Goal: Transaction & Acquisition: Purchase product/service

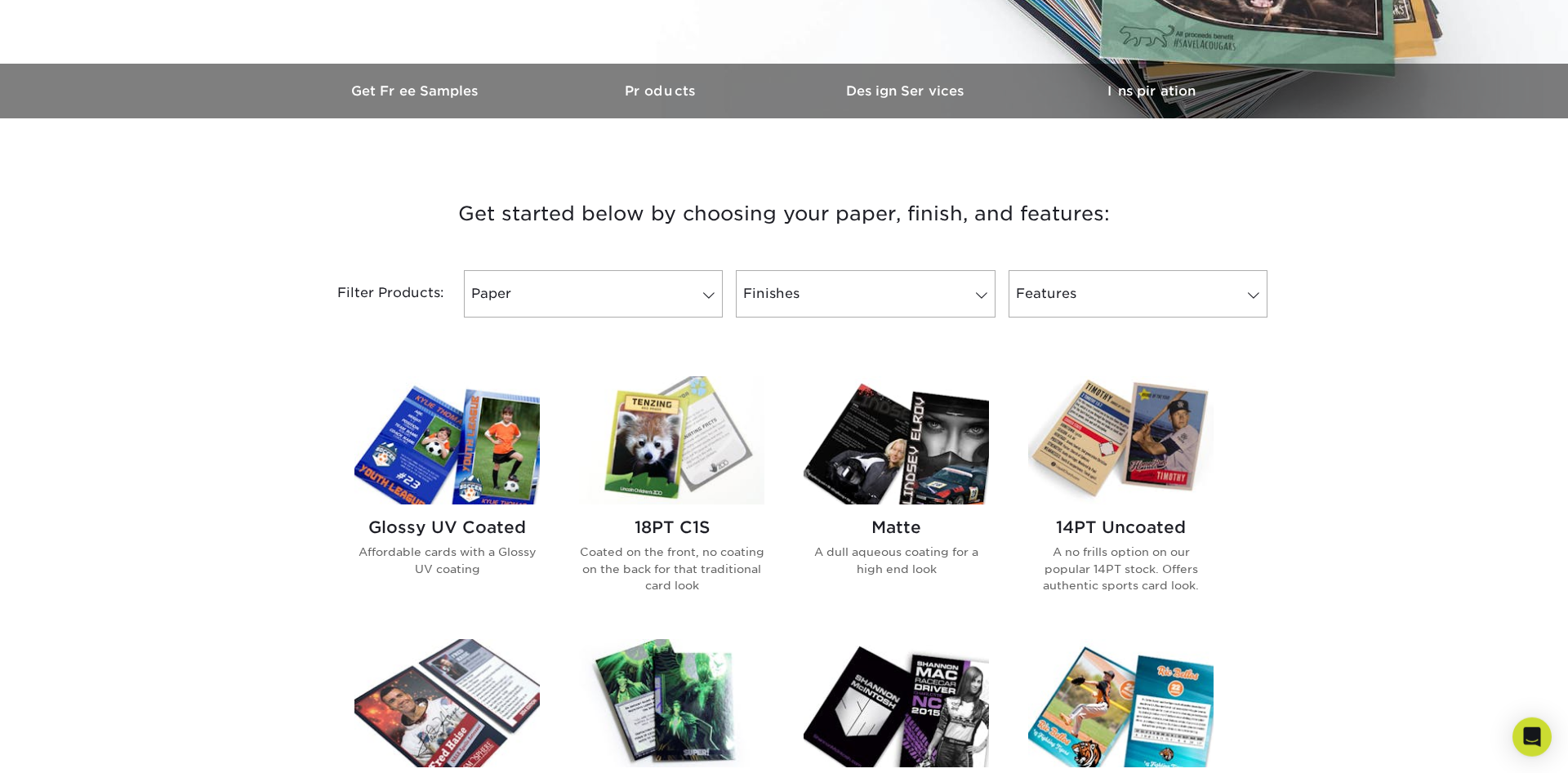
scroll to position [833, 0]
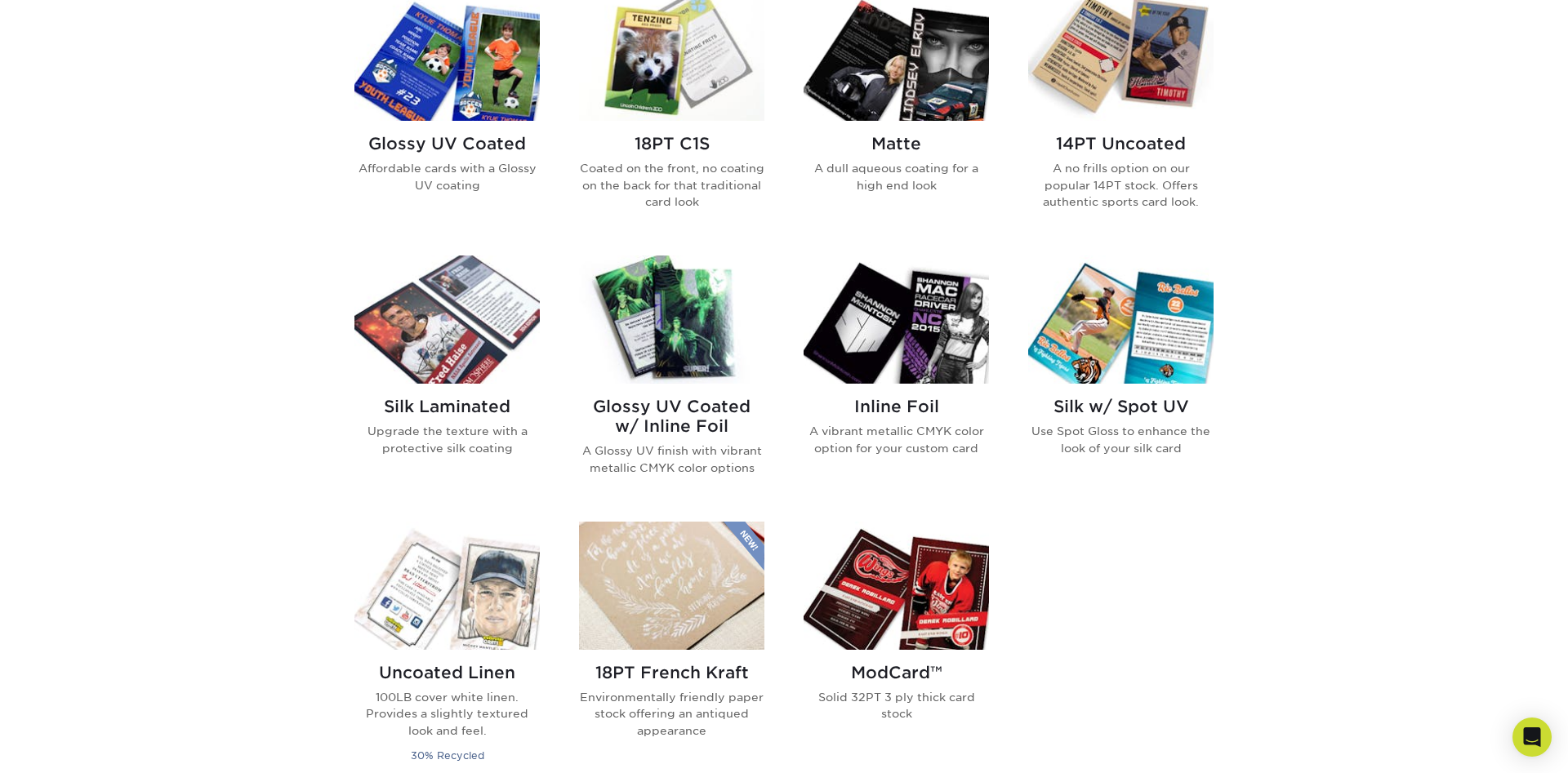
click at [645, 166] on p "Coated on the front, no coating on the back for that traditional card look" at bounding box center [672, 185] width 186 height 50
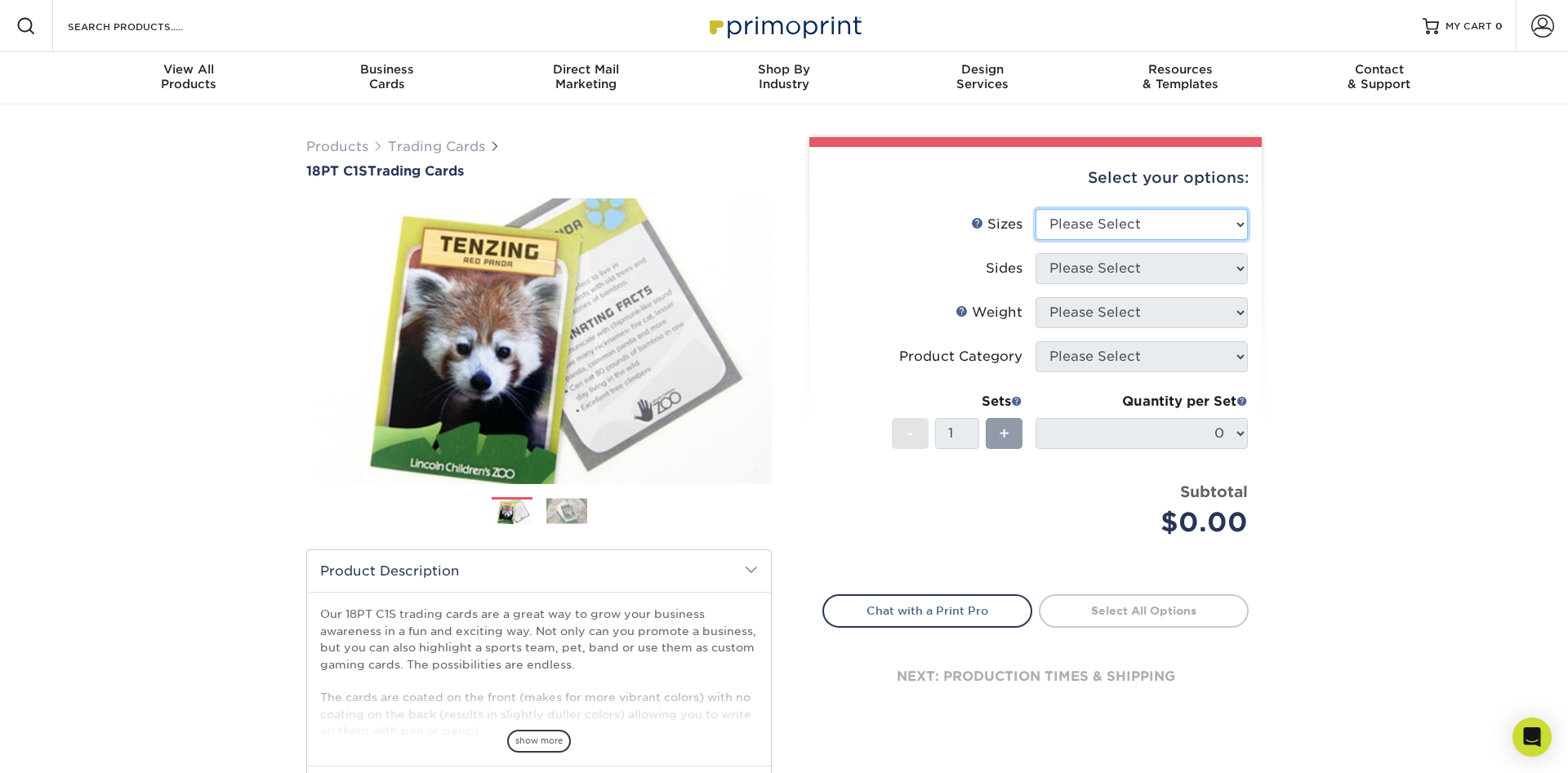
click at [1035, 209] on select "Please Select 2.5" x 3.5"" at bounding box center [1141, 224] width 212 height 31
select select "2.50x3.50"
click option "2.5" x 3.5"" at bounding box center [0, 0] width 0 height 0
click at [1035, 253] on select "Please Select Print Both Sides Print Front Only" at bounding box center [1141, 268] width 212 height 31
select select "13abbda7-1d64-4f25-8bb2-c179b224825d"
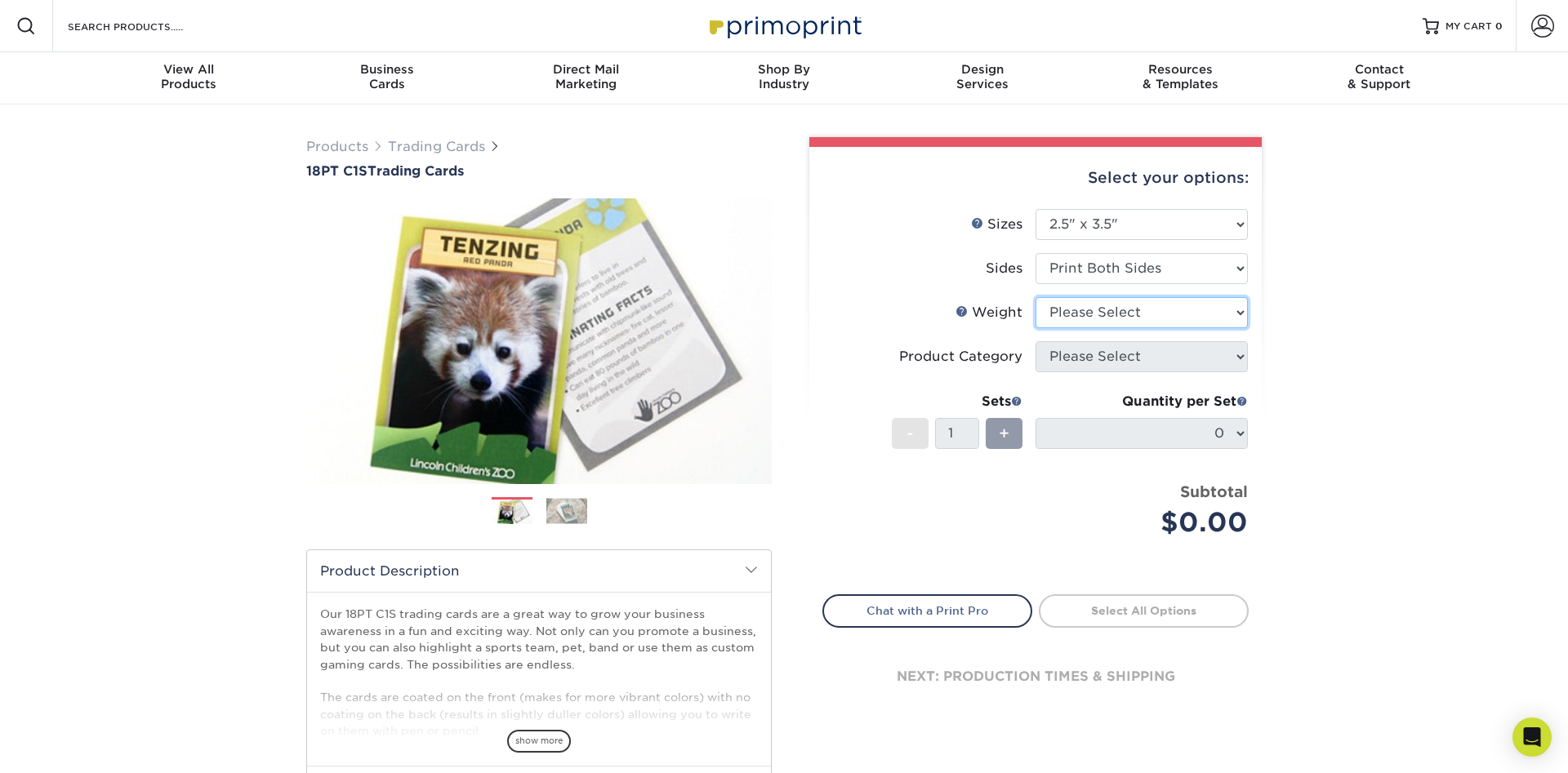
click at [1035, 297] on select "Please Select 18PT C1S" at bounding box center [1141, 312] width 212 height 31
click option "Please Select" at bounding box center [0, 0] width 0 height 0
click at [1035, 297] on select "Please Select 18PT C1S" at bounding box center [1141, 312] width 212 height 31
select select "18PTC1S"
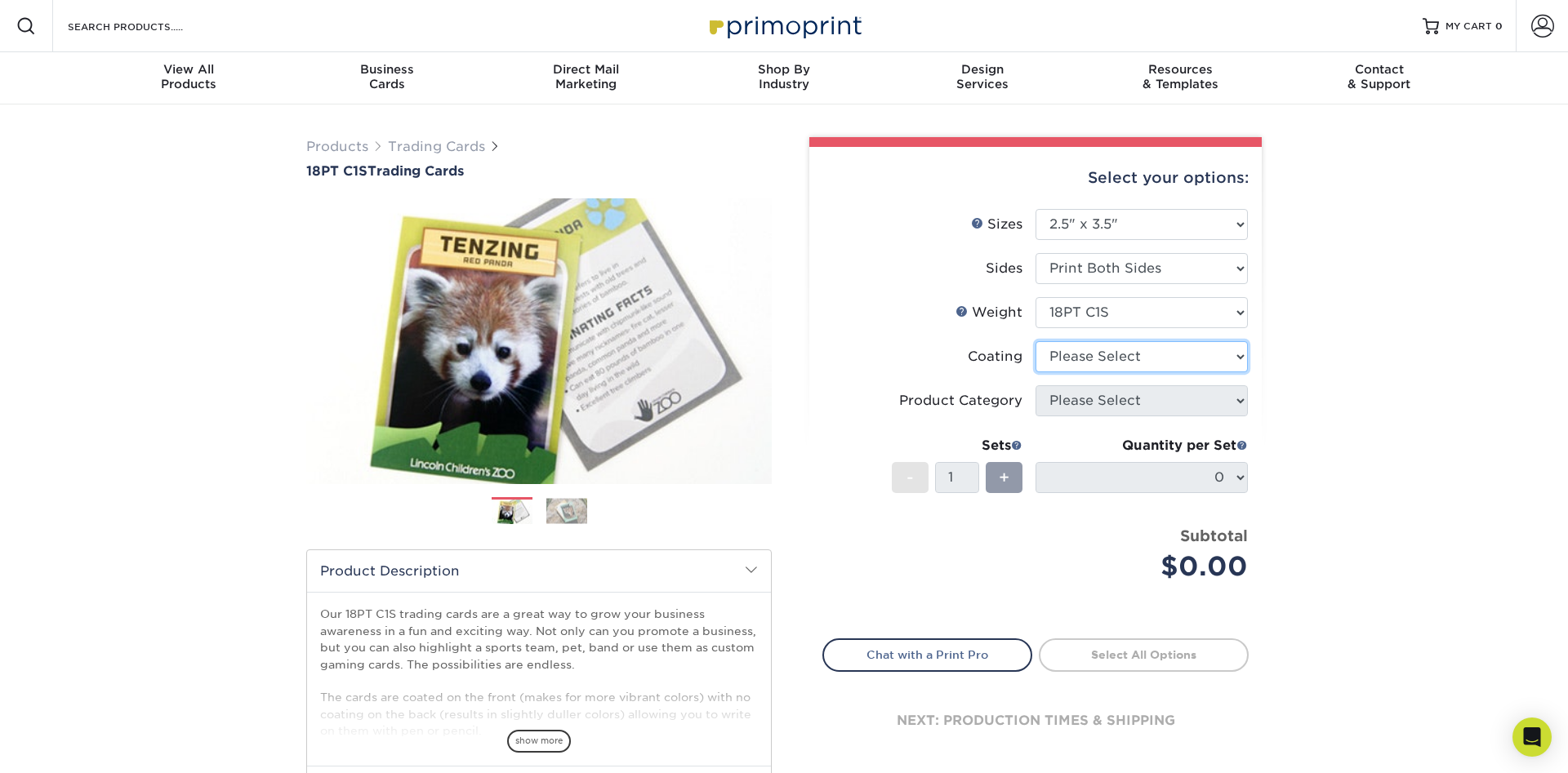
click at [1035, 341] on select at bounding box center [1141, 356] width 212 height 31
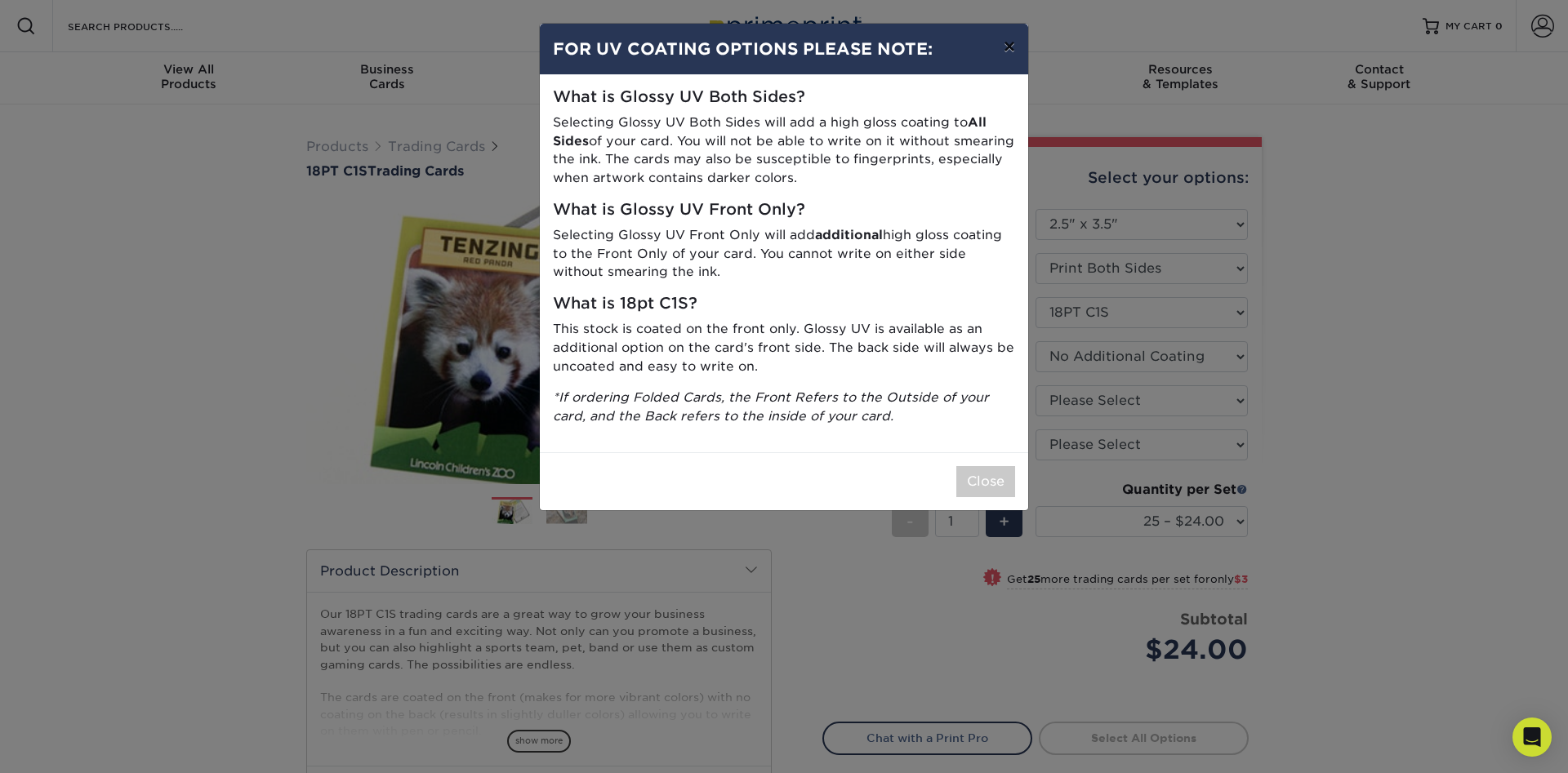
click at [1010, 59] on button "×" at bounding box center [1010, 46] width 38 height 46
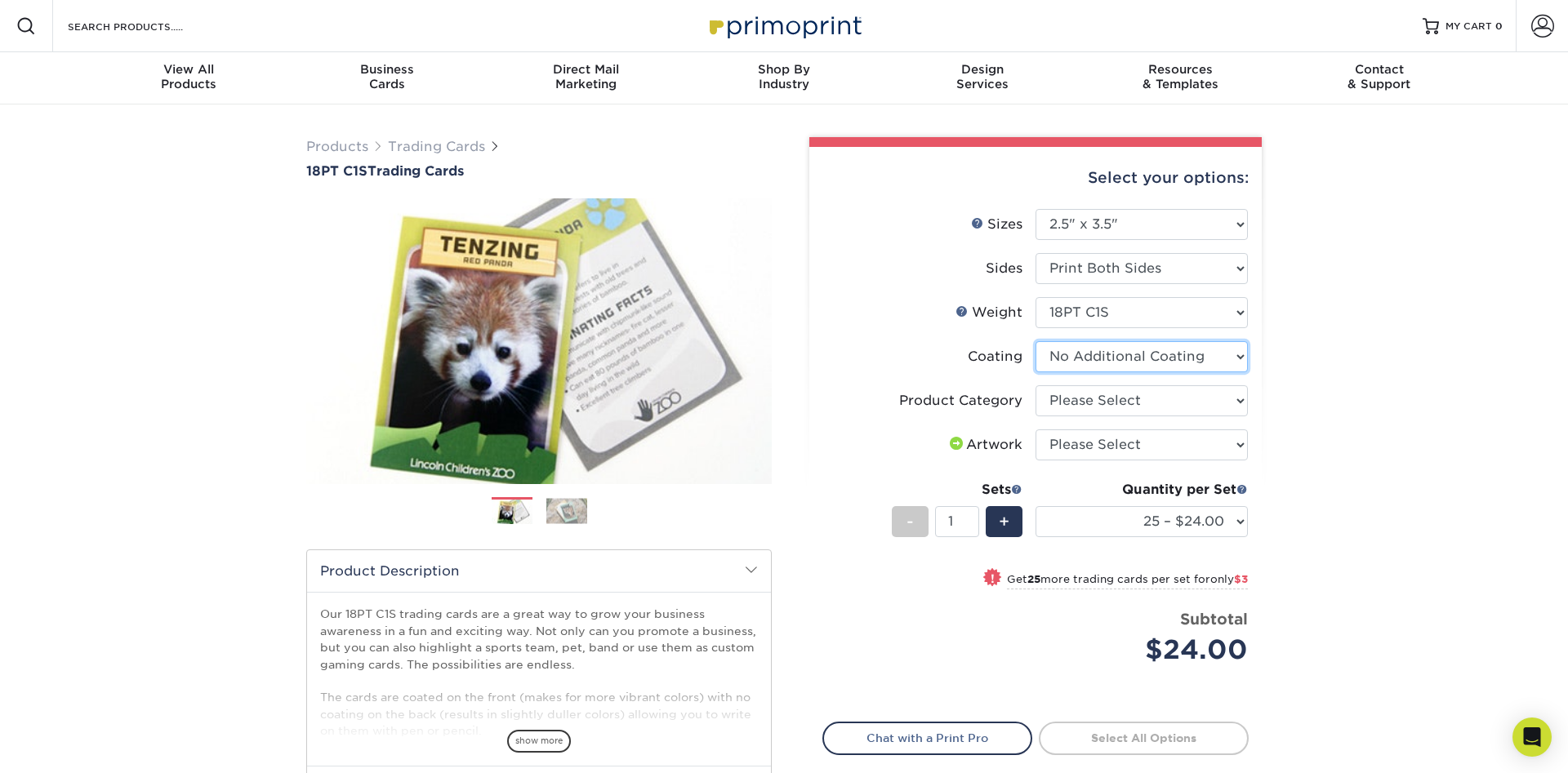
click at [1035, 341] on select at bounding box center [1141, 356] width 212 height 31
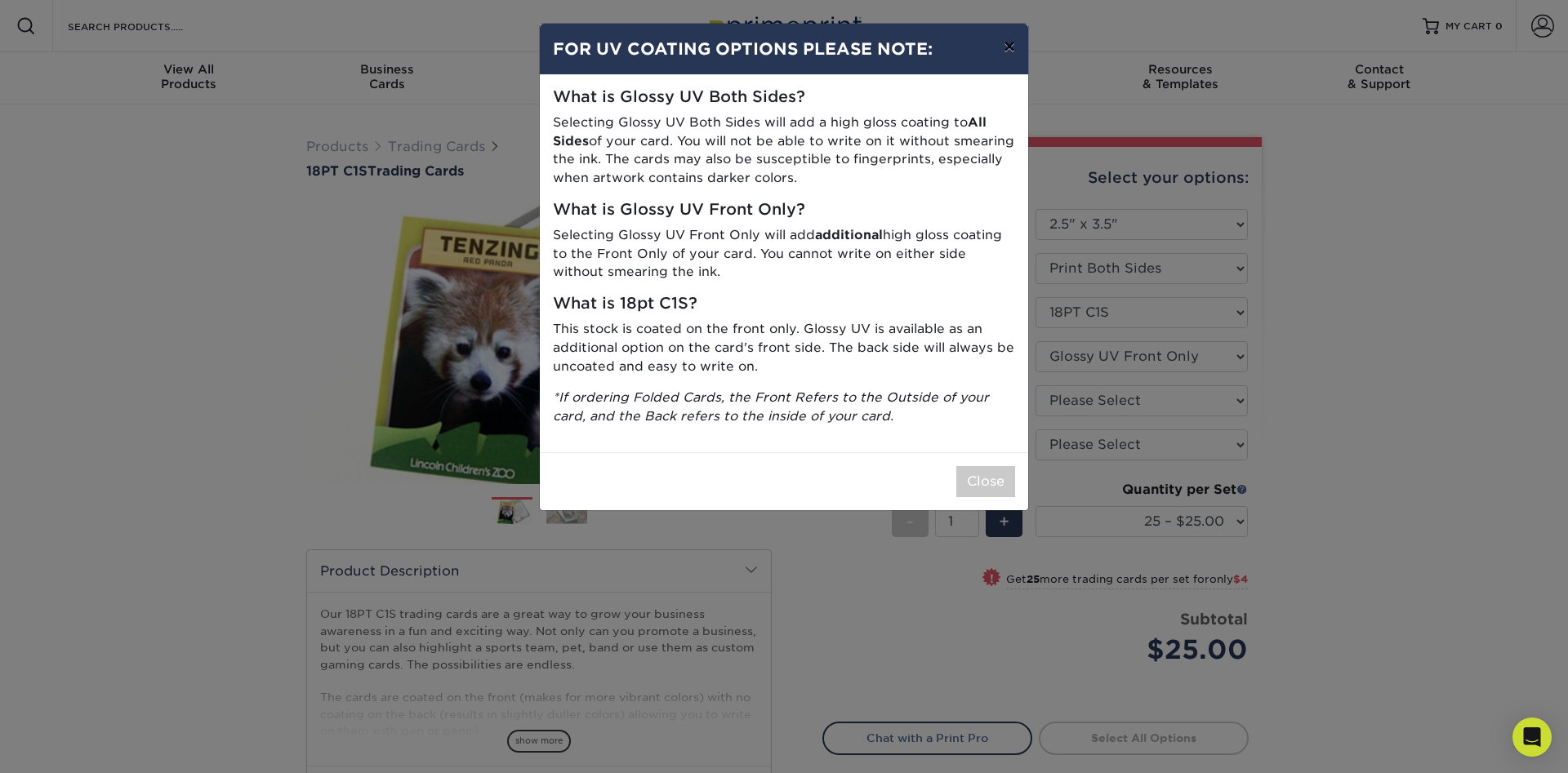
click at [1009, 50] on button "×" at bounding box center [1010, 46] width 38 height 46
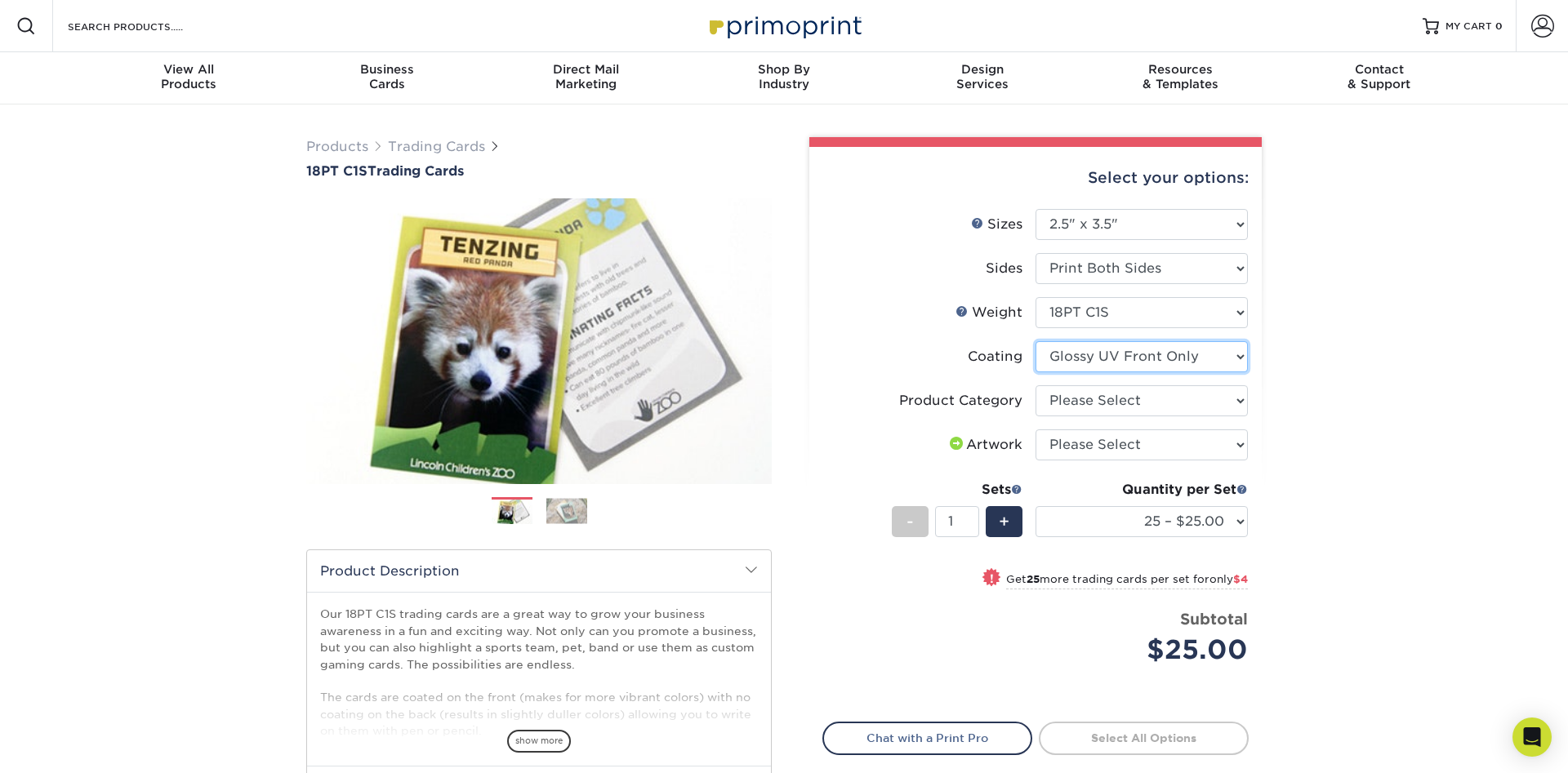
click at [1035, 341] on select at bounding box center [1141, 356] width 212 height 31
select select "-1"
select select
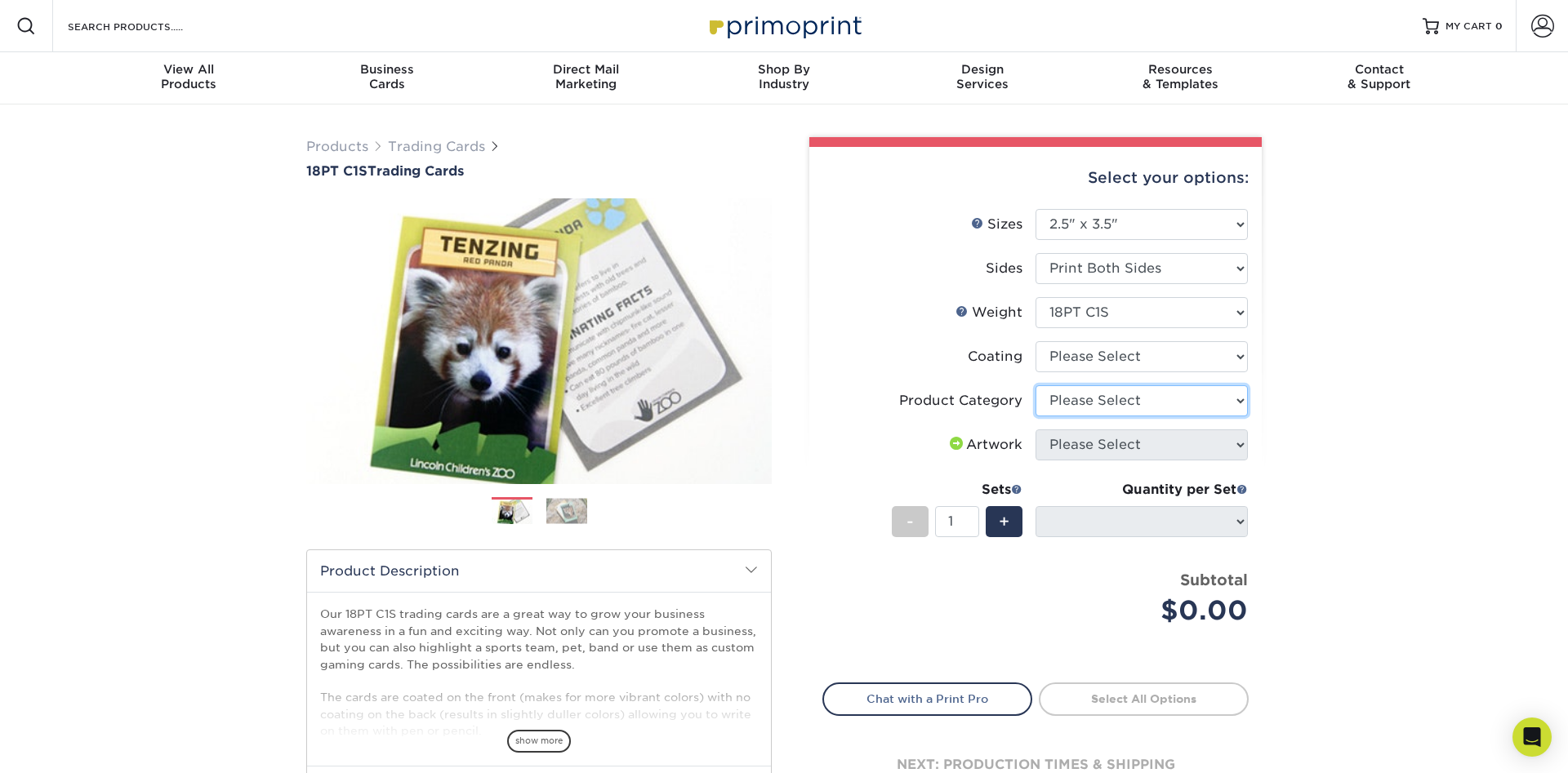
click at [1035, 386] on select "Please Select Trading Cards" at bounding box center [1141, 401] width 212 height 31
select select "c2f9bce9-36c2-409d-b101-c29d9d031e18"
click option "Trading Cards" at bounding box center [0, 0] width 0 height 0
click at [1035, 430] on select "Please Select I will upload files I need a design - $100" at bounding box center [1141, 445] width 212 height 31
click at [1237, 445] on select "Please Select I will upload files I need a design - $100" at bounding box center [1141, 445] width 212 height 31
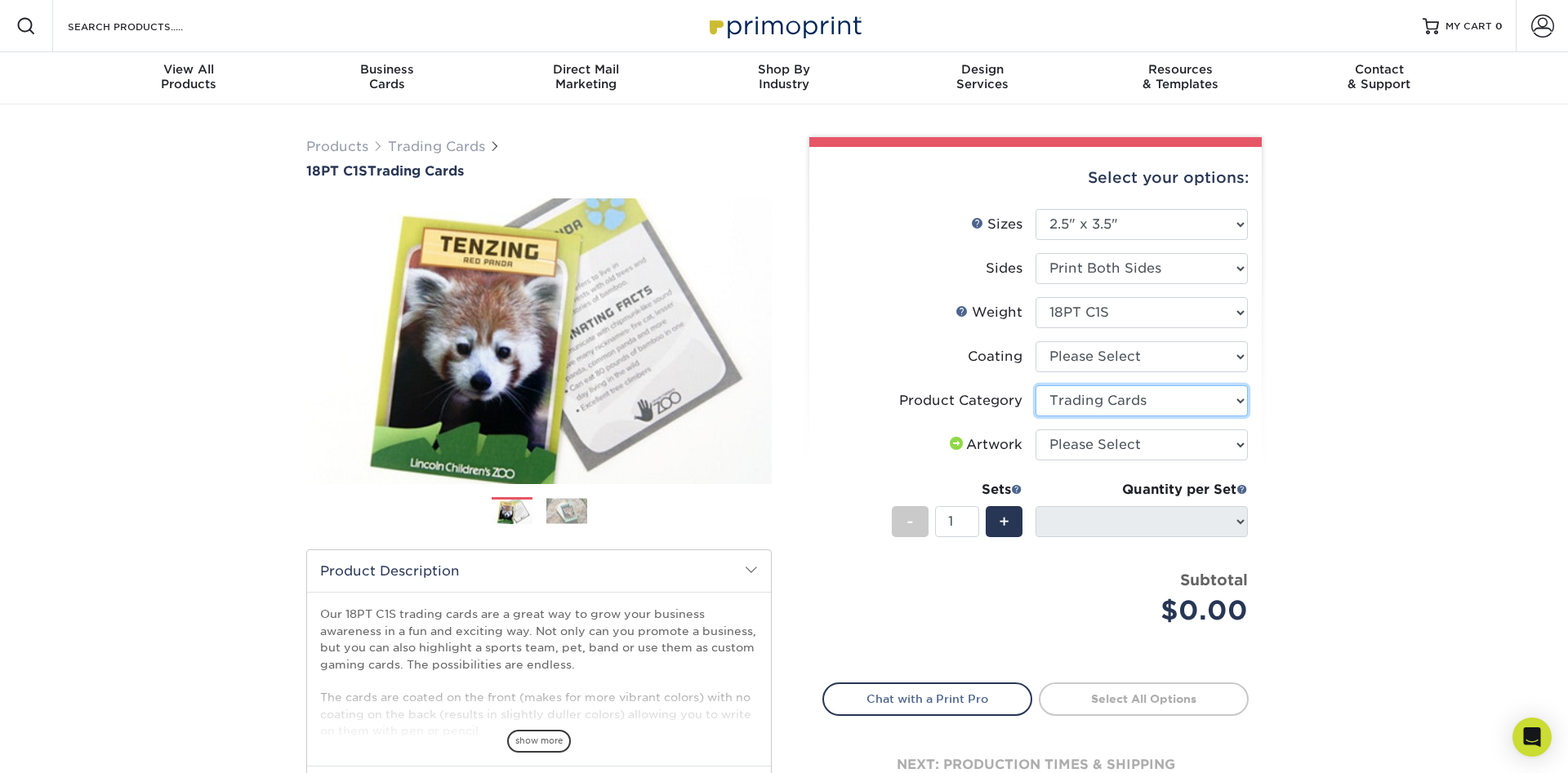
click at [1035, 386] on select "Please Select Trading Cards" at bounding box center [1141, 401] width 212 height 31
click option "Trading Cards" at bounding box center [0, 0] width 0 height 0
click at [1035, 341] on select at bounding box center [1141, 356] width 212 height 31
select select "3e7618de-abca-4bda-9f97-8b9129e913d8"
select select "-1"
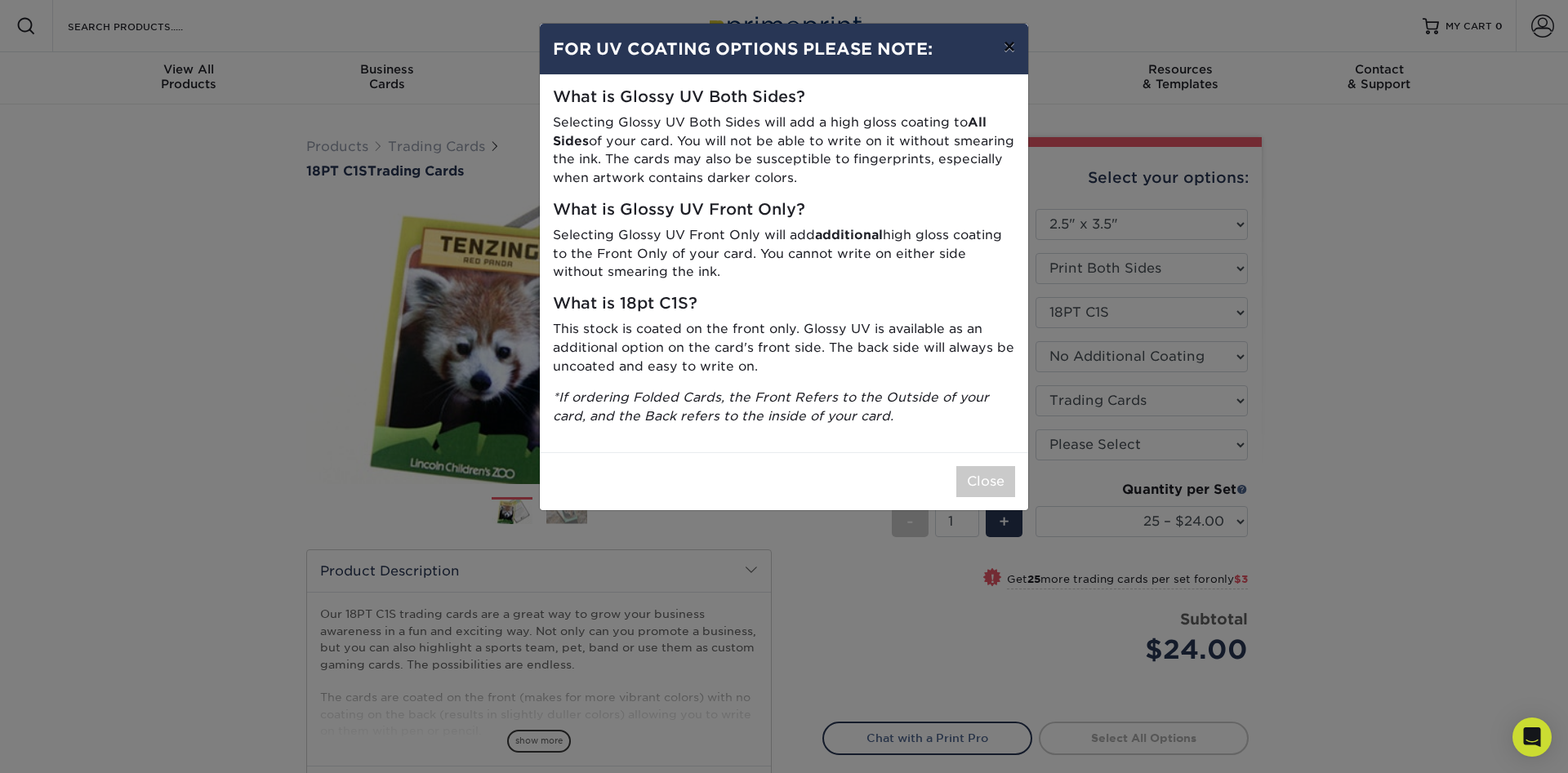
click at [1010, 53] on button "×" at bounding box center [1010, 46] width 38 height 46
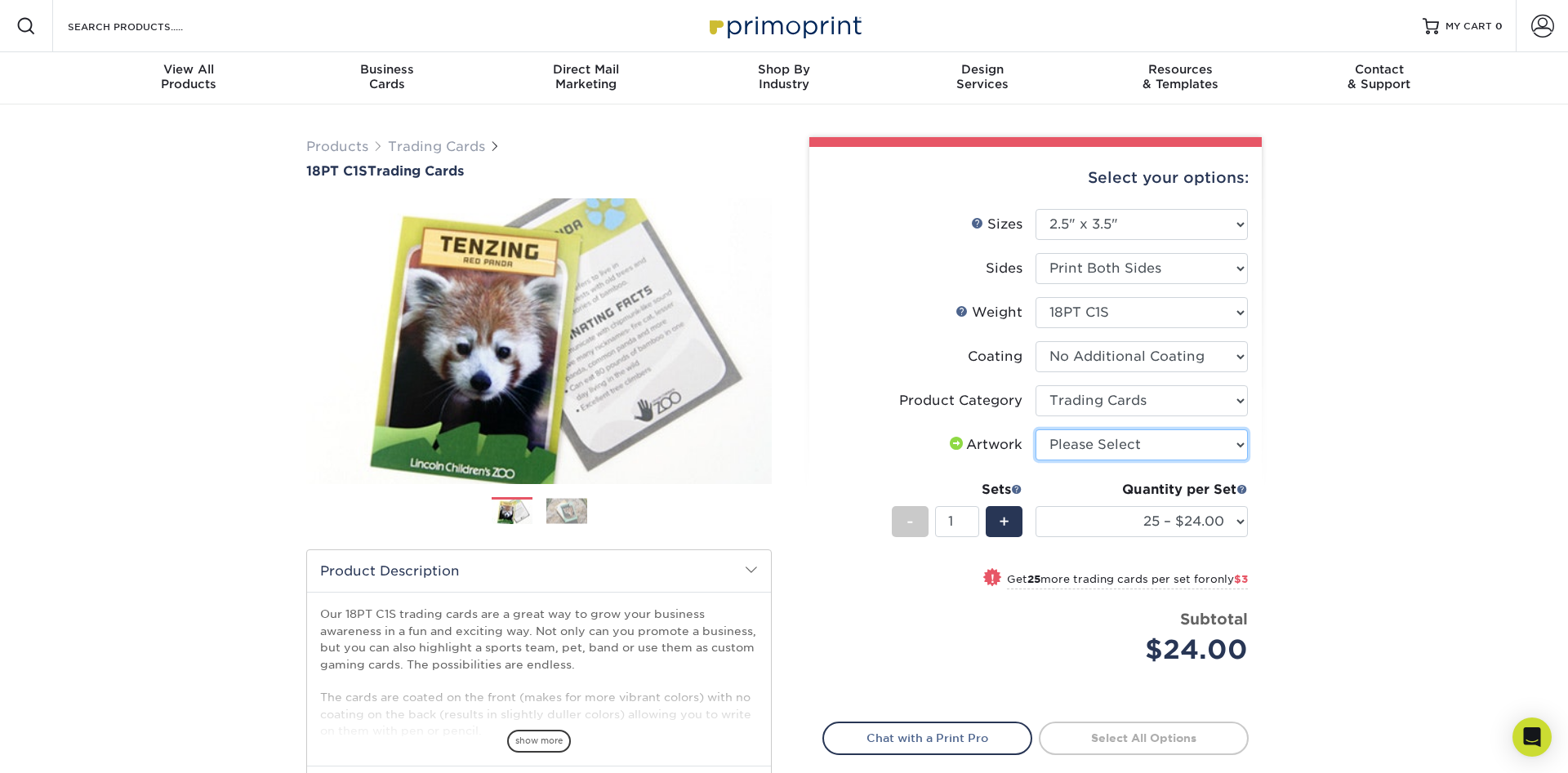
click at [1035, 430] on select "Please Select I will upload files I need a design - $100" at bounding box center [1141, 445] width 212 height 31
drag, startPoint x: 1230, startPoint y: 442, endPoint x: 1331, endPoint y: 462, distance: 103.0
click at [1331, 462] on div "Products Trading Cards 18PT C1S Trading Cards Previous Next show more" at bounding box center [784, 531] width 1568 height 855
click at [1011, 533] on div "+" at bounding box center [1003, 522] width 37 height 31
type input "2"
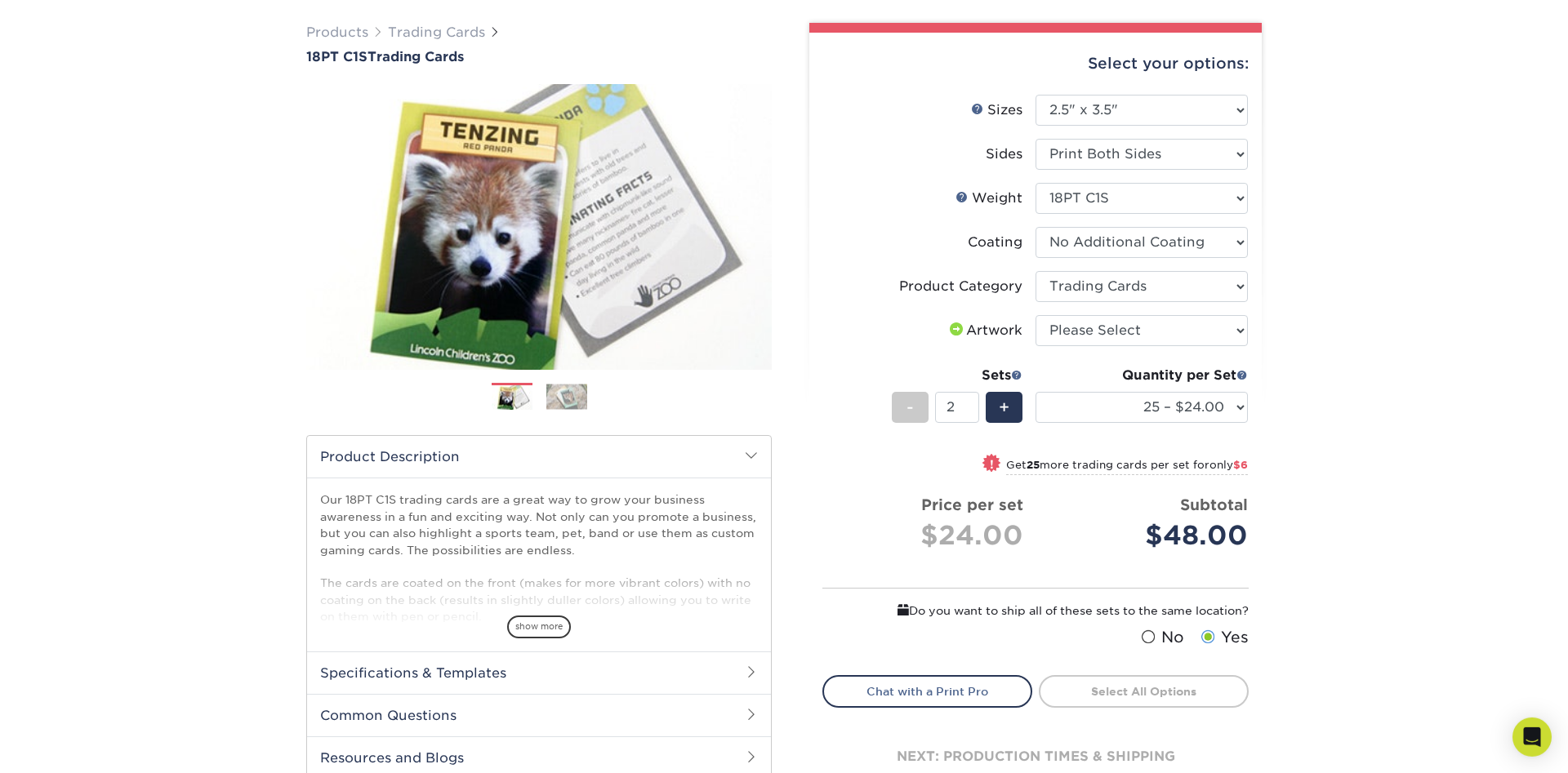
scroll to position [83, 0]
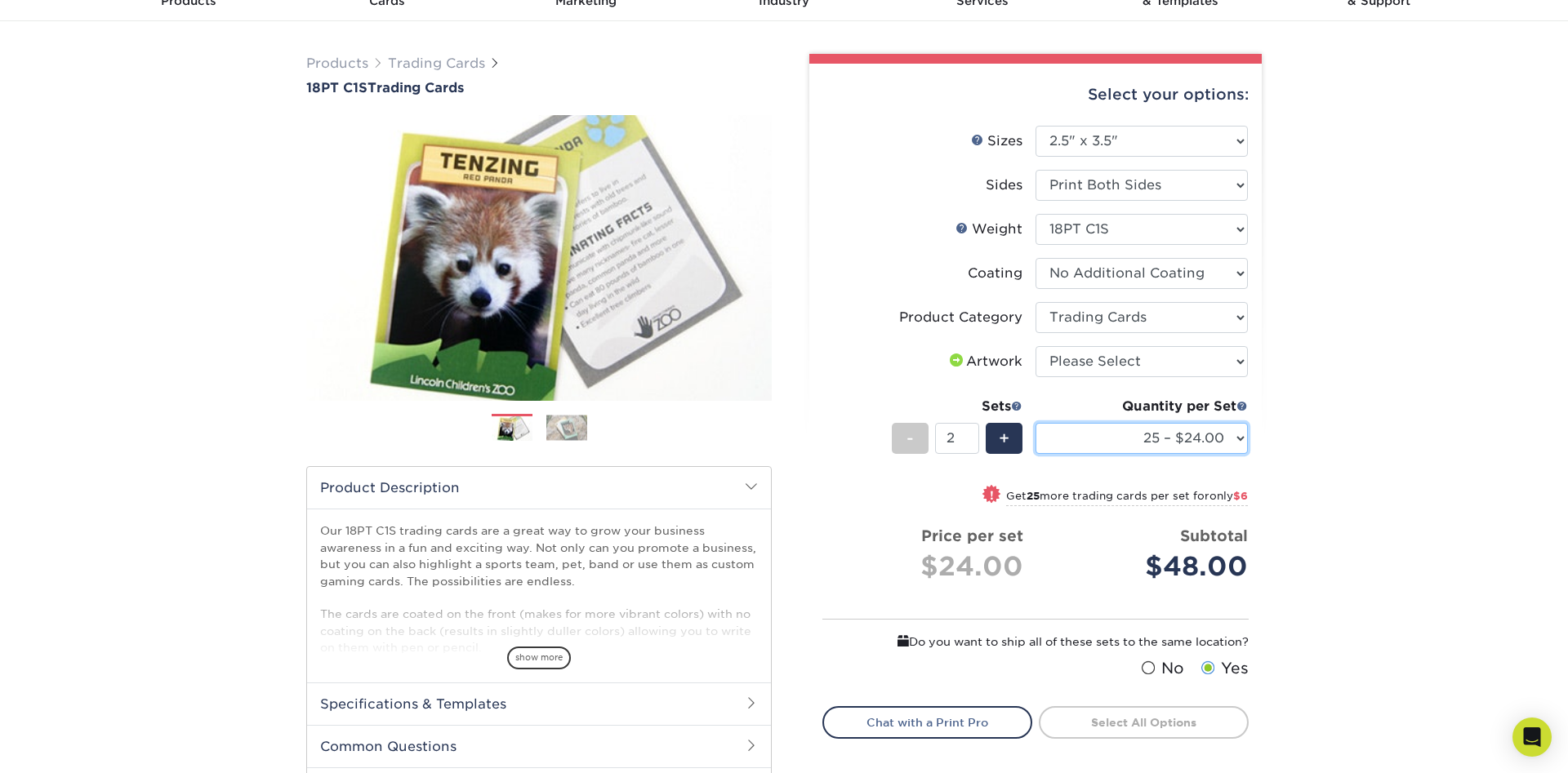
click at [1035, 423] on select "25 – $24.00 50 – $27.00 75 – $35.00 100 – $39.00 250 – $45.00 500 – $55.00 1000…" at bounding box center [1141, 438] width 212 height 31
select select "100 – $39.00"
click option "100 – $39.00" at bounding box center [0, 0] width 0 height 0
click at [1035, 346] on select "Please Select I will upload files I need a design - $100" at bounding box center [1141, 361] width 212 height 31
select select "upload"
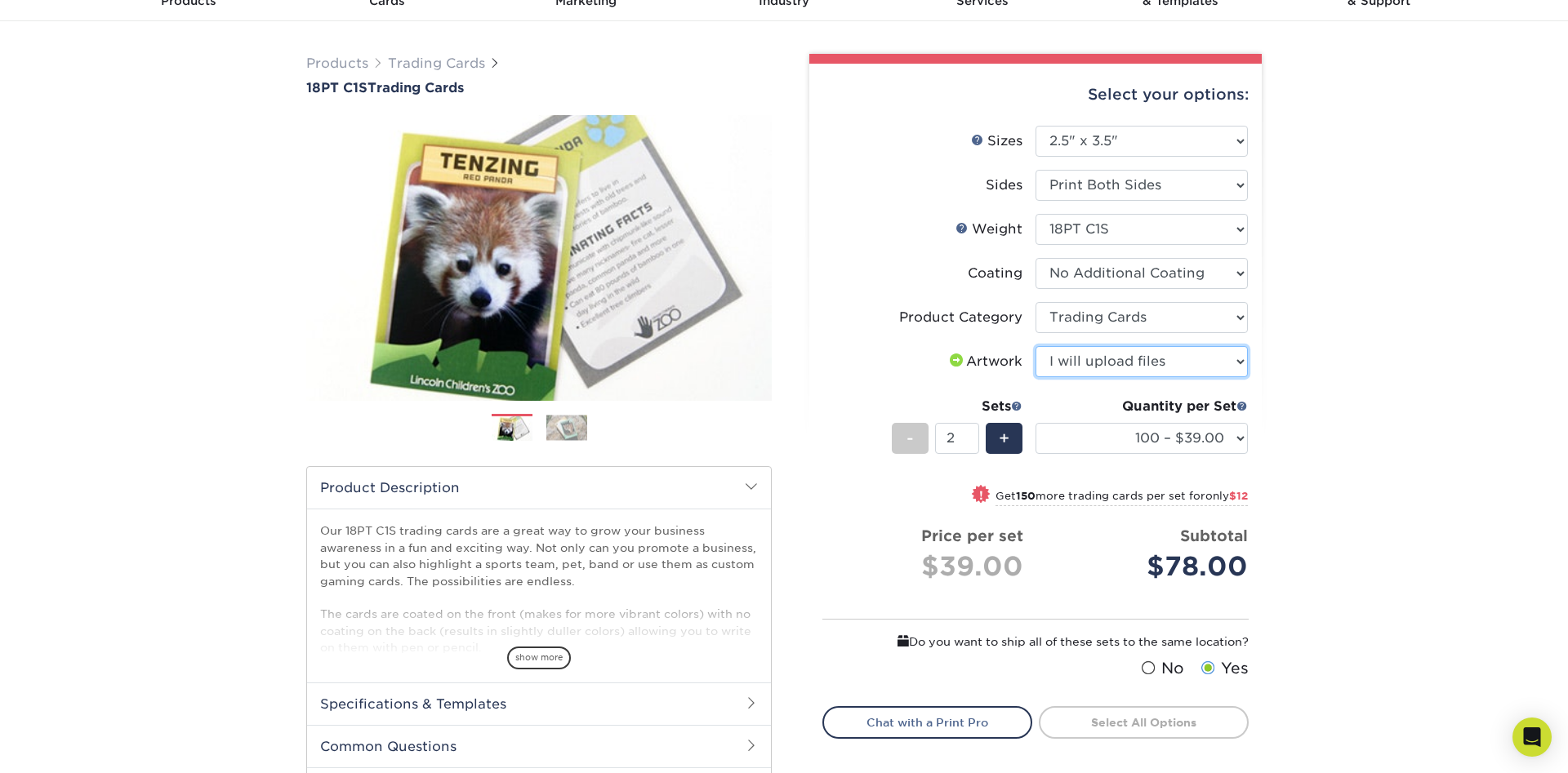
click option "I will upload files" at bounding box center [0, 0] width 0 height 0
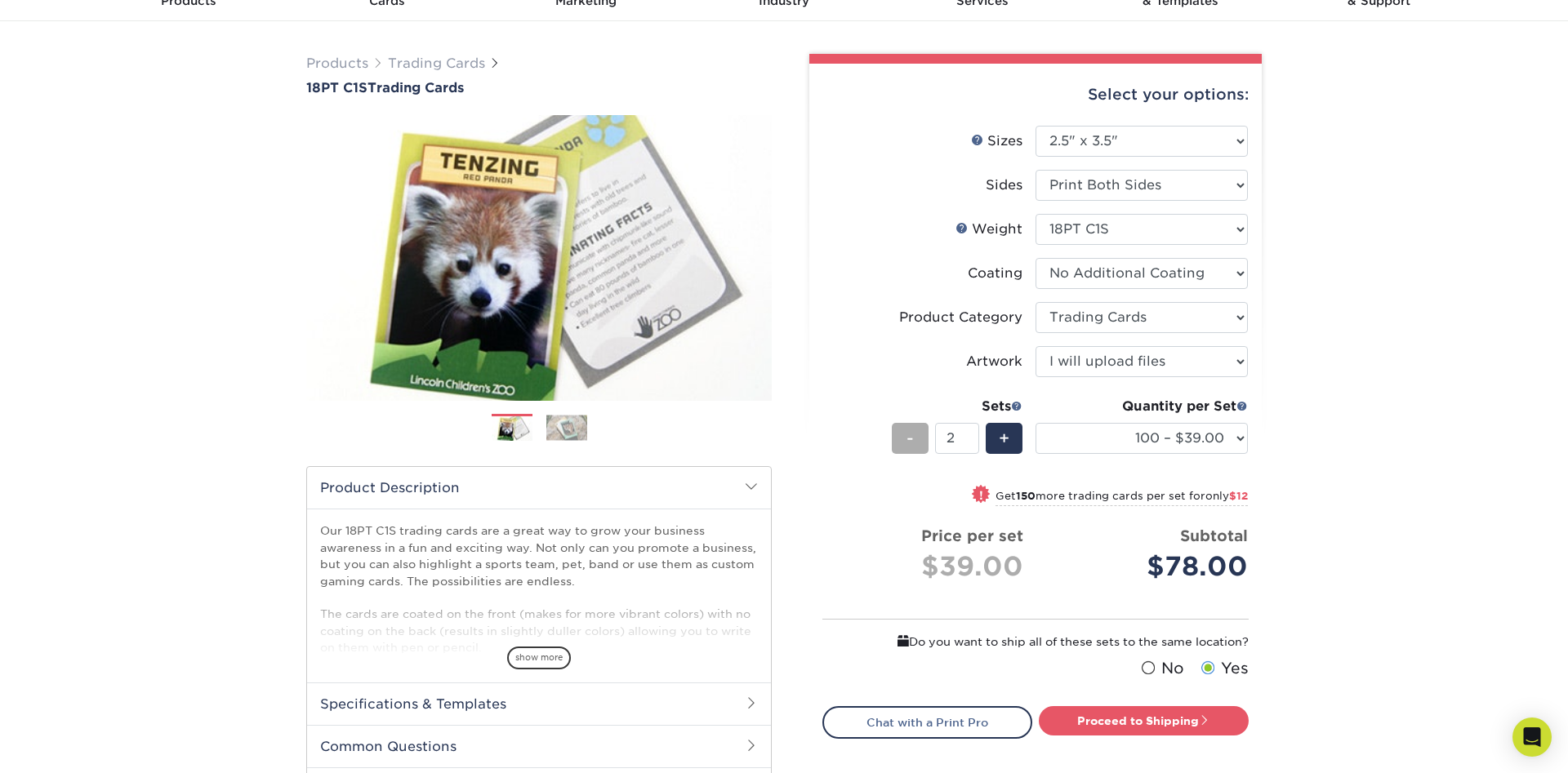
click at [909, 432] on span "-" at bounding box center [910, 438] width 8 height 24
type input "1"
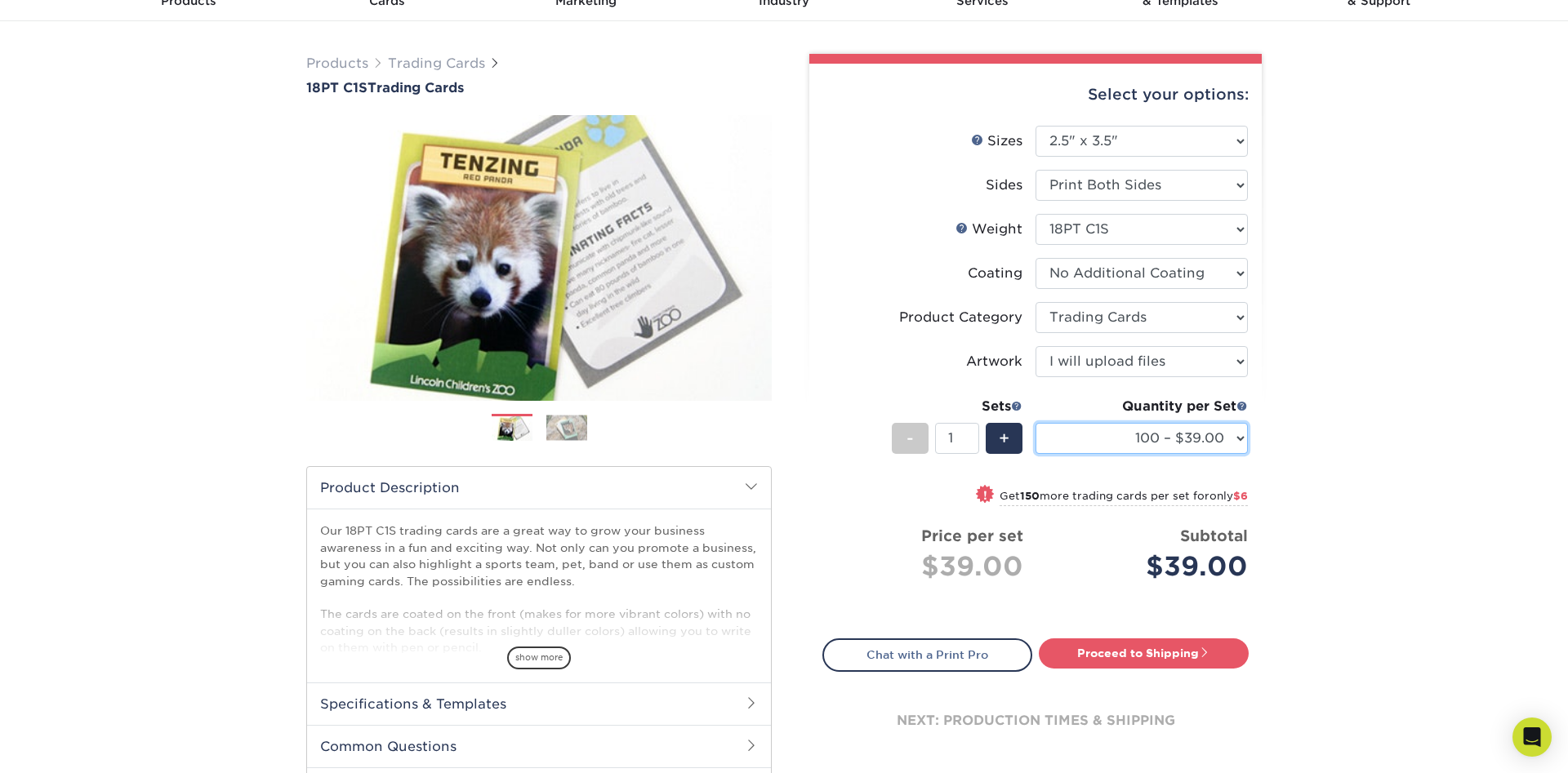
click at [1035, 423] on select "25 – $24.00 50 – $27.00 75 – $35.00 100 – $39.00 250 – $45.00 500 – $55.00 1000…" at bounding box center [1141, 438] width 212 height 31
select select "500 – $55.00"
click option "500 – $55.00" at bounding box center [0, 0] width 0 height 0
click at [1035, 423] on select "25 – $24.00 50 – $27.00 75 – $35.00 100 – $39.00 250 – $45.00 500 – $55.00 1000…" at bounding box center [1141, 438] width 212 height 31
click option "500 – $55.00" at bounding box center [0, 0] width 0 height 0
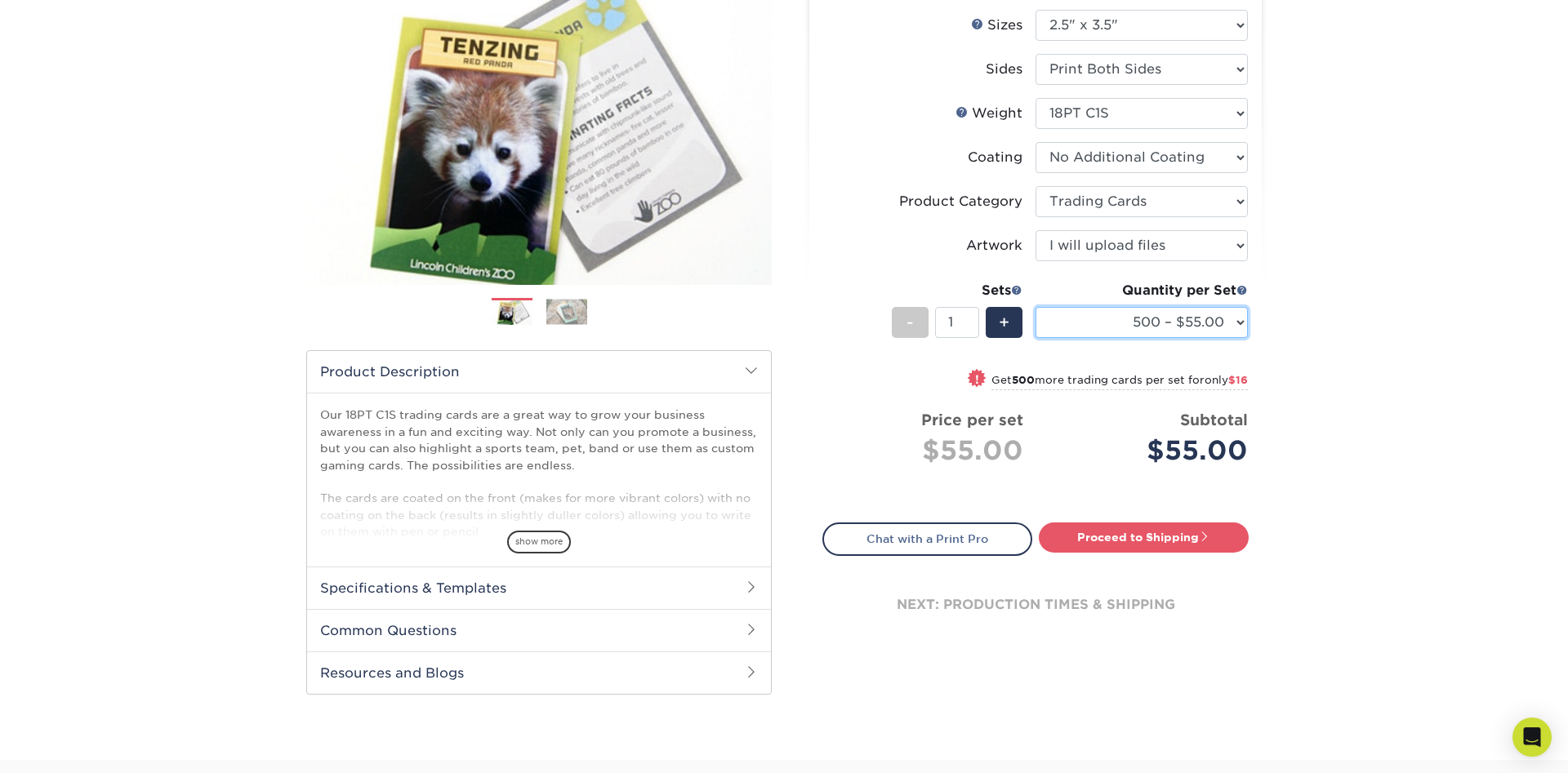
scroll to position [167, 0]
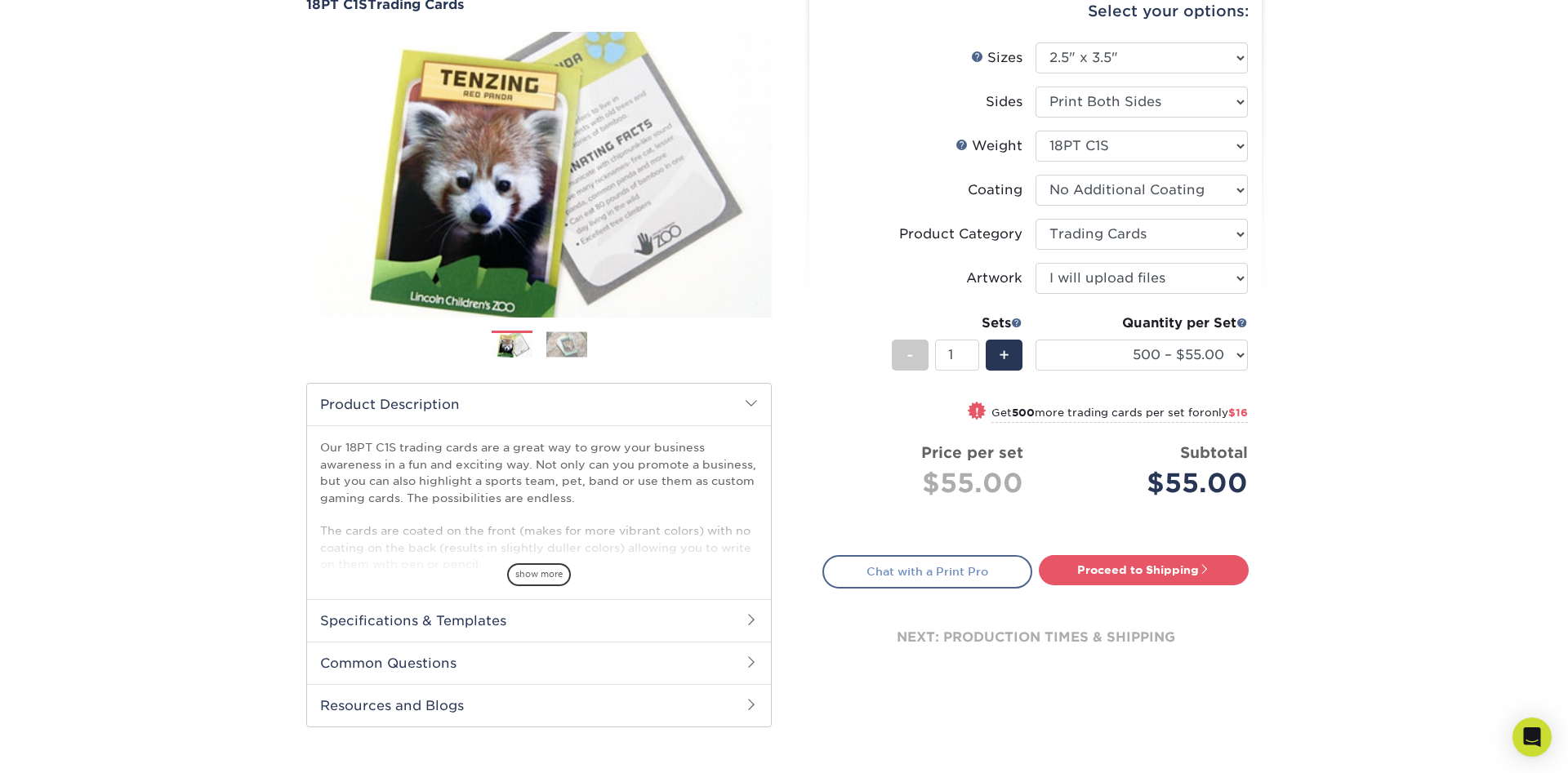
click at [975, 562] on link "Chat with a Print Pro" at bounding box center [927, 571] width 210 height 33
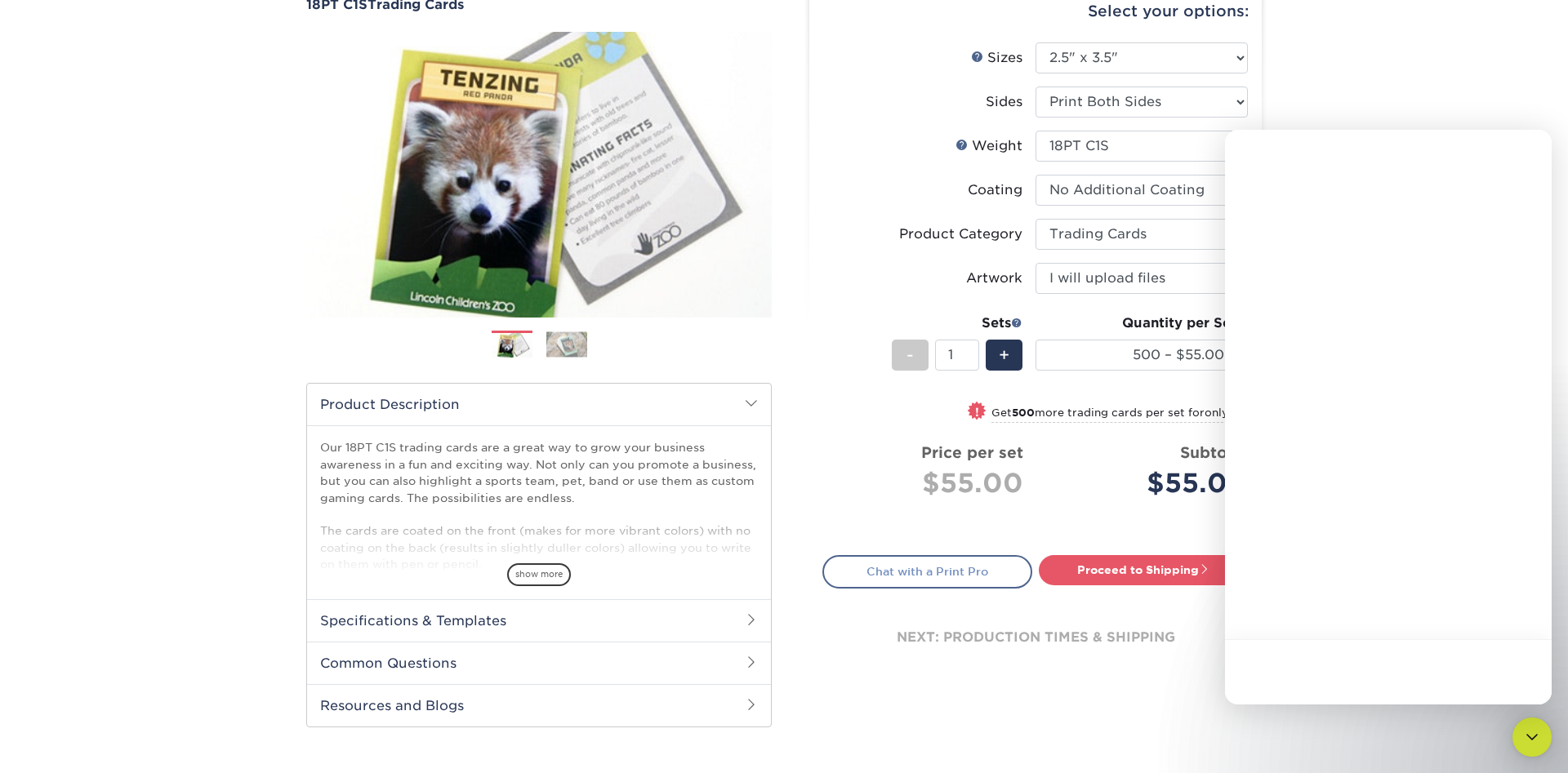
scroll to position [0, 0]
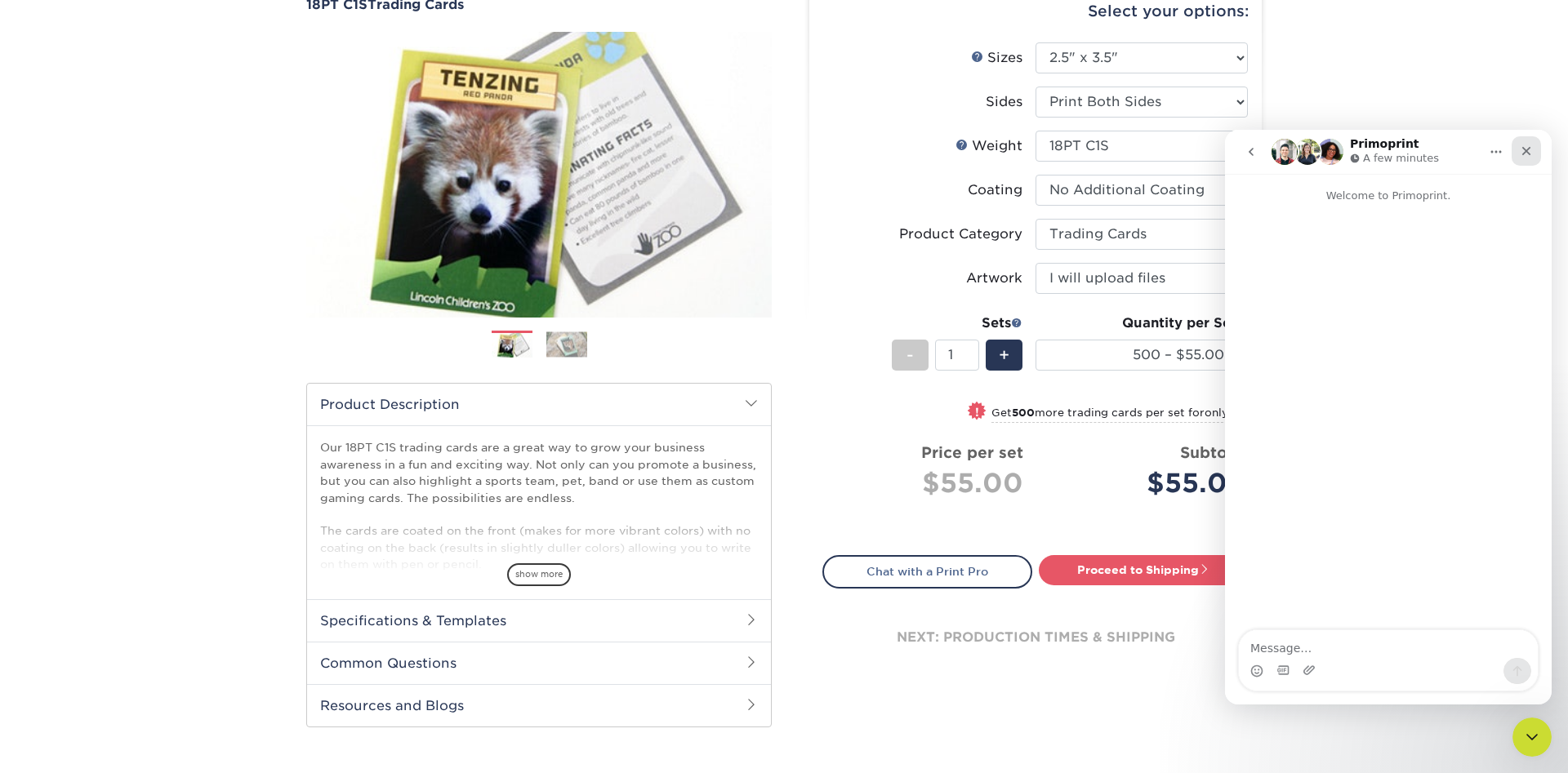
click at [1526, 152] on icon "Close" at bounding box center [1527, 152] width 9 height 9
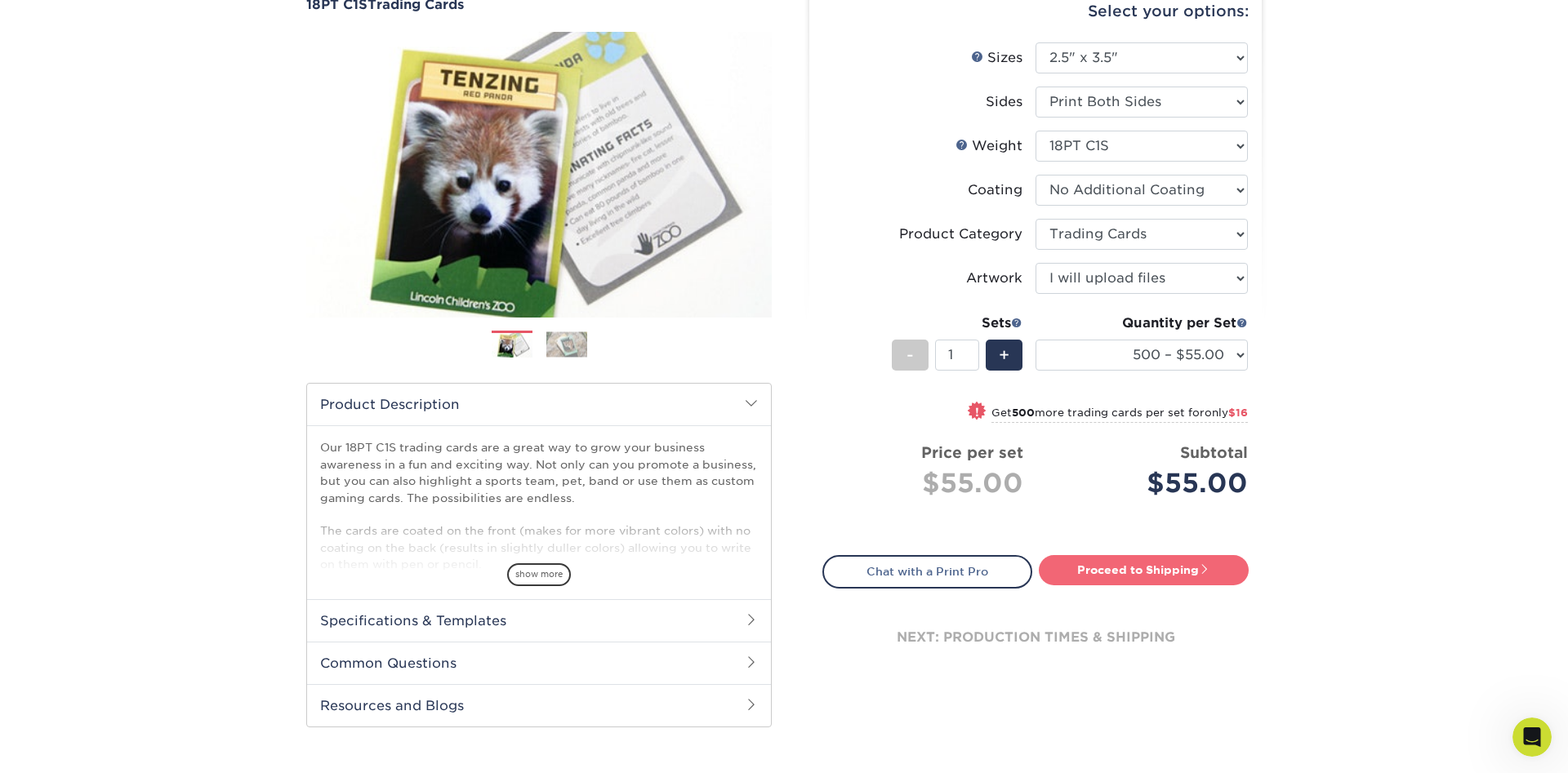
click at [1146, 570] on link "Proceed to Shipping" at bounding box center [1144, 569] width 210 height 29
type input "Set 1"
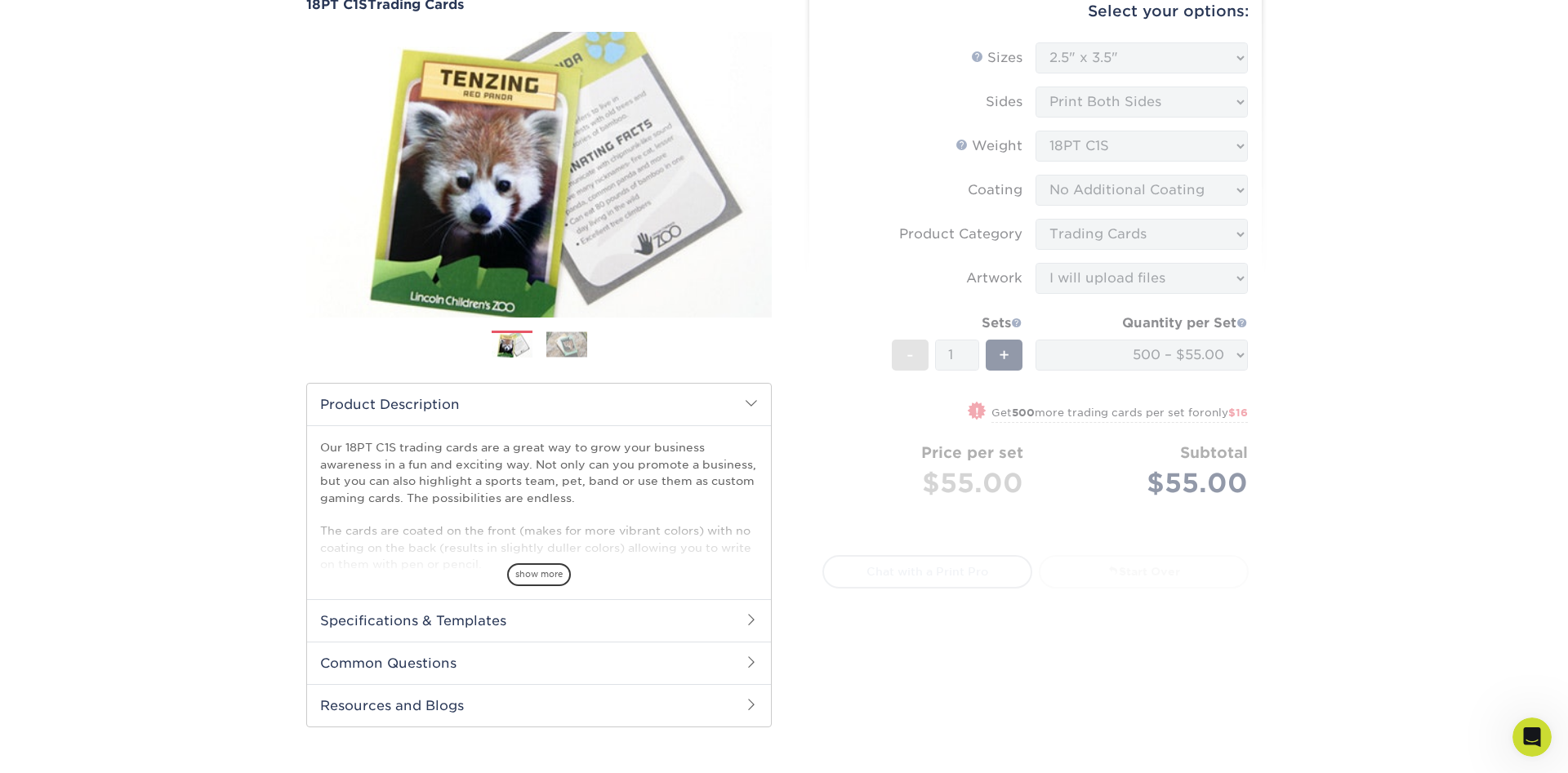
select select "b9aecb1d-5a0e-4a89-9ee5-59b769784062"
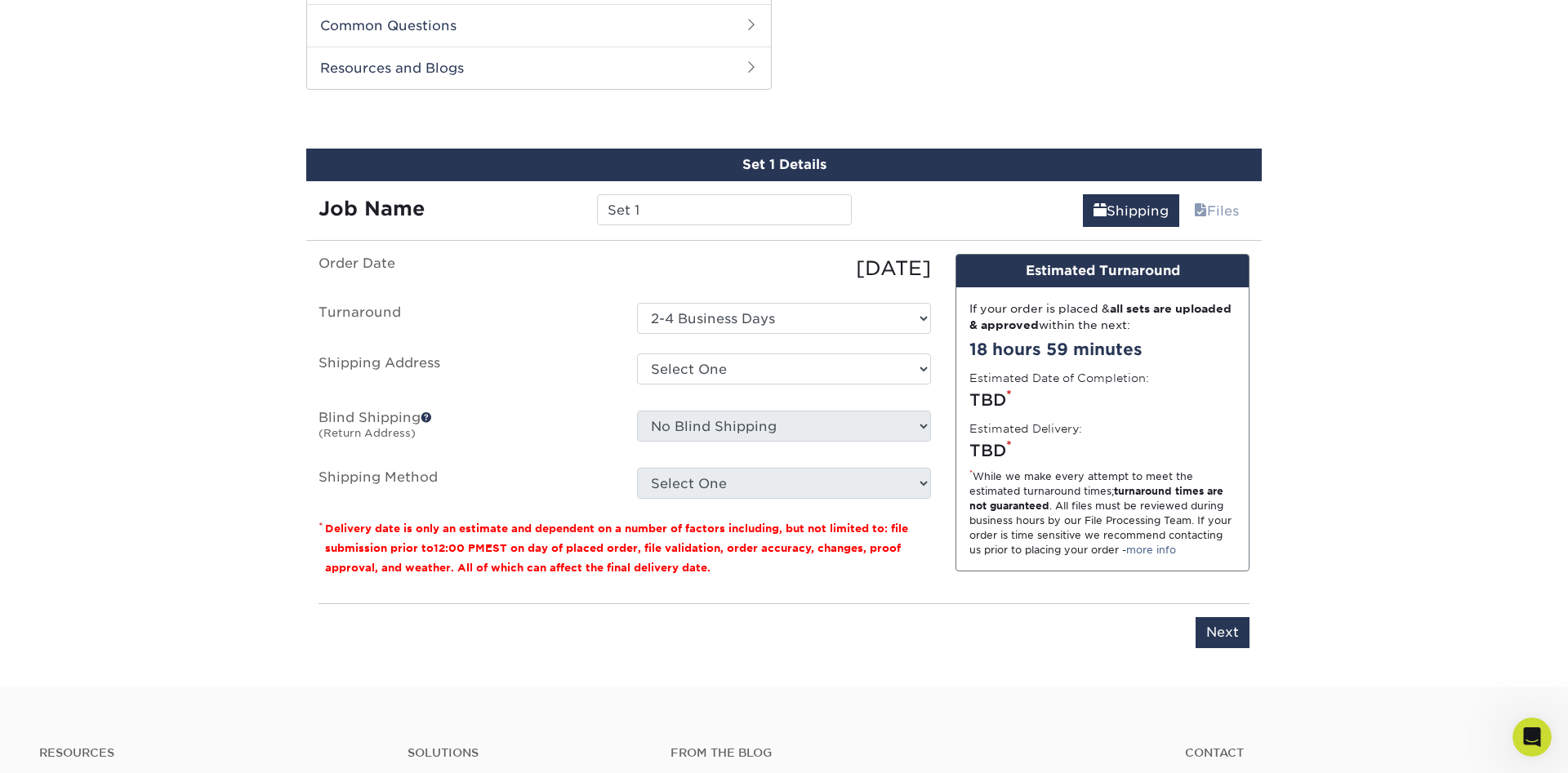
scroll to position [814, 0]
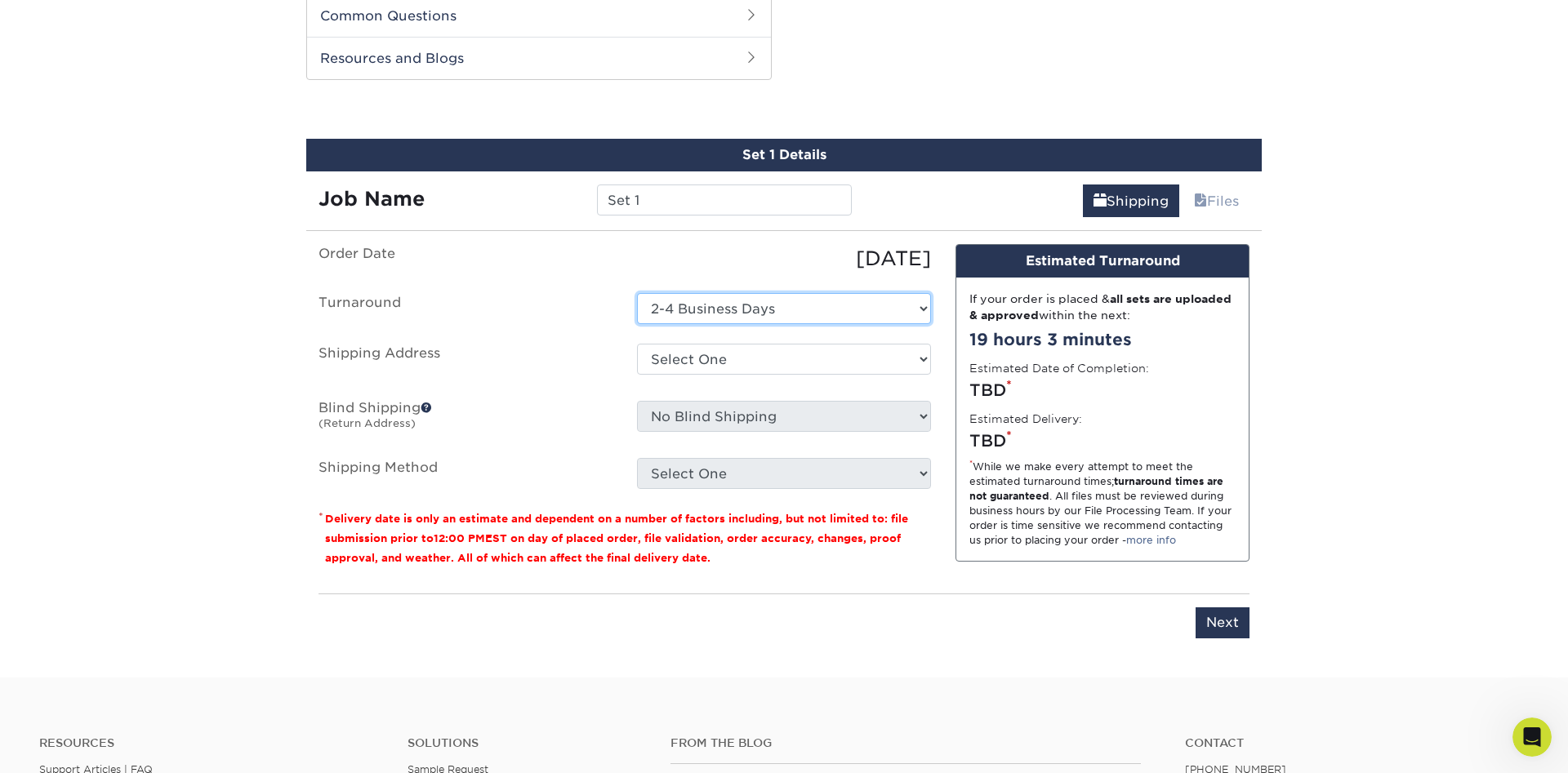
click at [637, 293] on select "Select One 2-4 Business Days" at bounding box center [784, 308] width 294 height 31
click option "2-4 Business Days" at bounding box center [0, 0] width 0 height 0
click at [637, 343] on select "Select One + Add New Address - Login" at bounding box center [784, 358] width 294 height 31
click at [588, 372] on label "Shipping Address" at bounding box center [464, 362] width 318 height 38
click at [1206, 201] on link "Files" at bounding box center [1216, 201] width 66 height 33
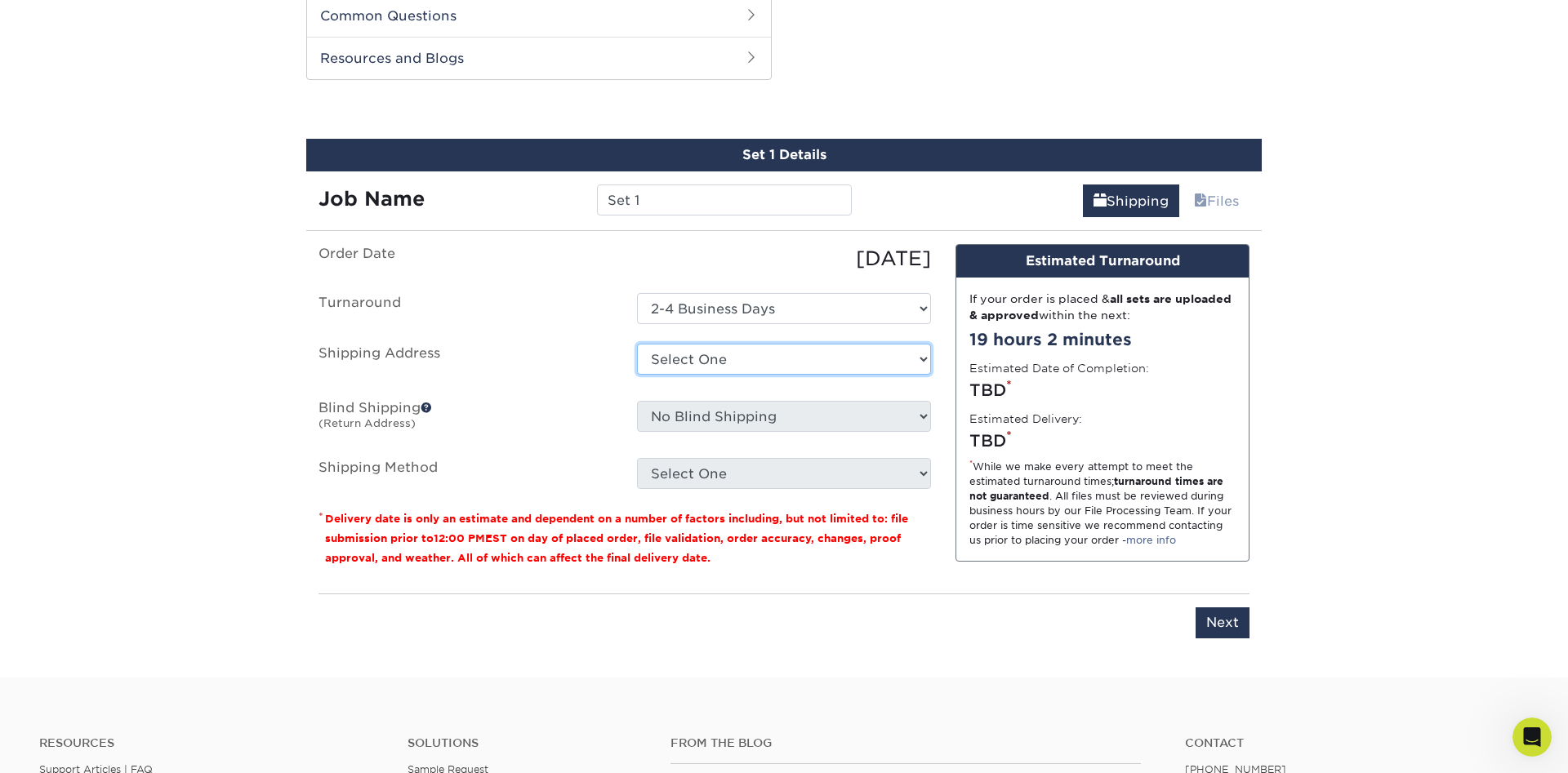
click at [637, 343] on select "Select One + Add New Address - Login" at bounding box center [784, 358] width 294 height 31
select select "newaddress"
click option "+ Add New Address" at bounding box center [0, 0] width 0 height 0
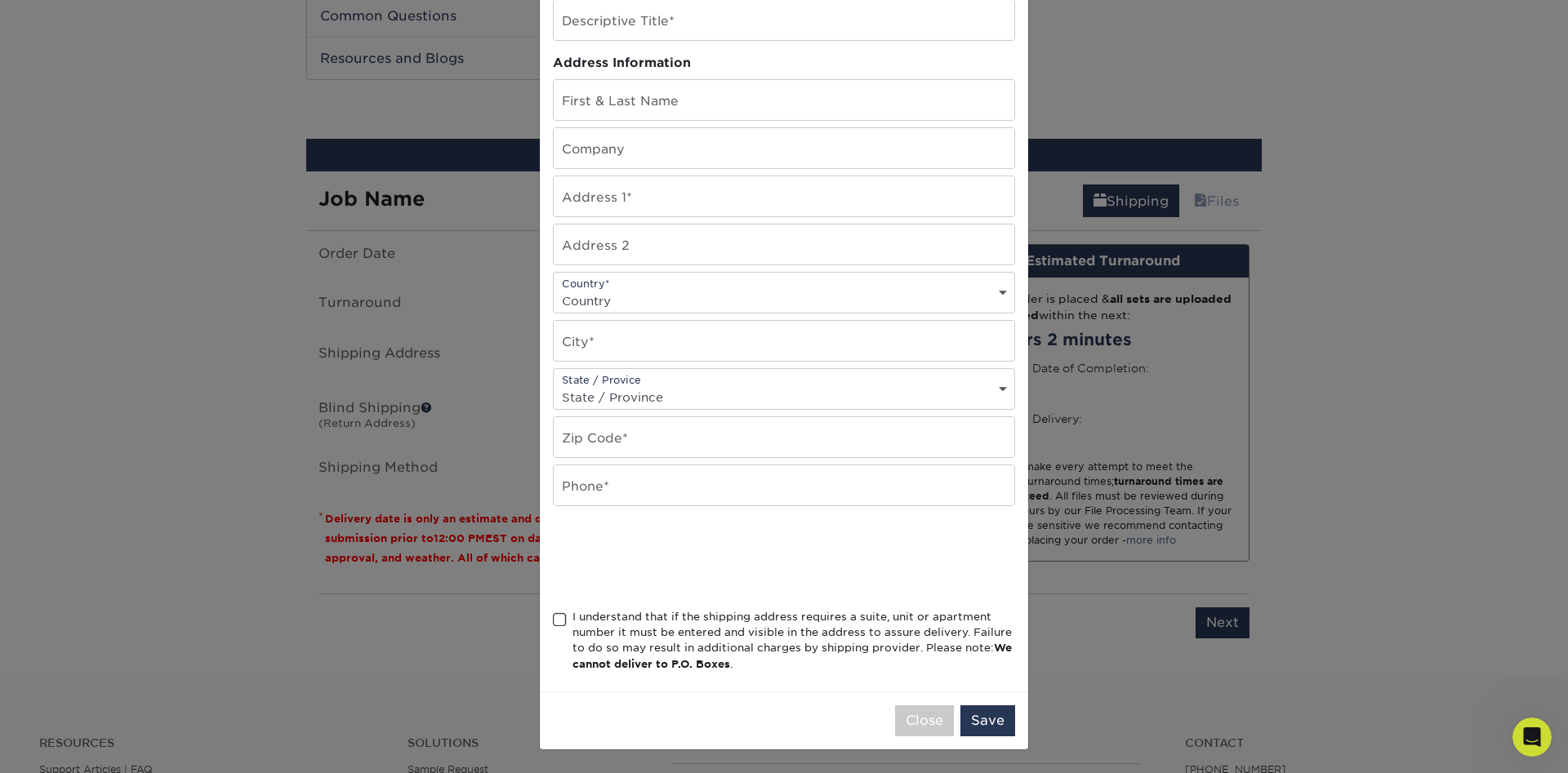
scroll to position [0, 0]
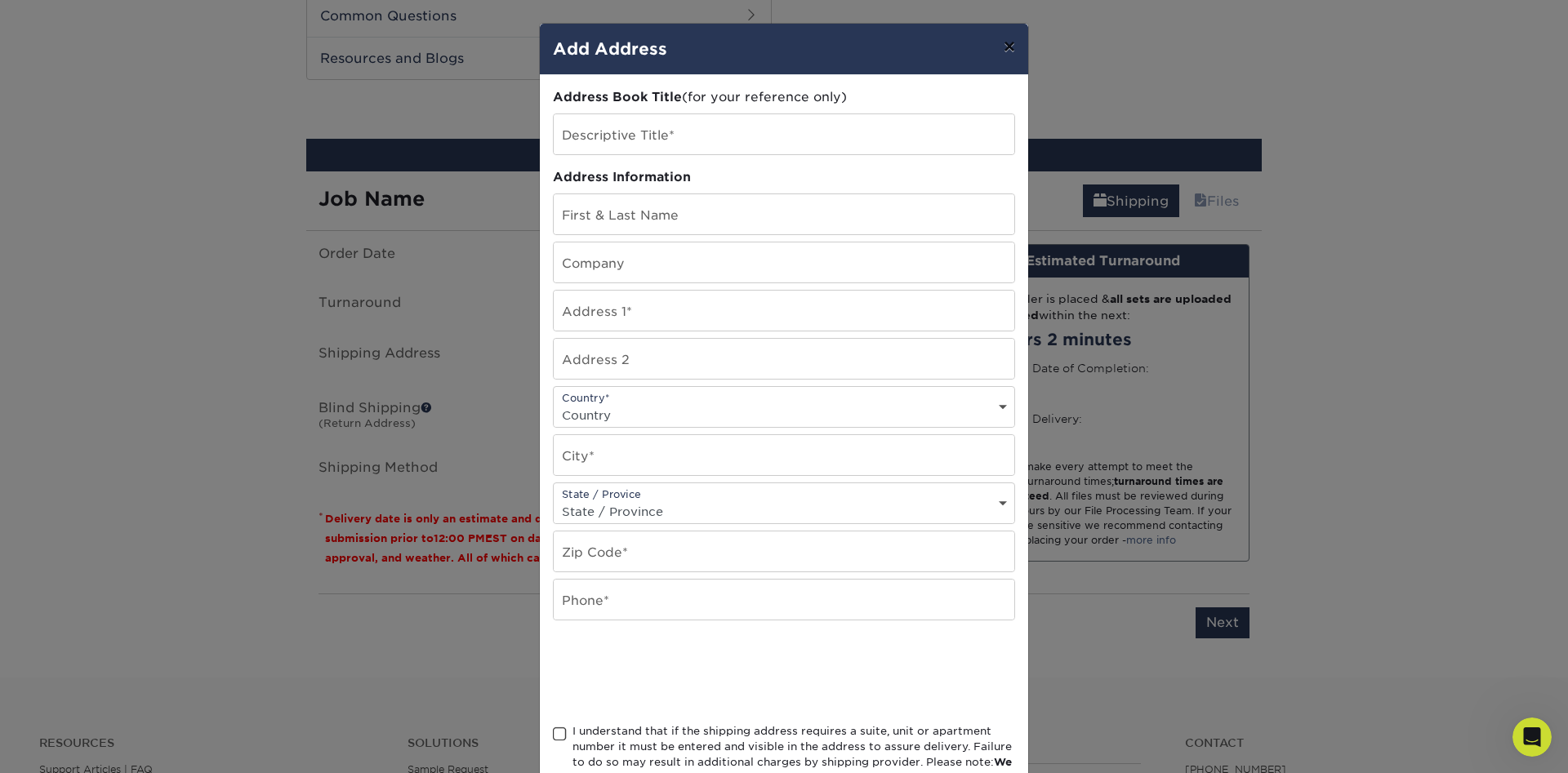
click at [1010, 44] on button "×" at bounding box center [1010, 46] width 38 height 46
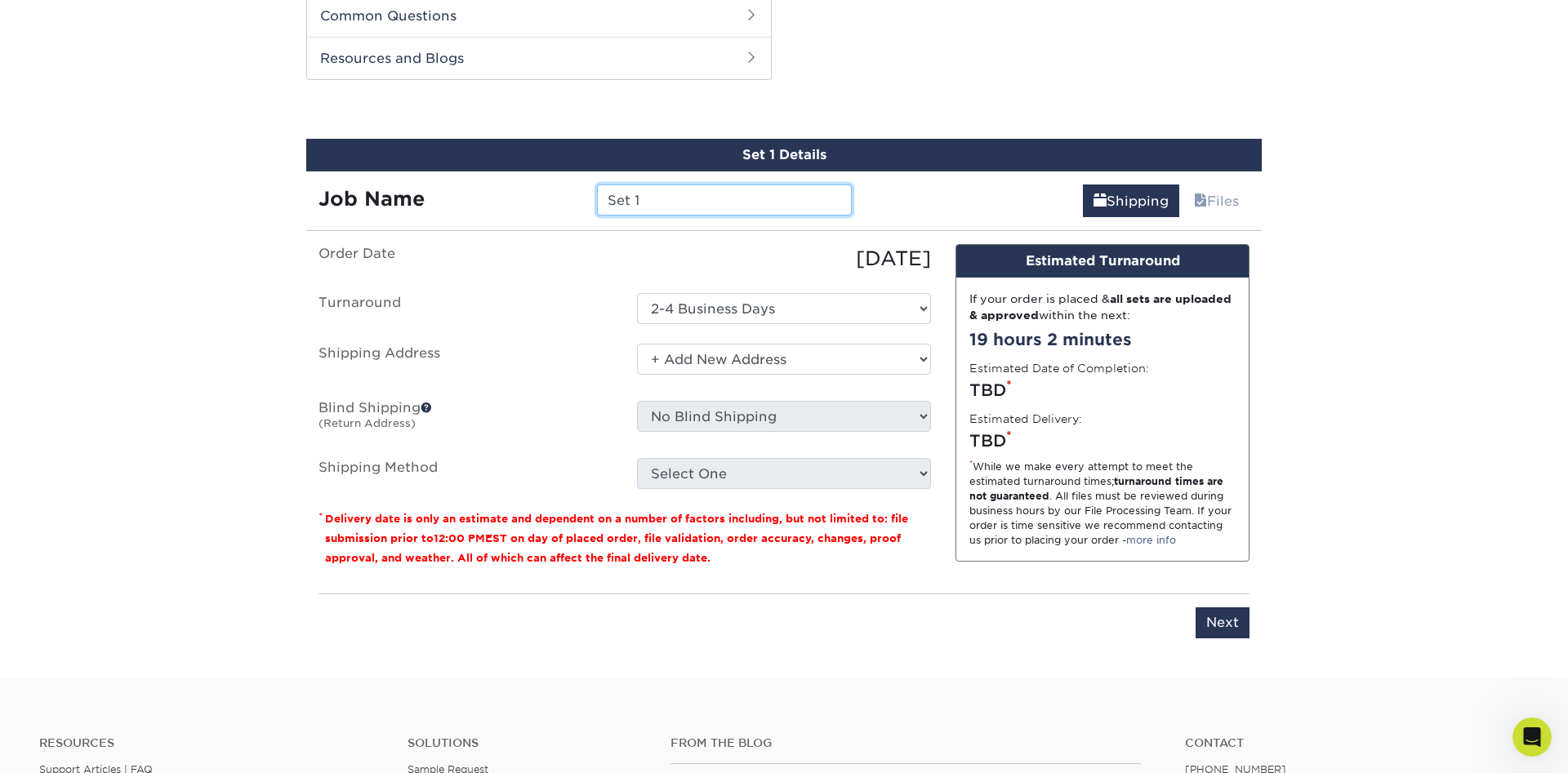
click at [645, 205] on input "Set 1" at bounding box center [723, 200] width 254 height 31
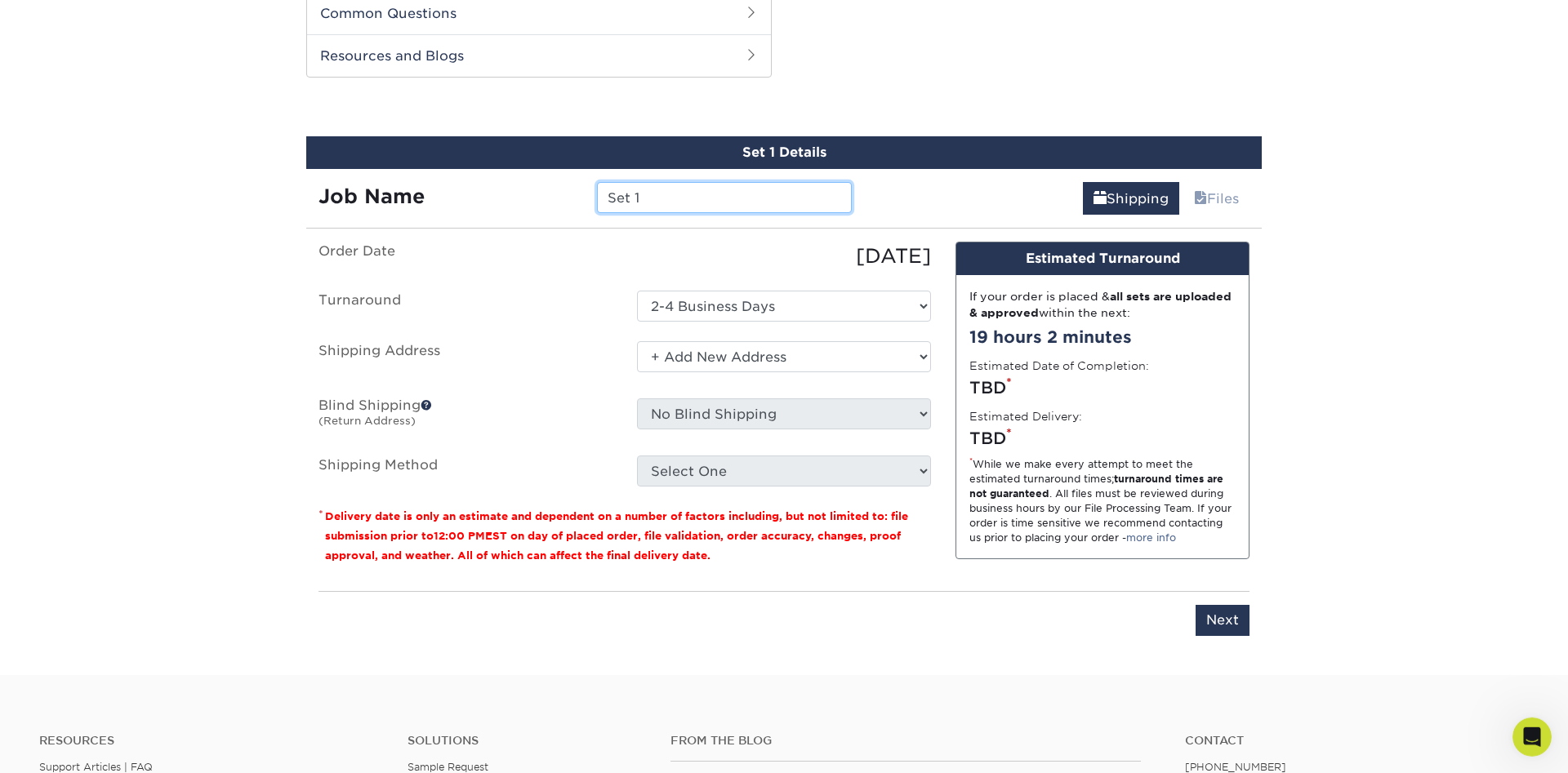
scroll to position [814, 0]
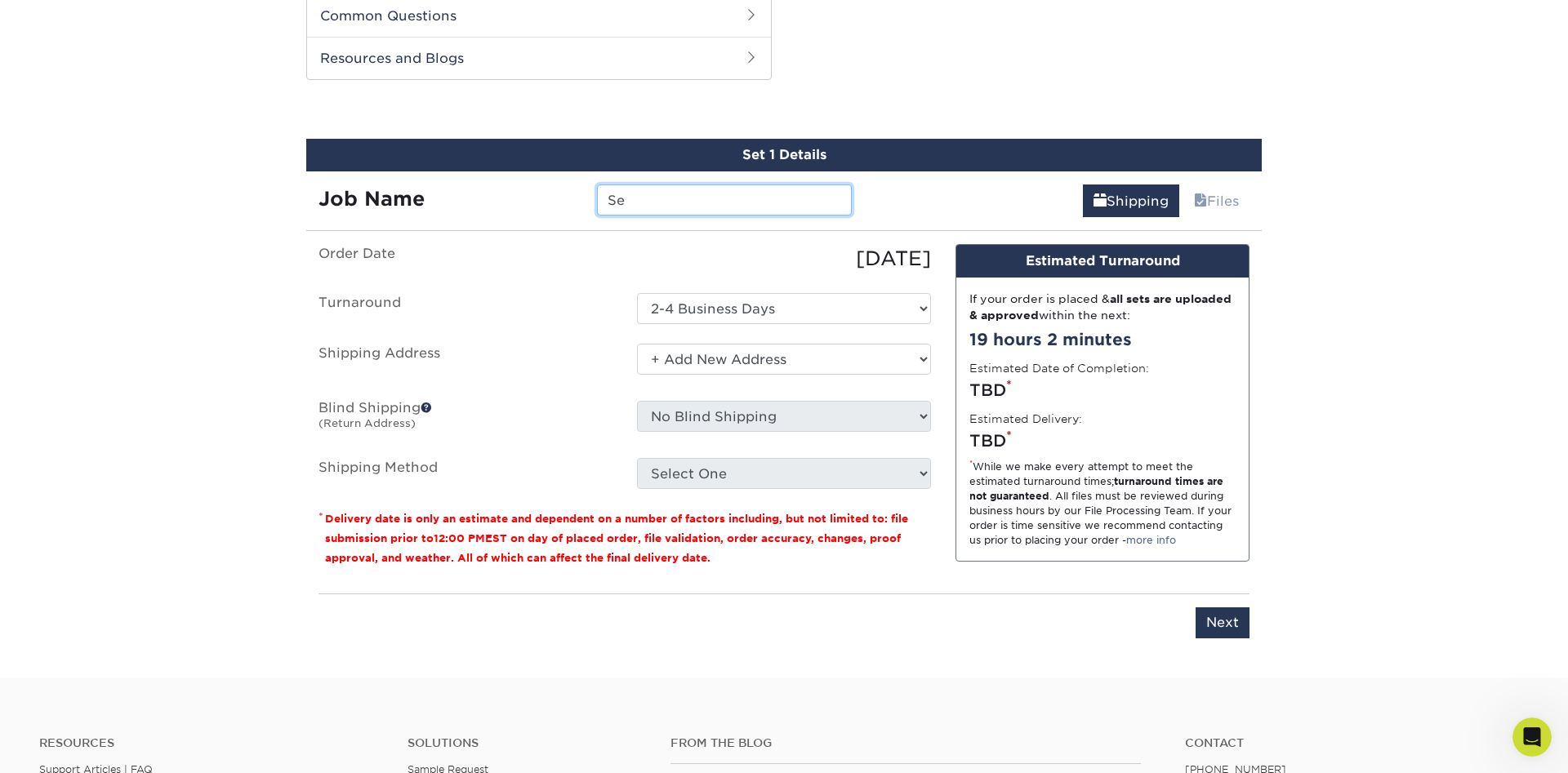
type input "S"
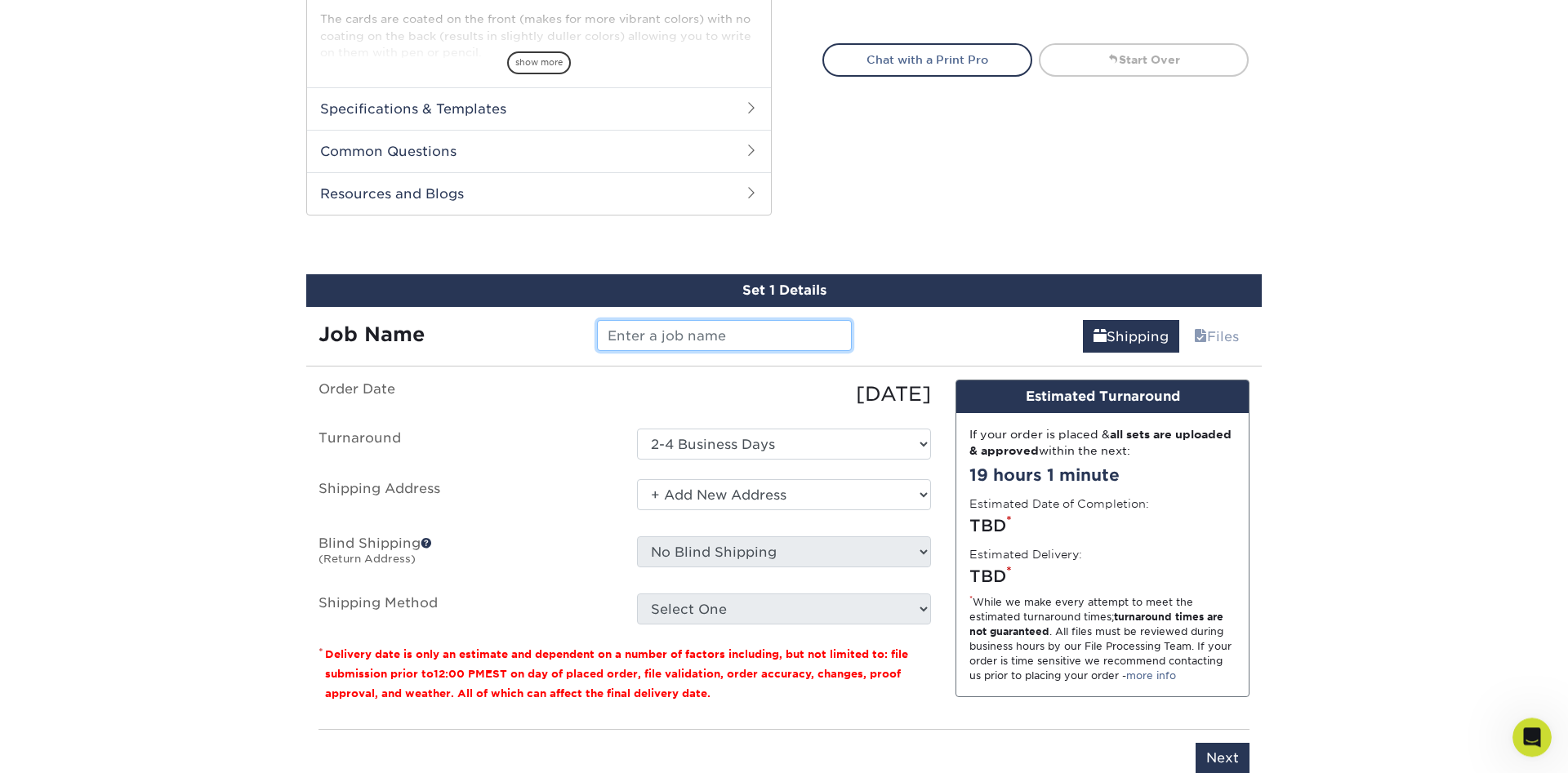
scroll to position [833, 0]
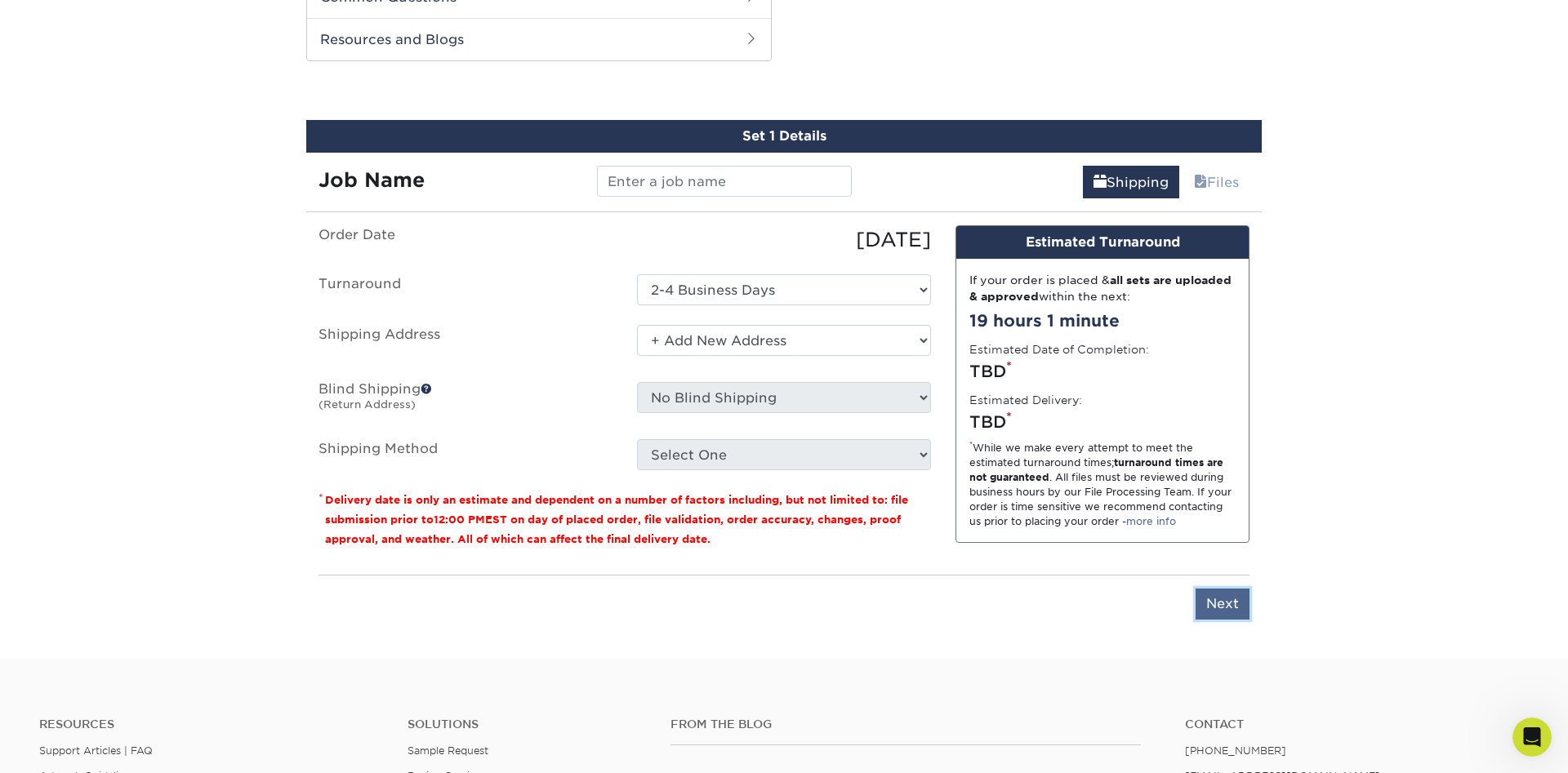
click at [1206, 599] on input "Next" at bounding box center [1222, 603] width 53 height 31
type input "Next"
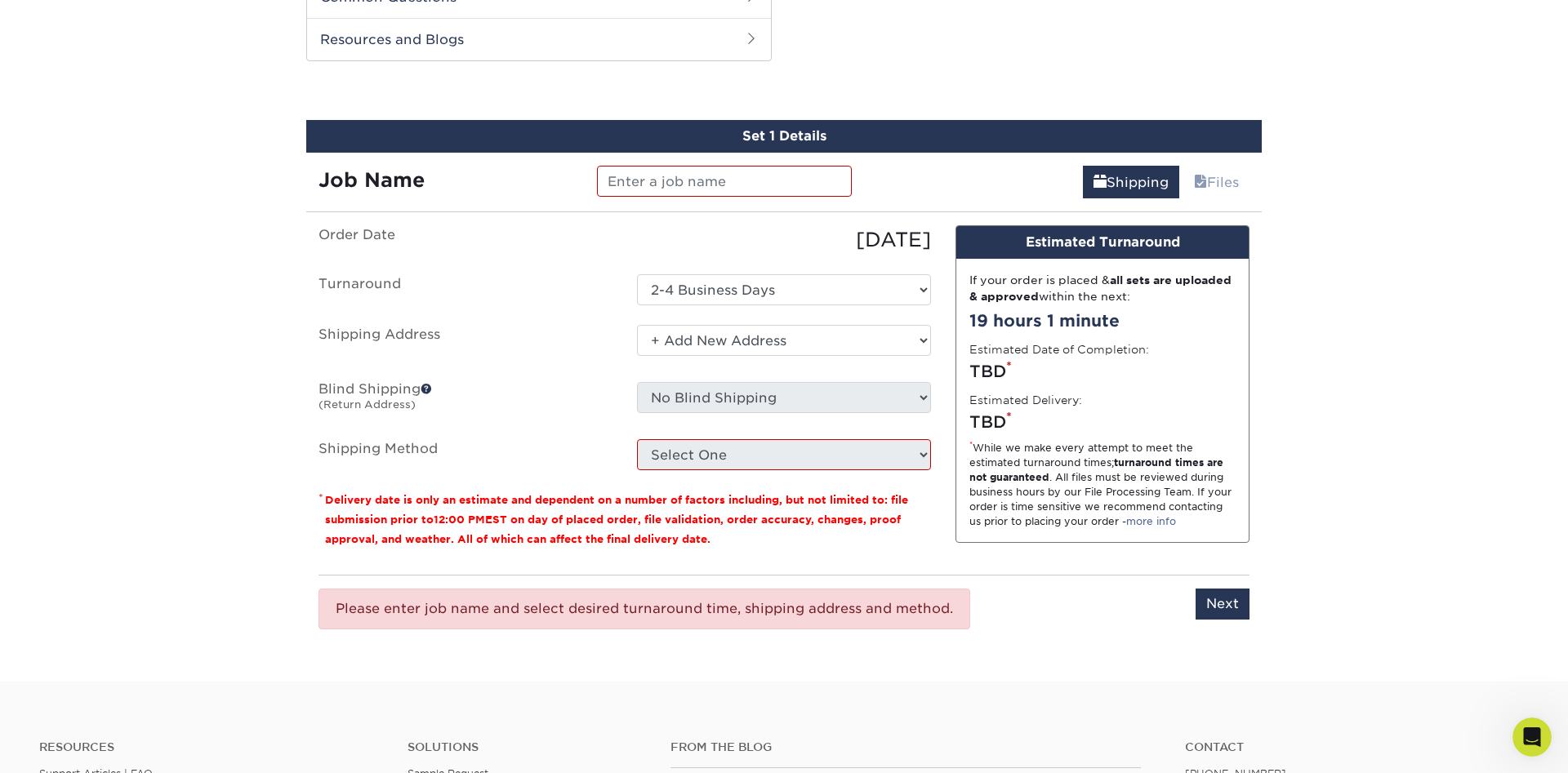
click at [972, 607] on div "Please enter job name and select desired turnaround time, shipping address and …" at bounding box center [784, 609] width 931 height 68
click at [634, 181] on input "text" at bounding box center [723, 181] width 254 height 31
type input "Rap Rivals"
click at [626, 276] on div "Select One 2-4 Business Days" at bounding box center [784, 289] width 318 height 31
click at [637, 325] on select "Select One + Add New Address - Login" at bounding box center [784, 340] width 294 height 31
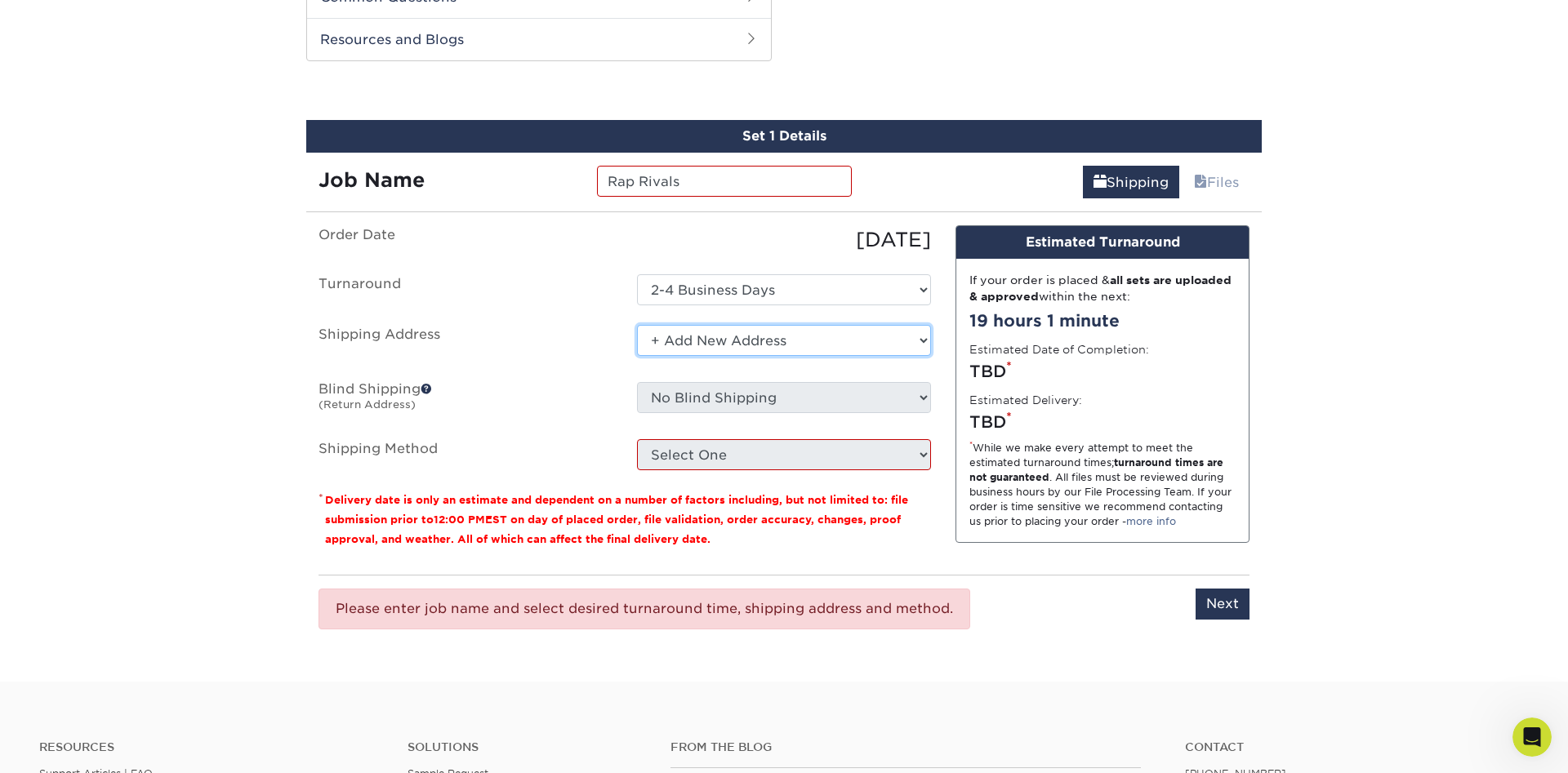
click option "+ Add New Address" at bounding box center [0, 0] width 0 height 0
click at [637, 325] on select "Select One + Add New Address - Login" at bounding box center [784, 340] width 294 height 31
click option "+ Add New Address" at bounding box center [0, 0] width 0 height 0
click at [637, 325] on select "Select One + Add New Address - Login" at bounding box center [784, 340] width 294 height 31
click at [917, 342] on select "Select One + Add New Address - Login" at bounding box center [784, 340] width 294 height 31
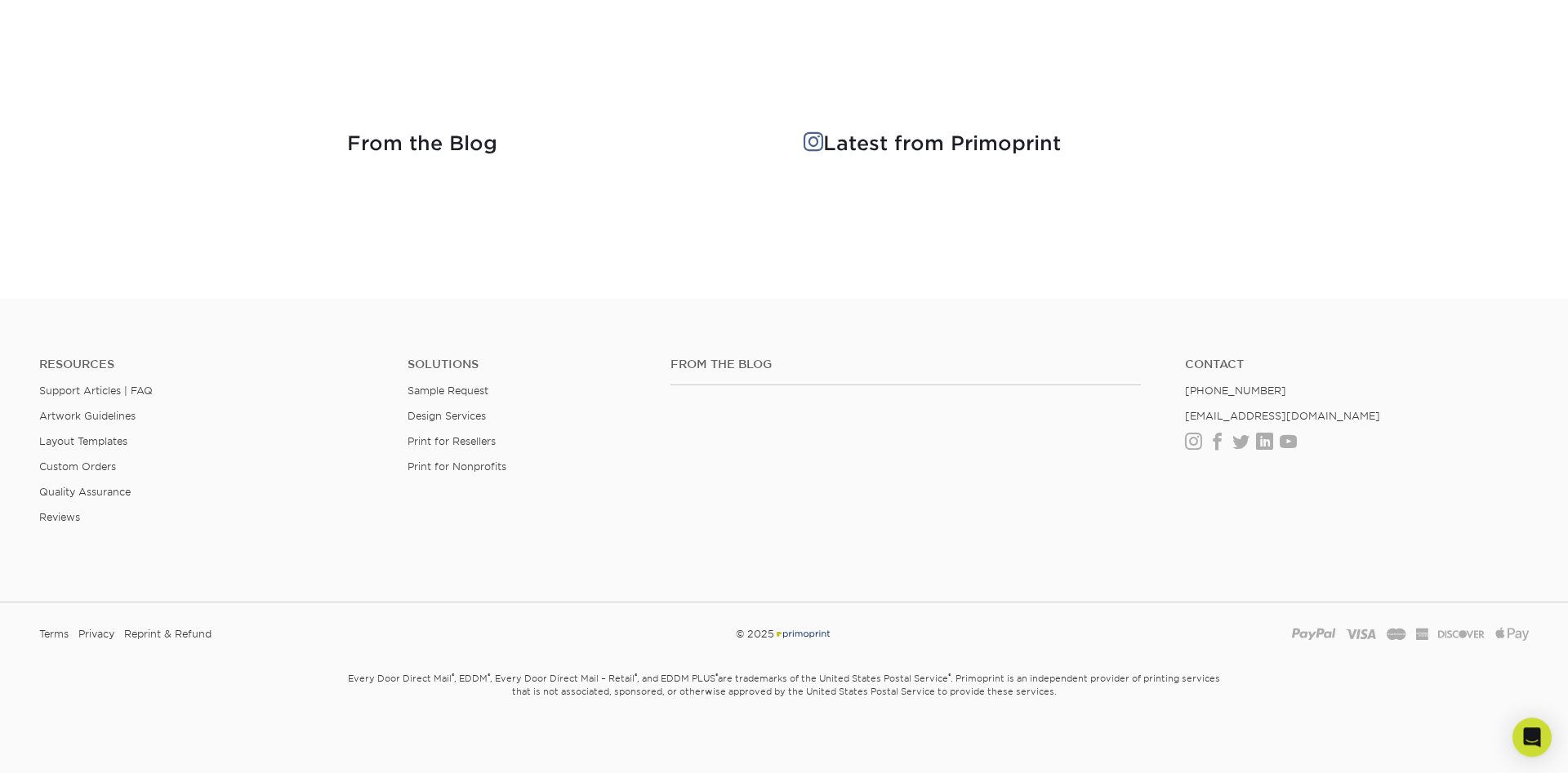
scroll to position [2103, 0]
click at [102, 460] on link "Custom Orders" at bounding box center [78, 462] width 77 height 12
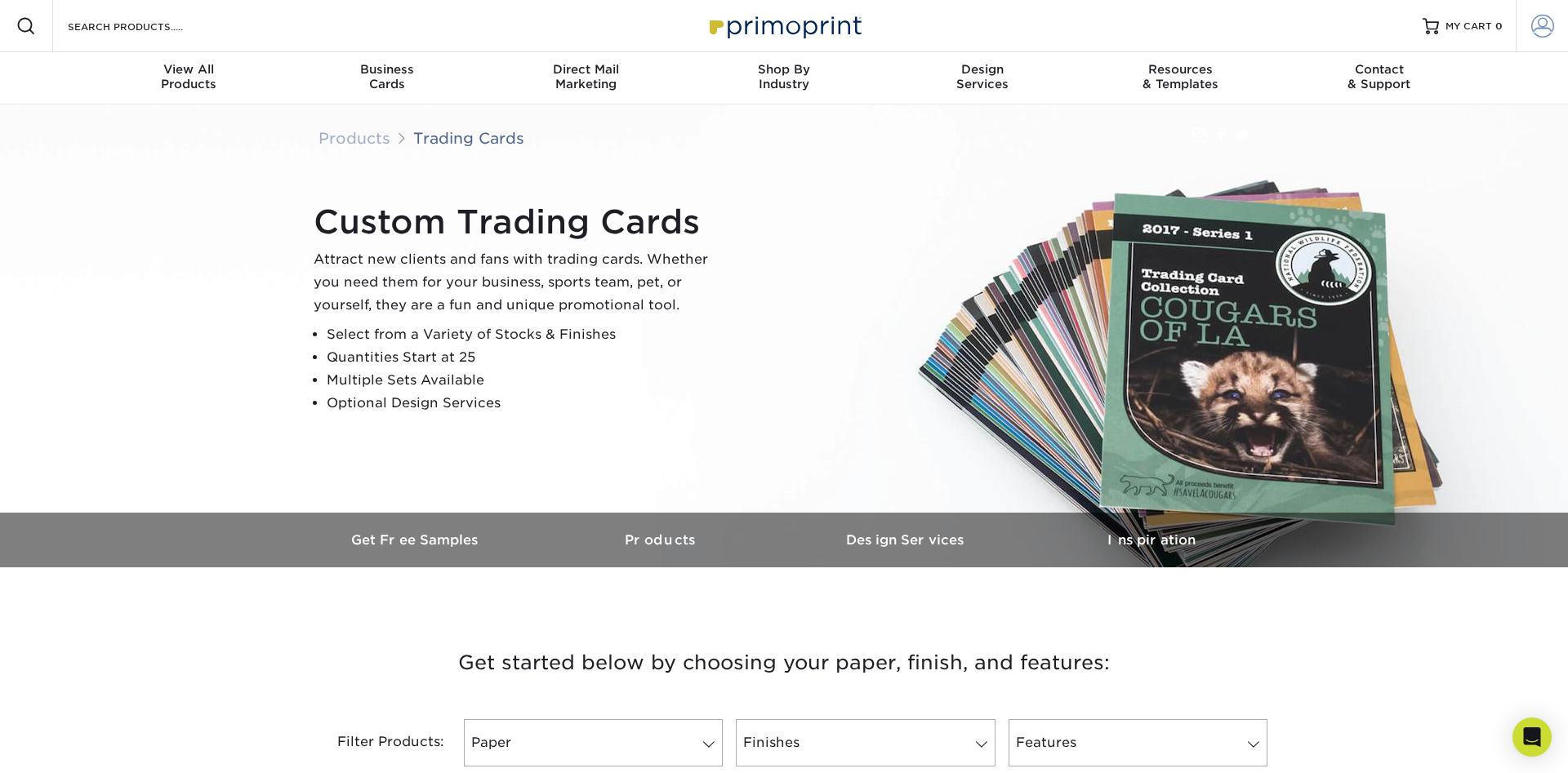
click at [1536, 41] on link "Account" at bounding box center [1542, 26] width 53 height 53
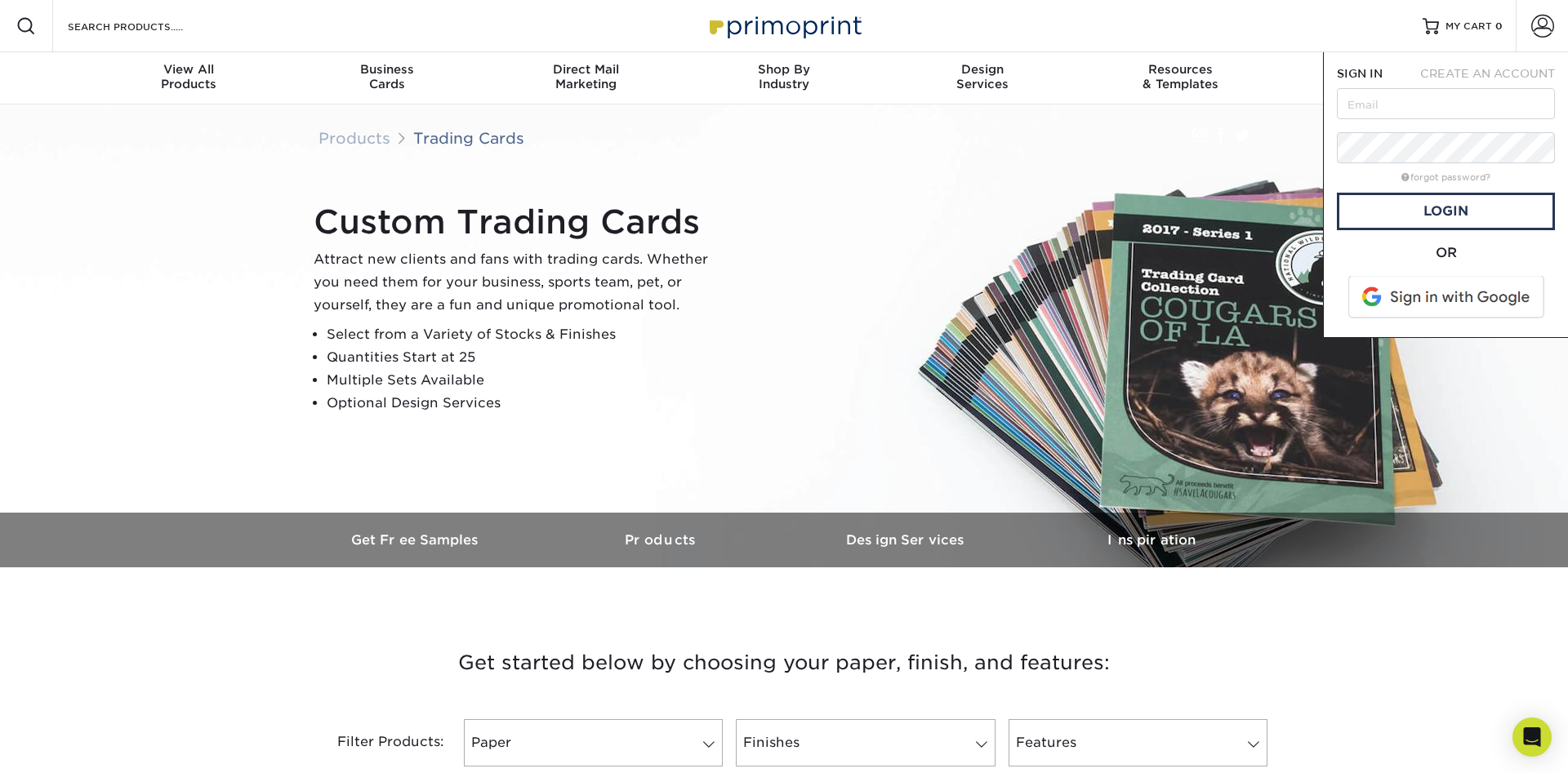
click at [1484, 72] on span "CREATE AN ACCOUNT" at bounding box center [1487, 73] width 135 height 13
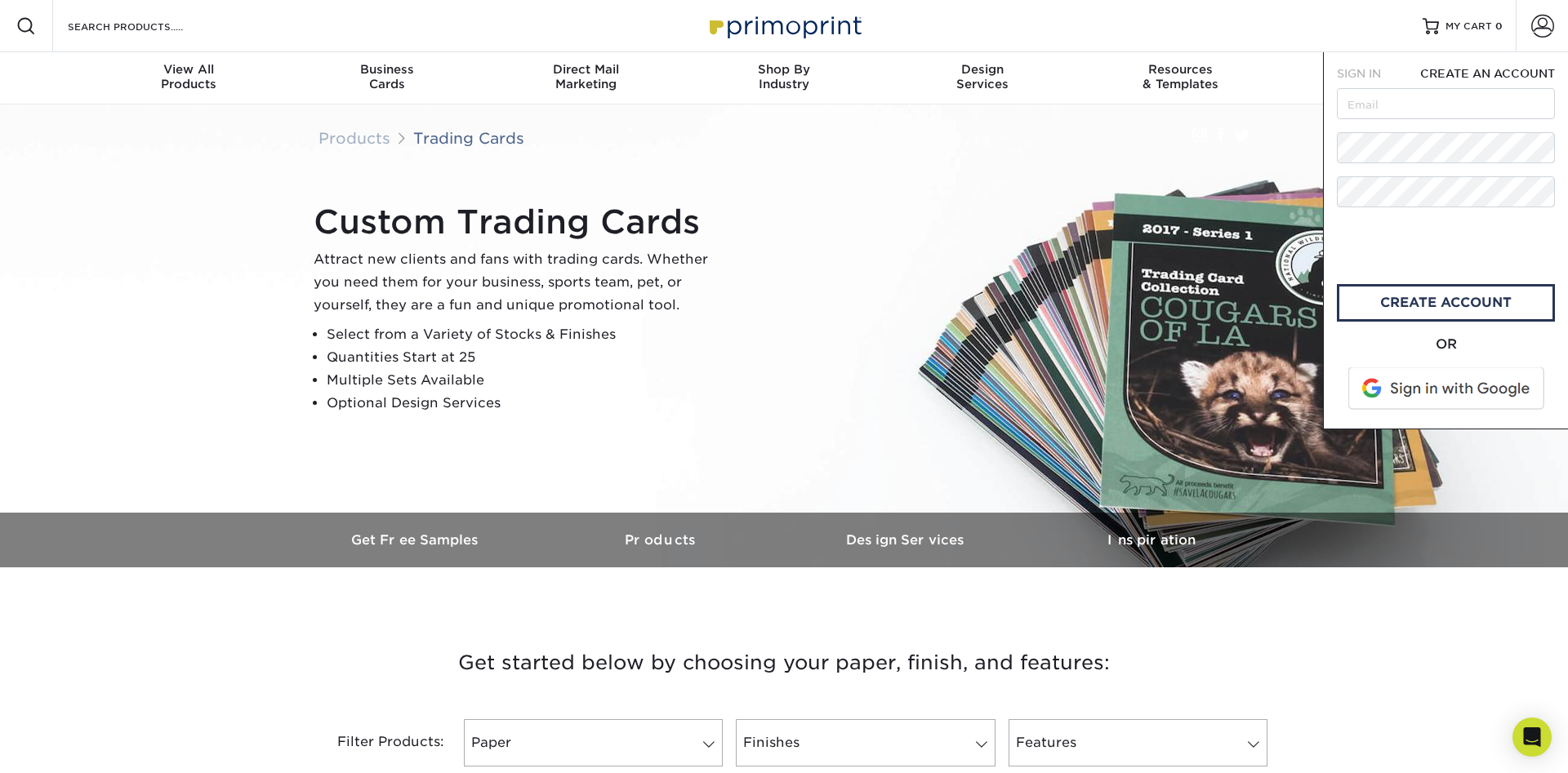
click at [1433, 388] on span at bounding box center [1448, 388] width 208 height 42
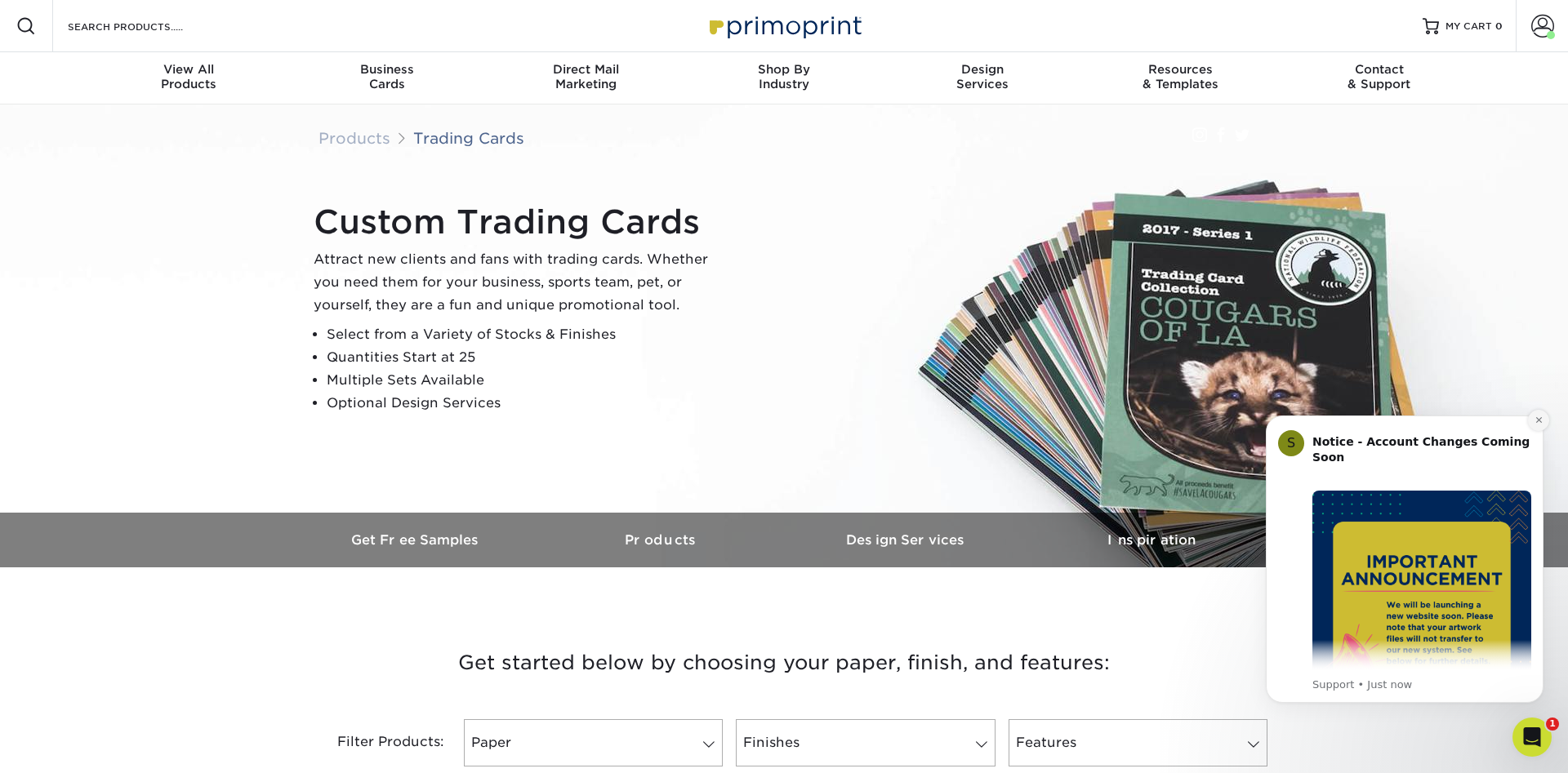
click at [1534, 420] on icon "Dismiss notification" at bounding box center [1539, 420] width 9 height 9
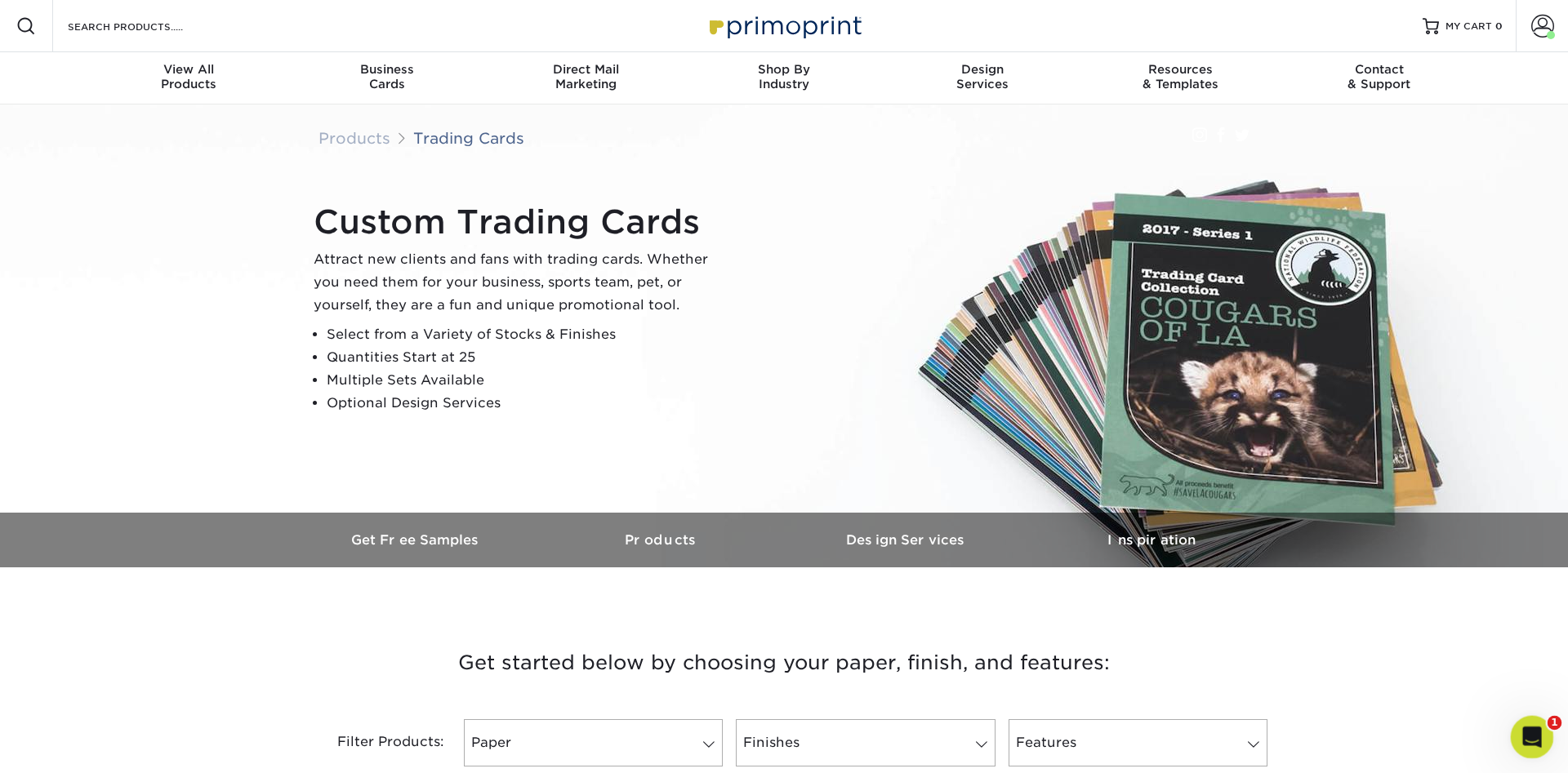
click at [1537, 734] on icon "Open Intercom Messenger" at bounding box center [1530, 735] width 27 height 27
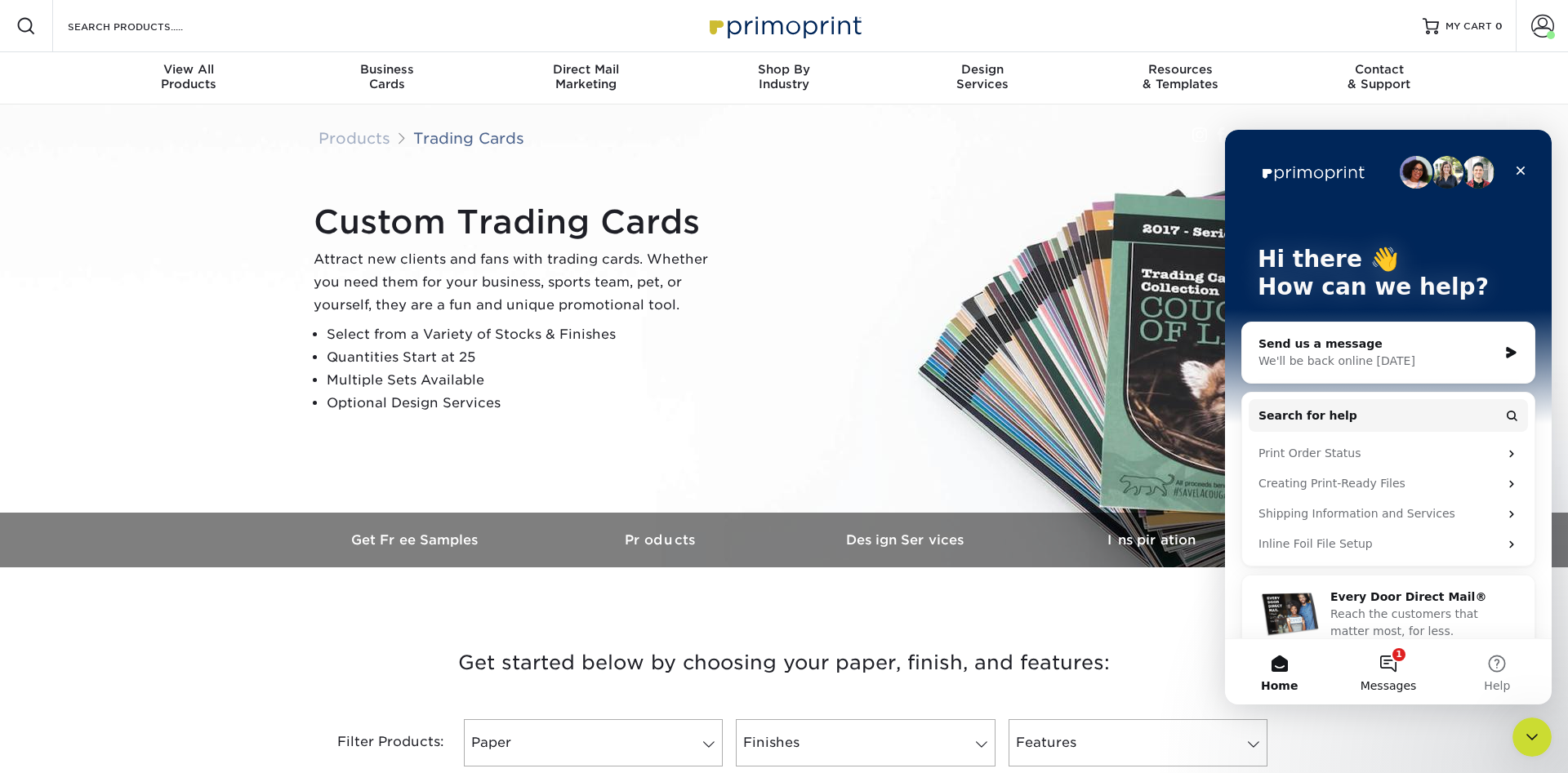
click at [1378, 671] on button "1 Messages" at bounding box center [1388, 672] width 109 height 66
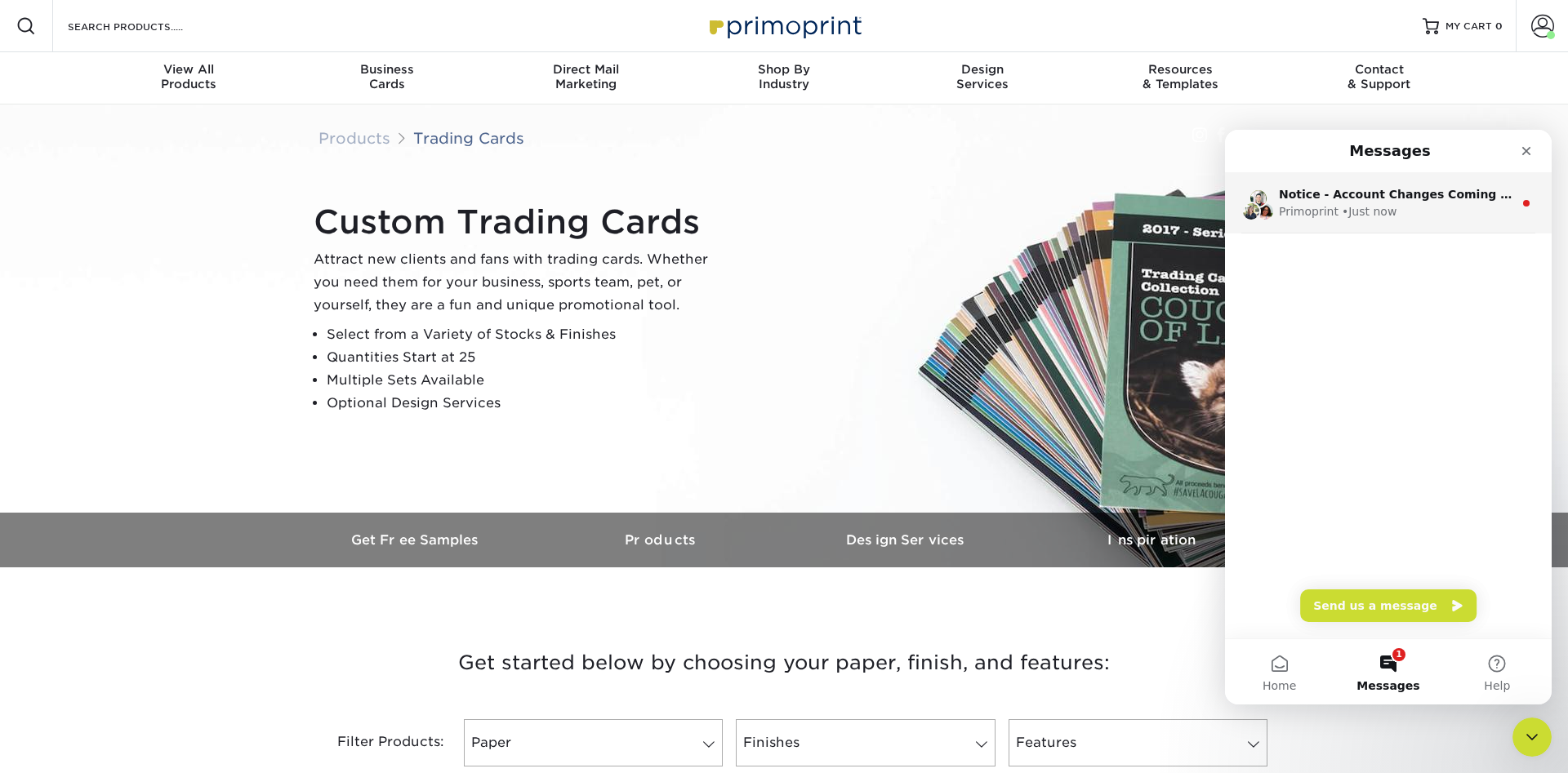
click at [1528, 201] on circle "Intercom messenger" at bounding box center [1526, 203] width 7 height 7
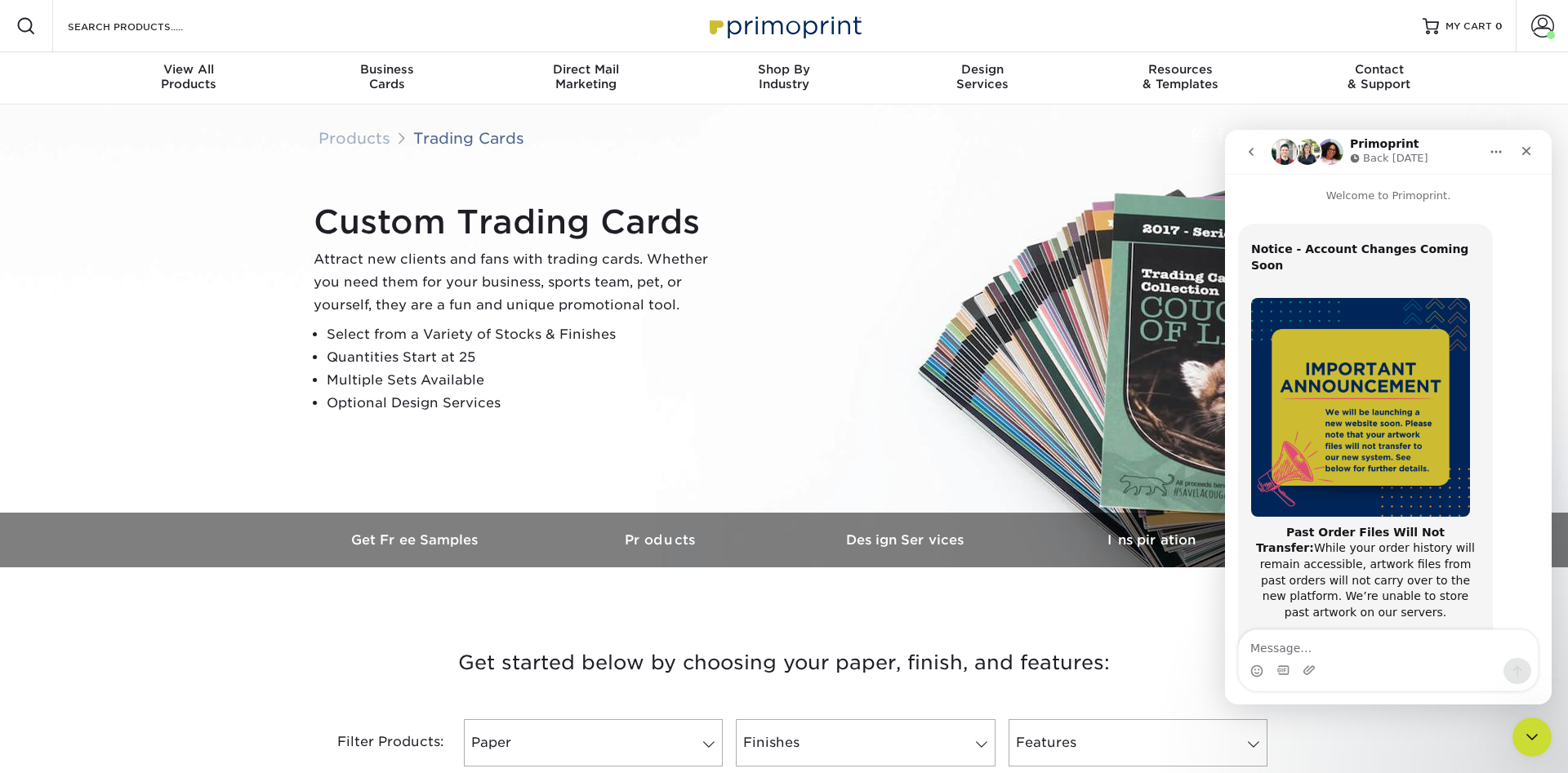
scroll to position [260, 0]
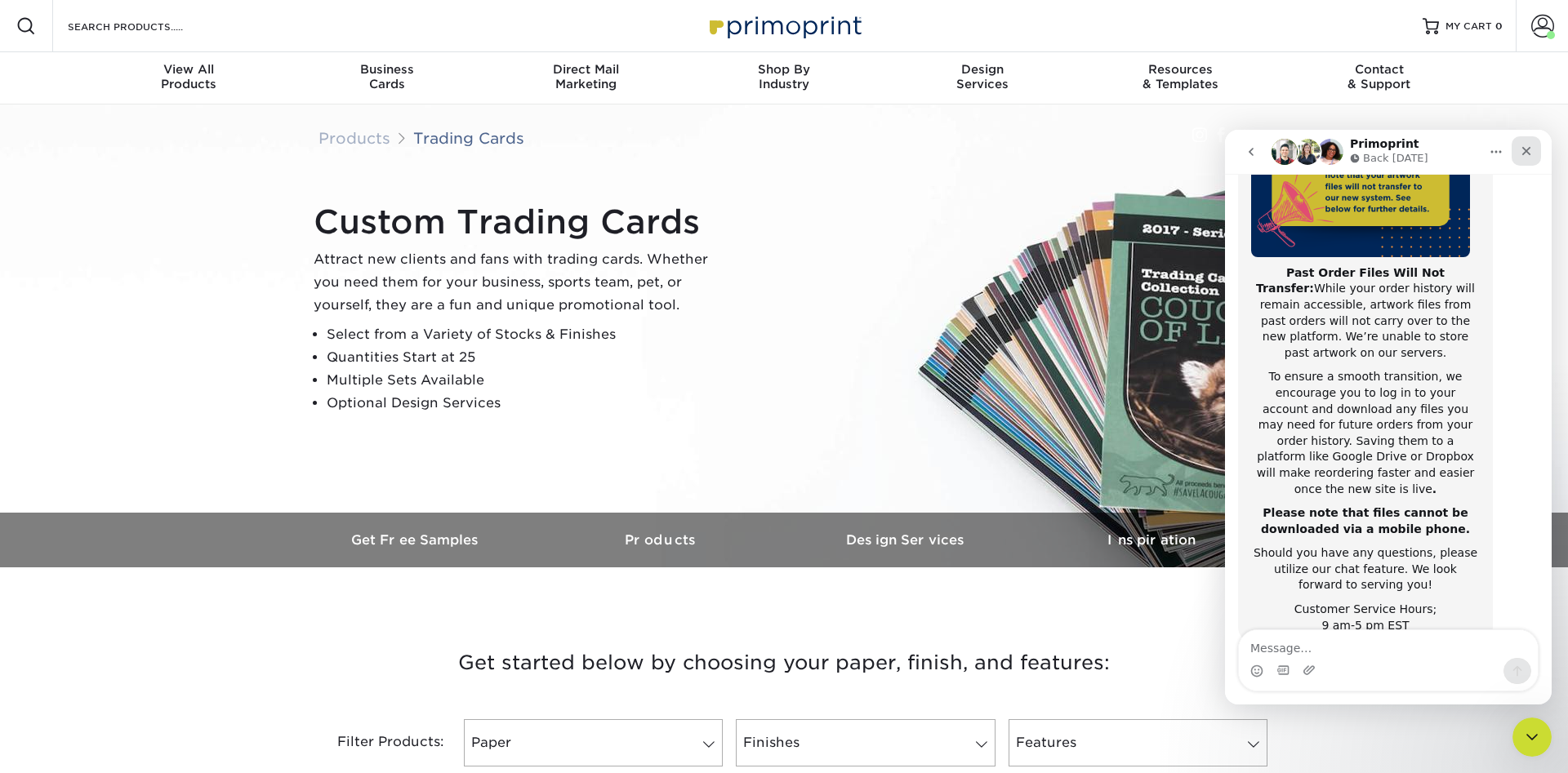
click at [1522, 159] on div "Close" at bounding box center [1526, 150] width 29 height 29
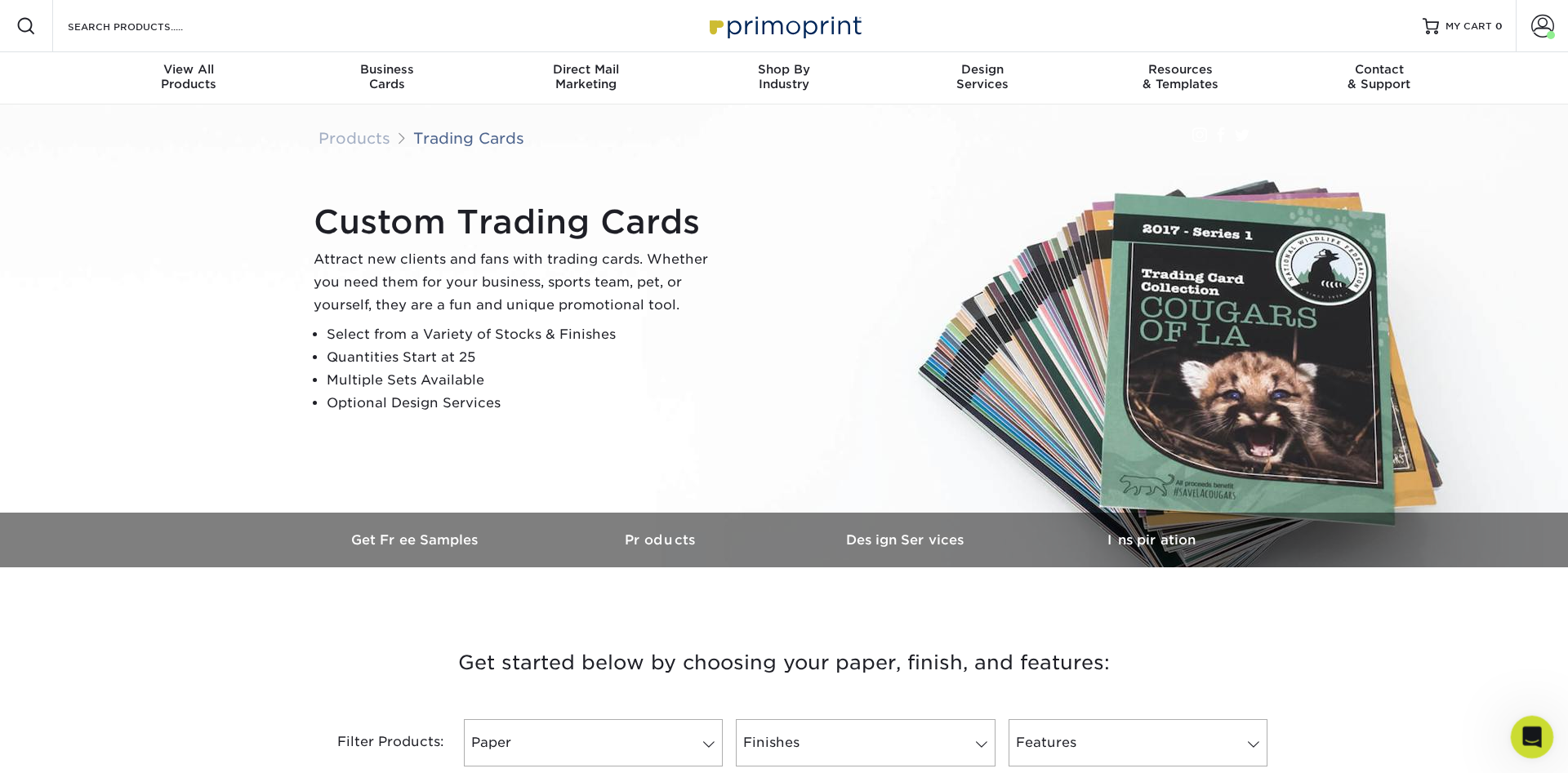
click at [1537, 726] on div "Open Intercom Messenger" at bounding box center [1529, 734] width 53 height 53
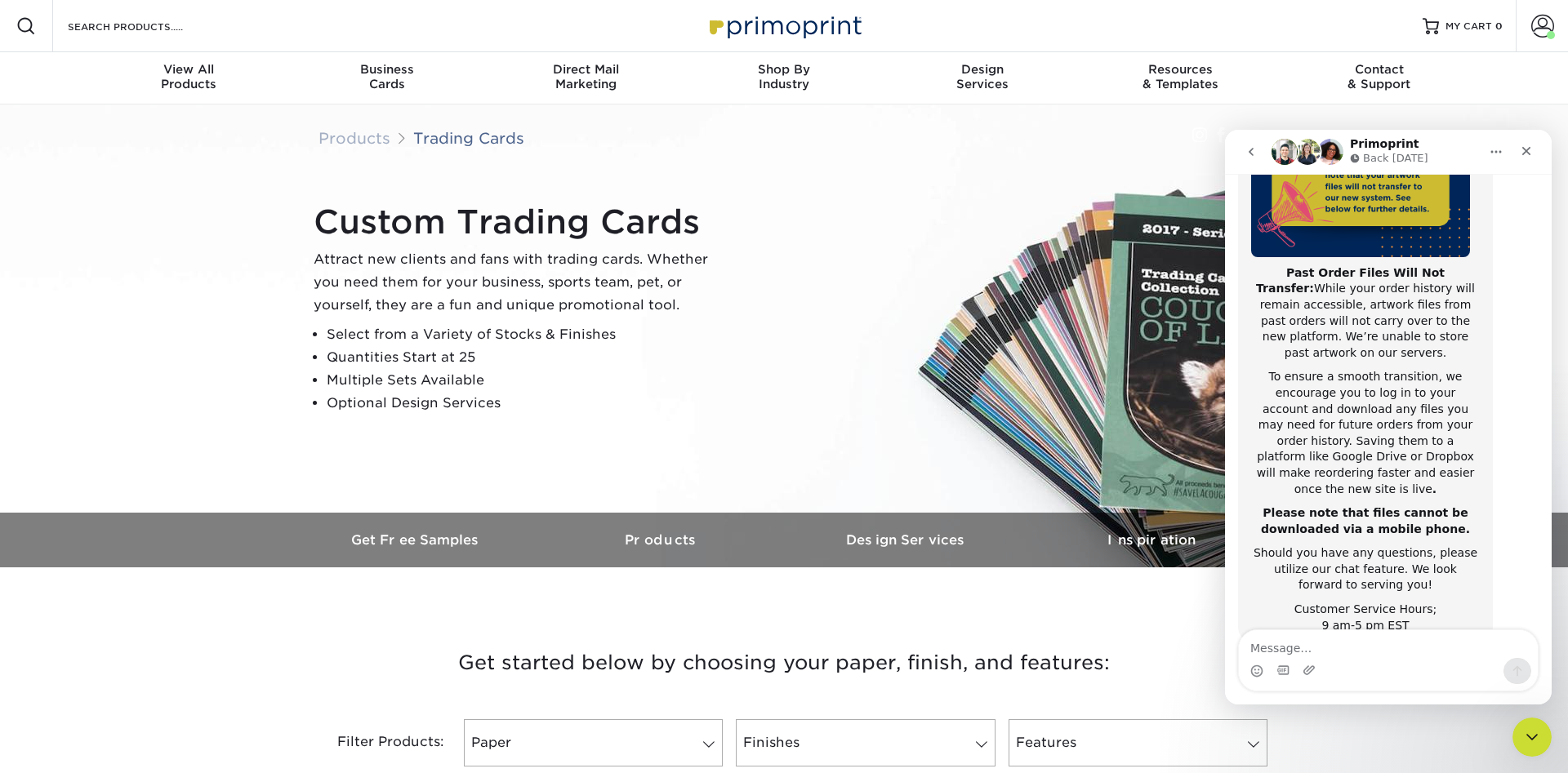
click at [1253, 160] on button "go back" at bounding box center [1251, 151] width 31 height 31
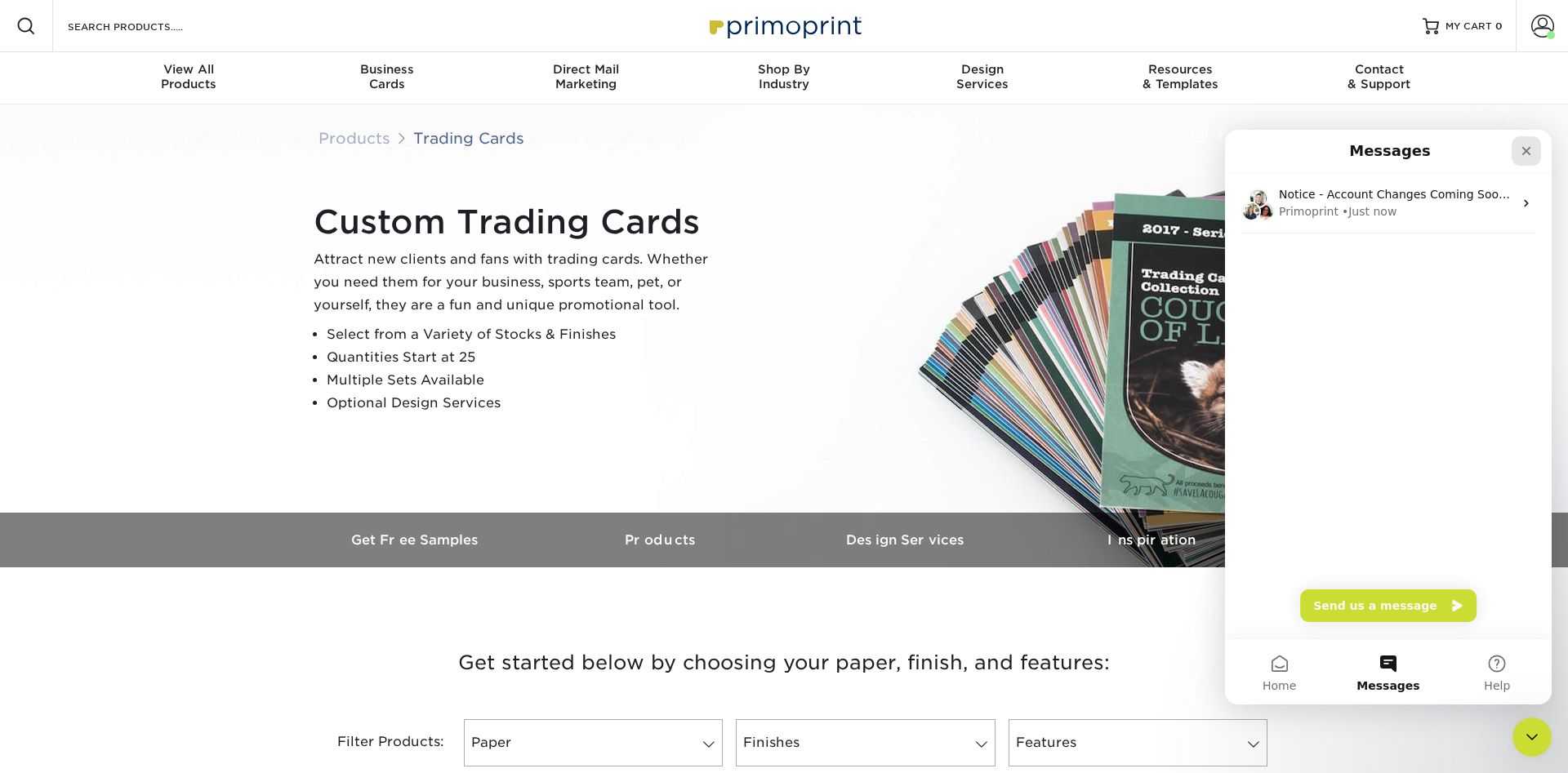
click at [1526, 158] on div "Close" at bounding box center [1526, 150] width 29 height 29
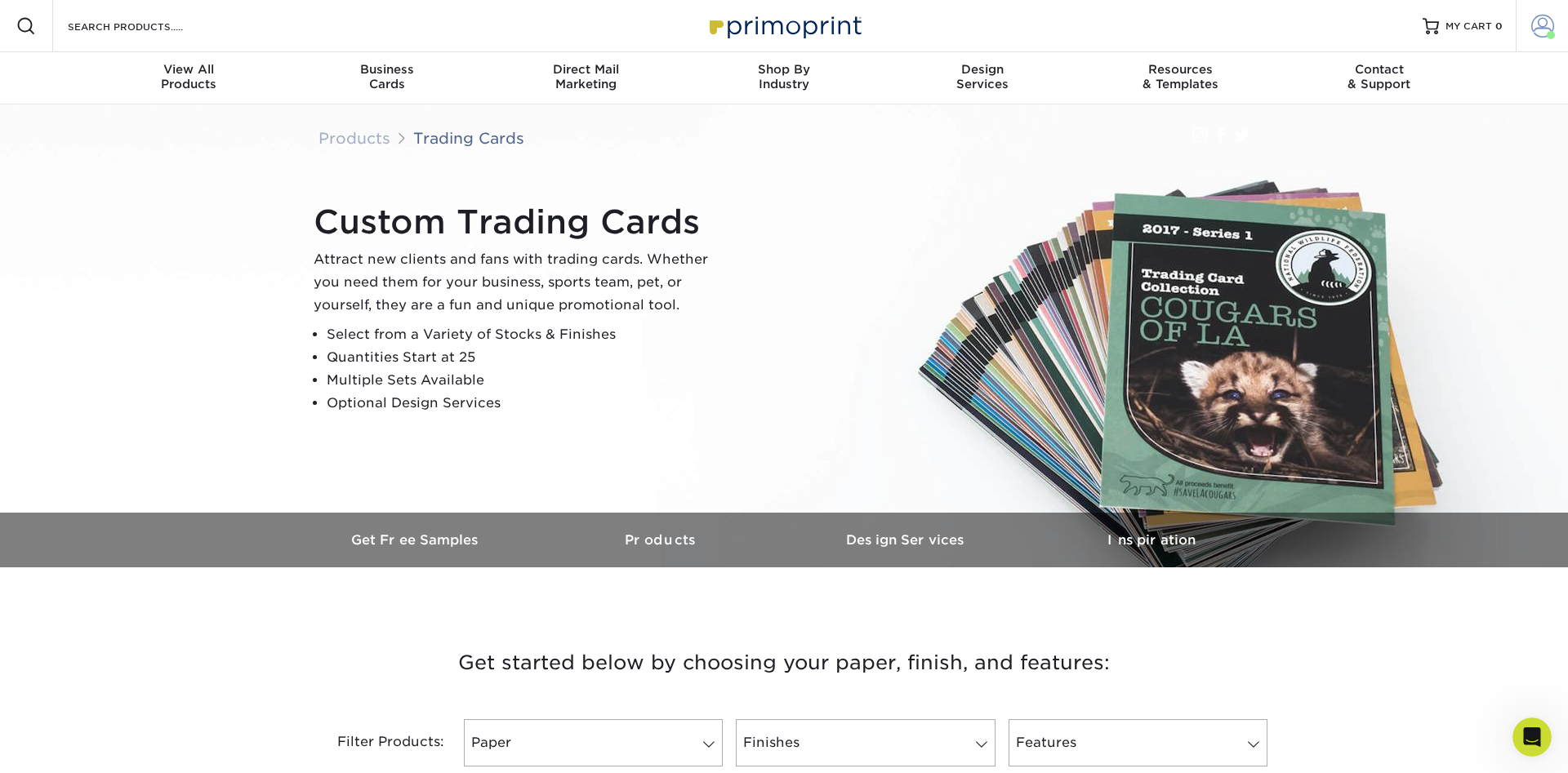
click at [1543, 34] on span at bounding box center [1543, 26] width 23 height 23
click at [1374, 116] on link "Account Dashboard" at bounding box center [1446, 114] width 205 height 22
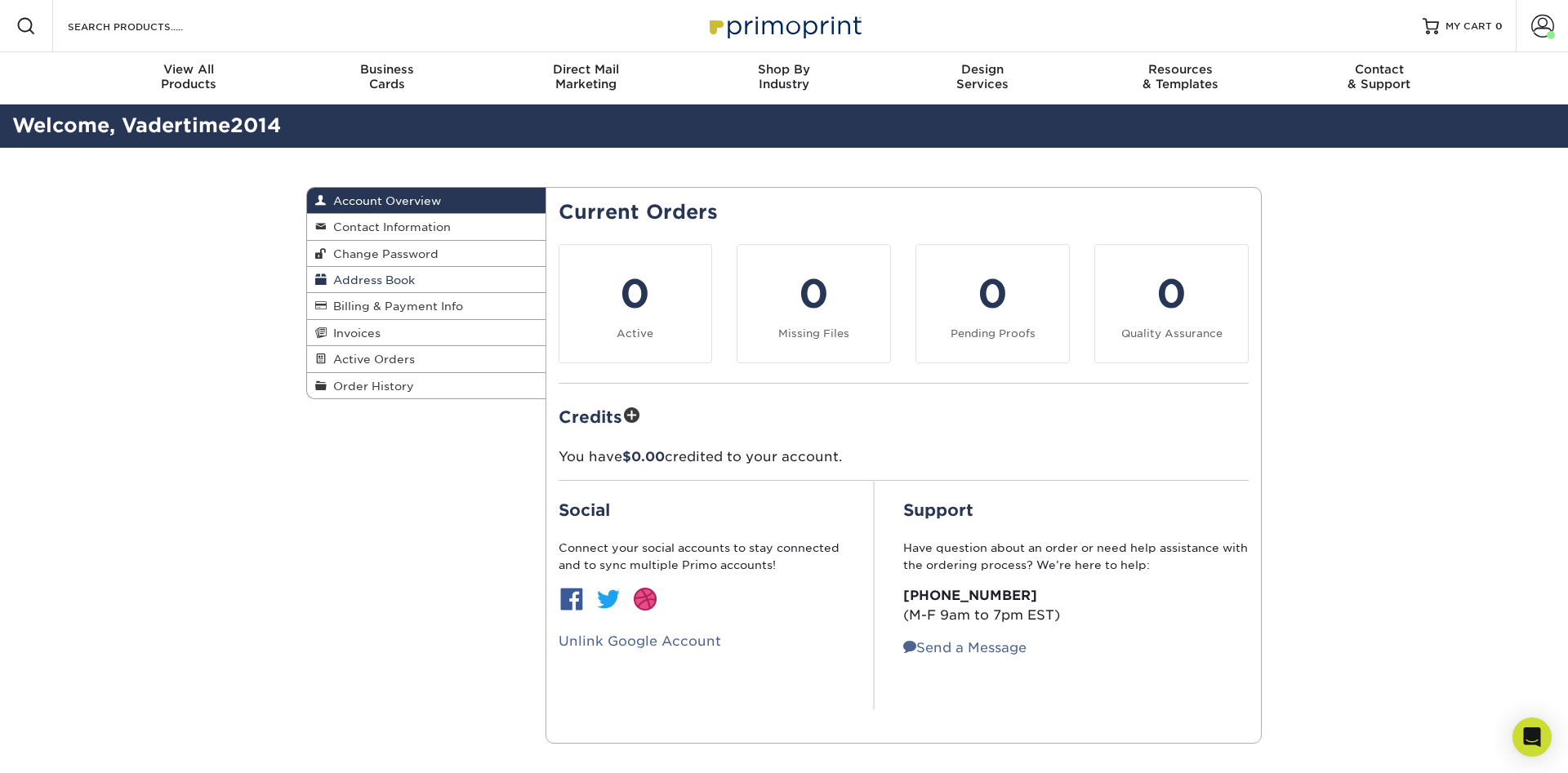
click at [367, 279] on span "Address Book" at bounding box center [371, 280] width 88 height 13
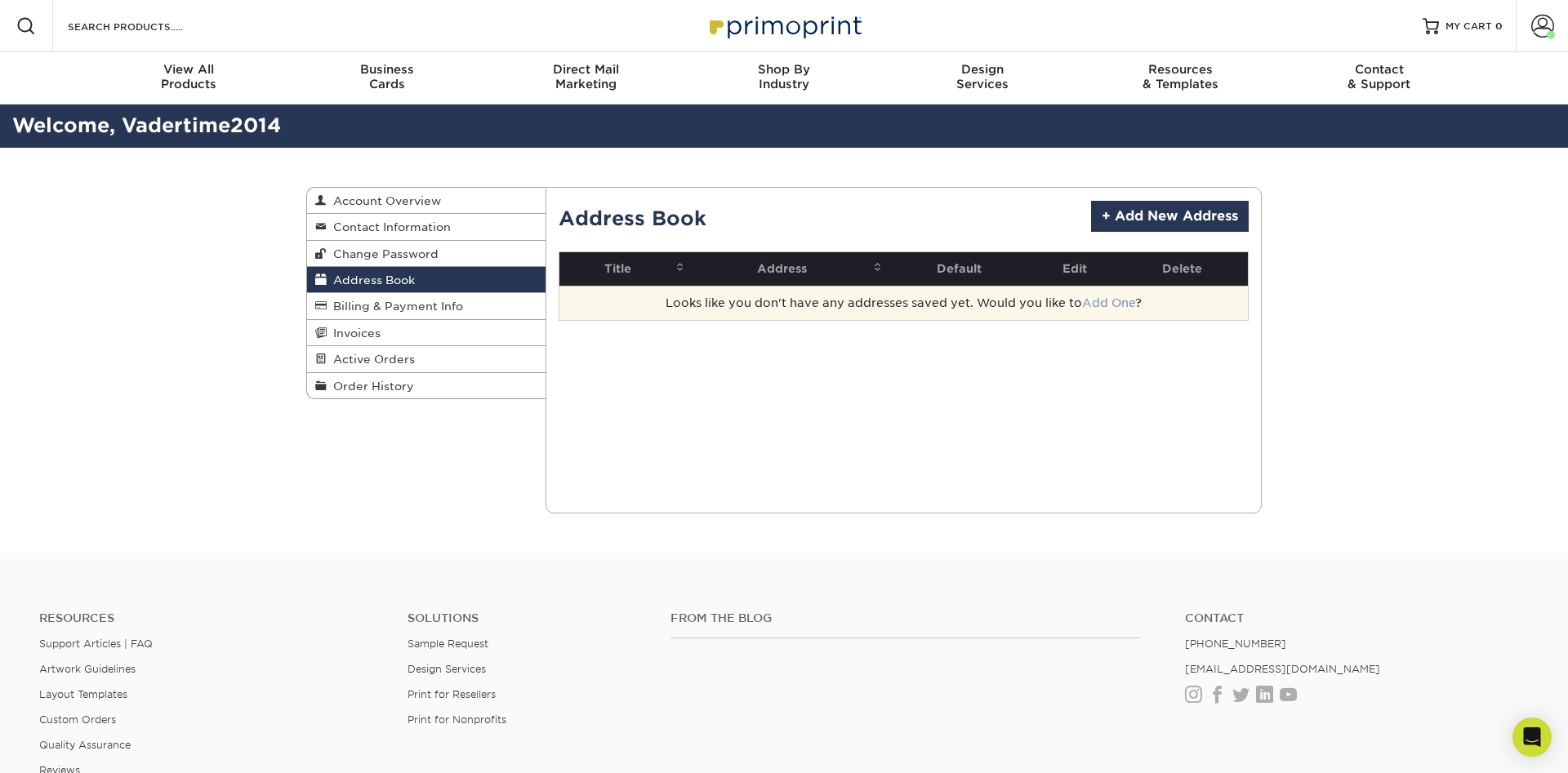
click at [1104, 304] on link "Add One" at bounding box center [1108, 303] width 53 height 13
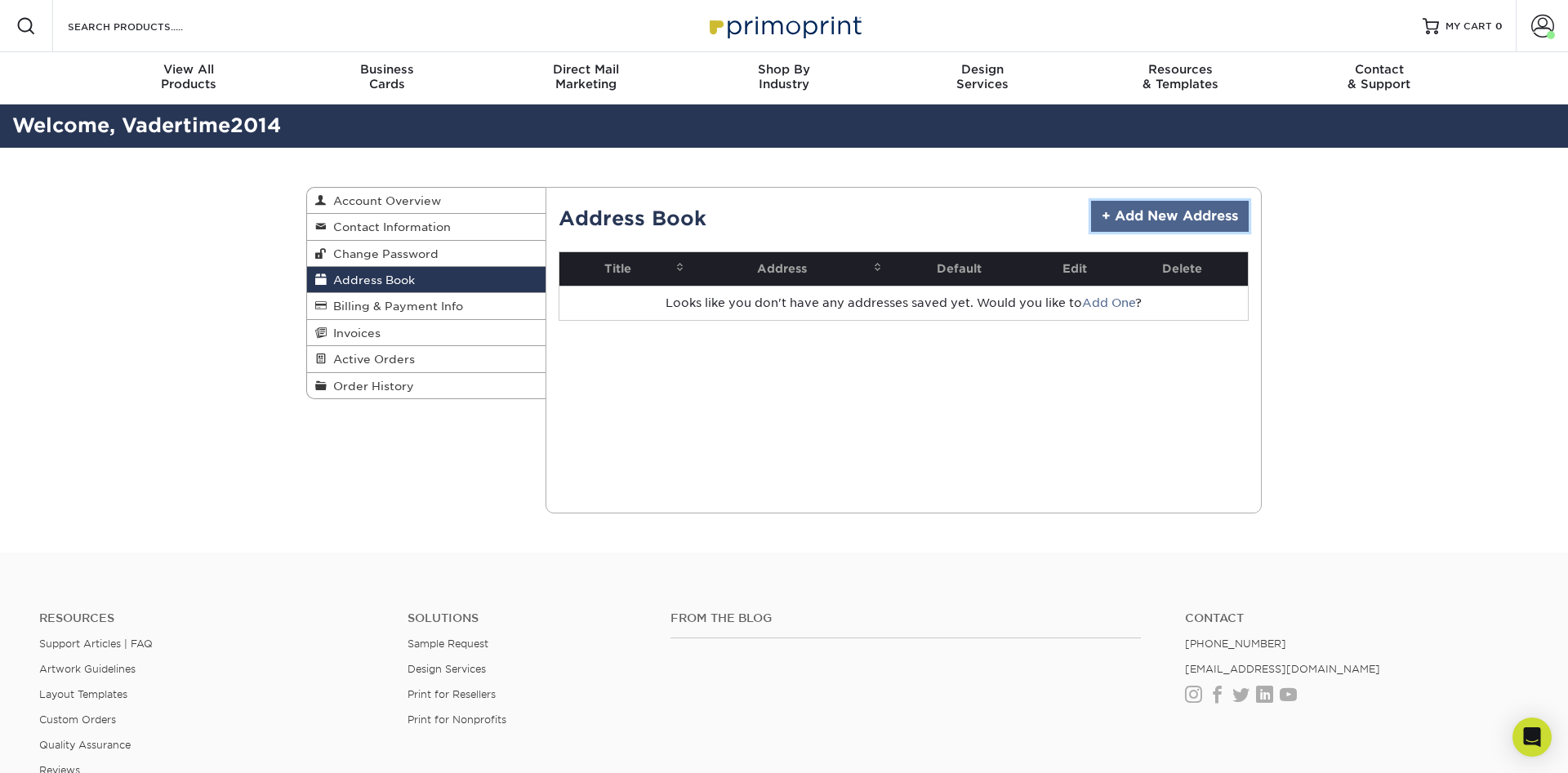
click at [1119, 211] on link "+ Add New Address" at bounding box center [1170, 216] width 158 height 31
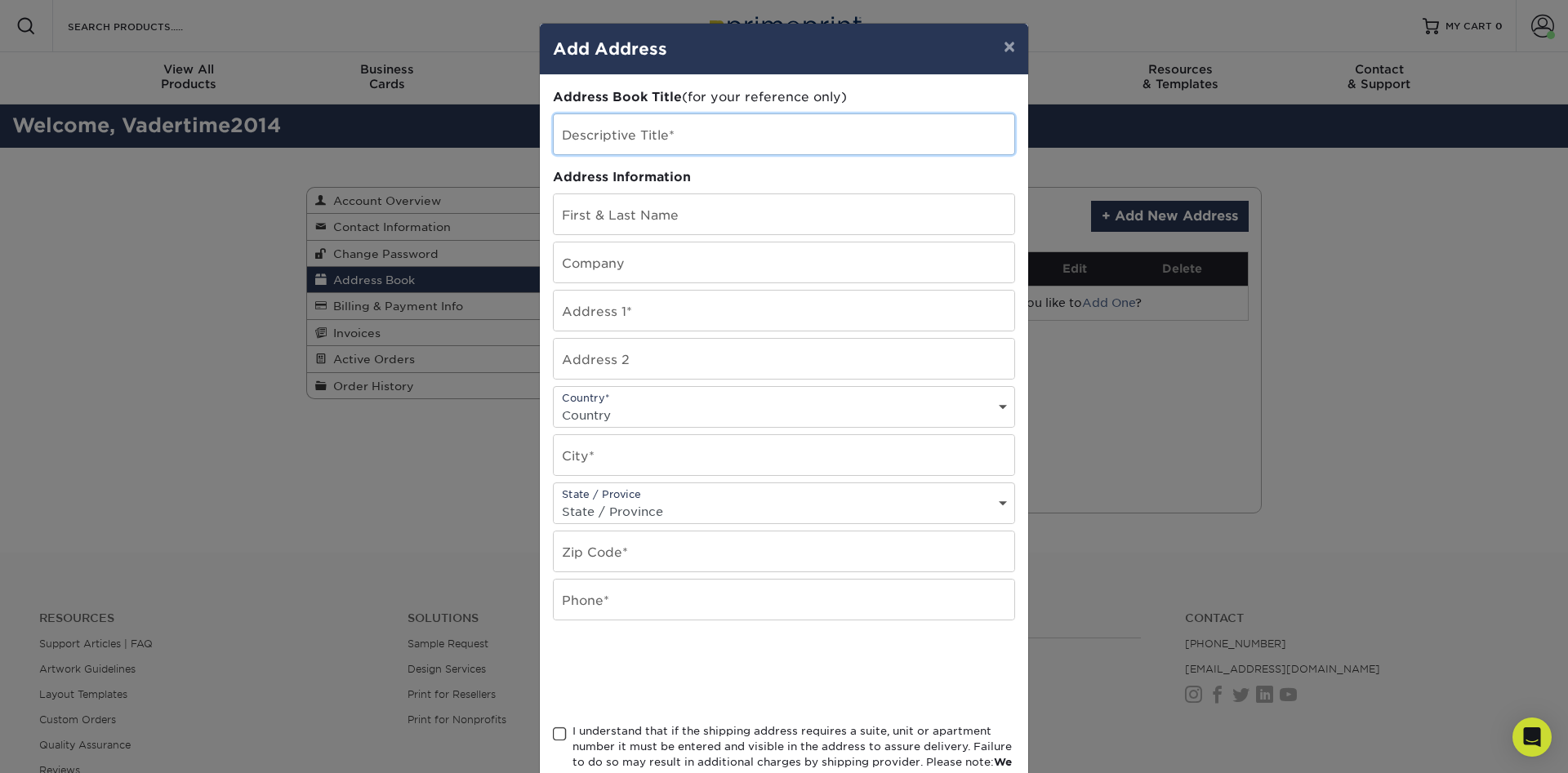
click at [619, 142] on input "text" at bounding box center [784, 134] width 461 height 40
type input "M"
type input "[PERSON_NAME]'s Address"
click at [626, 219] on input "text" at bounding box center [784, 214] width 461 height 40
type input "David Gardner"
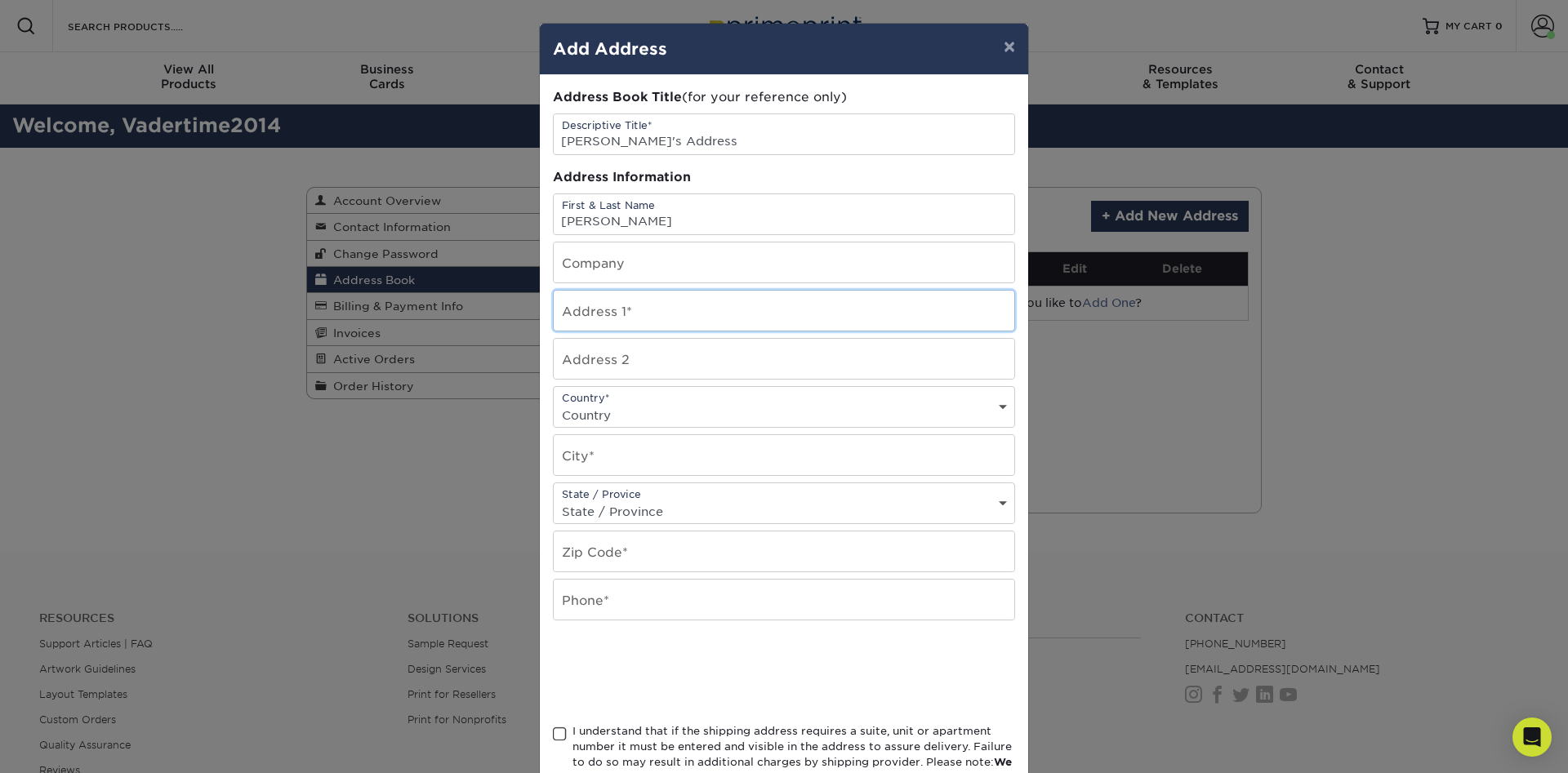
click at [639, 320] on input "text" at bounding box center [784, 311] width 461 height 40
type input "418 West Henry"
click at [554, 403] on select "Country United States Canada ----------------------------- Afghanistan Albania …" at bounding box center [784, 415] width 461 height 23
select select "US"
click option "United States" at bounding box center [0, 0] width 0 height 0
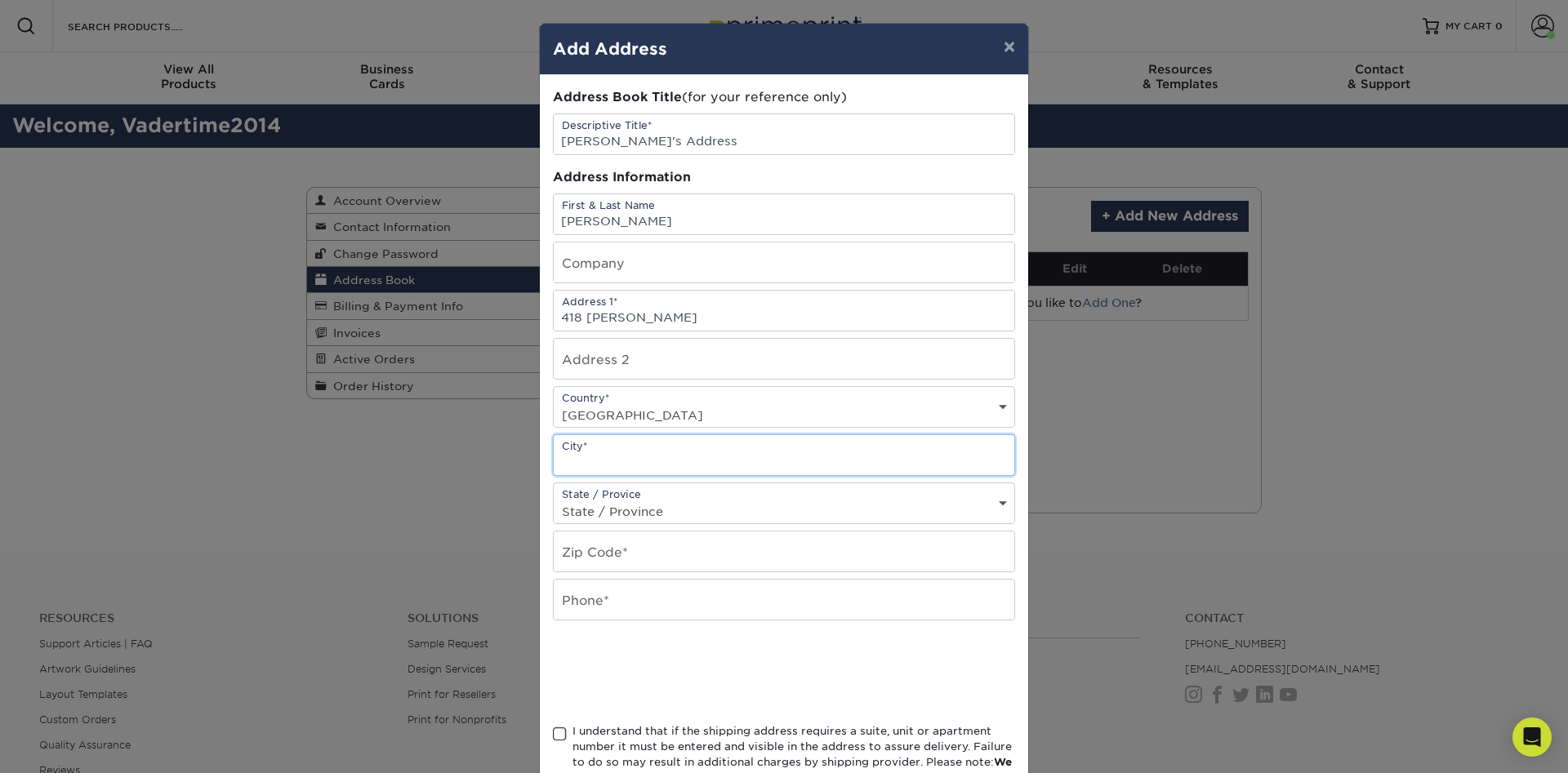
click at [591, 449] on input "text" at bounding box center [784, 455] width 461 height 40
type input "Charlotte"
click at [554, 500] on select "State / Province Alabama Alaska Arizona Arkansas California Colorado Connecticu…" at bounding box center [784, 511] width 461 height 23
select select "MI"
click option "Michigan" at bounding box center [0, 0] width 0 height 0
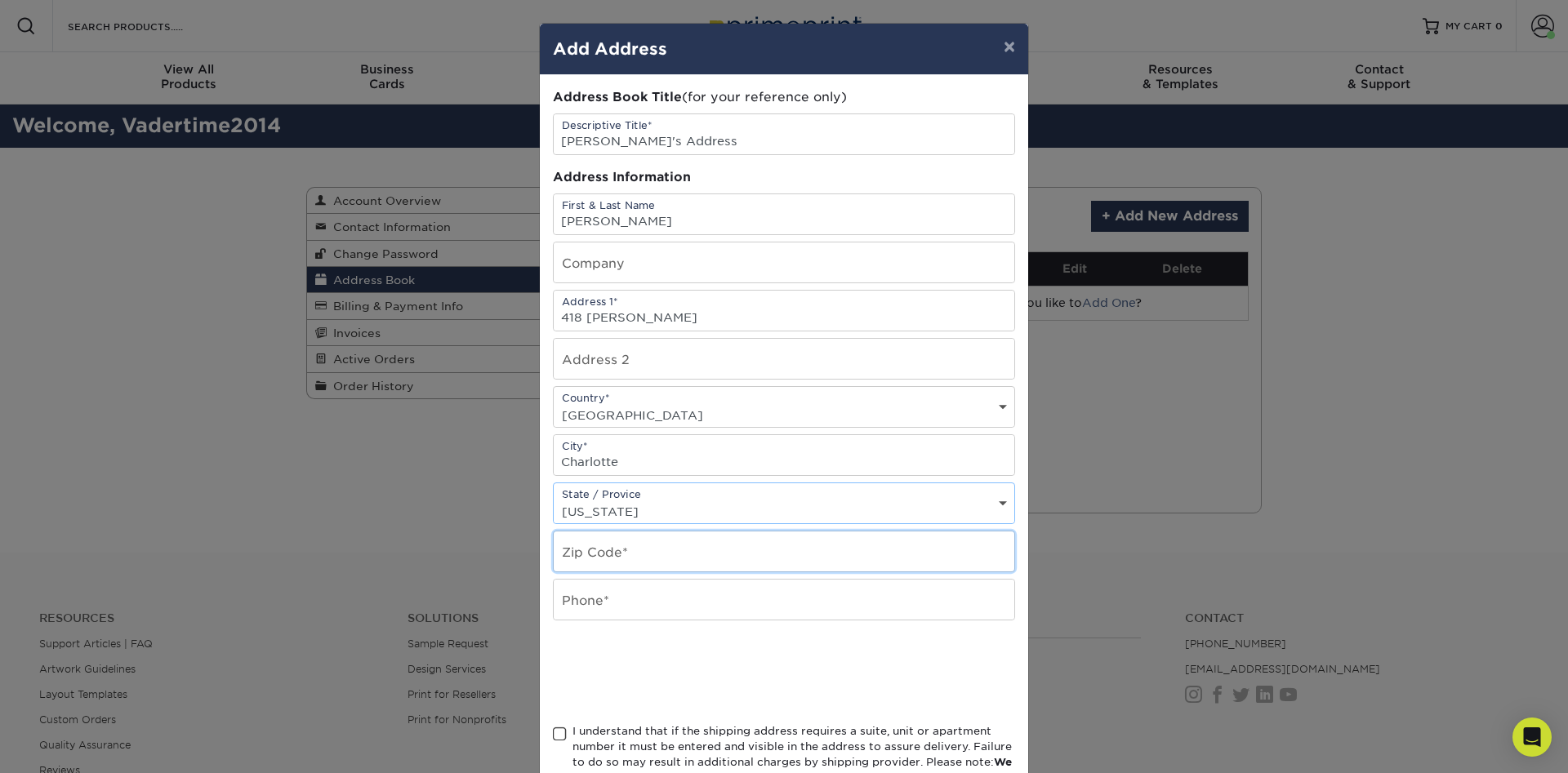
click at [598, 559] on input "text" at bounding box center [784, 552] width 461 height 40
type input "48813"
click at [632, 615] on input "text" at bounding box center [784, 599] width 461 height 40
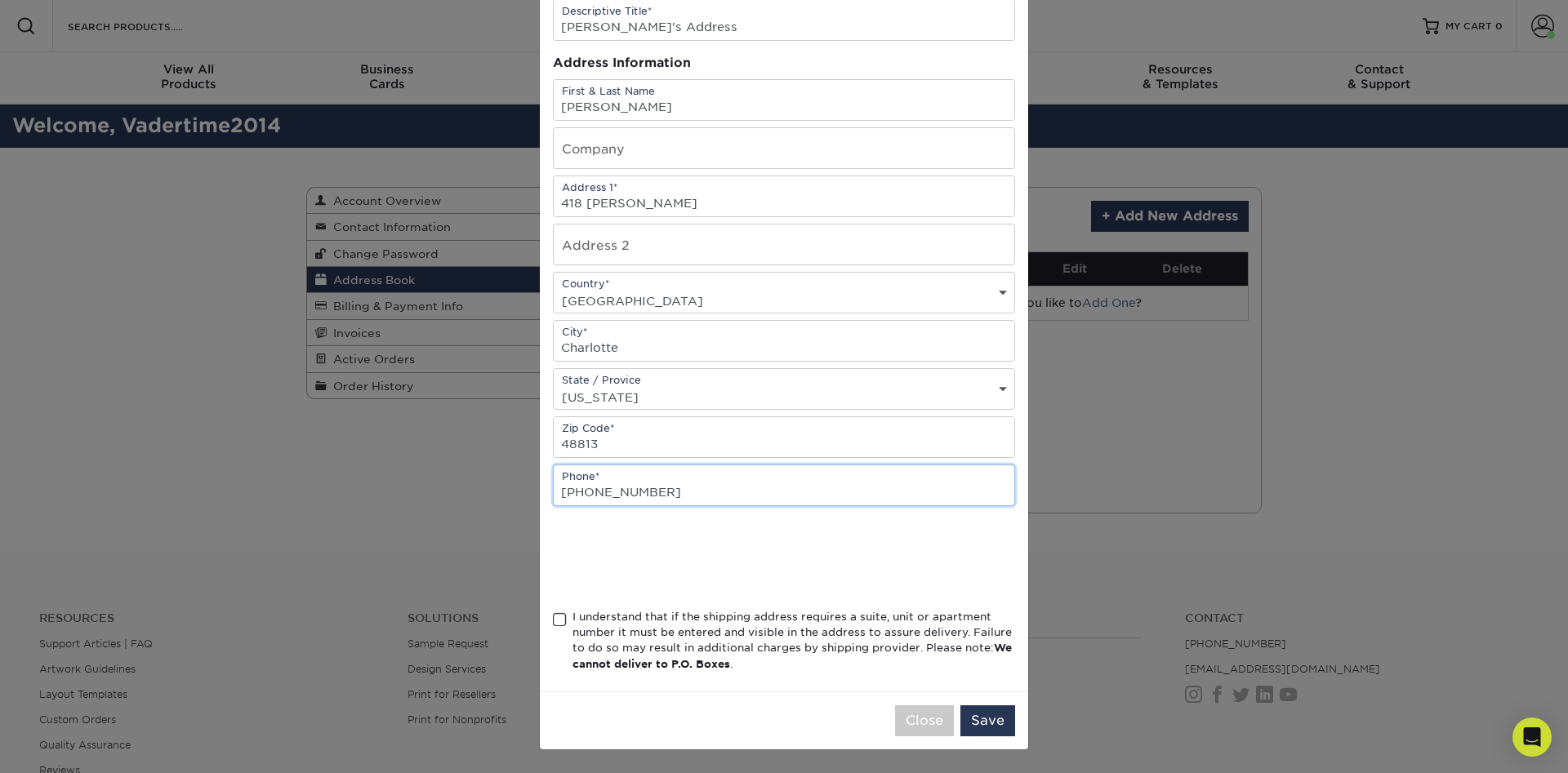
scroll to position [121, 0]
type input "517-588-9407"
click at [561, 619] on span at bounding box center [559, 620] width 14 height 16
click at [0, 0] on input "I understand that if the shipping address requires a suite, unit or apartment n…" at bounding box center [0, 0] width 0 height 0
click at [993, 720] on button "Save" at bounding box center [987, 720] width 54 height 31
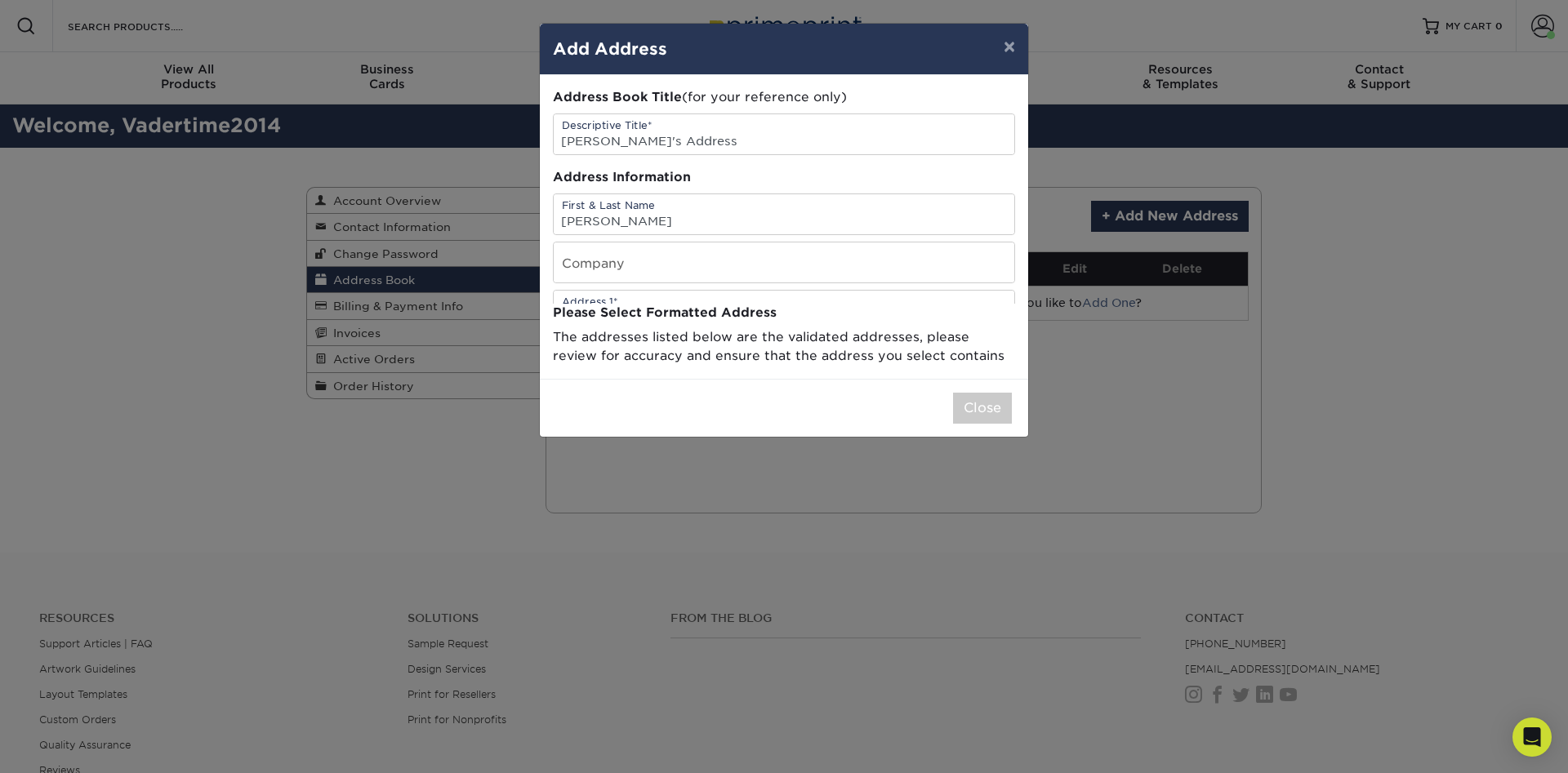
scroll to position [0, 0]
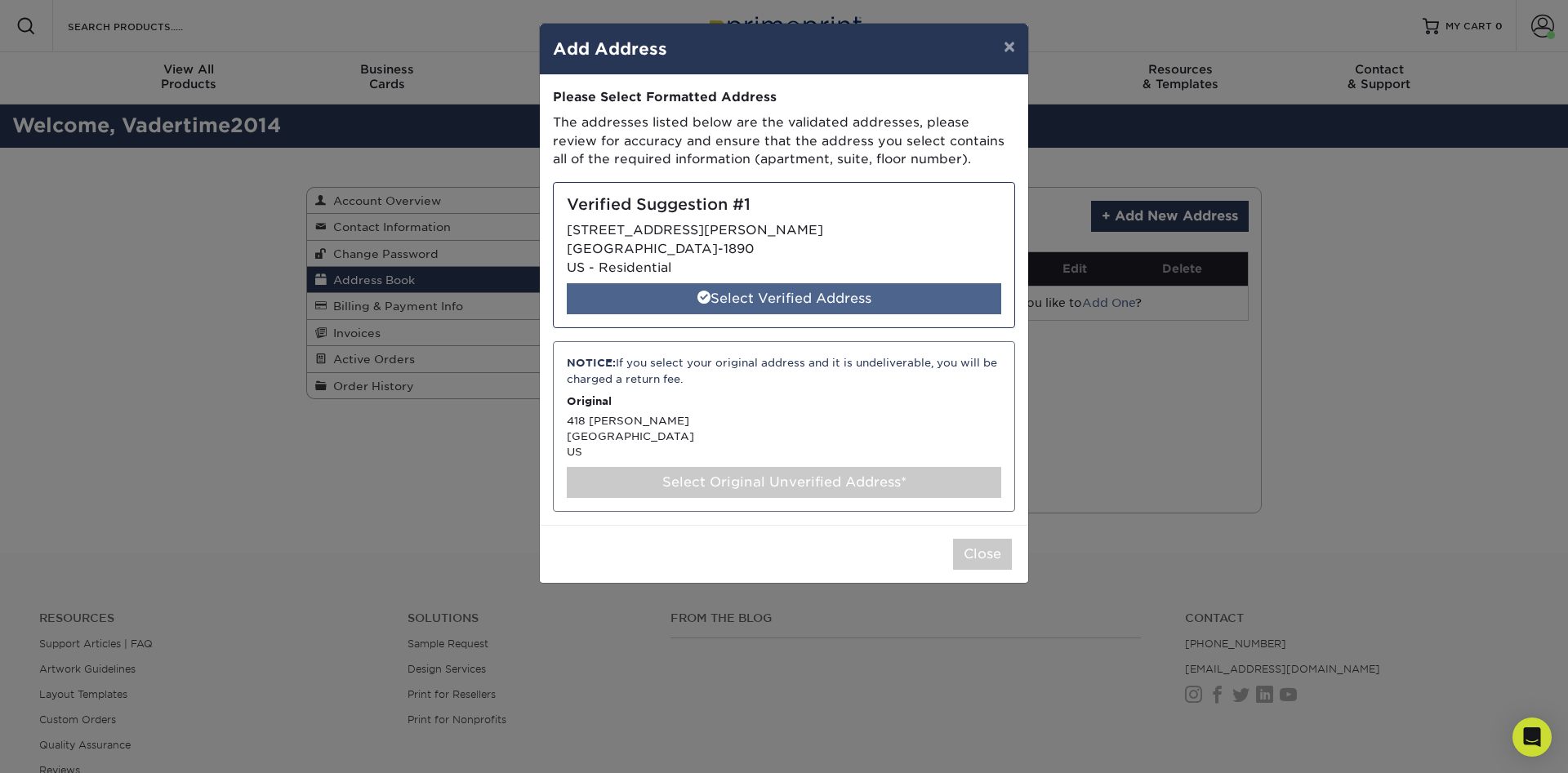
click at [754, 298] on div "Select Verified Address" at bounding box center [784, 298] width 434 height 31
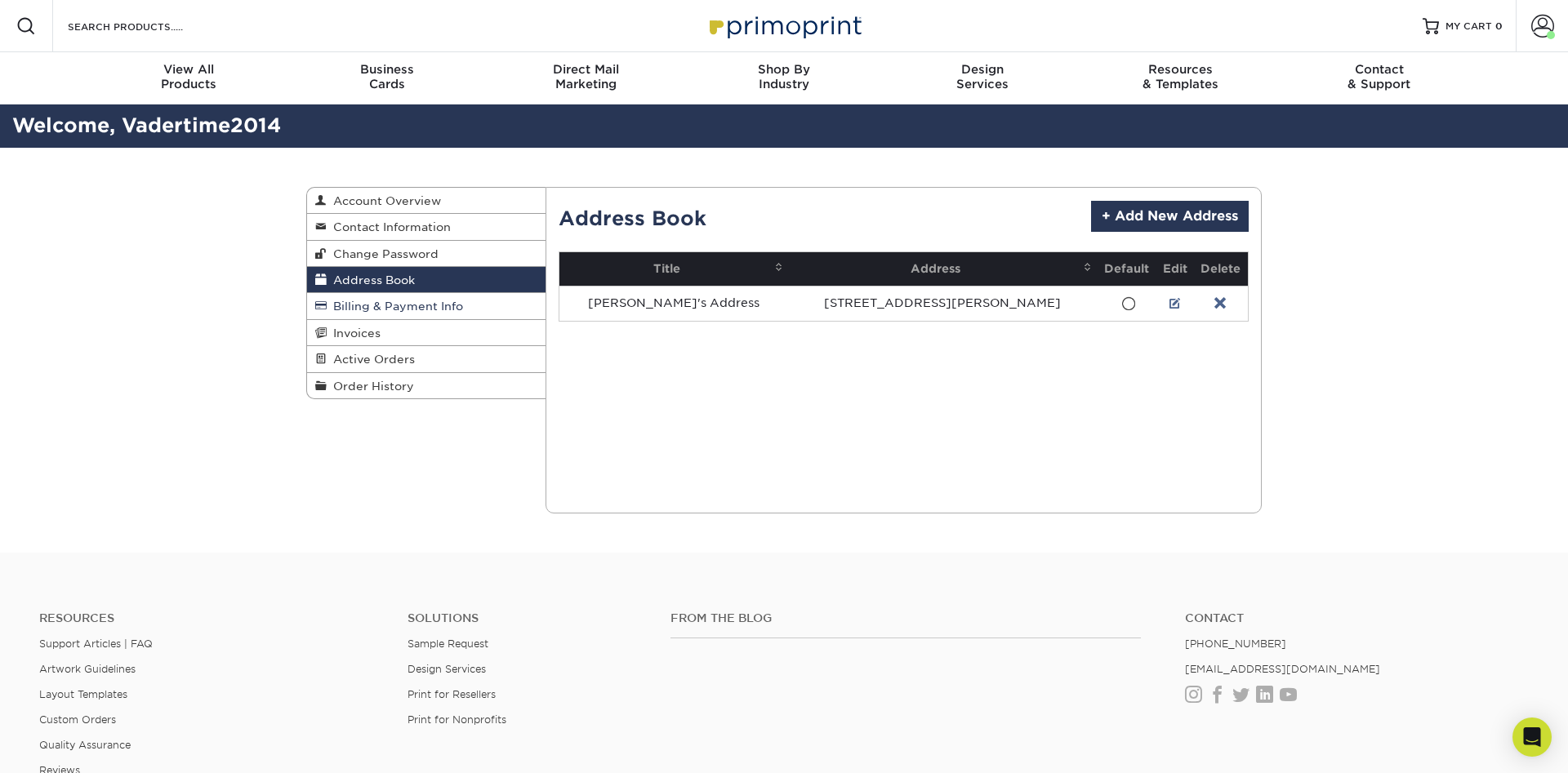
click at [426, 305] on span "Billing & Payment Info" at bounding box center [394, 306] width 136 height 13
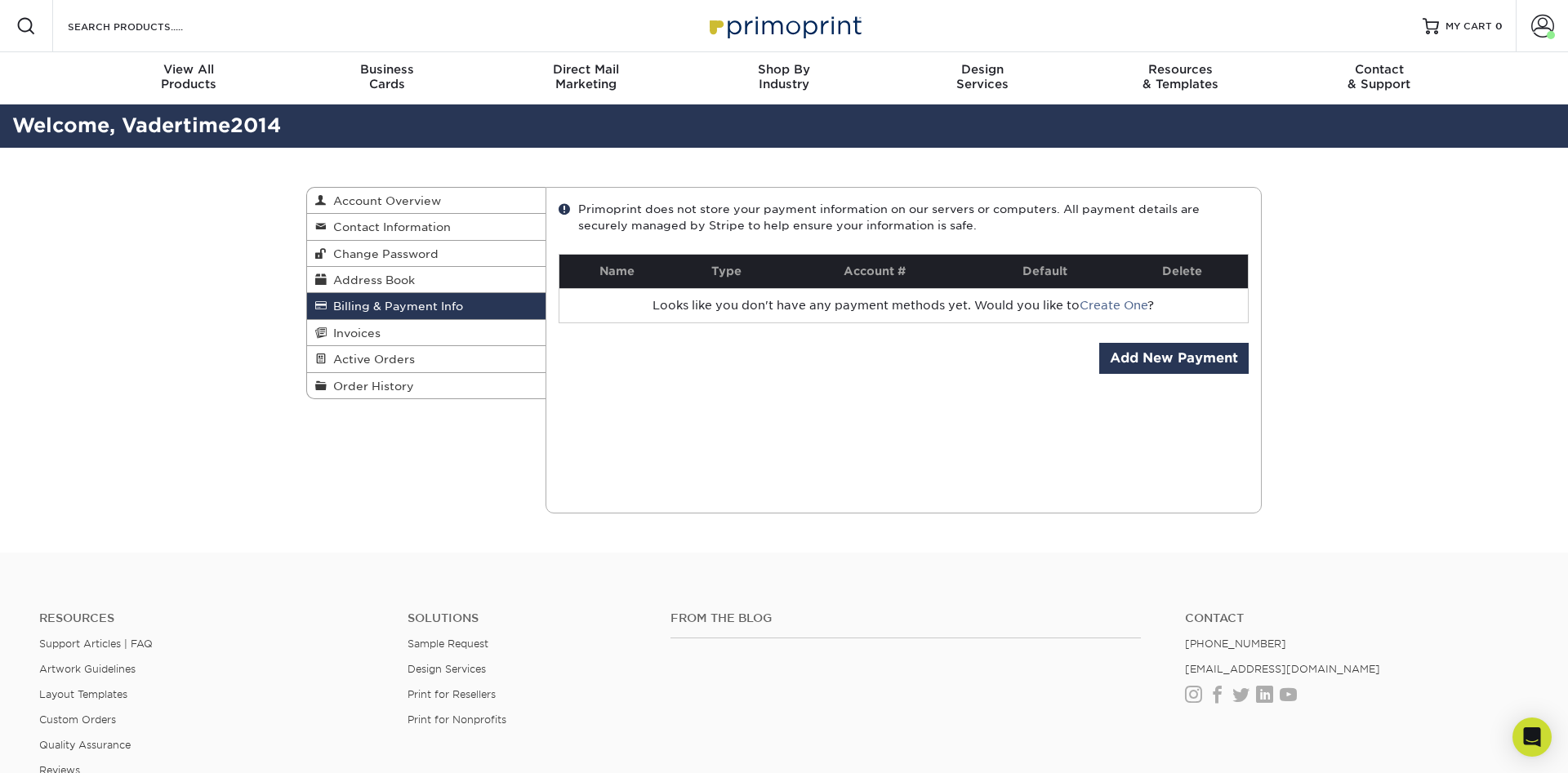
click at [850, 24] on img at bounding box center [784, 25] width 163 height 35
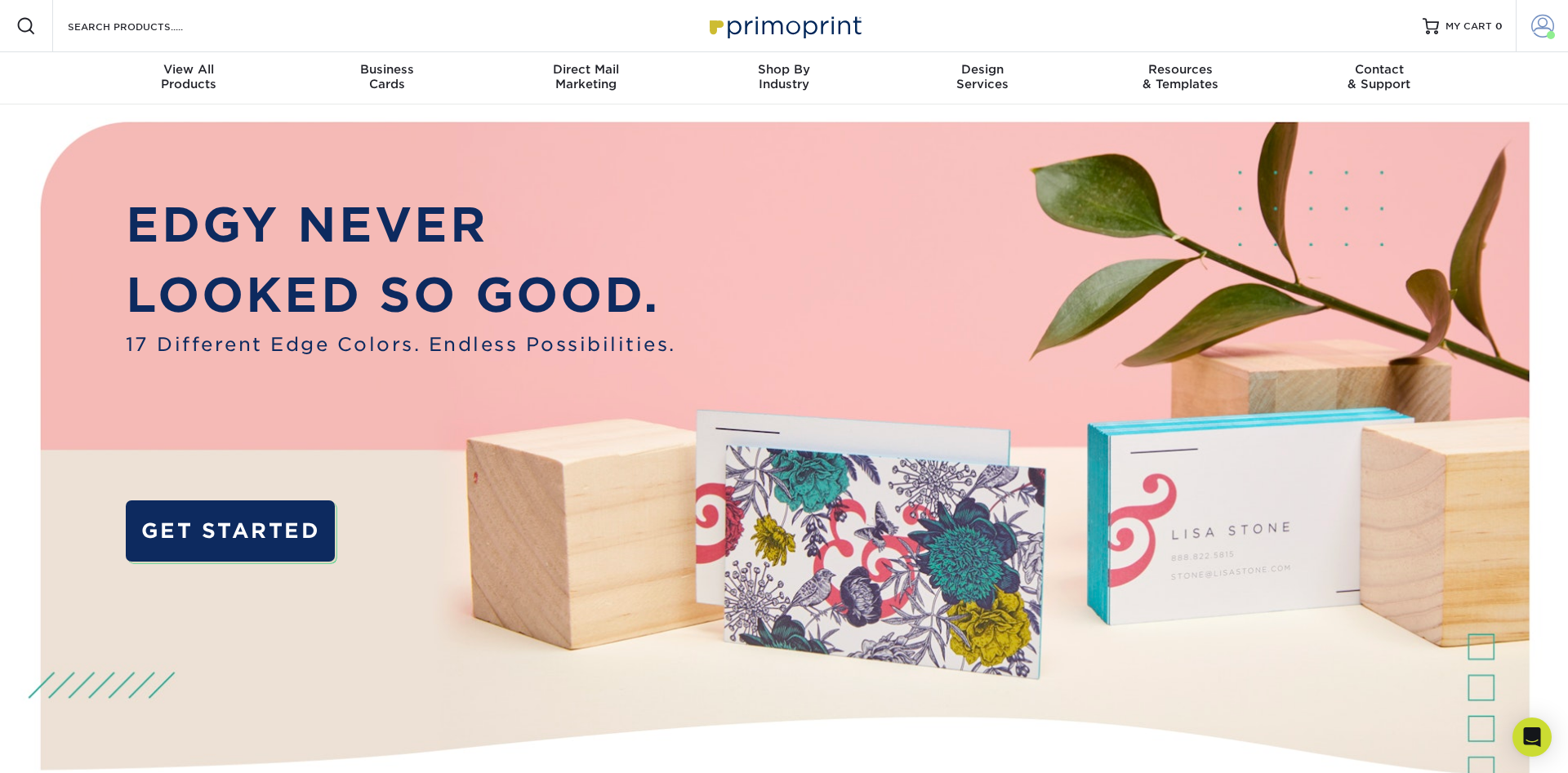
click at [1545, 35] on span at bounding box center [1543, 26] width 23 height 23
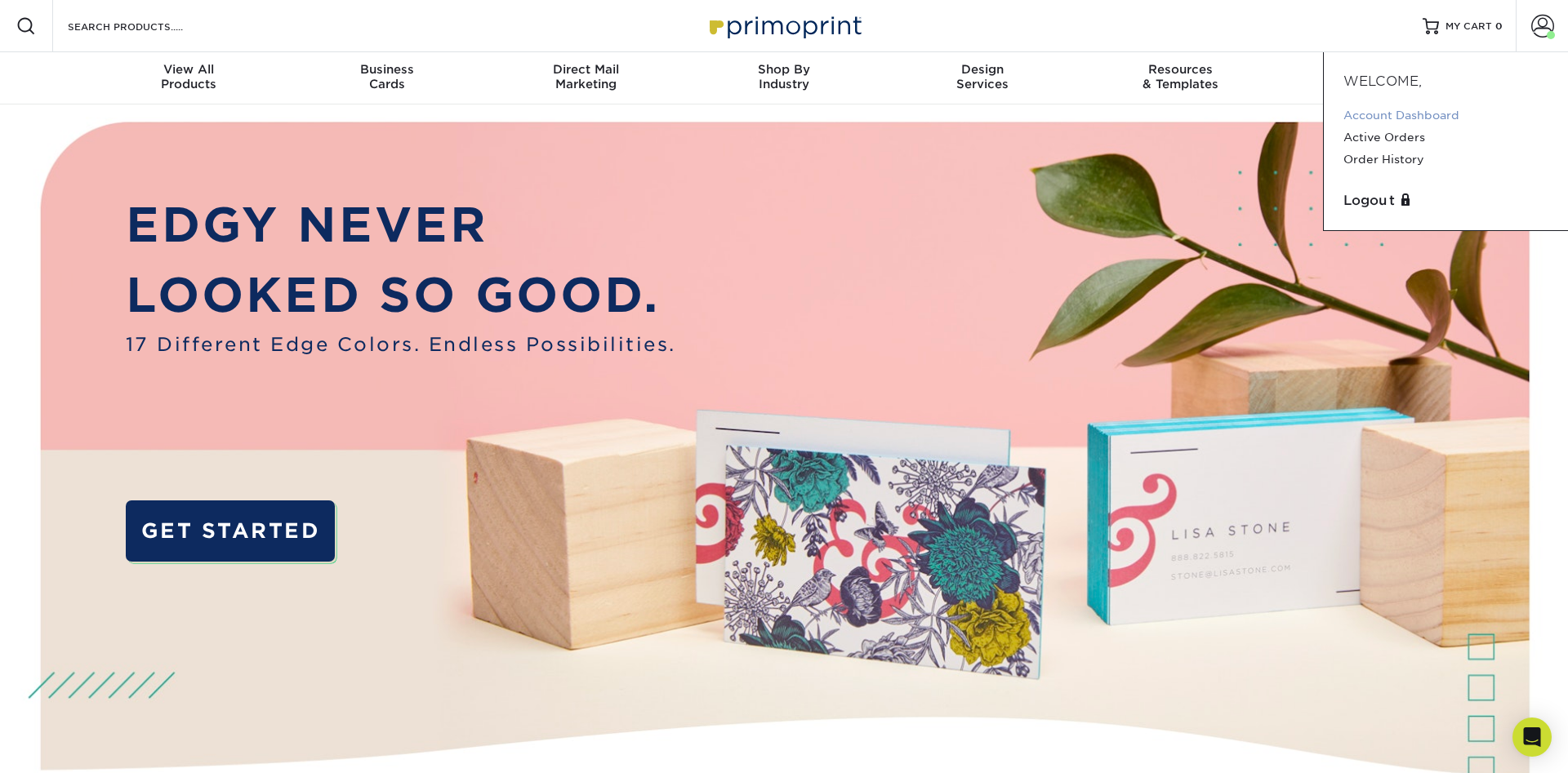
click at [1407, 117] on link "Account Dashboard" at bounding box center [1446, 114] width 205 height 22
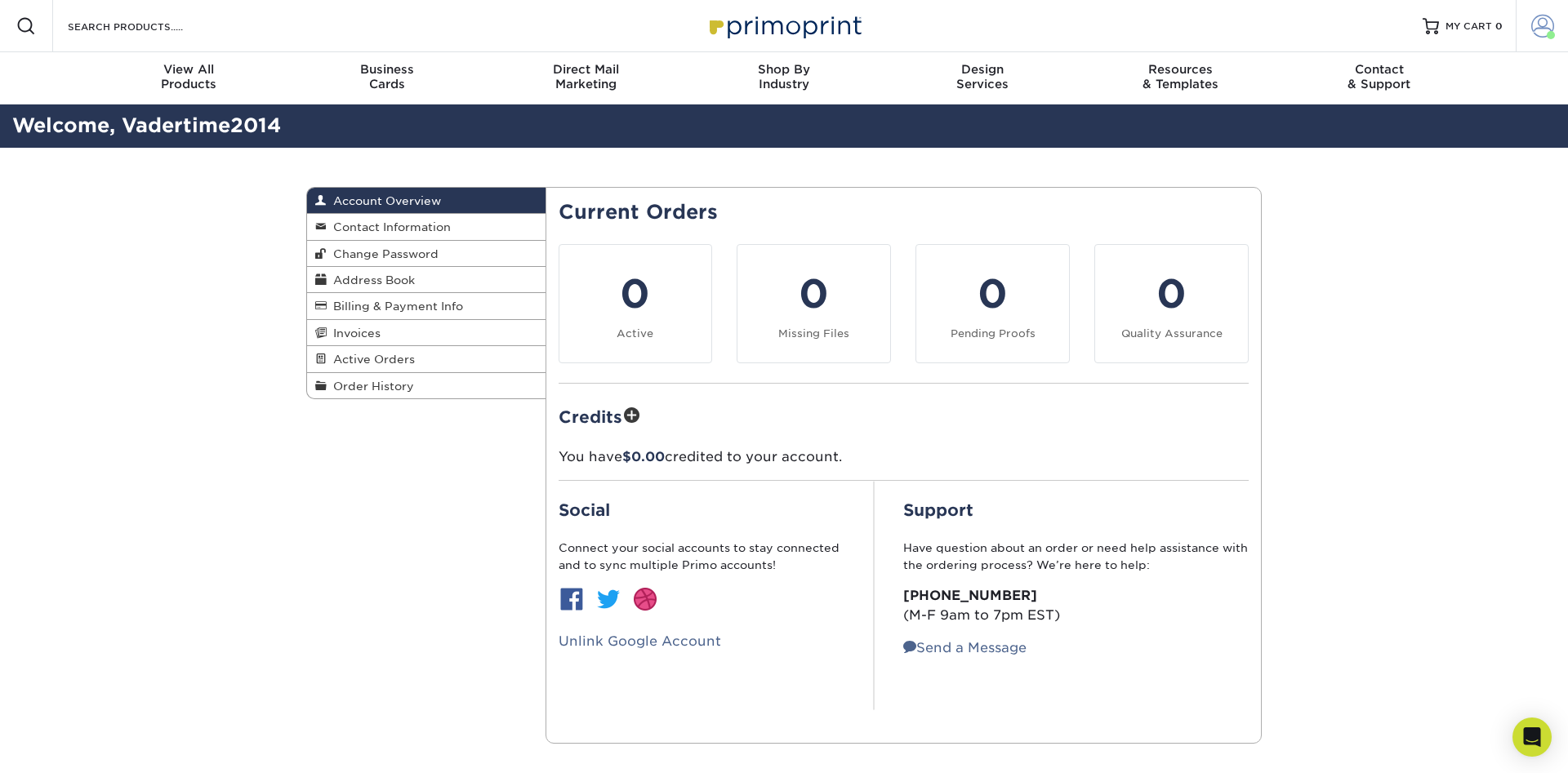
click at [1535, 31] on span at bounding box center [1543, 26] width 23 height 23
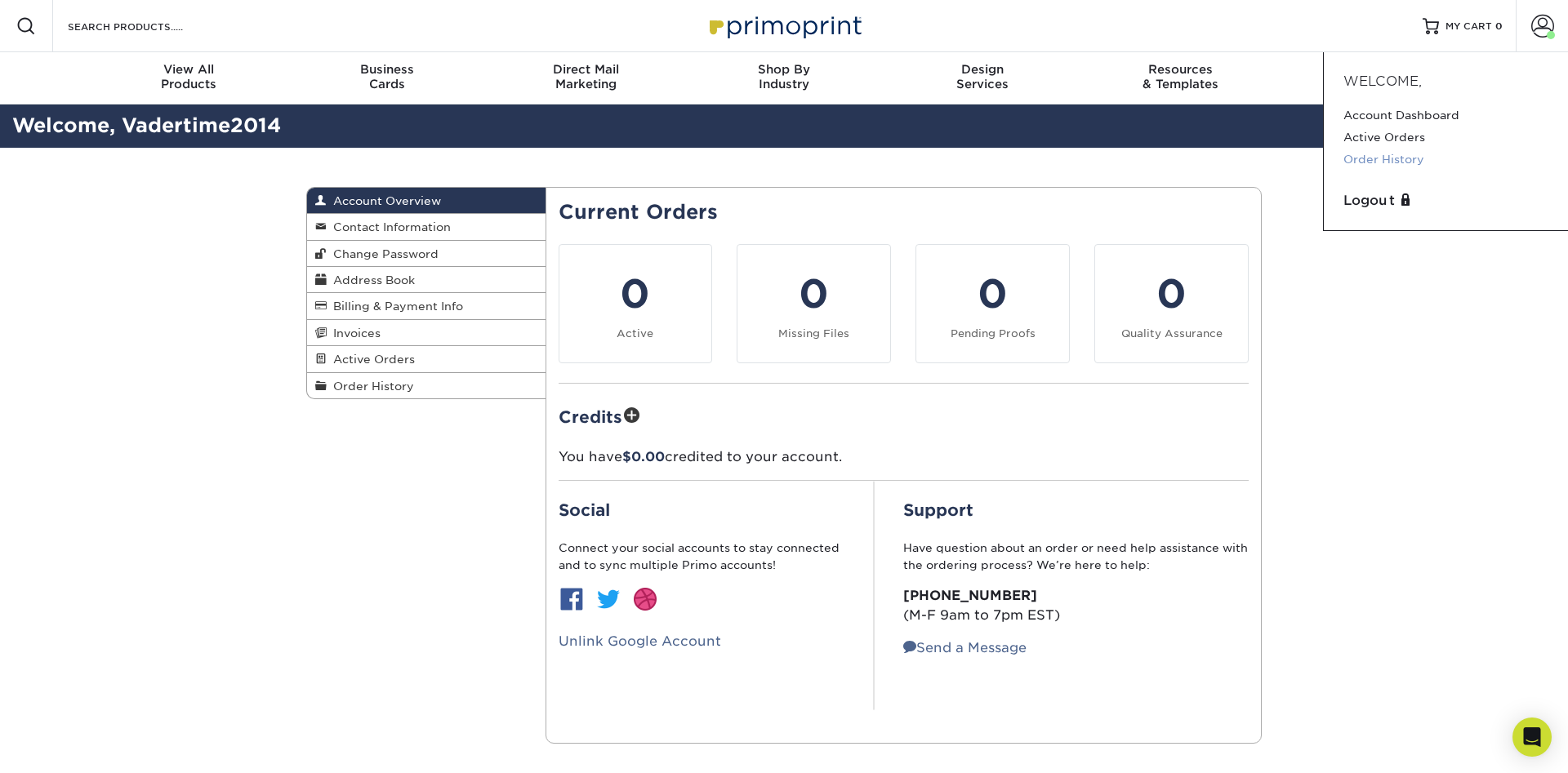
click at [1379, 166] on link "Order History" at bounding box center [1446, 159] width 205 height 22
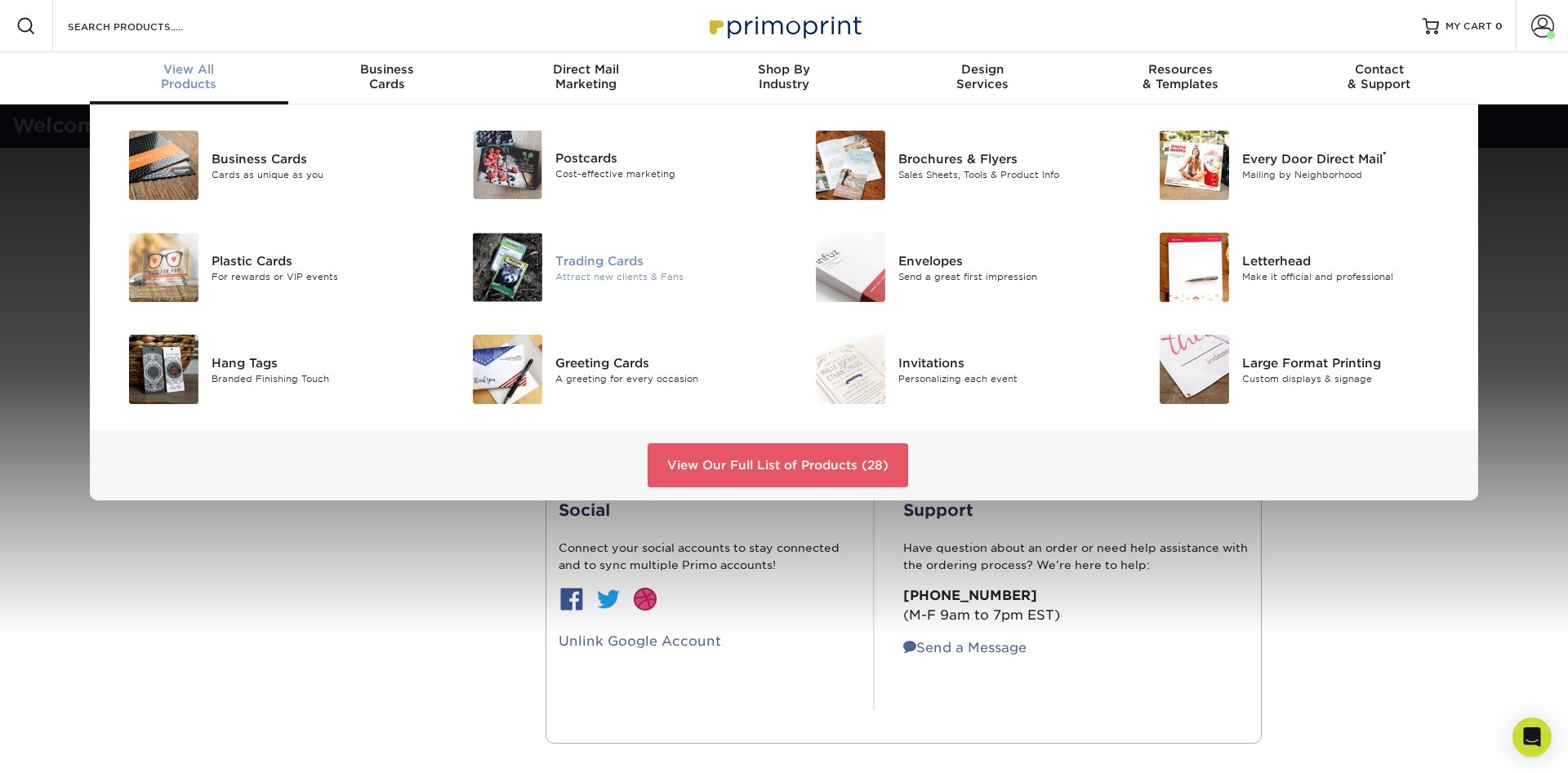
click at [601, 256] on div "Trading Cards" at bounding box center [663, 260] width 217 height 18
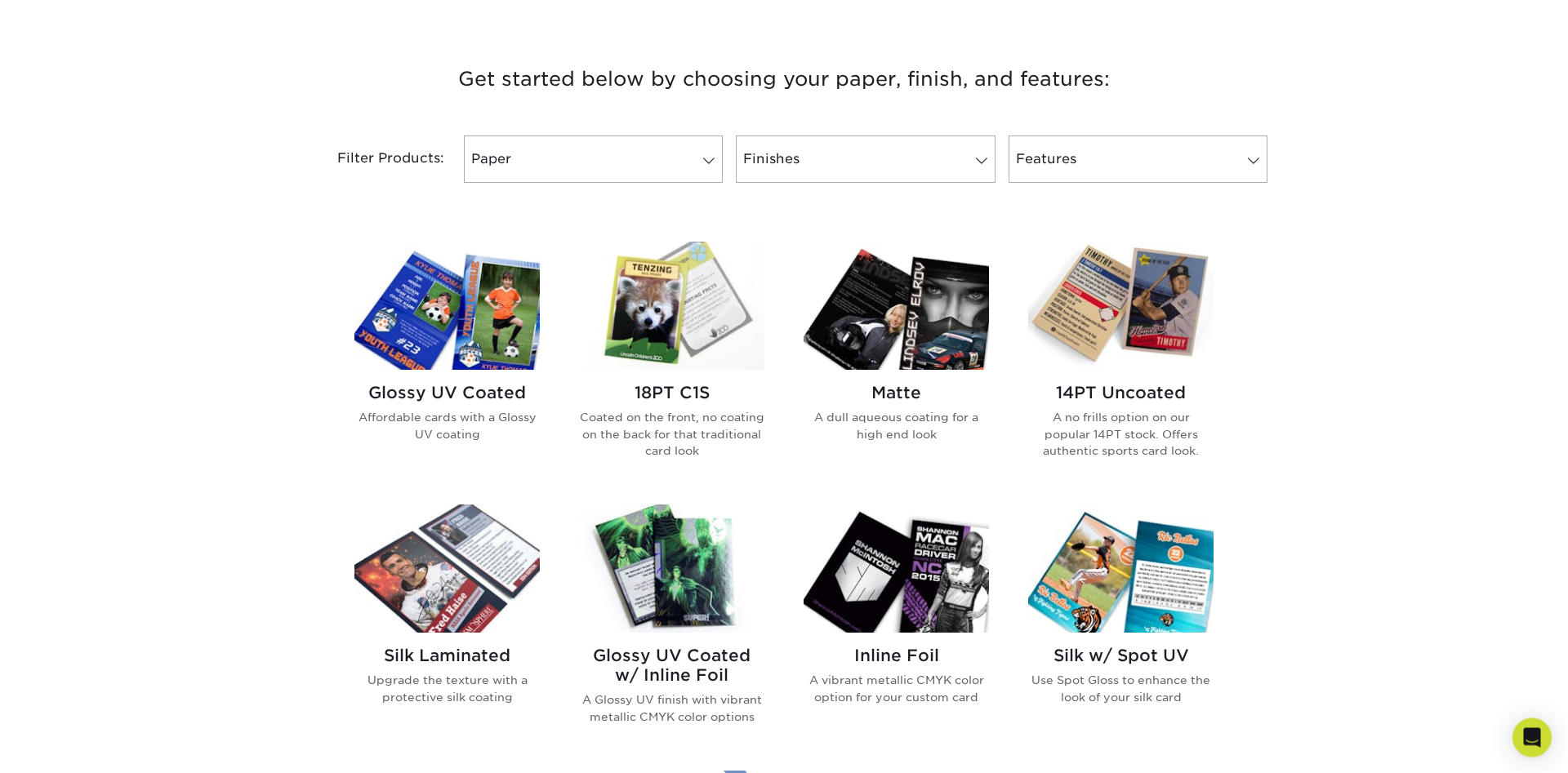
scroll to position [666, 0]
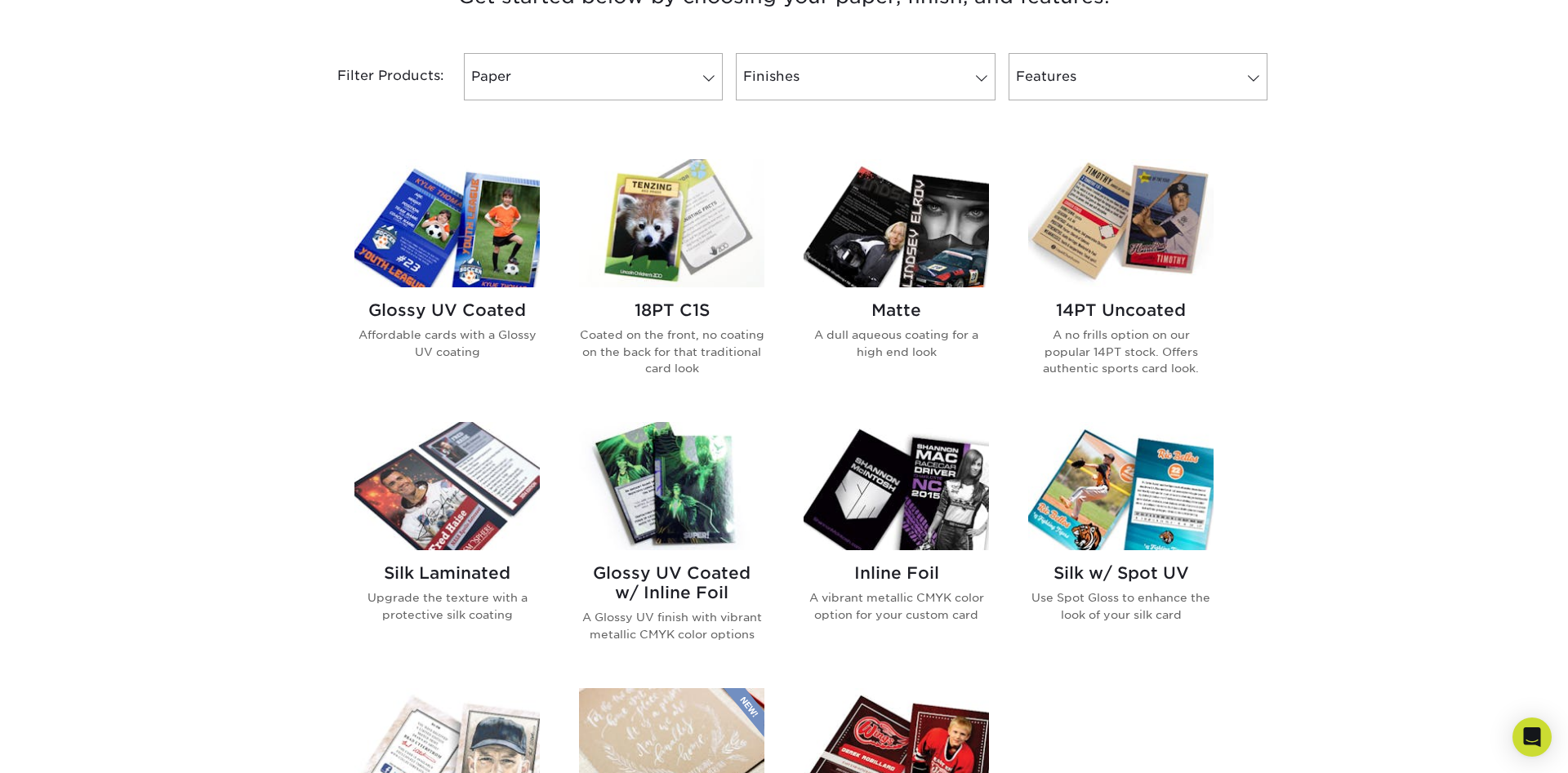
click at [906, 330] on p "A dull aqueous coating for a high end look" at bounding box center [896, 343] width 186 height 34
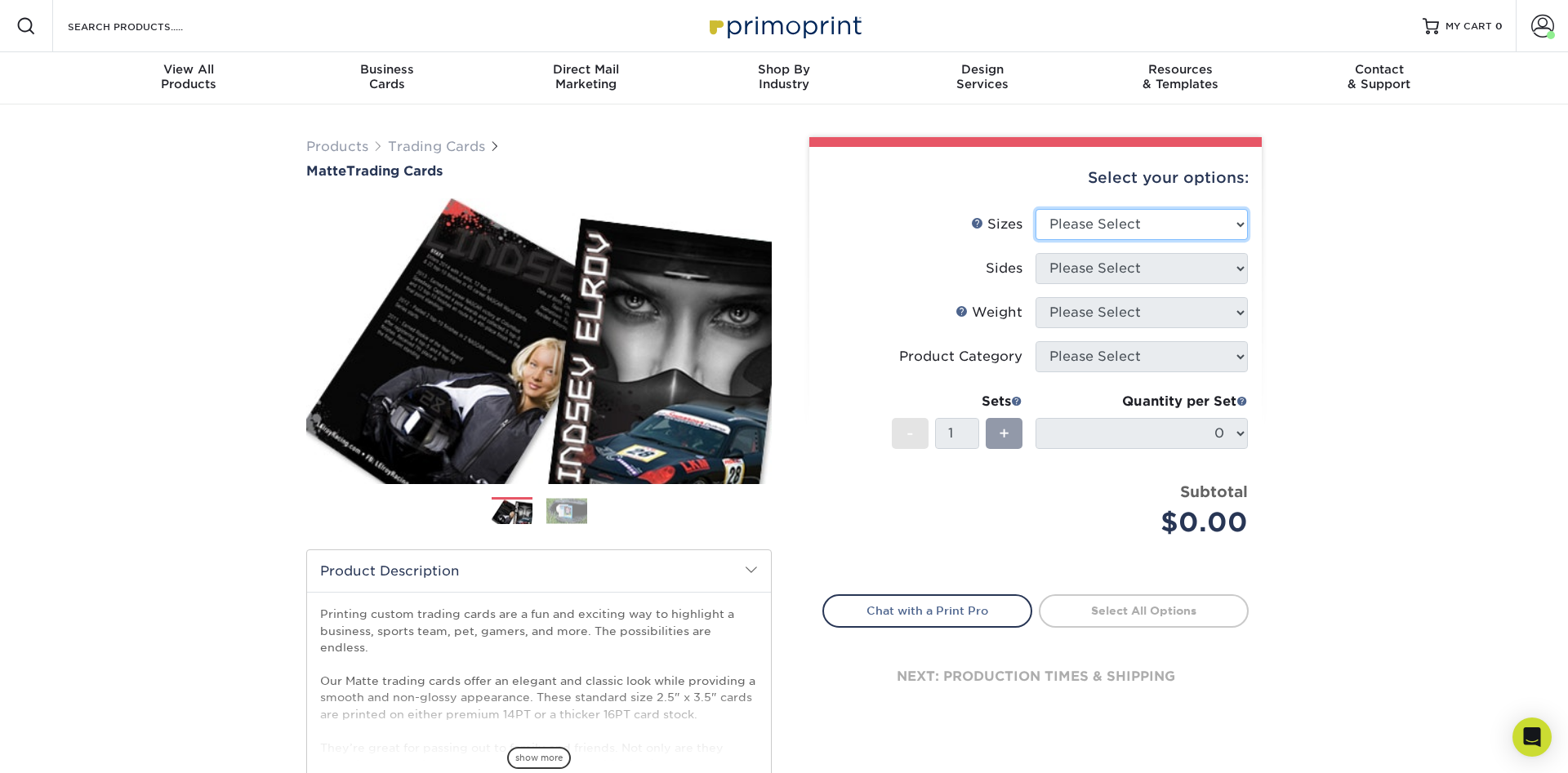
click at [1035, 209] on select "Please Select 2.5" x 3.5"" at bounding box center [1141, 224] width 212 height 31
select select "2.50x3.50"
click option "2.5" x 3.5"" at bounding box center [0, 0] width 0 height 0
click at [1035, 253] on select "Please Select Print Both Sides Print Front Only" at bounding box center [1141, 268] width 212 height 31
select select "13abbda7-1d64-4f25-8bb2-c179b224825d"
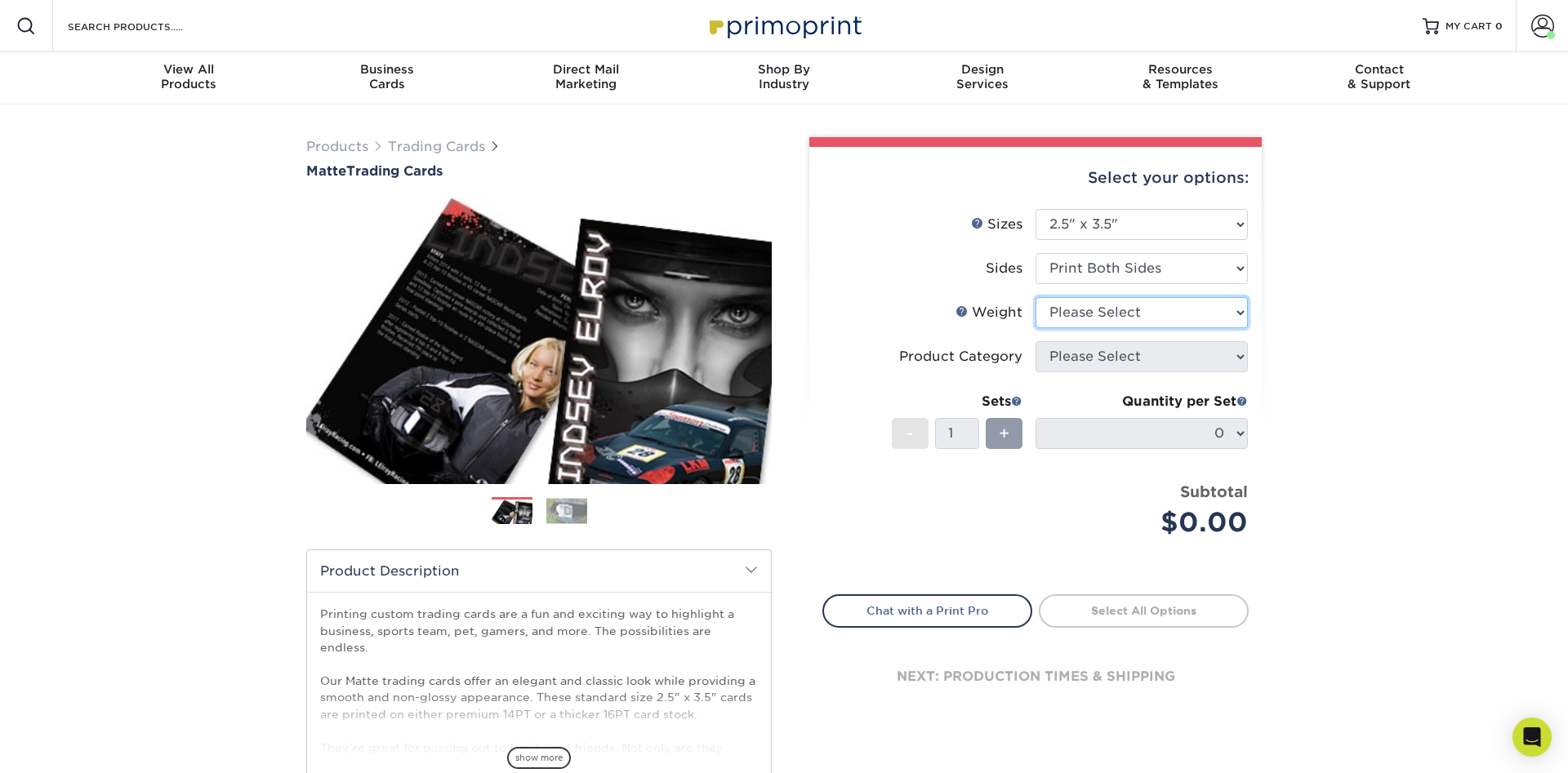
click at [1035, 297] on select "Please Select 16PT 14PT" at bounding box center [1141, 312] width 212 height 31
select select "16PT"
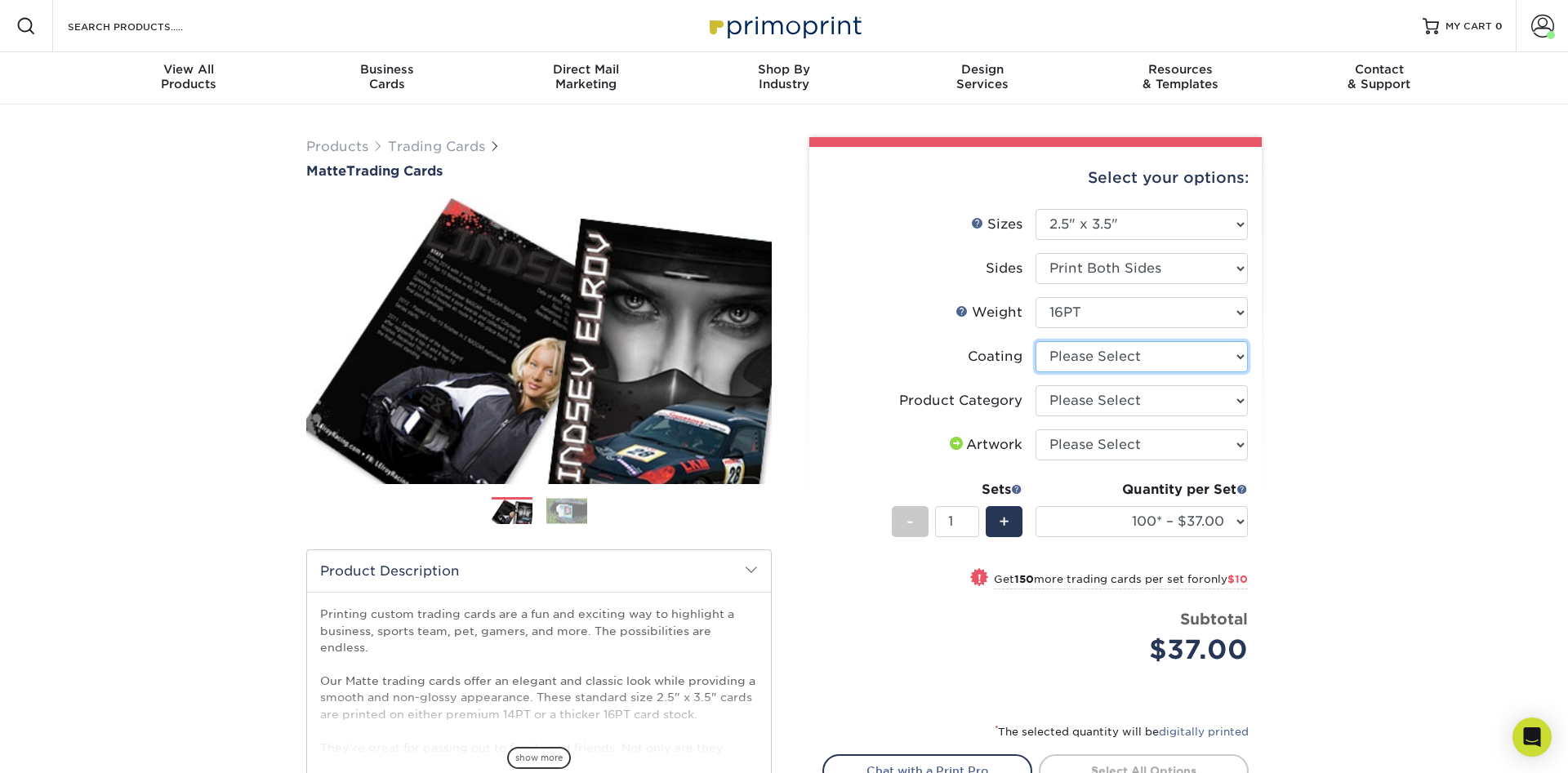
click at [1035, 341] on select at bounding box center [1141, 356] width 212 height 31
select select "121bb7b5-3b4d-429f-bd8d-bbf80e953313"
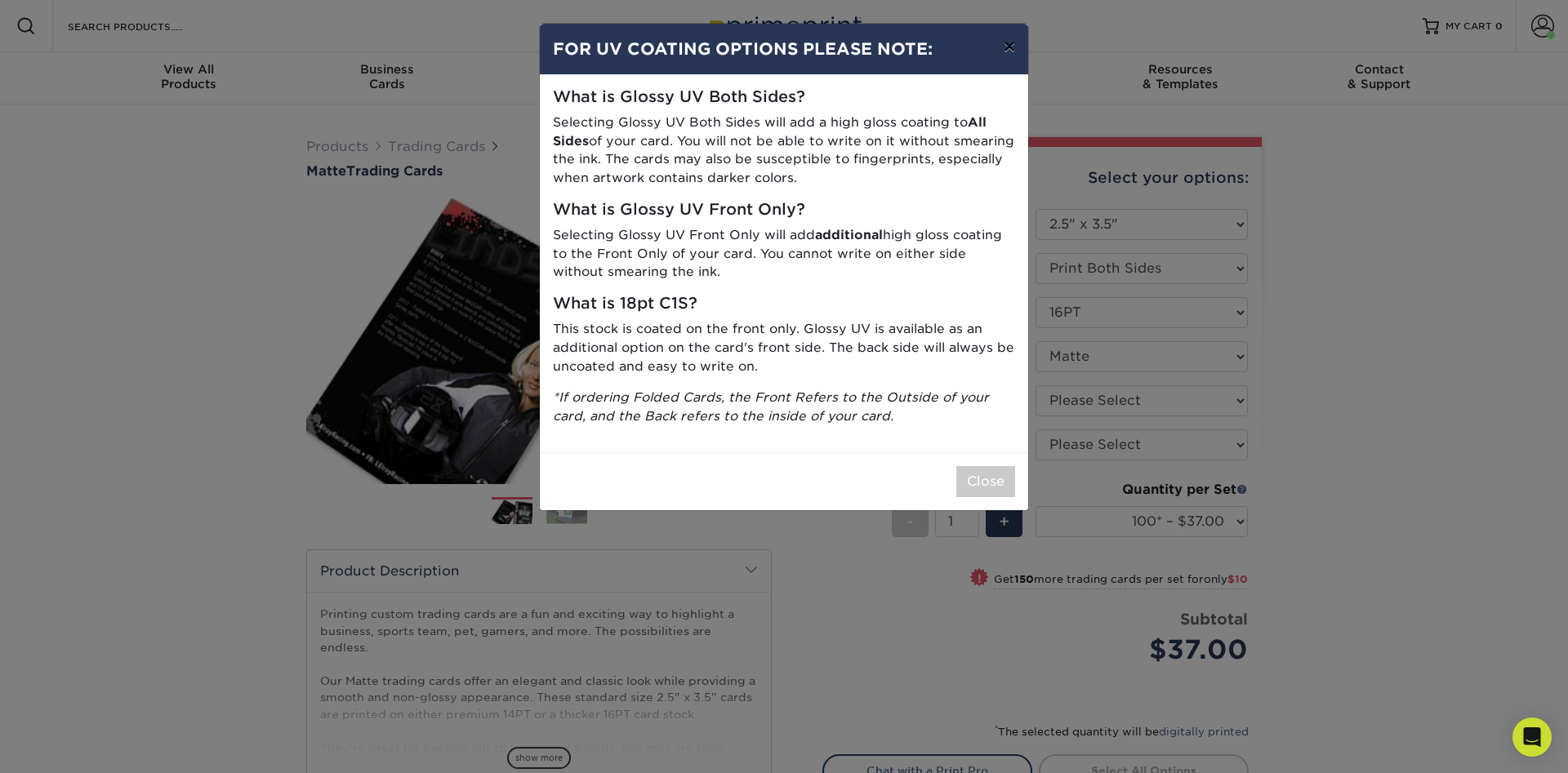
click at [1005, 49] on button "×" at bounding box center [1010, 46] width 38 height 46
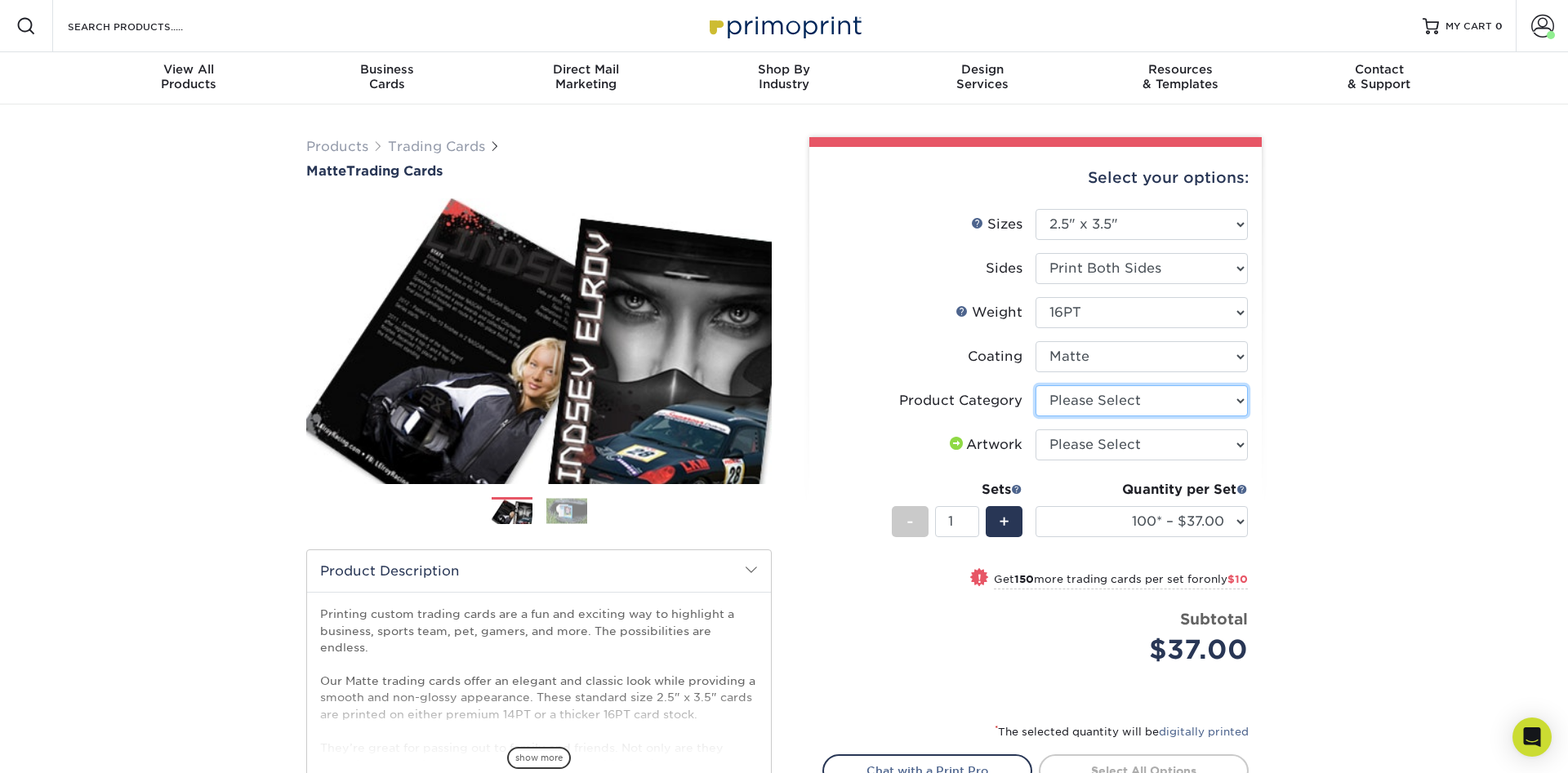
click at [1035, 386] on select "Please Select Trading Cards" at bounding box center [1141, 401] width 212 height 31
select select "c2f9bce9-36c2-409d-b101-c29d9d031e18"
click option "Trading Cards" at bounding box center [0, 0] width 0 height 0
click at [1035, 430] on select "Please Select I will upload files I need a design - $100" at bounding box center [1141, 445] width 212 height 31
select select "upload"
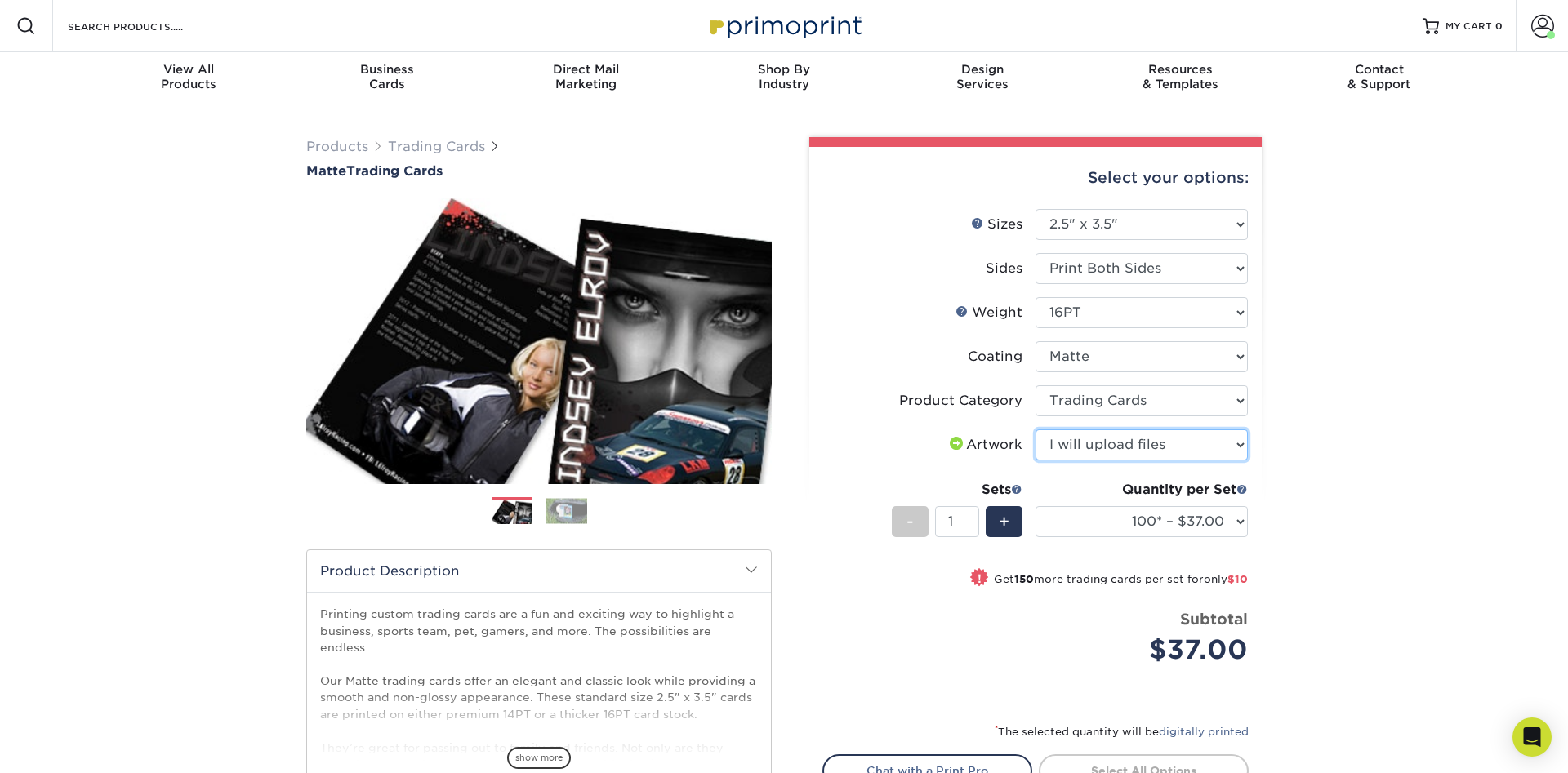
click option "I will upload files" at bounding box center [0, 0] width 0 height 0
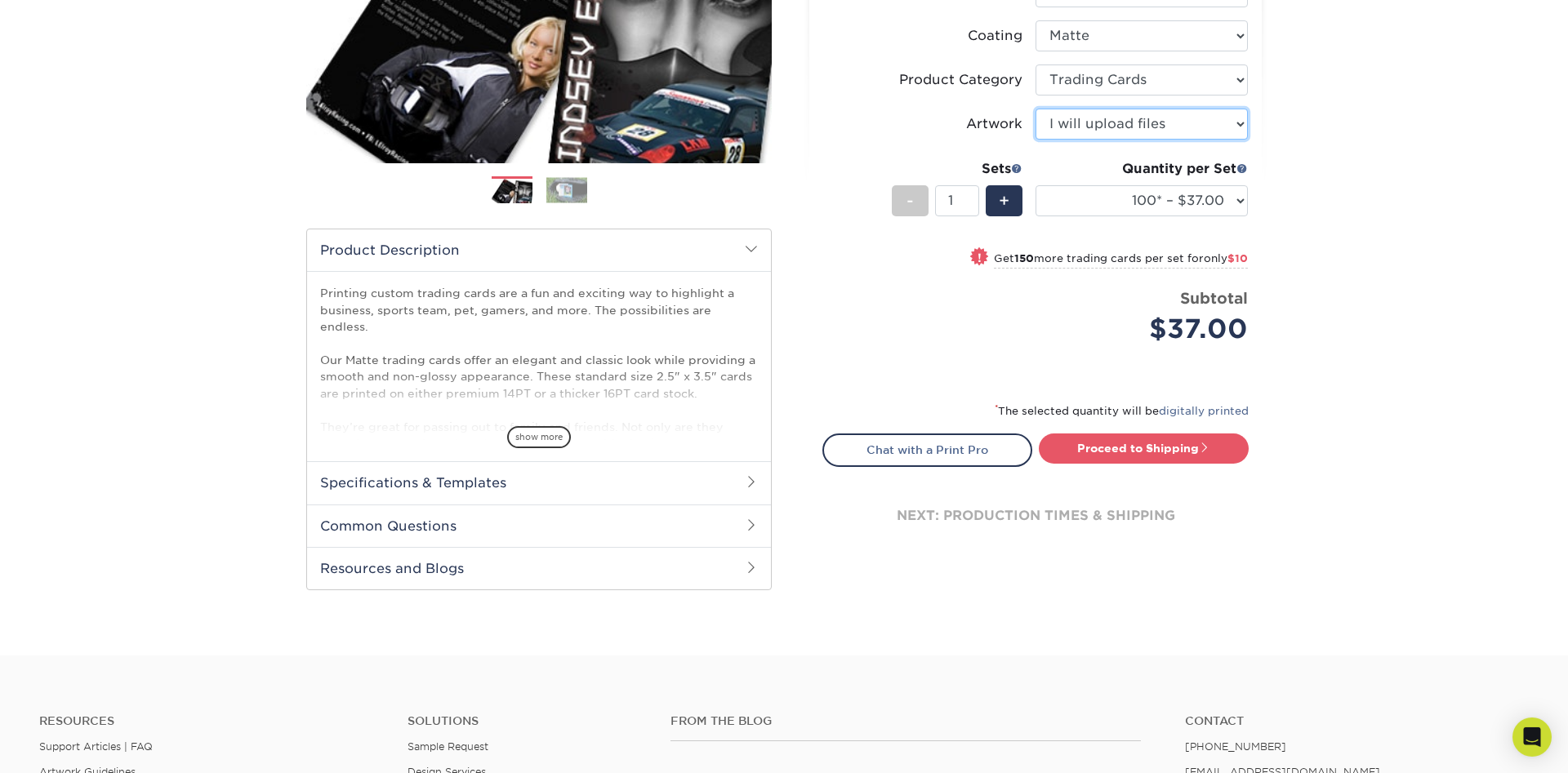
scroll to position [333, 0]
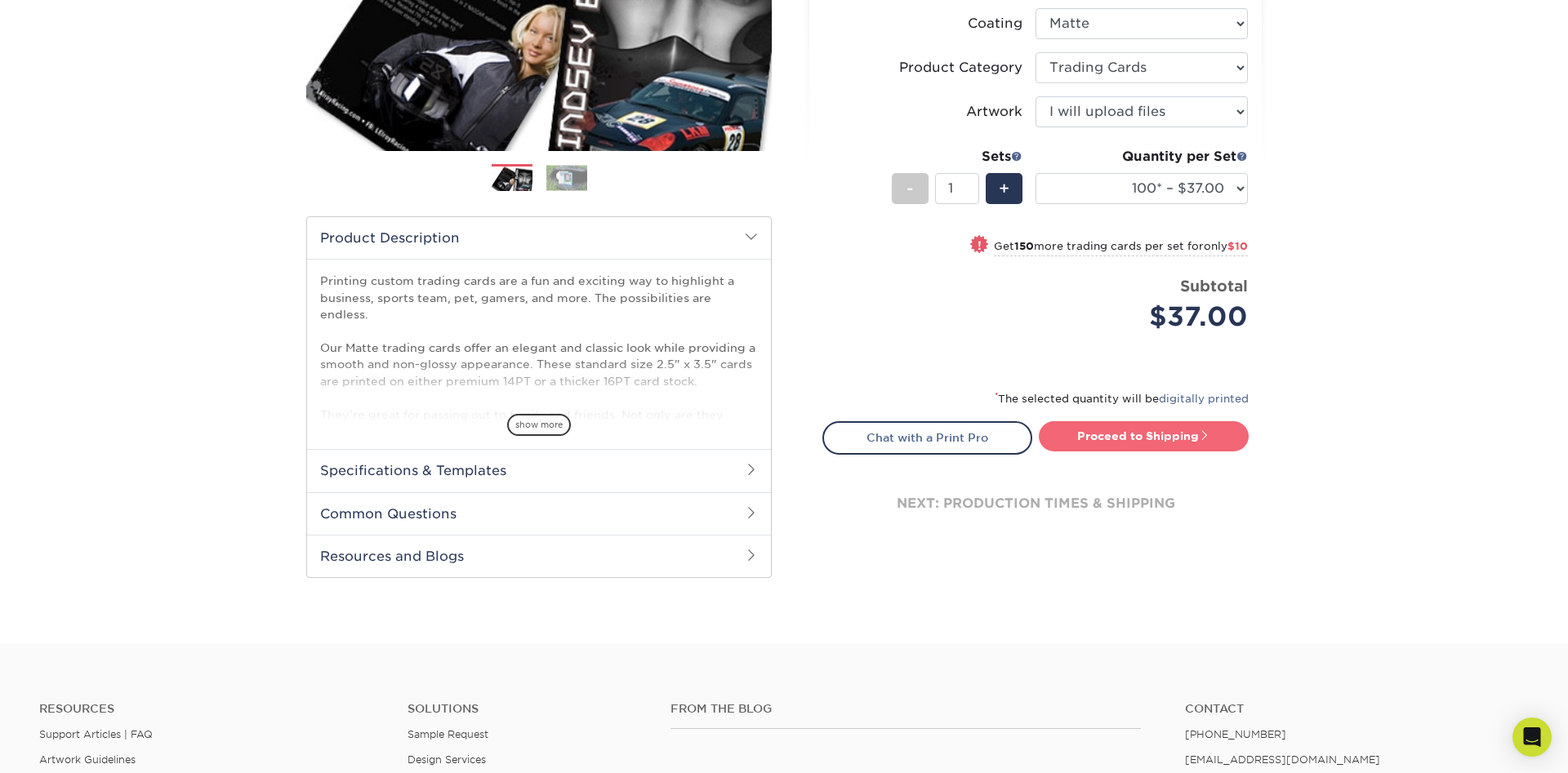
click at [1131, 445] on link "Proceed to Shipping" at bounding box center [1144, 435] width 210 height 29
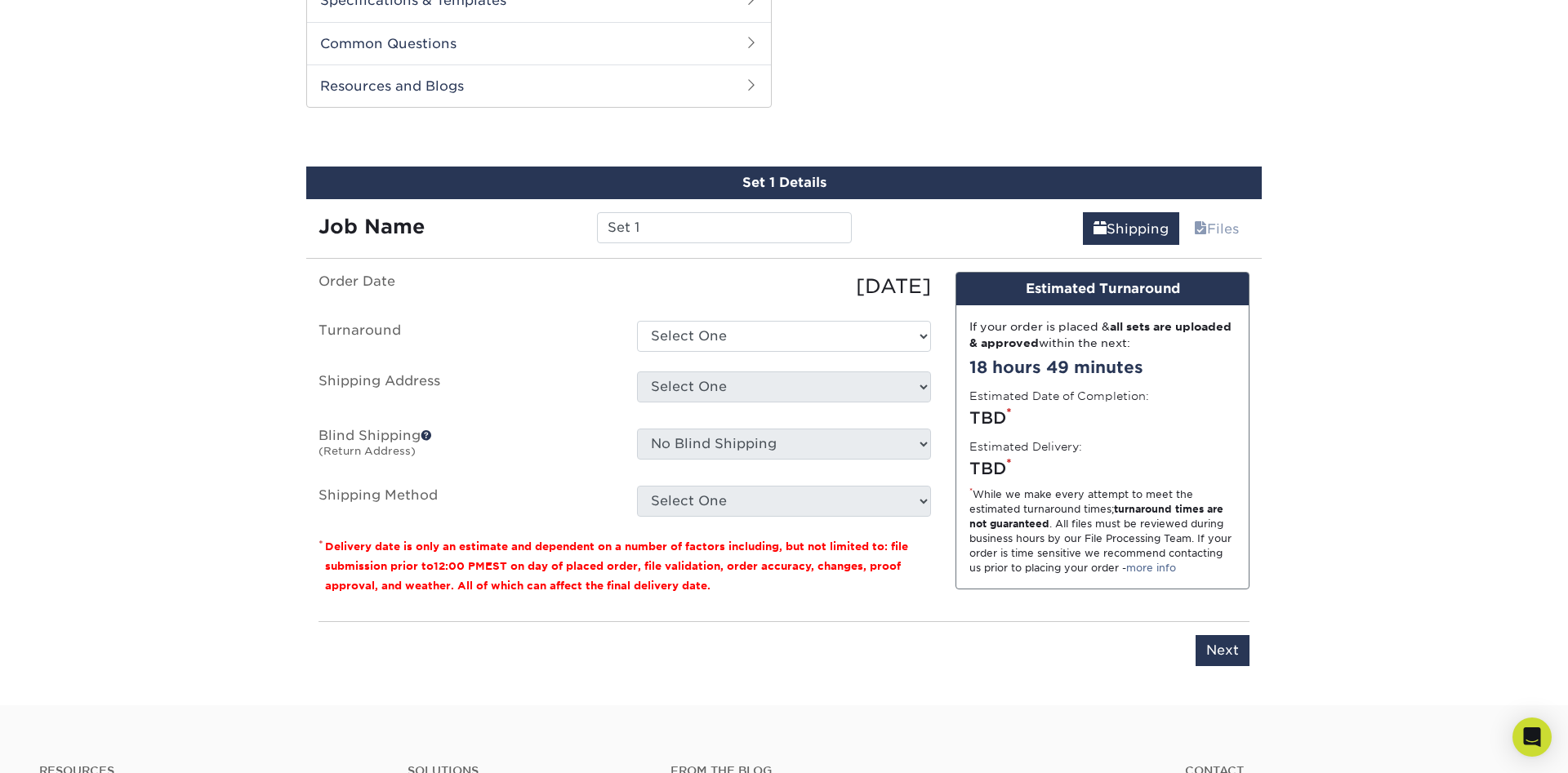
scroll to position [830, 0]
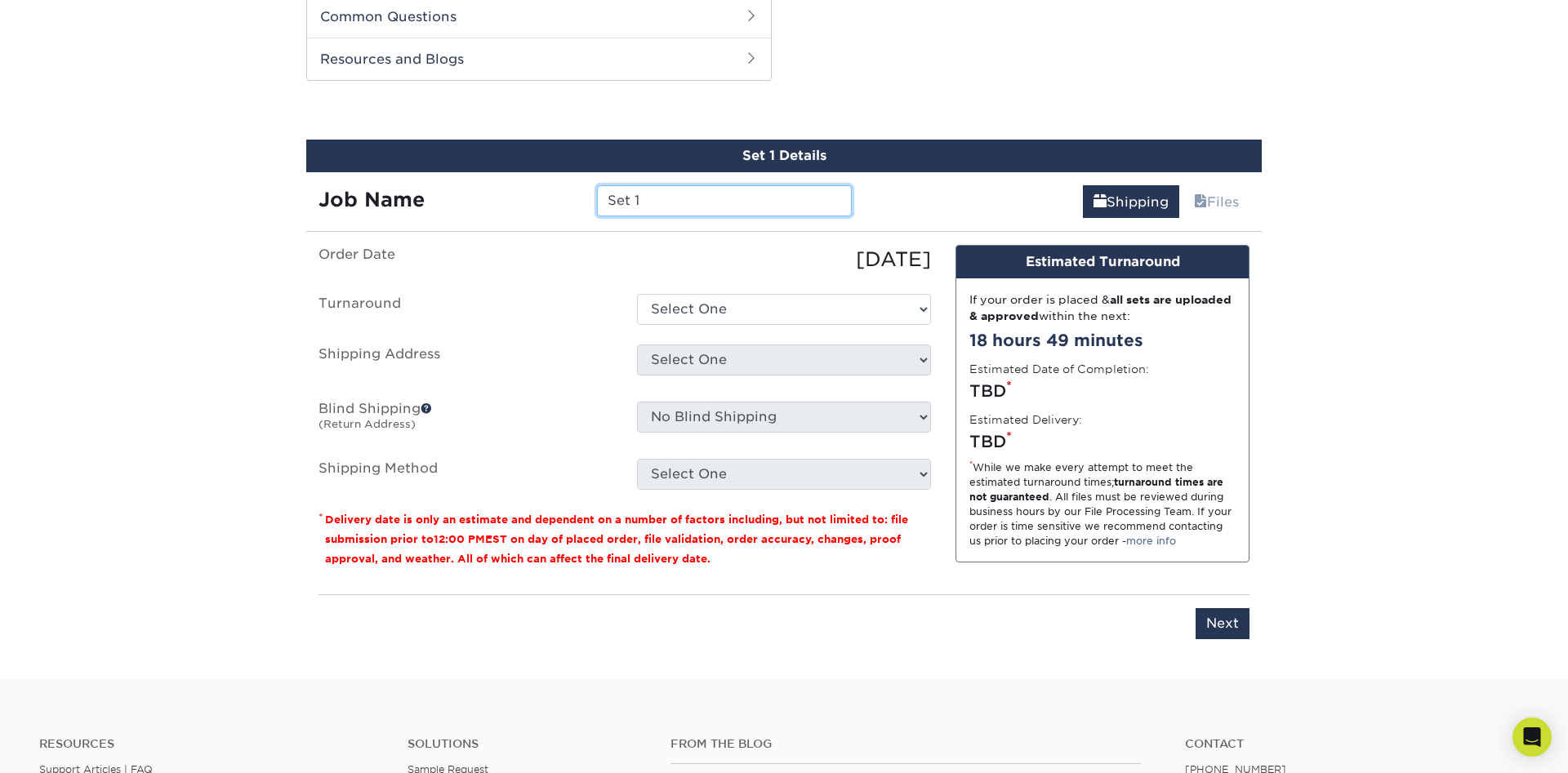
click at [638, 205] on input "Set 1" at bounding box center [723, 201] width 254 height 31
type input "S"
type input "Rap Rivals"
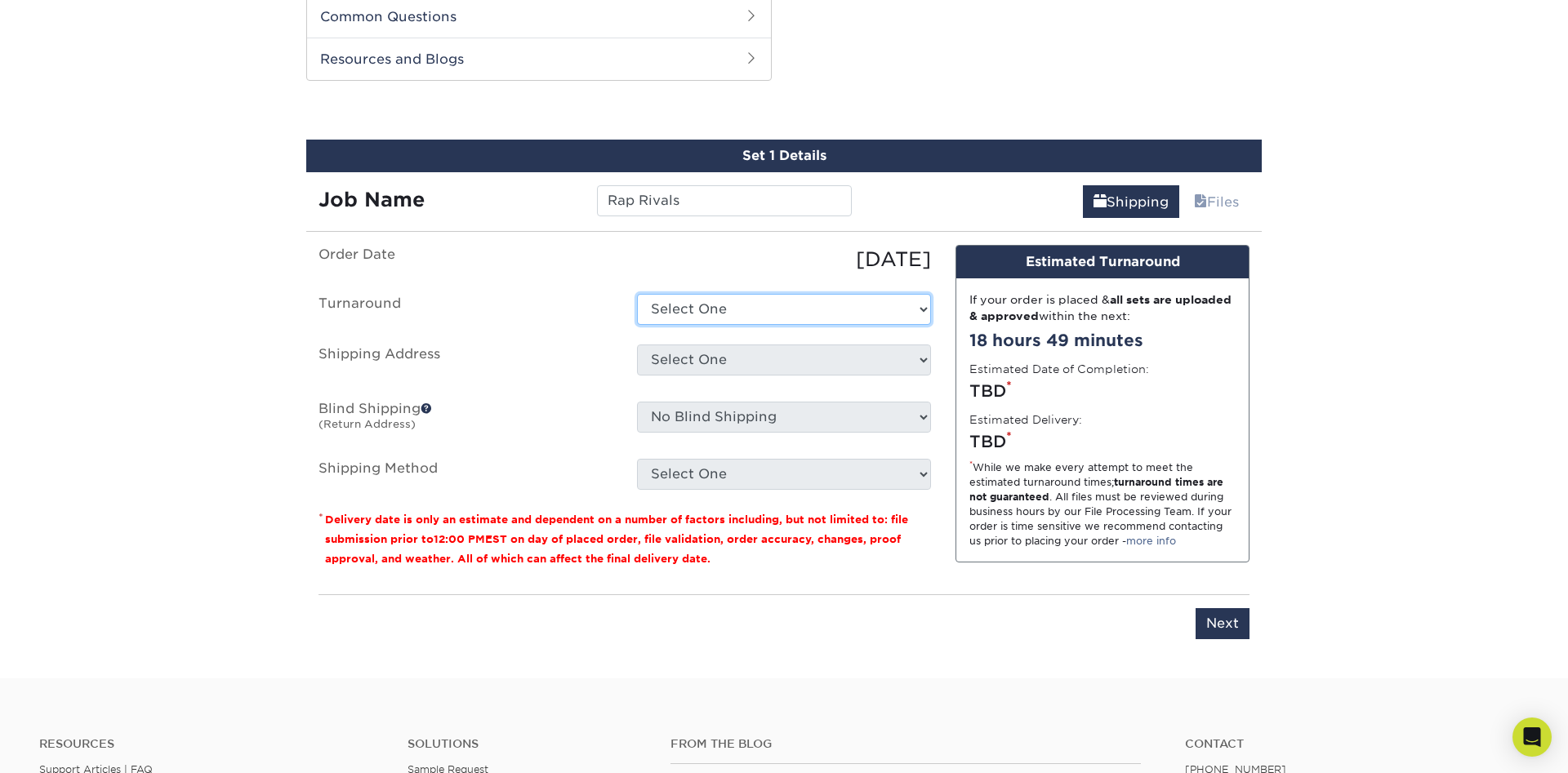
click at [637, 294] on select "Select One 2-4 Business Days 2 Day Next Business Day" at bounding box center [784, 309] width 294 height 31
select select "cbe91c23-2601-4968-aa0f-393d26c839b7"
click option "2-4 Business Days" at bounding box center [0, 0] width 0 height 0
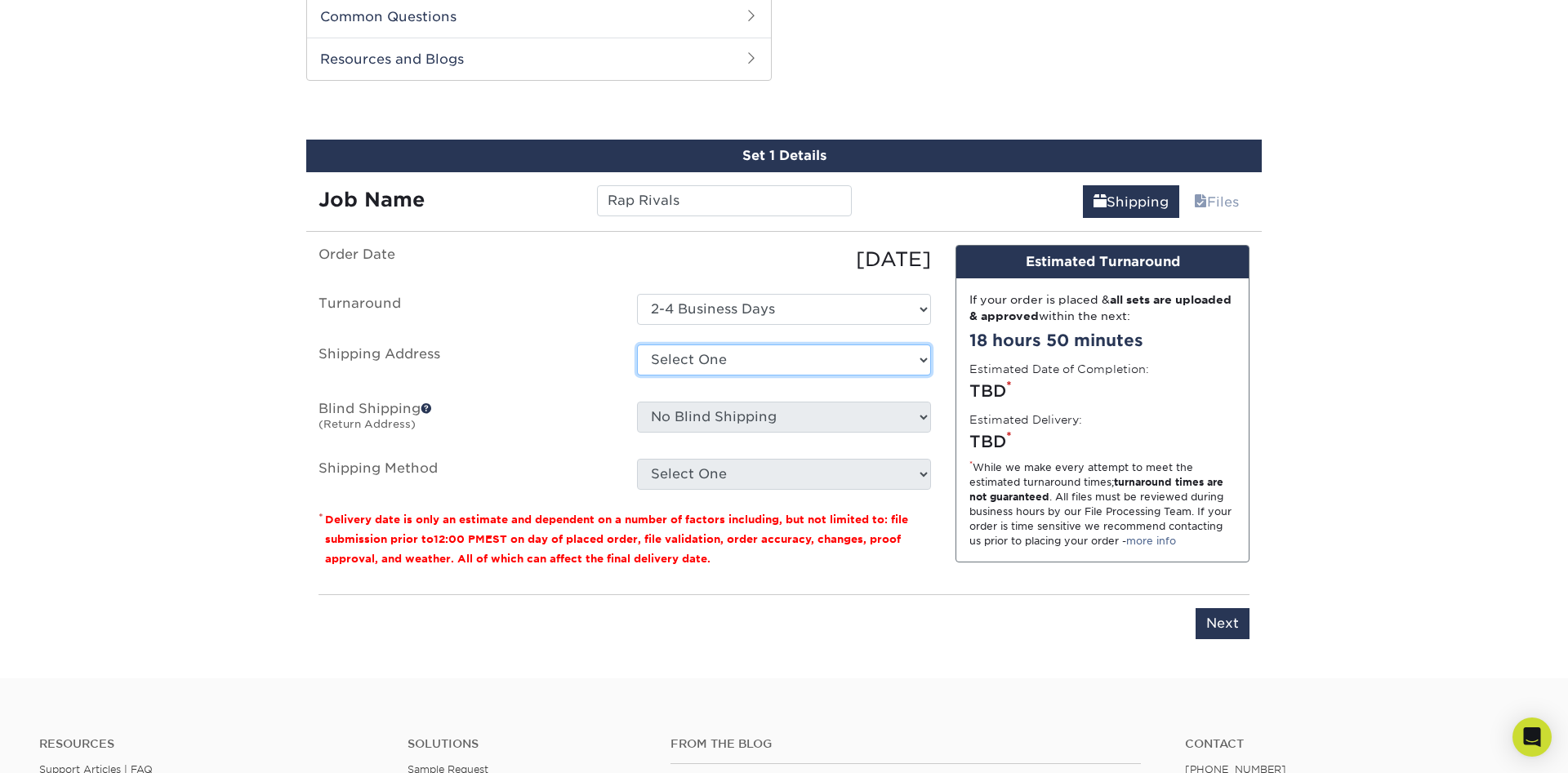
click at [637, 344] on select "Select One David's Address + Add New Address" at bounding box center [784, 359] width 294 height 31
select select "285404"
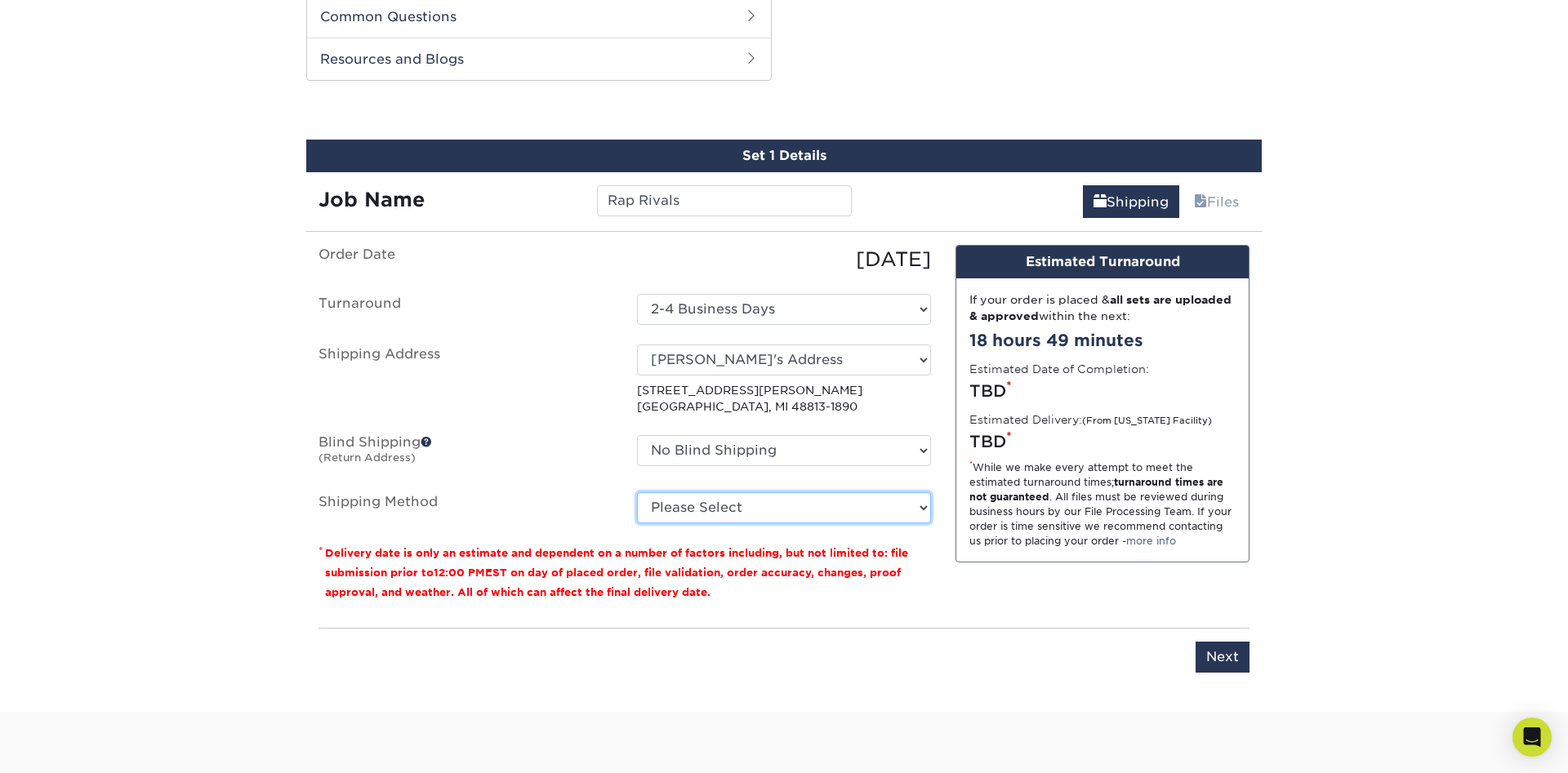
click at [637, 493] on select "Please Select Ground Shipping (+$34.03) 3 Day Shipping Service (+$39.00) 2 Day …" at bounding box center [784, 508] width 294 height 31
select select "03"
click option "Ground Shipping (+$34.03)" at bounding box center [0, 0] width 0 height 0
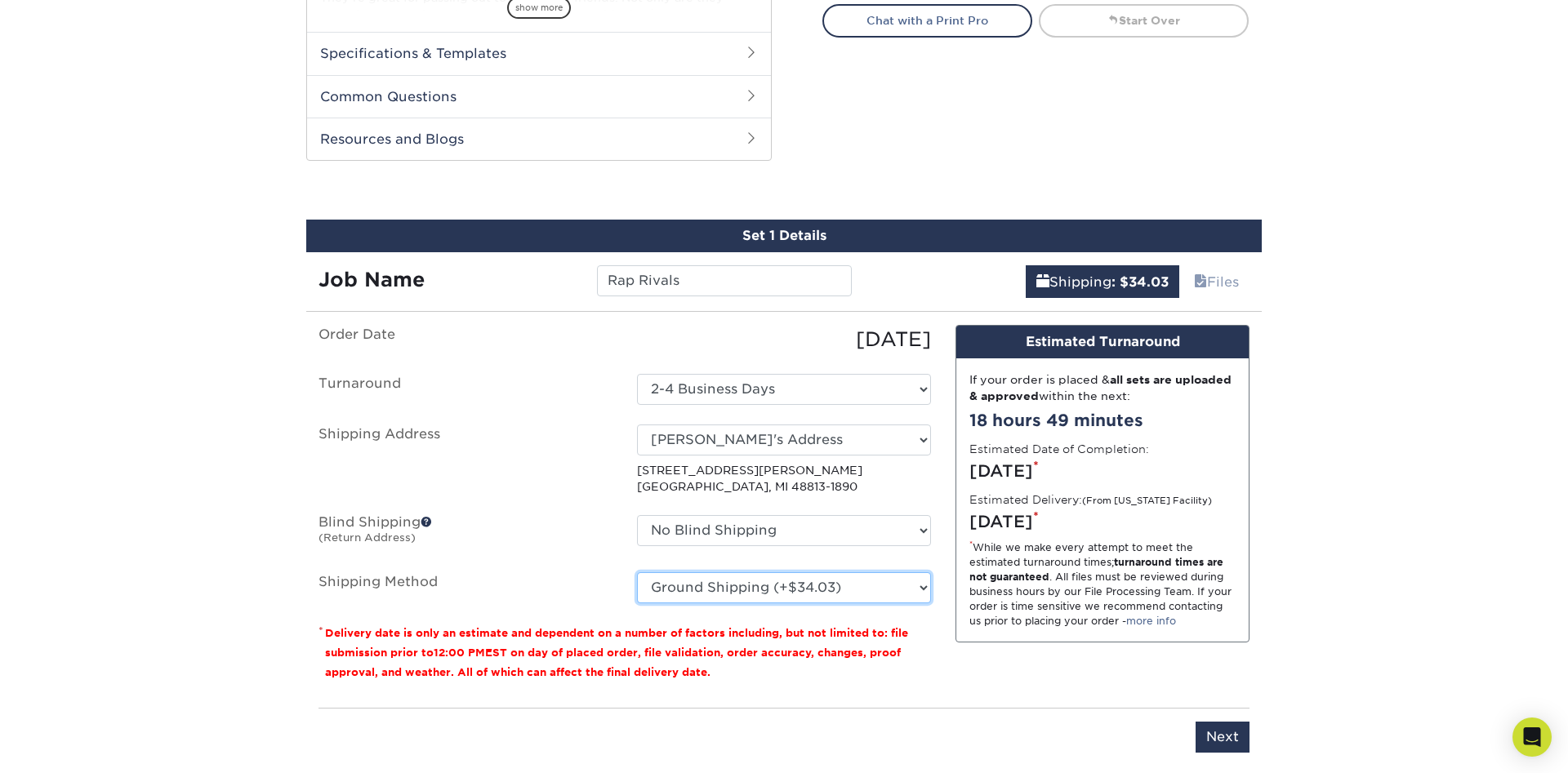
scroll to position [997, 0]
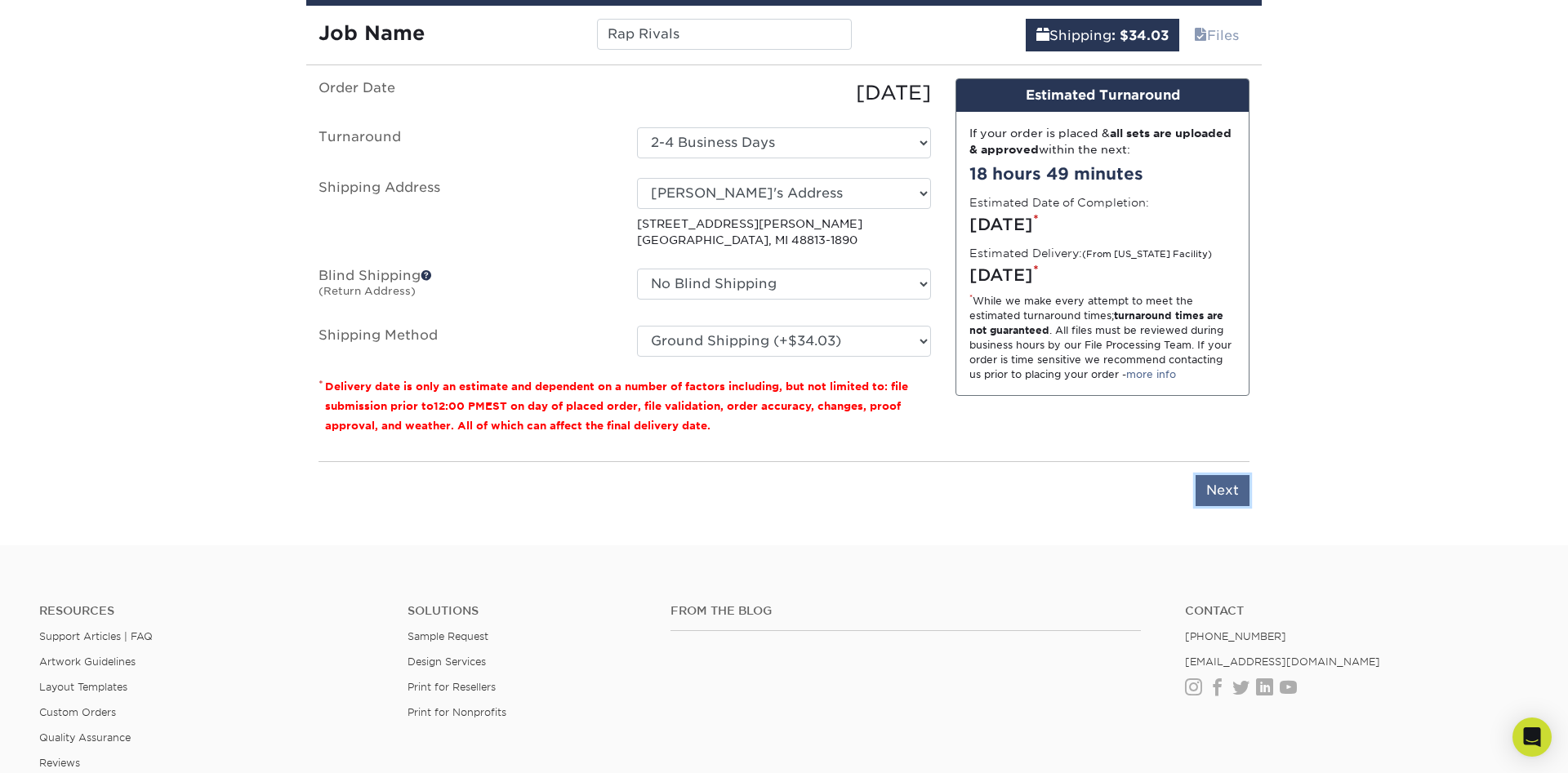
click at [1230, 477] on input "Next" at bounding box center [1222, 490] width 53 height 31
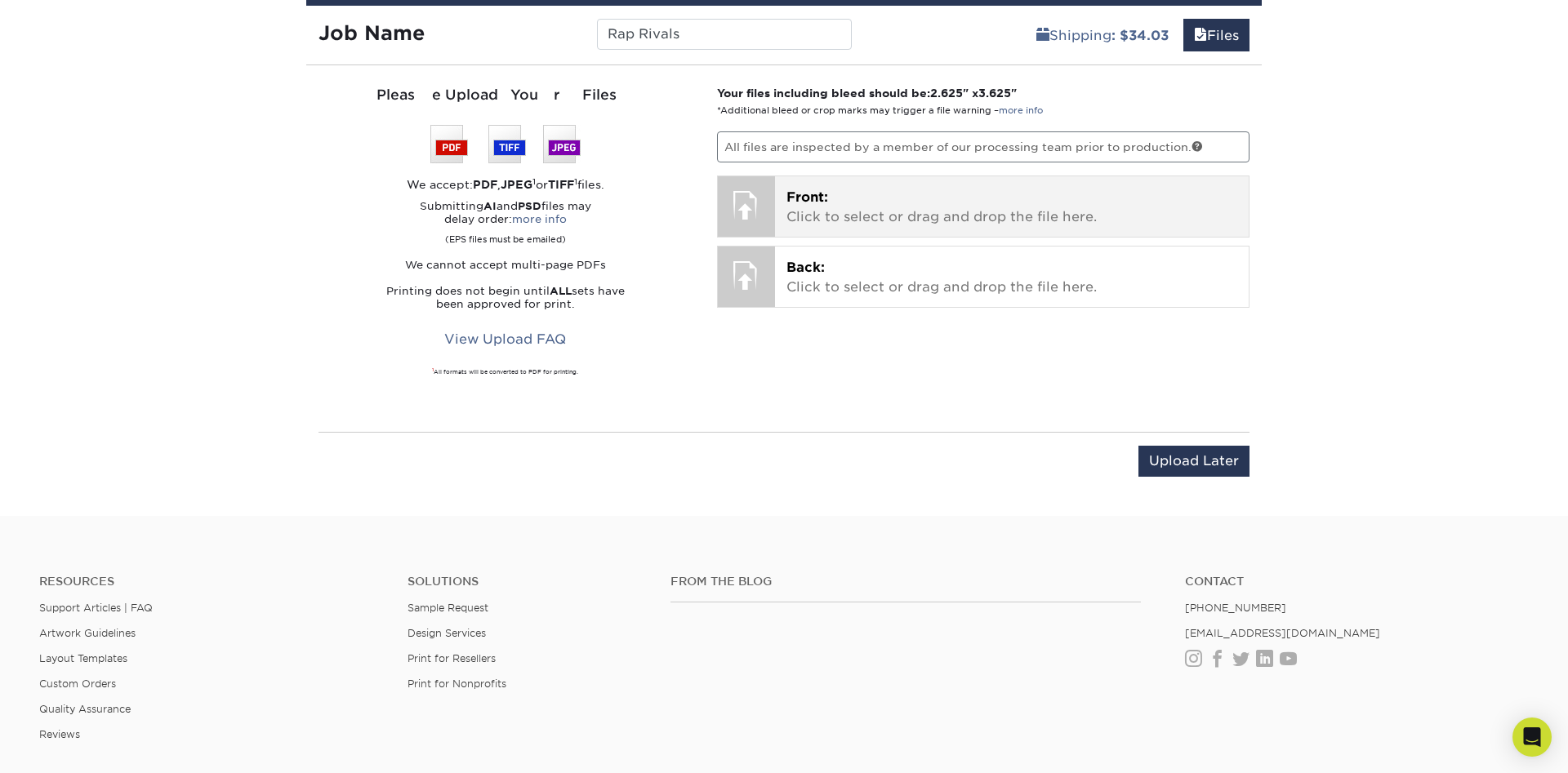
click at [824, 202] on span "Front:" at bounding box center [807, 197] width 41 height 16
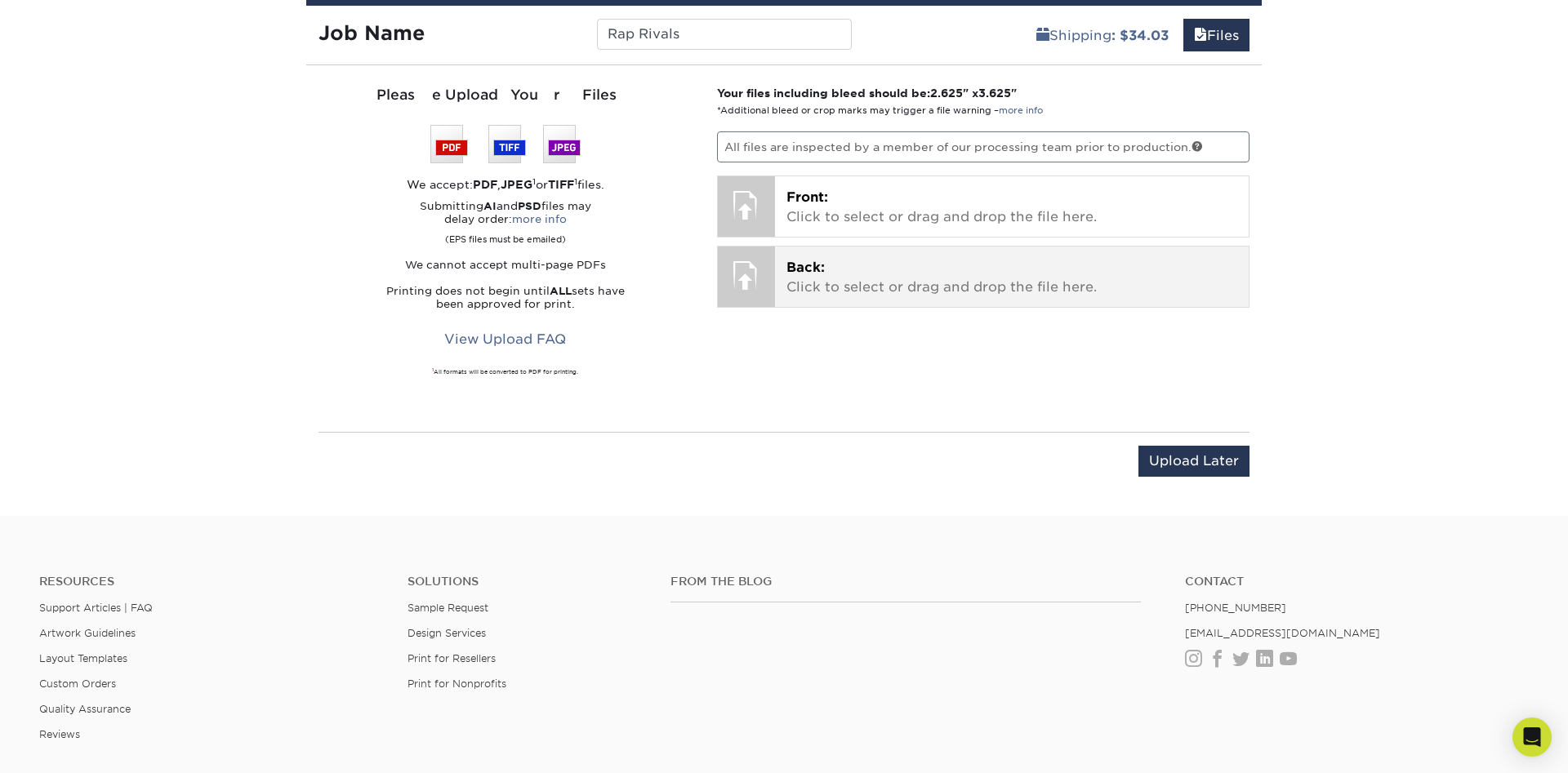
click at [855, 261] on p "Back: Click to select or drag and drop the file here." at bounding box center [1012, 278] width 451 height 39
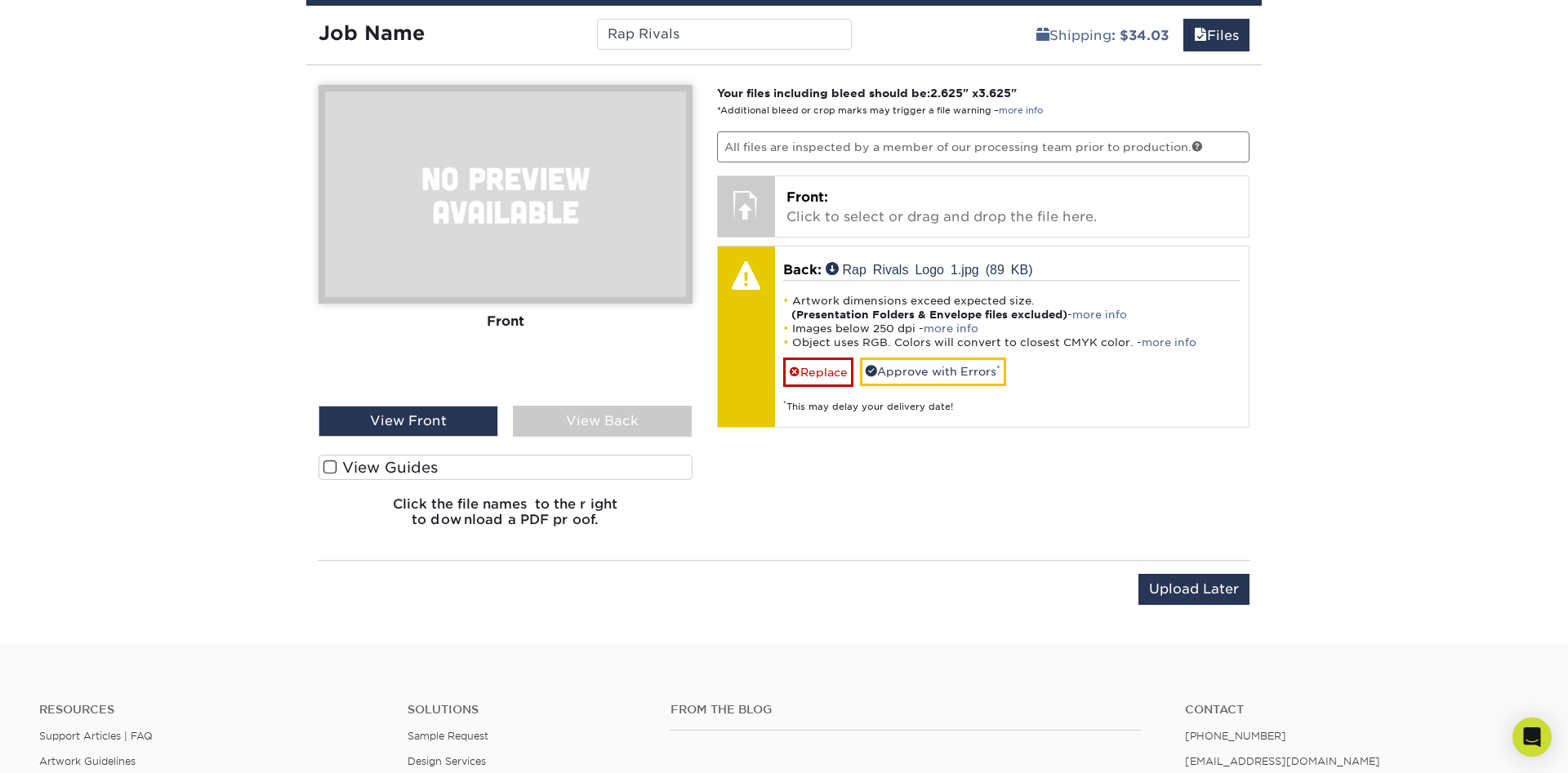
click at [580, 421] on div "View Back" at bounding box center [601, 420] width 179 height 31
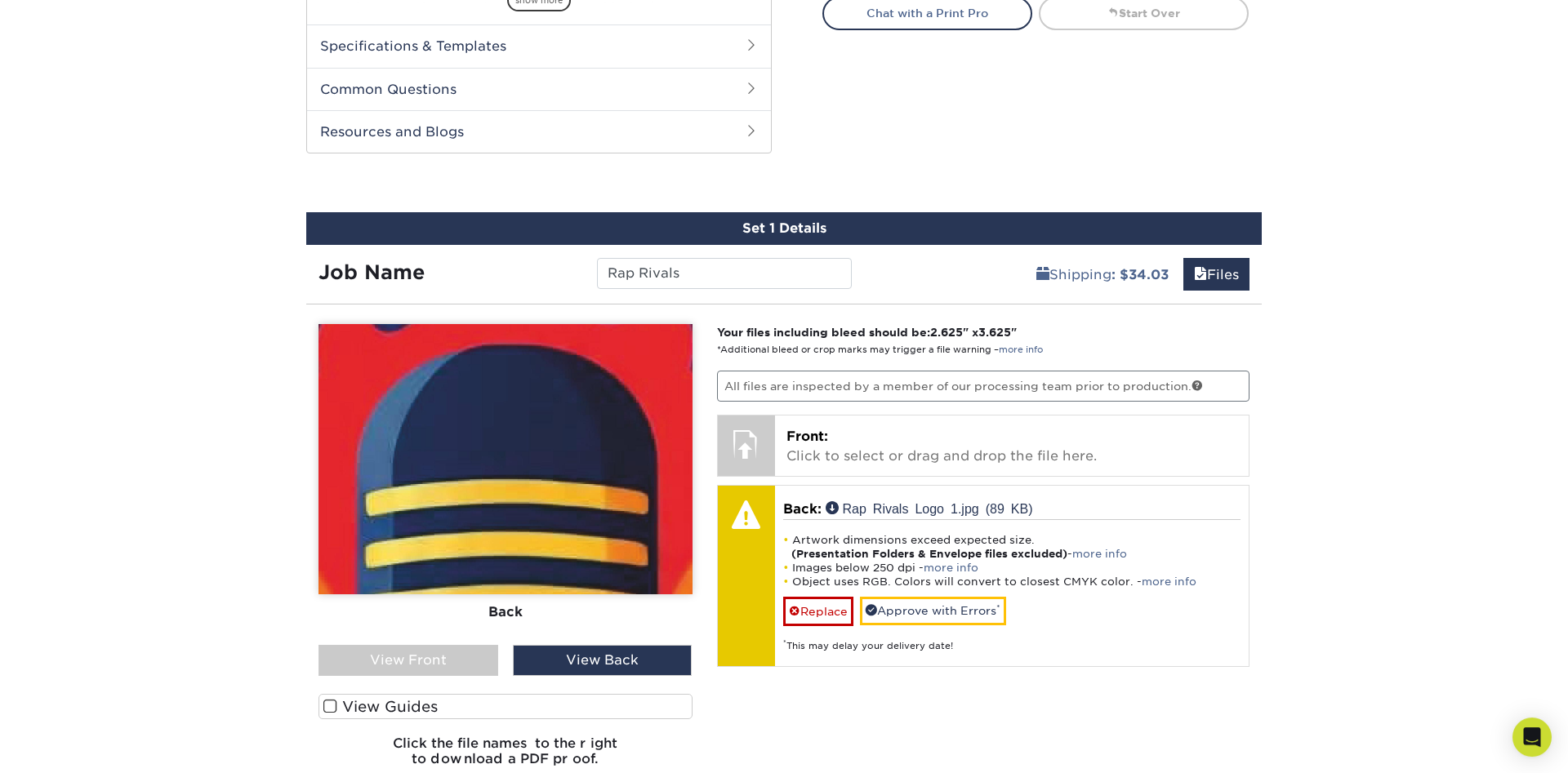
scroll to position [914, 0]
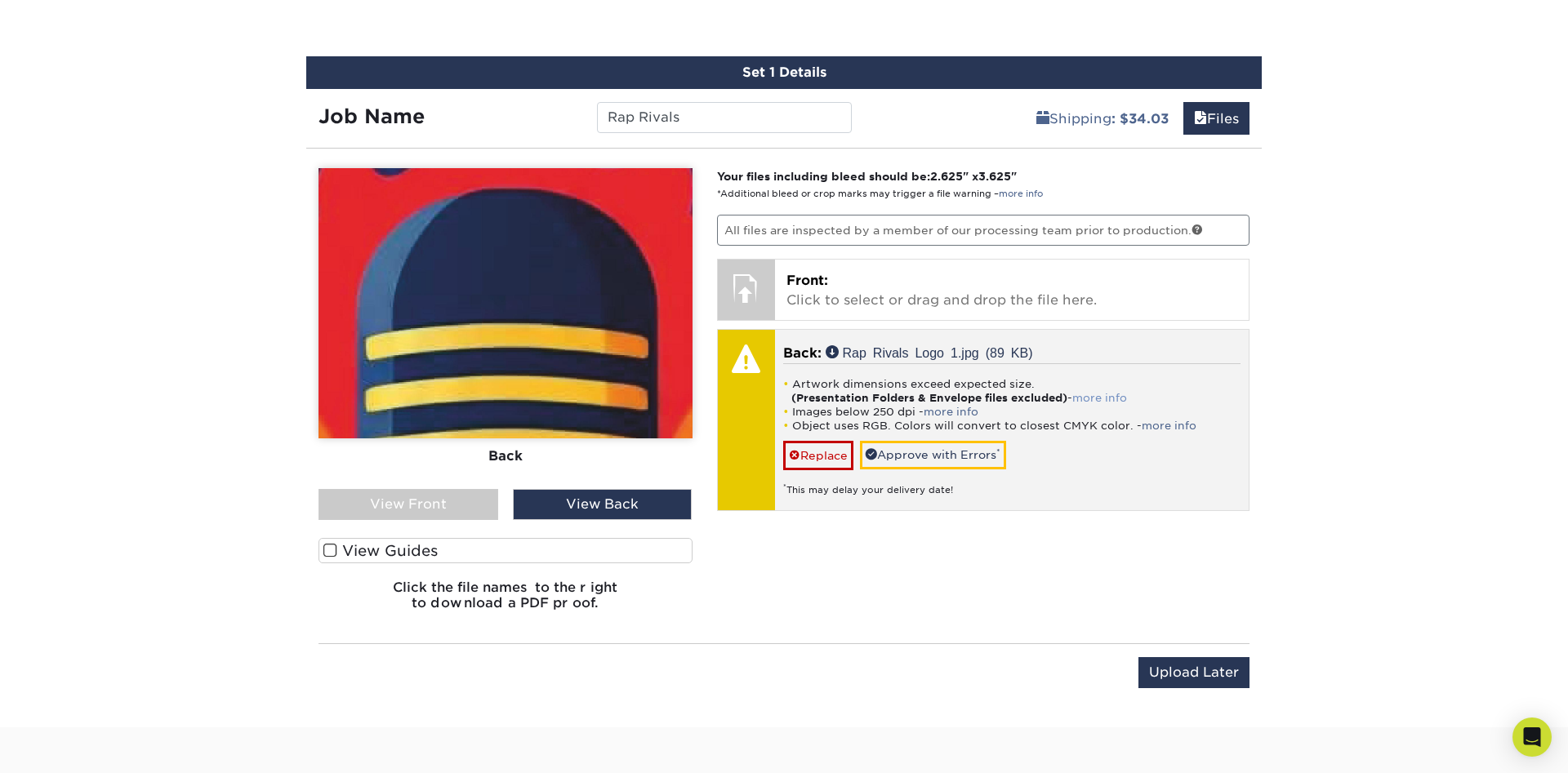
click at [1084, 395] on link "more info" at bounding box center [1100, 398] width 54 height 12
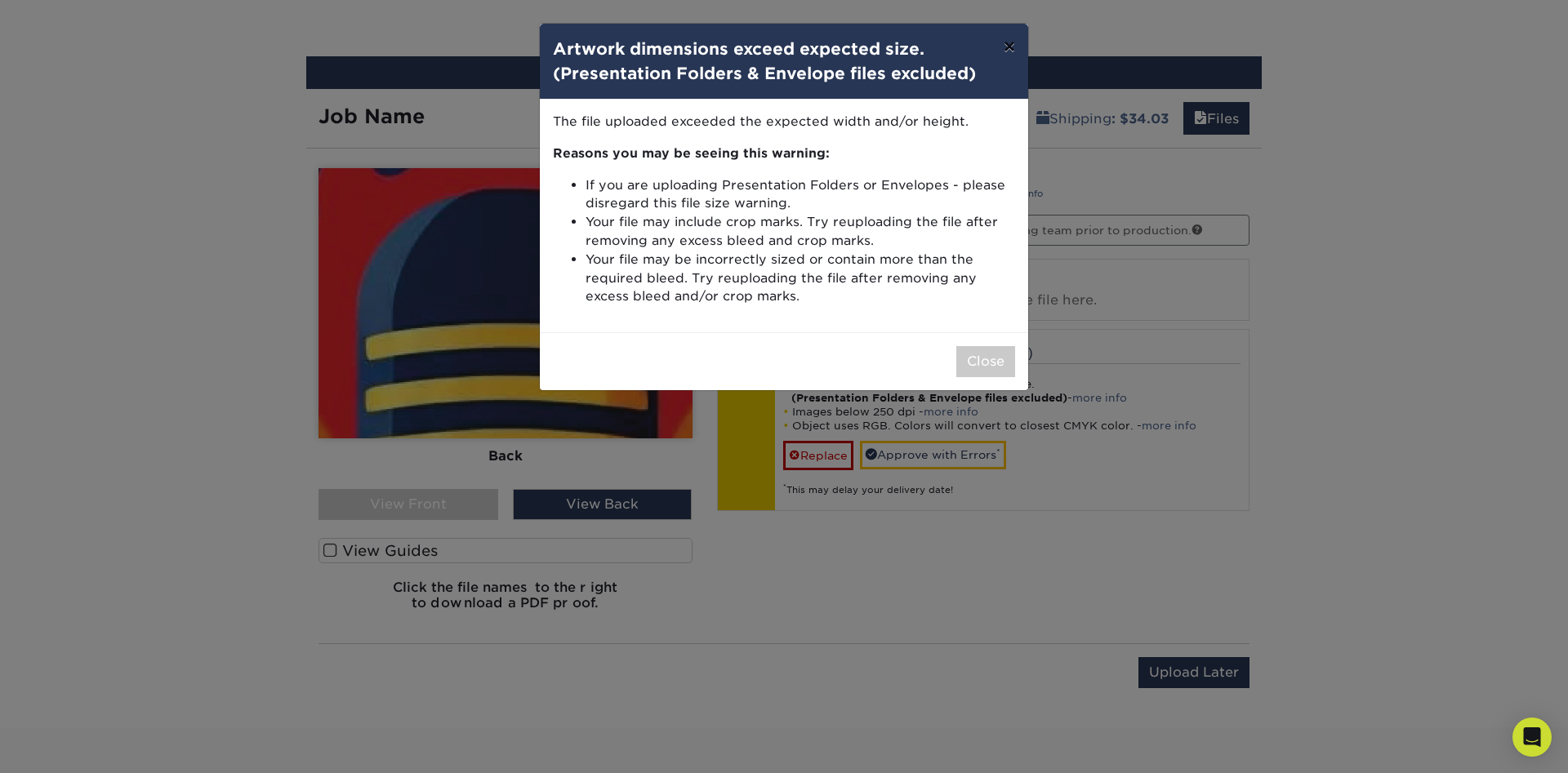
click at [999, 53] on button "×" at bounding box center [1010, 46] width 38 height 46
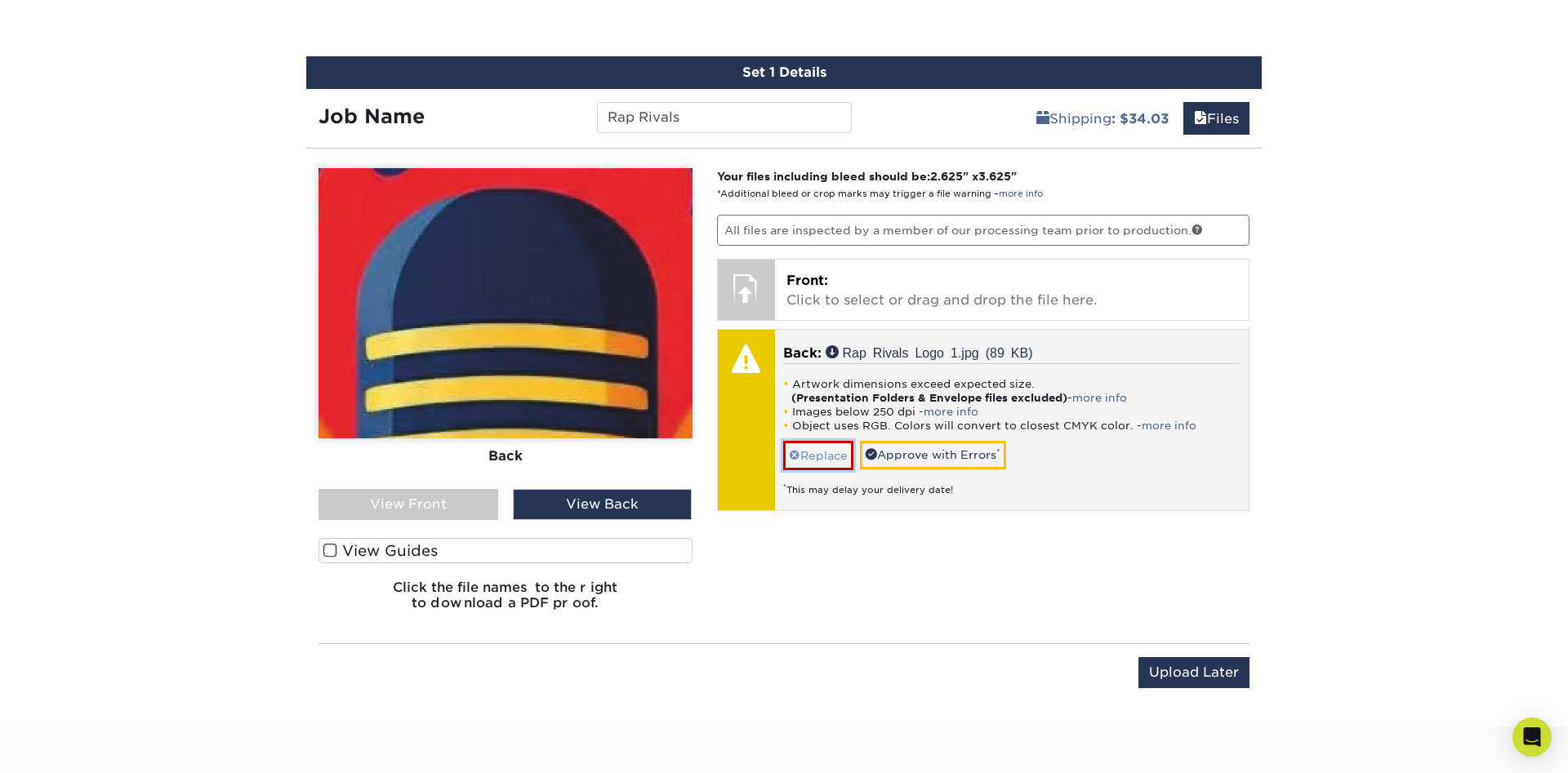
click at [827, 444] on link "Replace" at bounding box center [818, 455] width 70 height 28
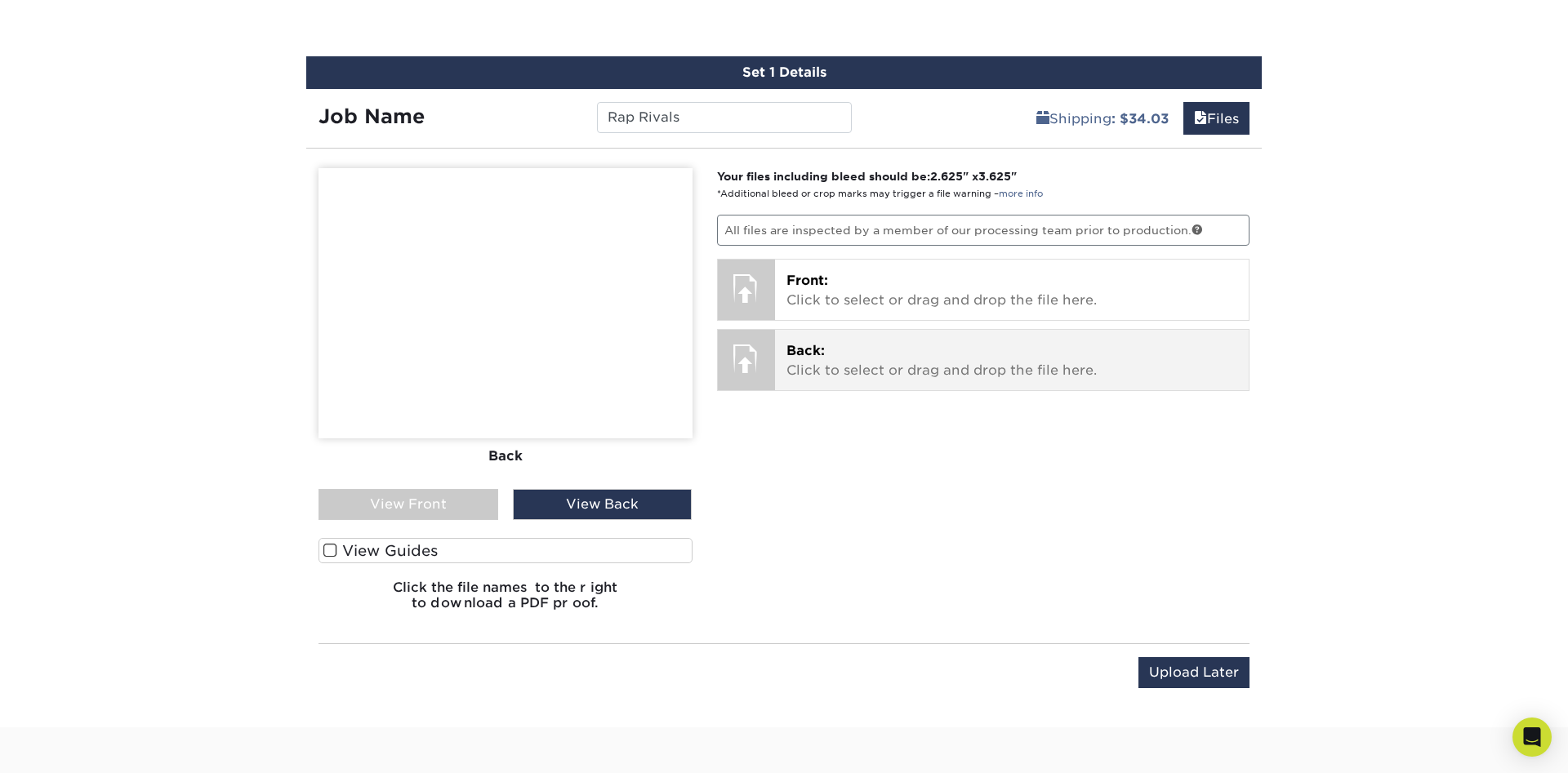
click at [812, 381] on div "Back: Click to select or drag and drop the file here. Choose file Rap Rivals Lo…" at bounding box center [1012, 360] width 475 height 60
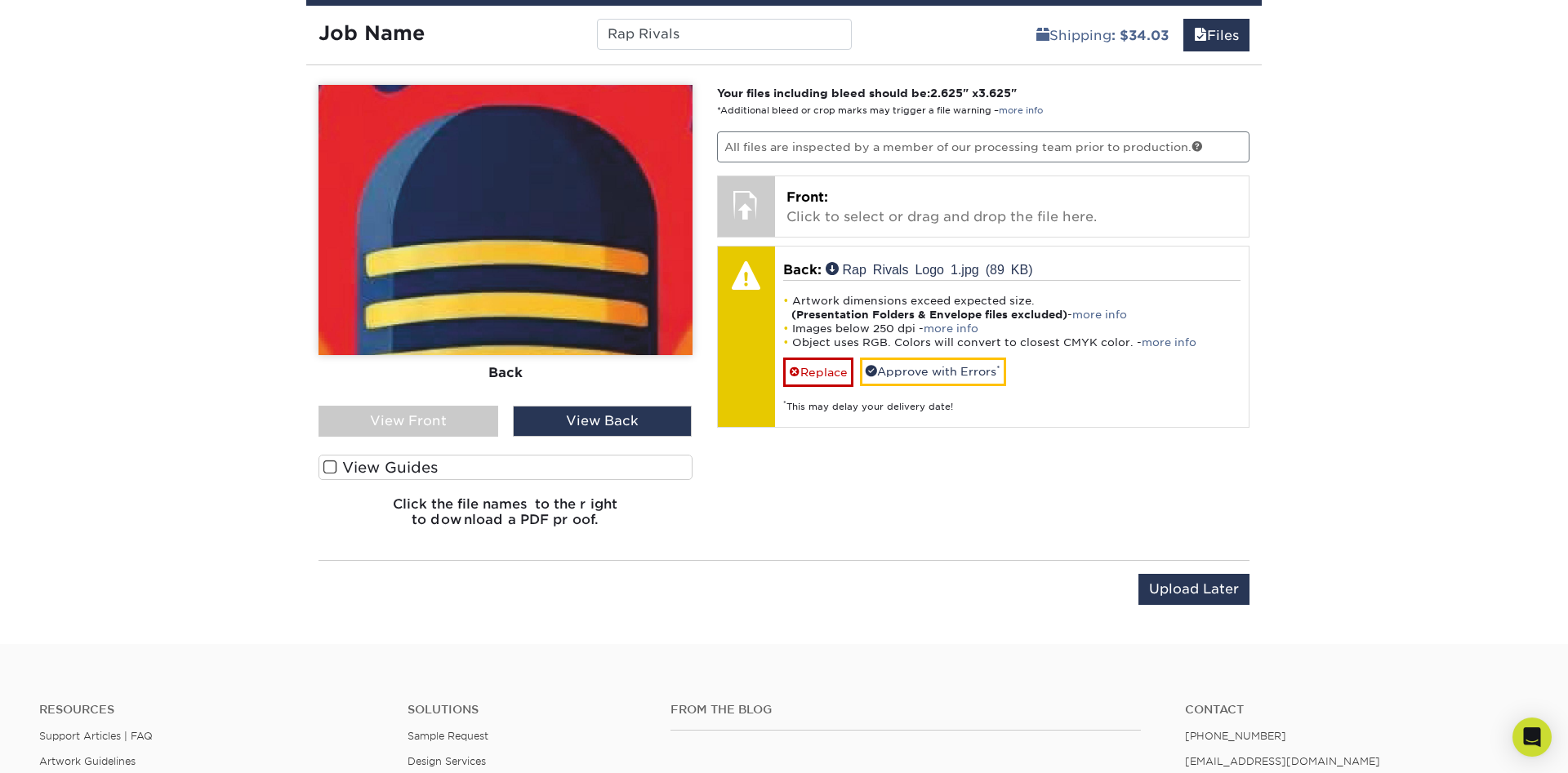
scroll to position [999, 0]
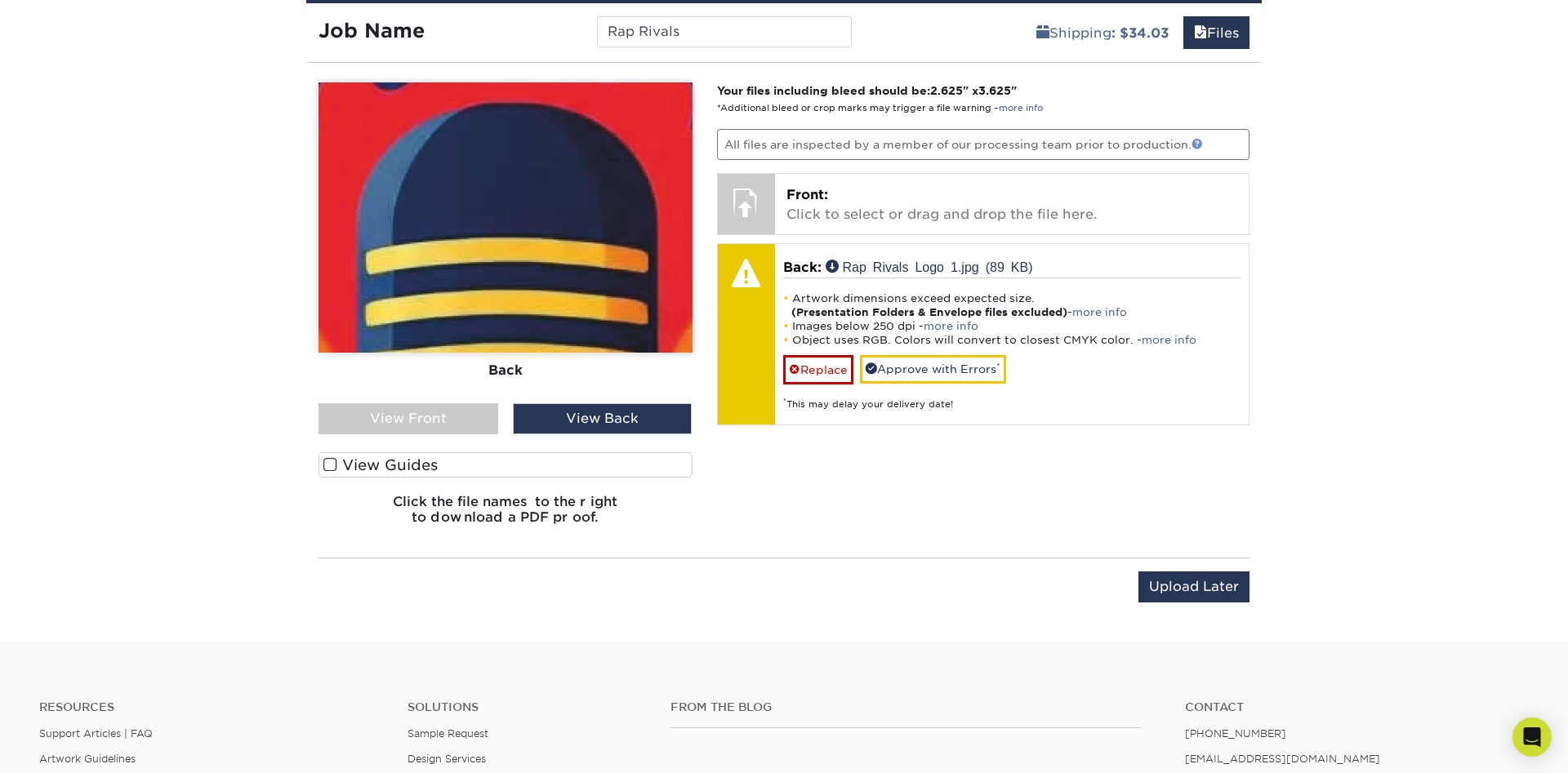
click at [1197, 144] on link at bounding box center [1197, 144] width 11 height 11
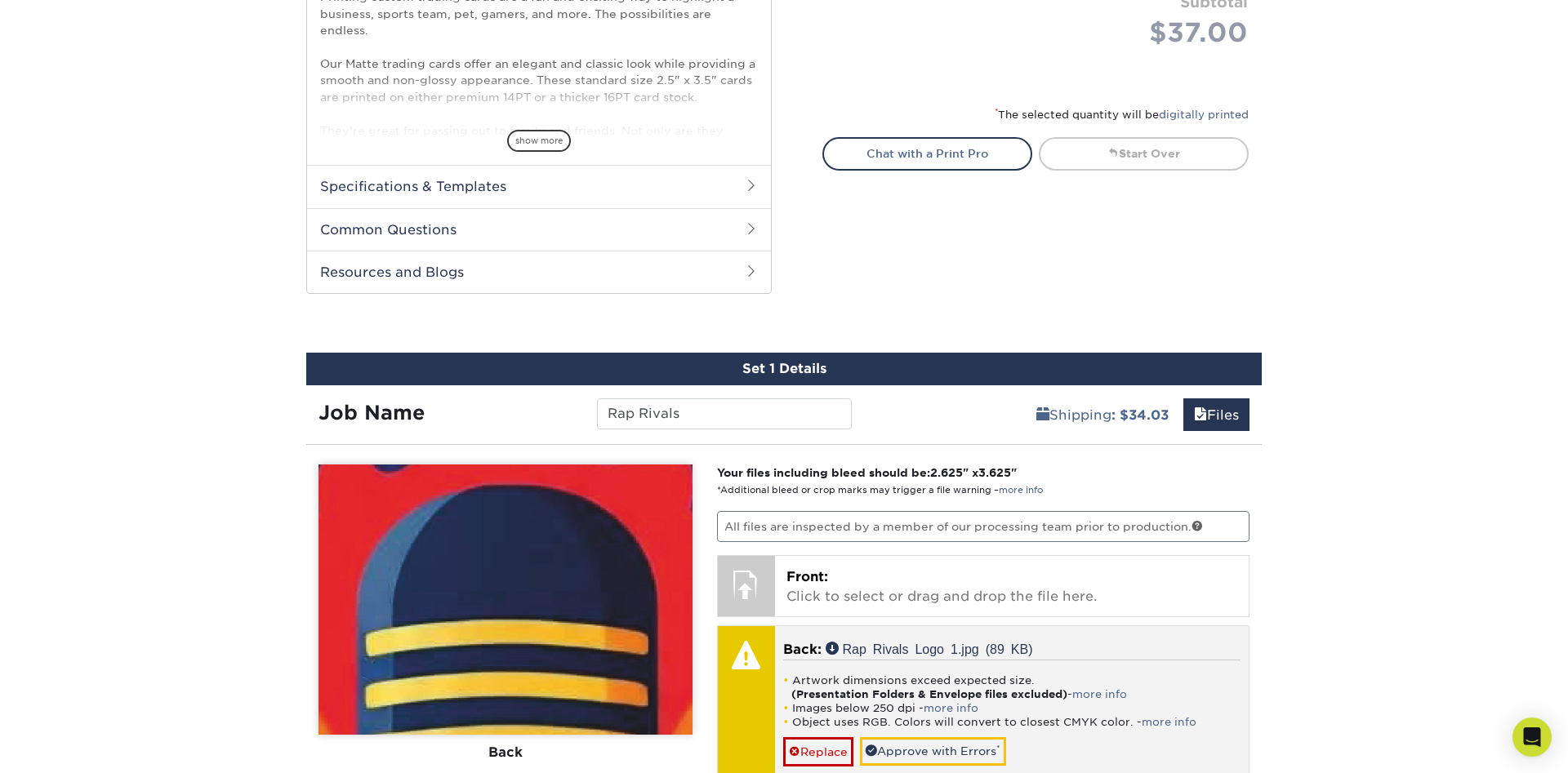
scroll to position [750, 0]
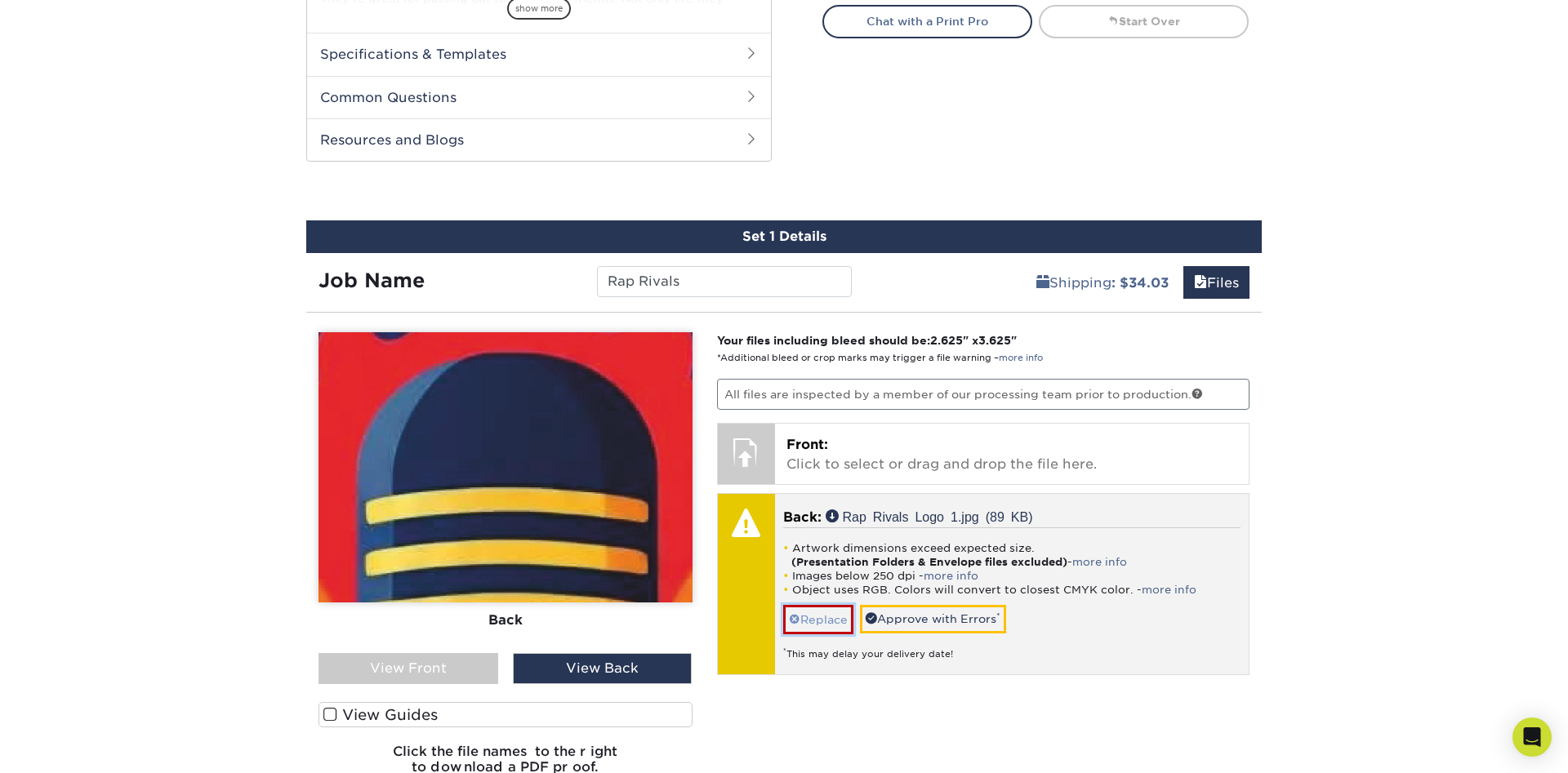
click at [792, 611] on link "Replace" at bounding box center [818, 619] width 70 height 28
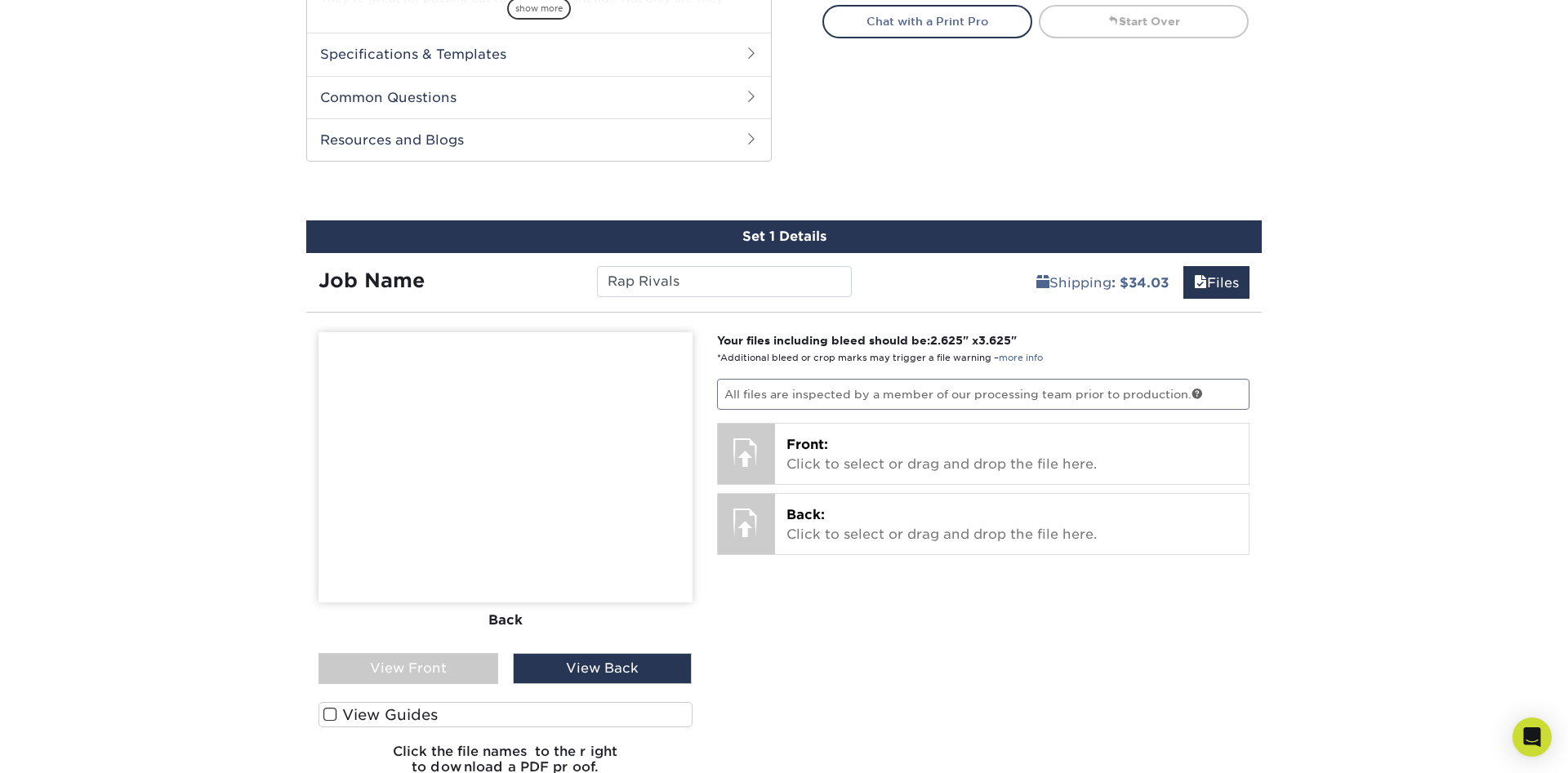
click at [449, 662] on div "View Front" at bounding box center [407, 668] width 179 height 31
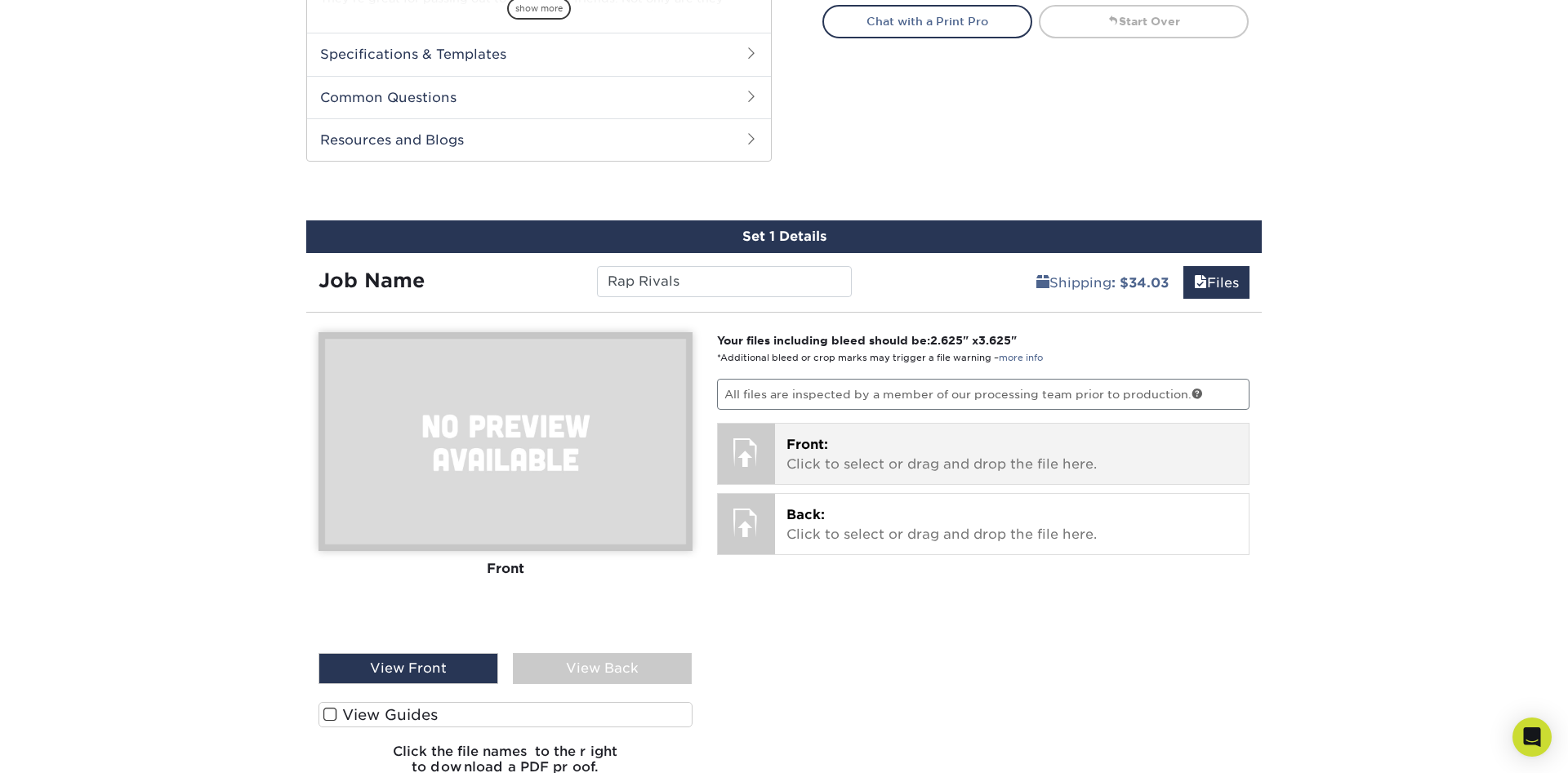
click at [784, 458] on div "Front: Click to select or drag and drop the file here. Choose file" at bounding box center [1012, 454] width 475 height 60
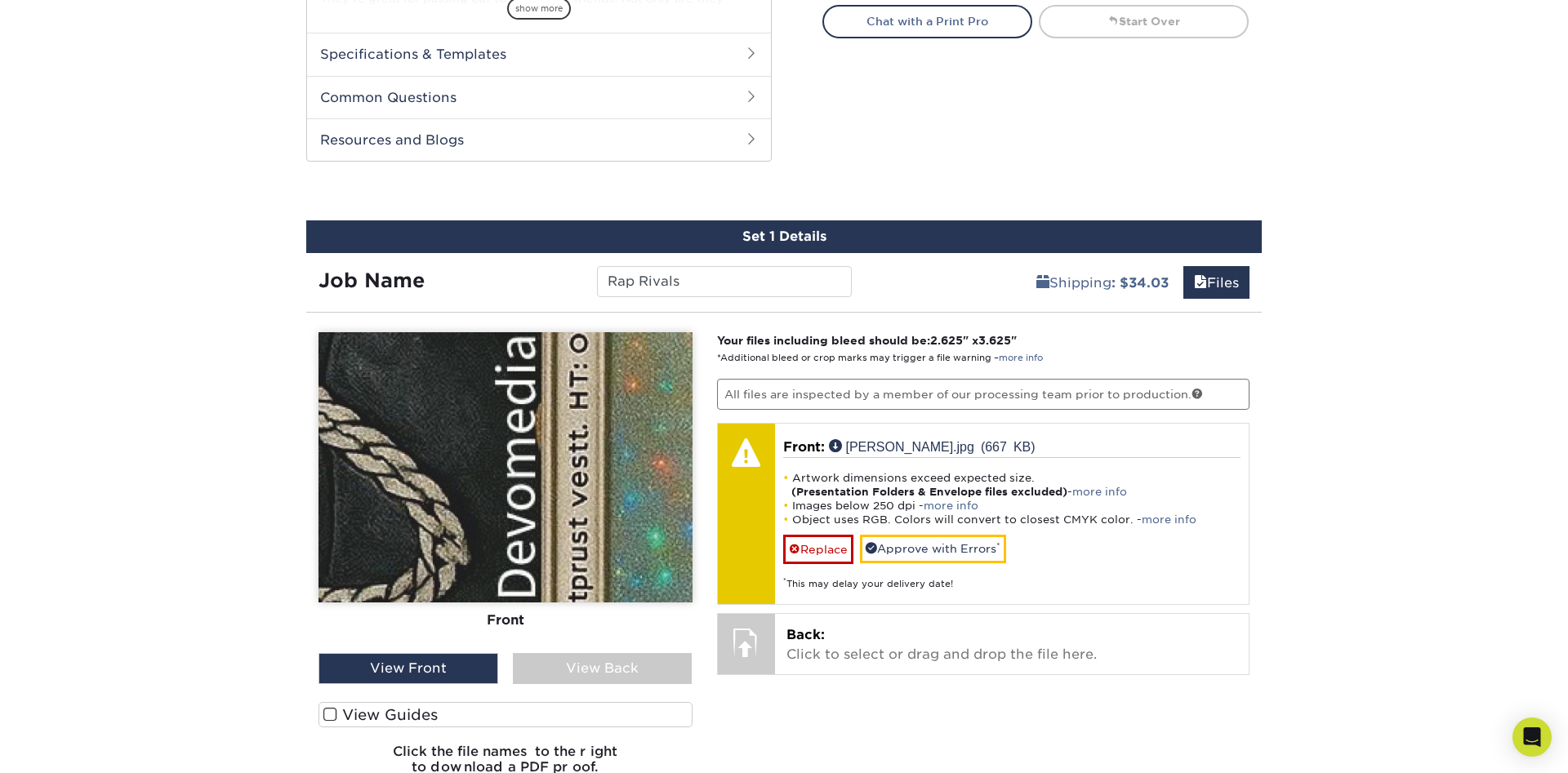
click at [629, 658] on div "View Back" at bounding box center [601, 668] width 179 height 31
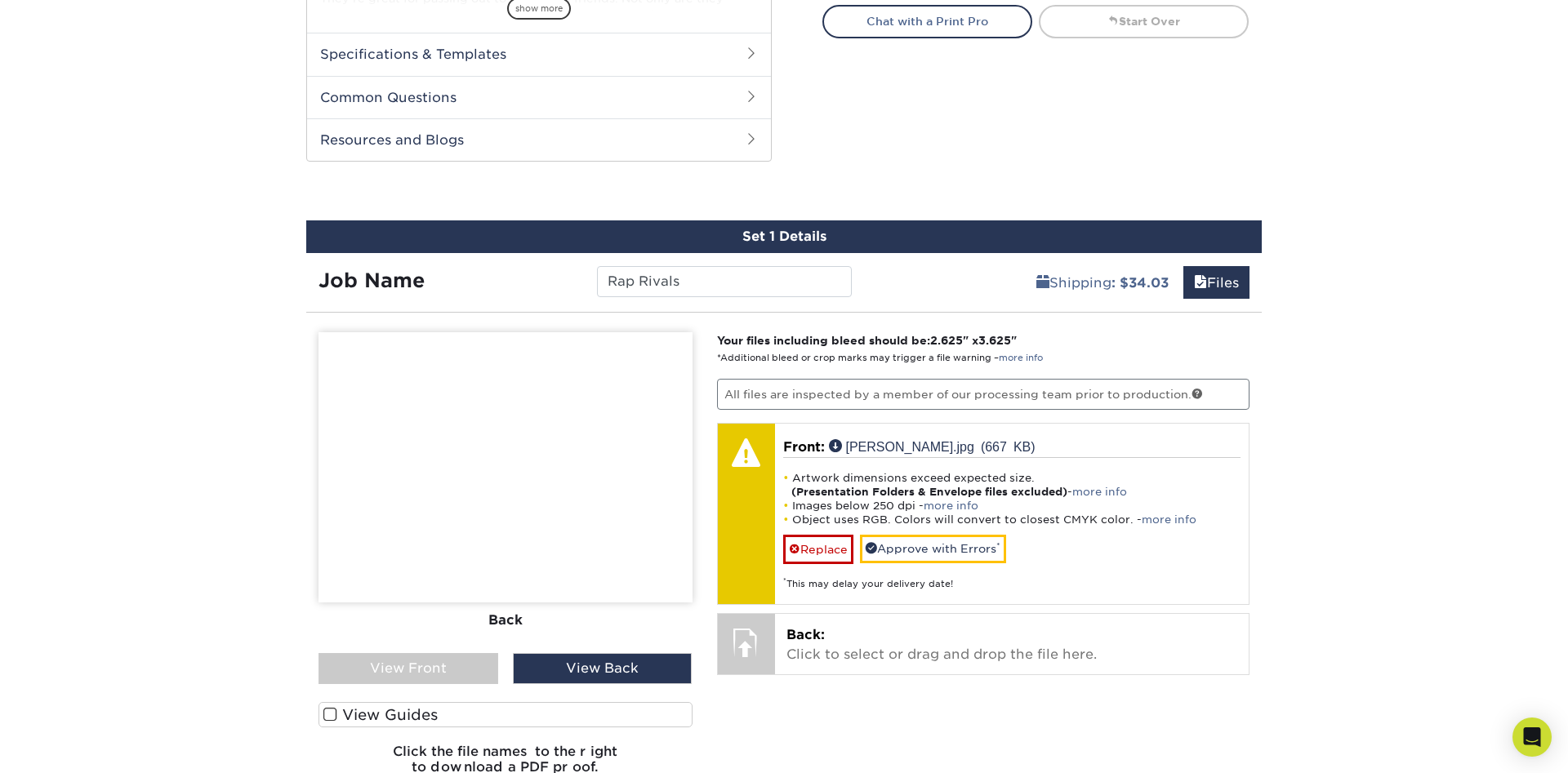
click at [469, 662] on div "View Front" at bounding box center [407, 668] width 179 height 31
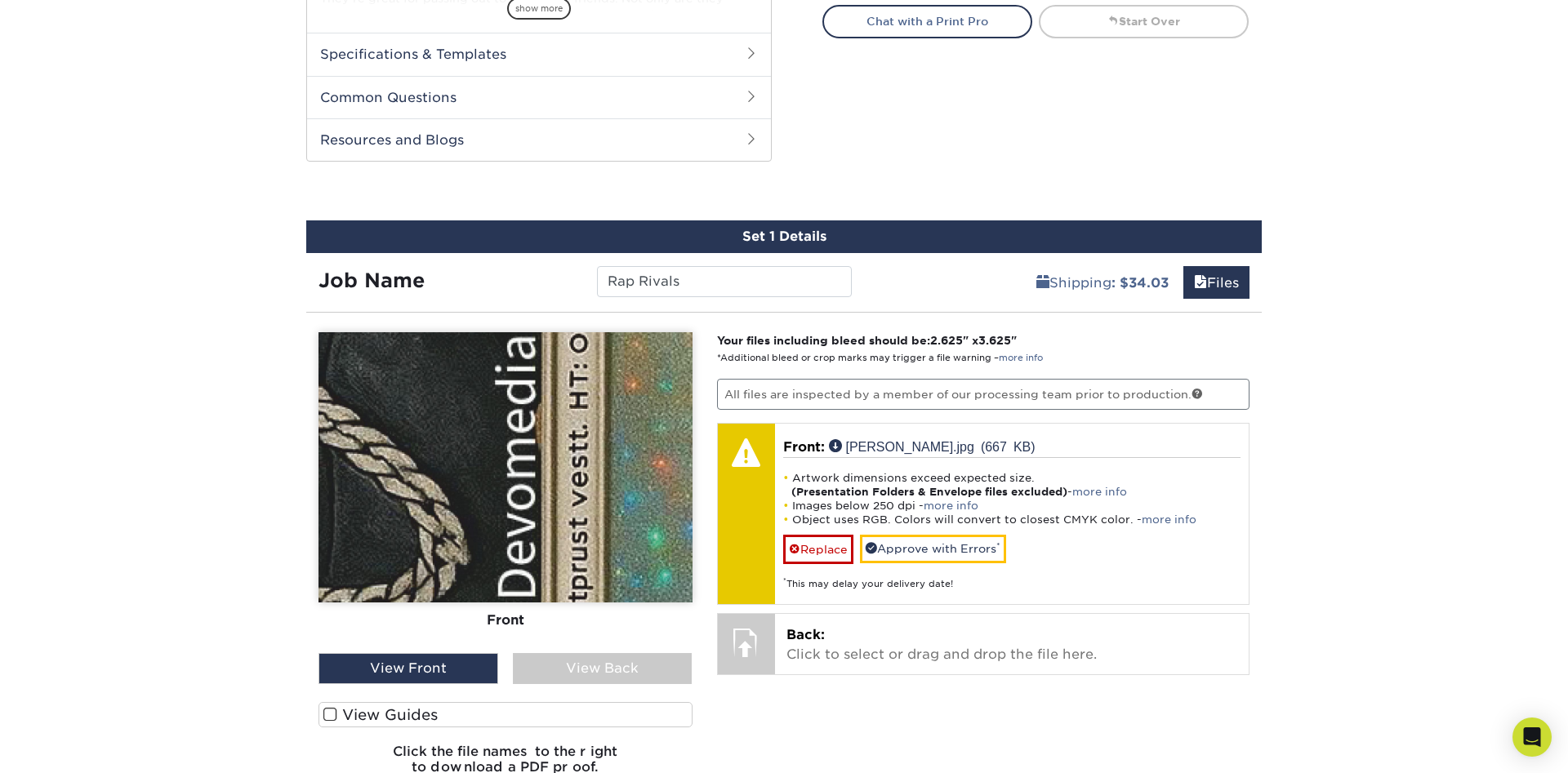
click at [488, 489] on img at bounding box center [505, 467] width 374 height 270
click at [490, 489] on img at bounding box center [505, 467] width 374 height 270
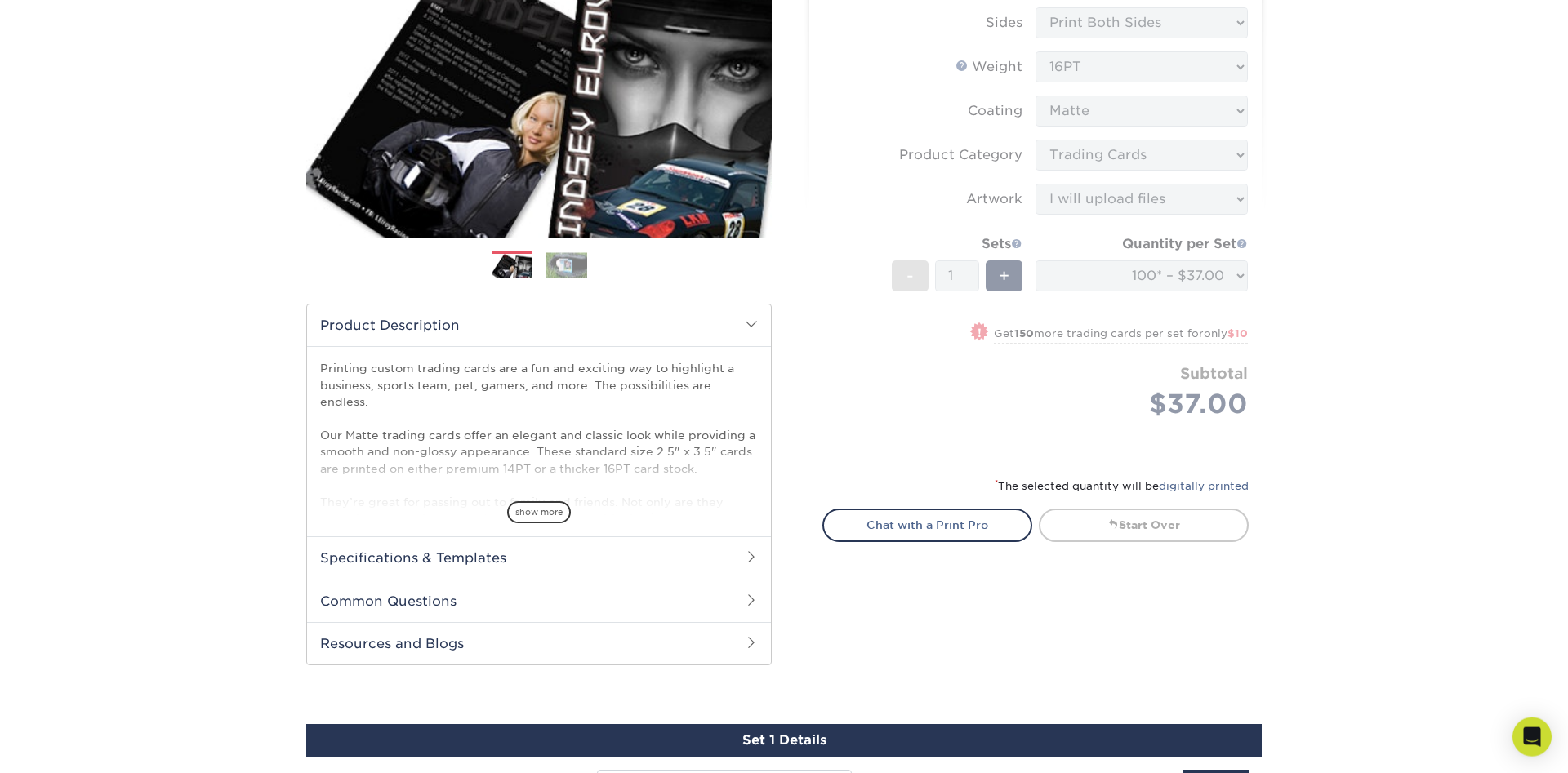
scroll to position [167, 0]
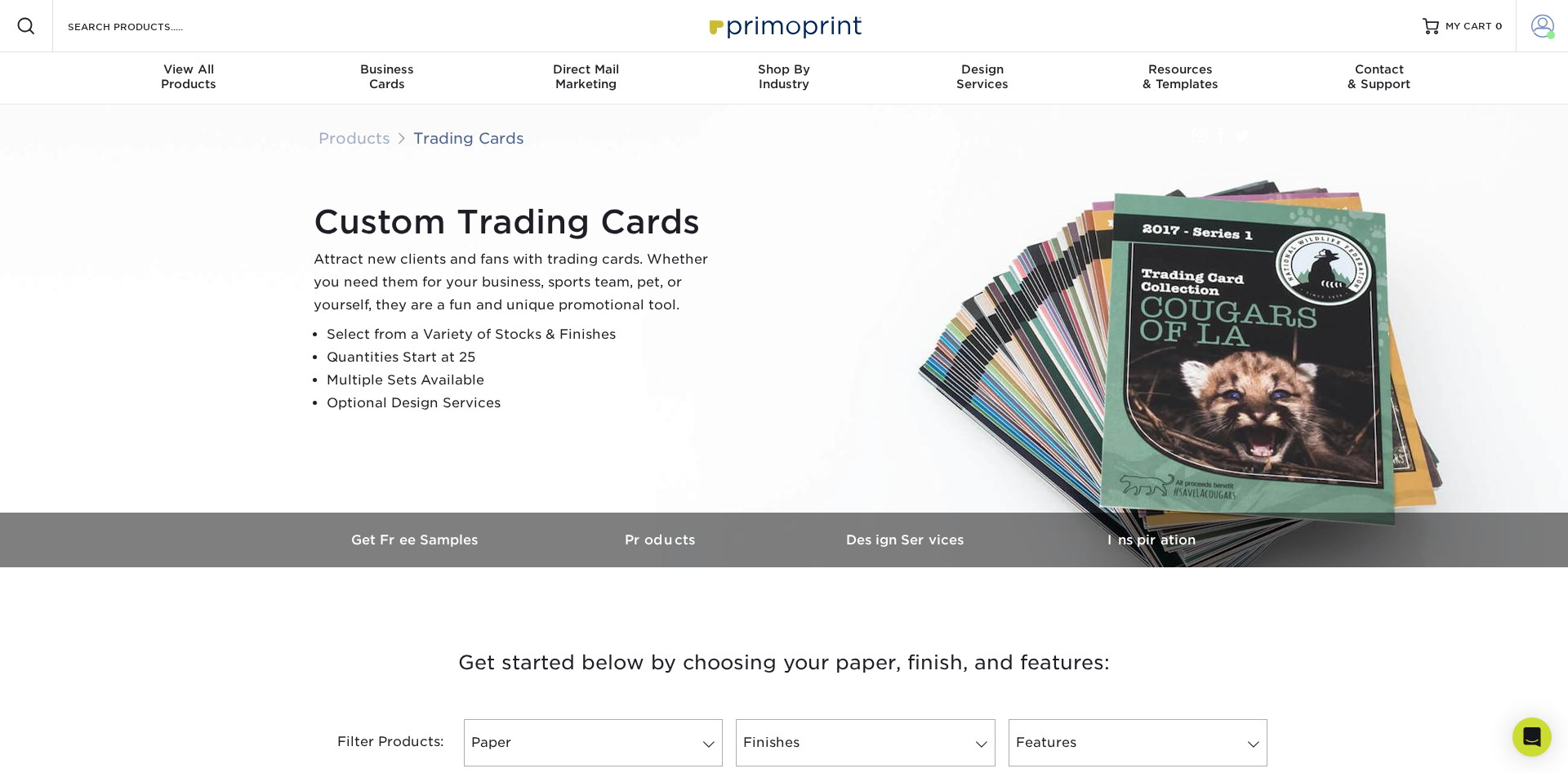
click at [1545, 40] on link "Account" at bounding box center [1542, 26] width 53 height 53
click at [1423, 124] on link "Account Dashboard" at bounding box center [1446, 114] width 205 height 22
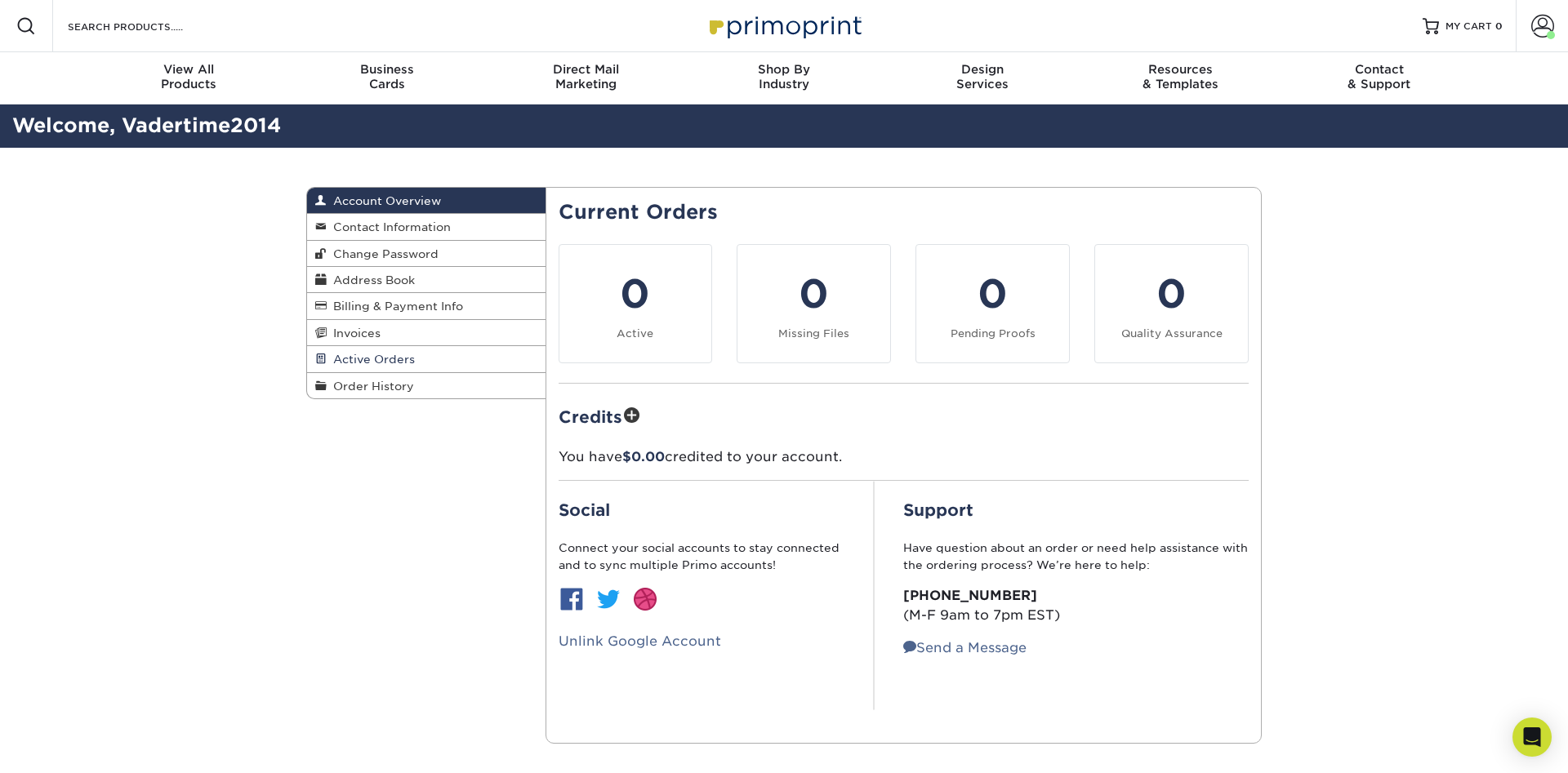
click at [370, 364] on span "Active Orders" at bounding box center [371, 359] width 88 height 13
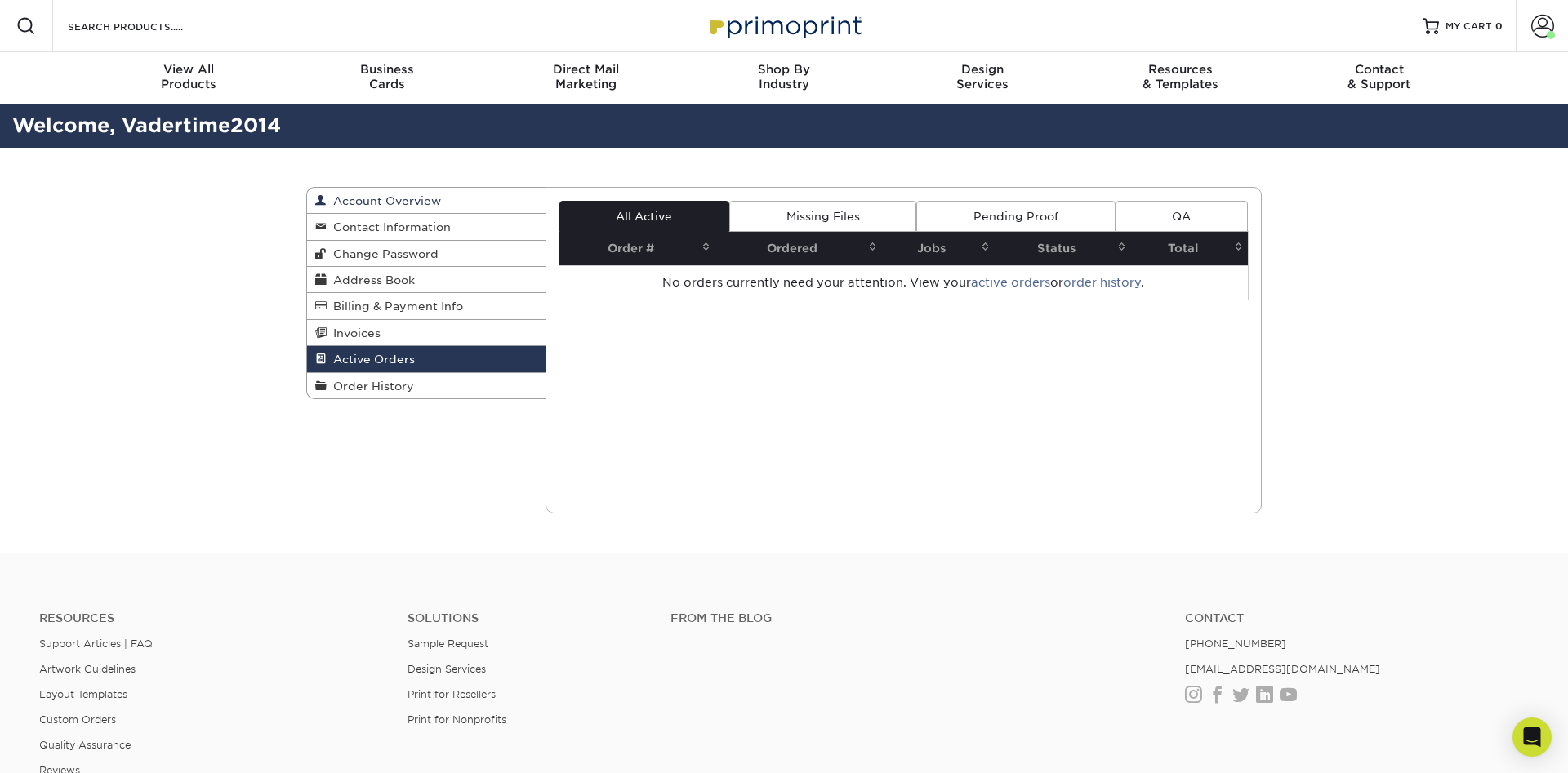
click at [354, 199] on span "Account Overview" at bounding box center [384, 201] width 114 height 13
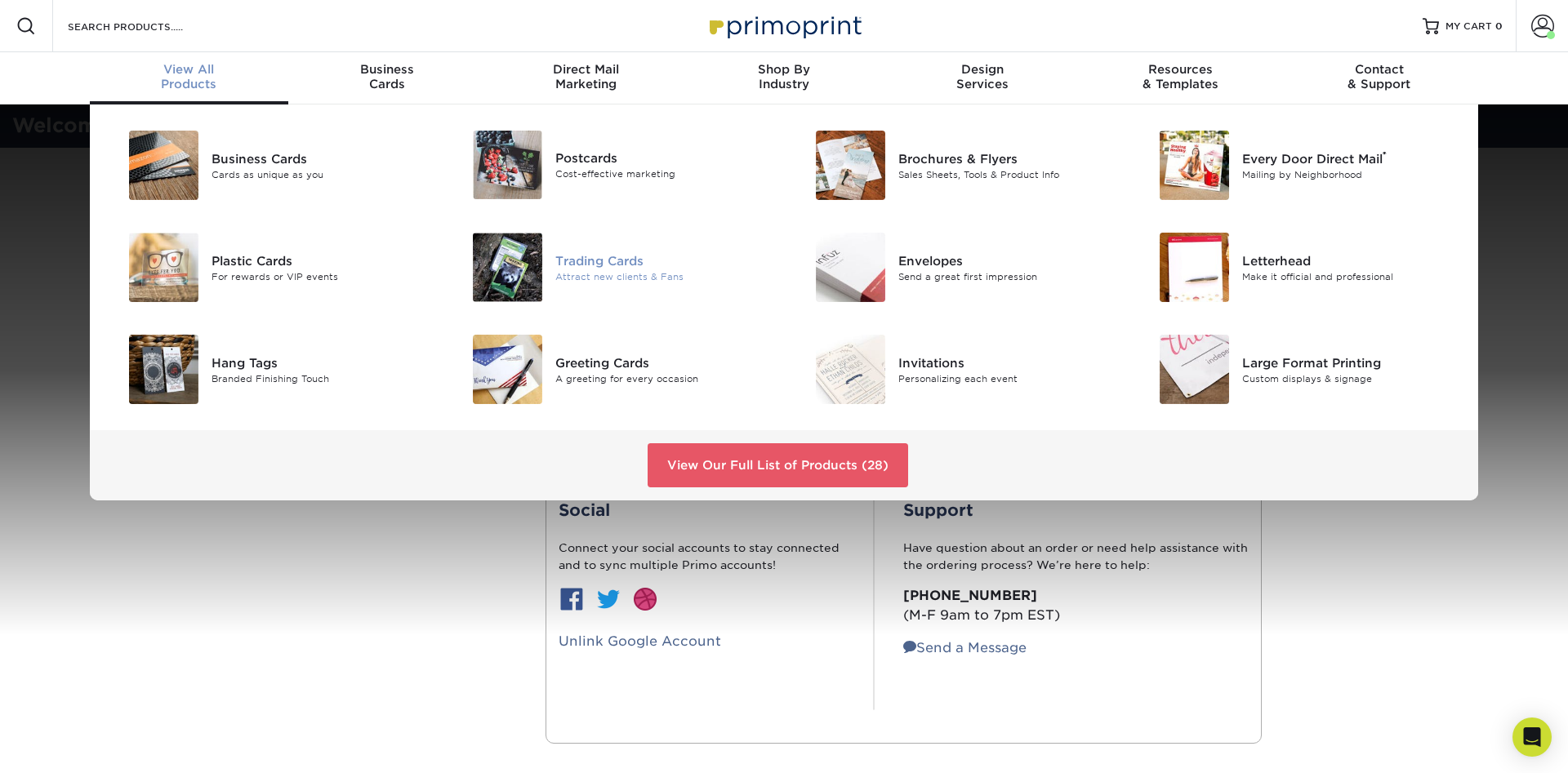
click at [562, 280] on div "Attract new clients & Fans" at bounding box center [663, 276] width 217 height 14
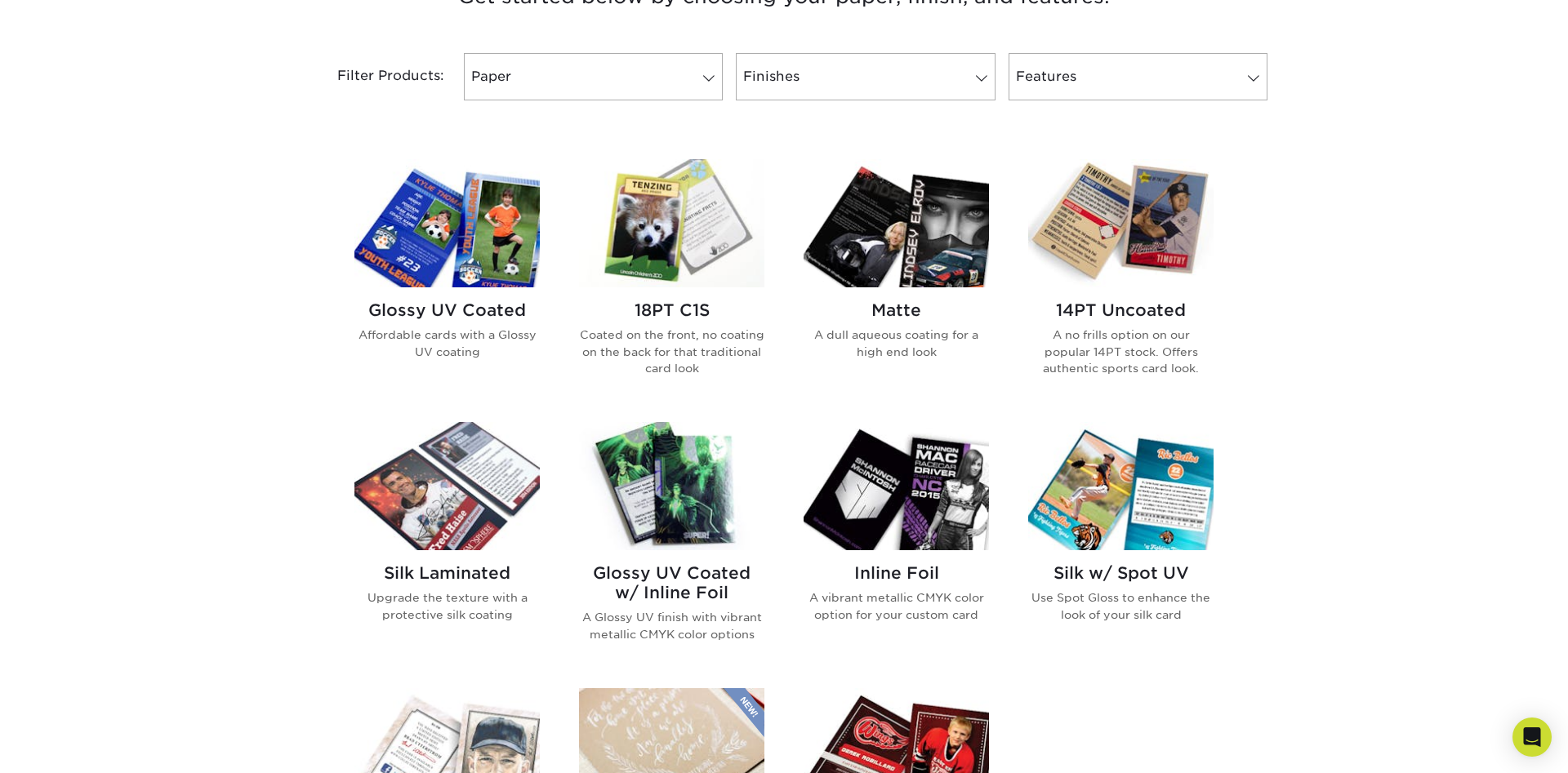
scroll to position [583, 0]
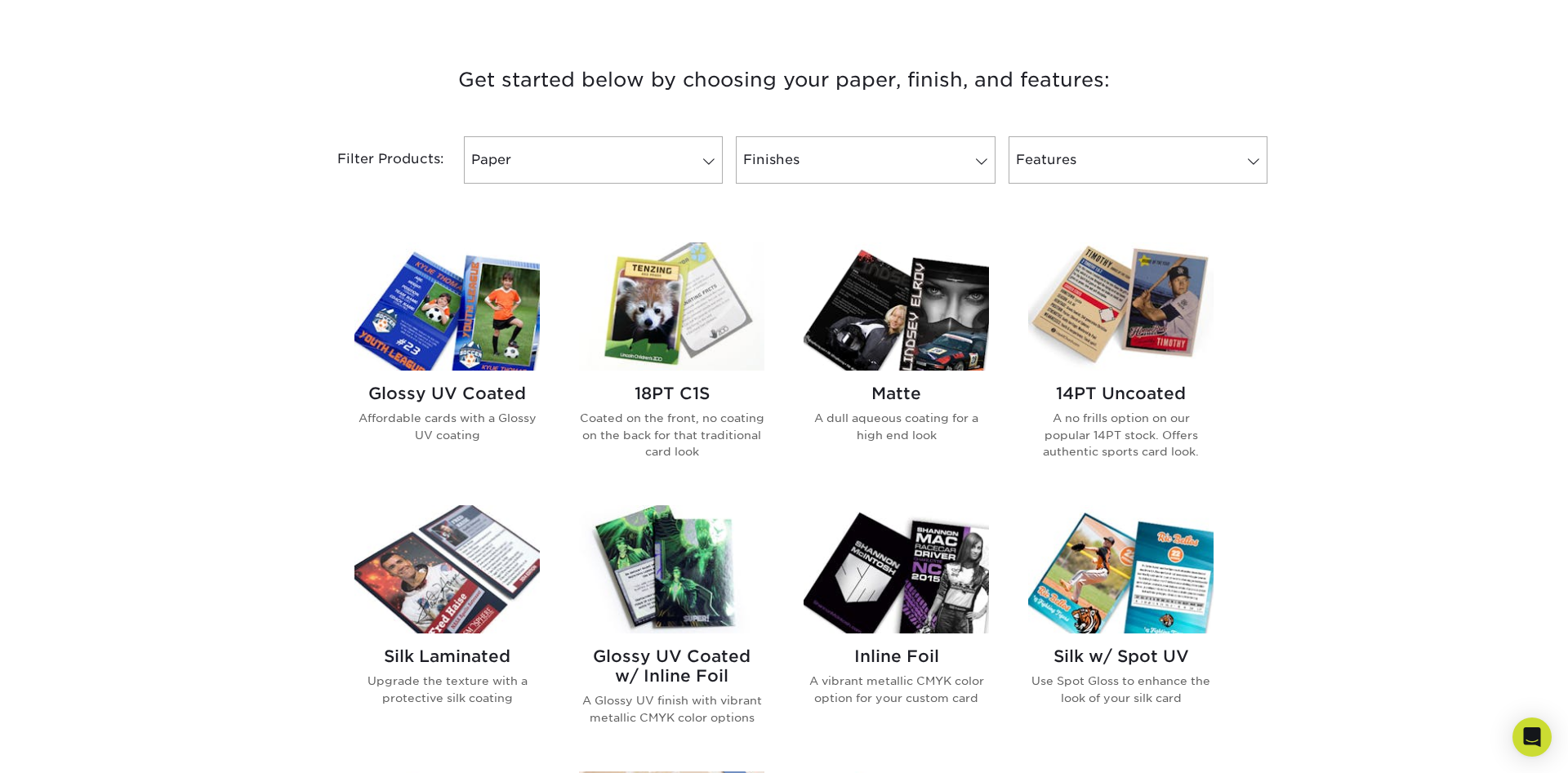
click at [602, 431] on p "Coated on the front, no coating on the back for that traditional card look" at bounding box center [672, 434] width 186 height 50
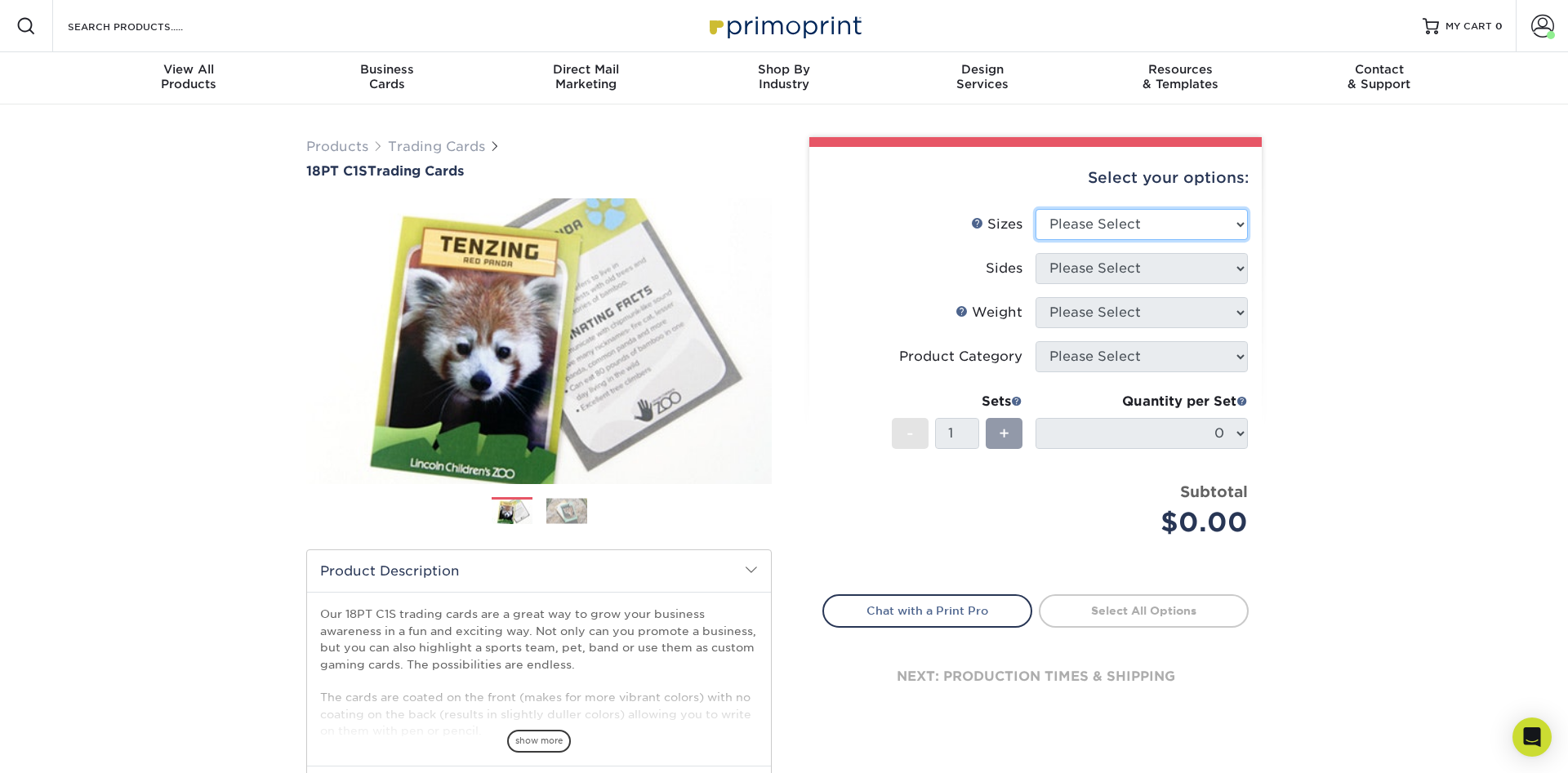
click at [1035, 209] on select "Please Select 2.5" x 3.5"" at bounding box center [1141, 224] width 212 height 31
select select "2.50x3.50"
click option "2.5" x 3.5"" at bounding box center [0, 0] width 0 height 0
click at [1035, 253] on select "Please Select Print Both Sides Print Front Only" at bounding box center [1141, 268] width 212 height 31
select select "13abbda7-1d64-4f25-8bb2-c179b224825d"
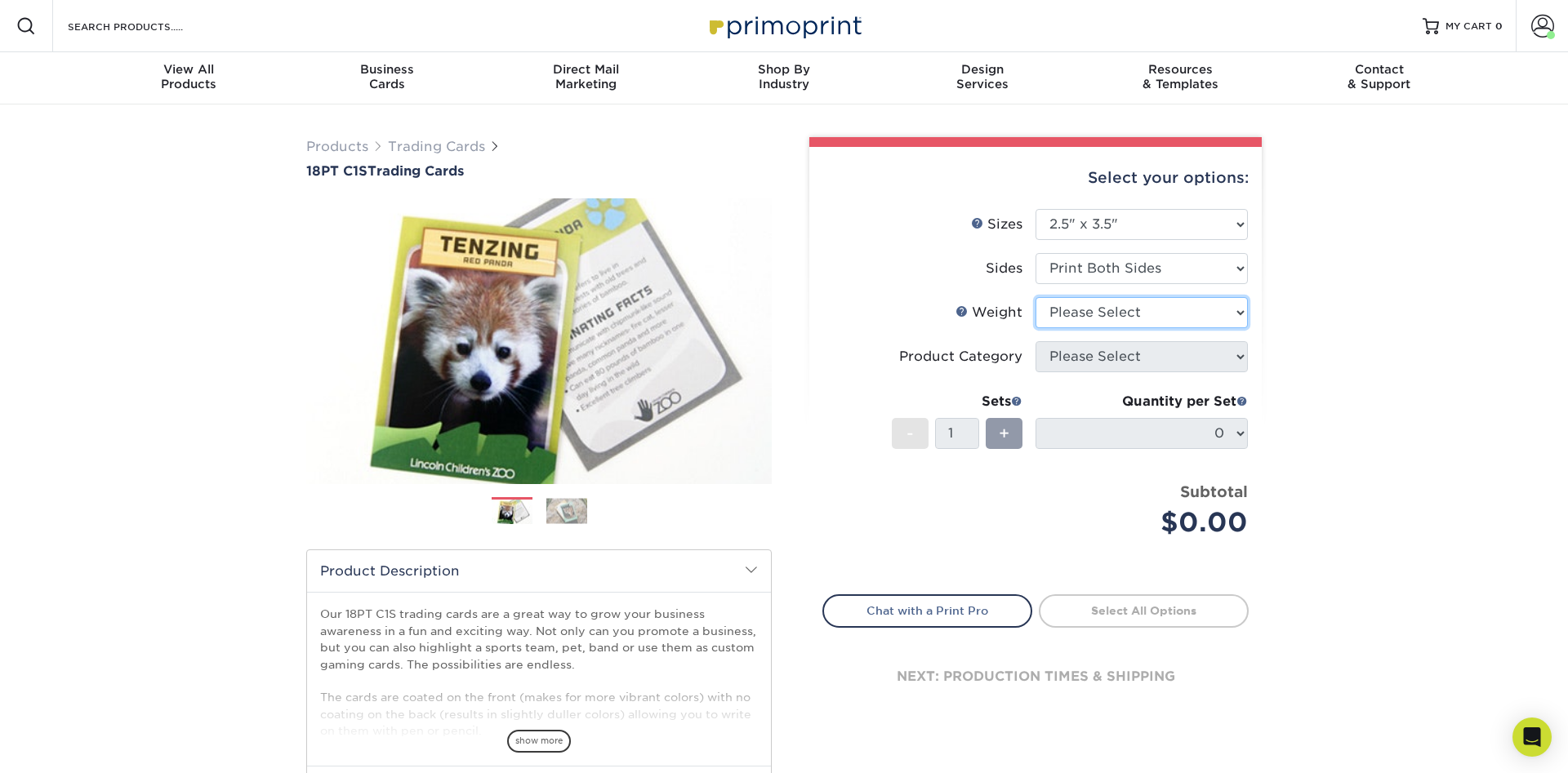
click at [1035, 297] on select "Please Select 18PT C1S" at bounding box center [1141, 312] width 212 height 31
click option "Please Select" at bounding box center [0, 0] width 0 height 0
click at [1035, 297] on select "Please Select 18PT C1S" at bounding box center [1141, 312] width 212 height 31
select select "18PTC1S"
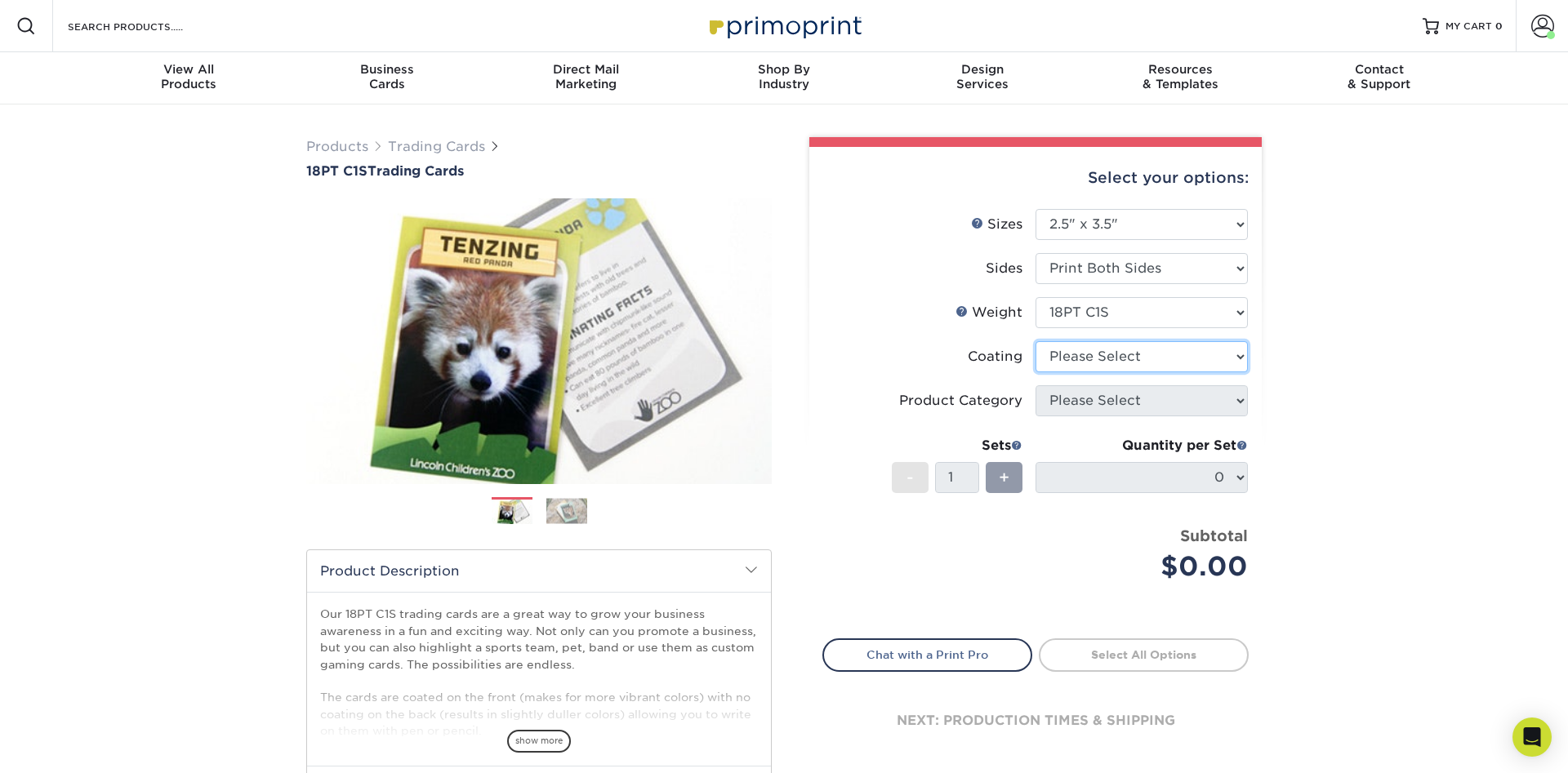
click at [1035, 341] on select at bounding box center [1141, 356] width 212 height 31
click option "Please Select" at bounding box center [0, 0] width 0 height 0
click at [1035, 341] on select at bounding box center [1141, 356] width 212 height 31
select select "3e7618de-abca-4bda-9f97-8b9129e913d8"
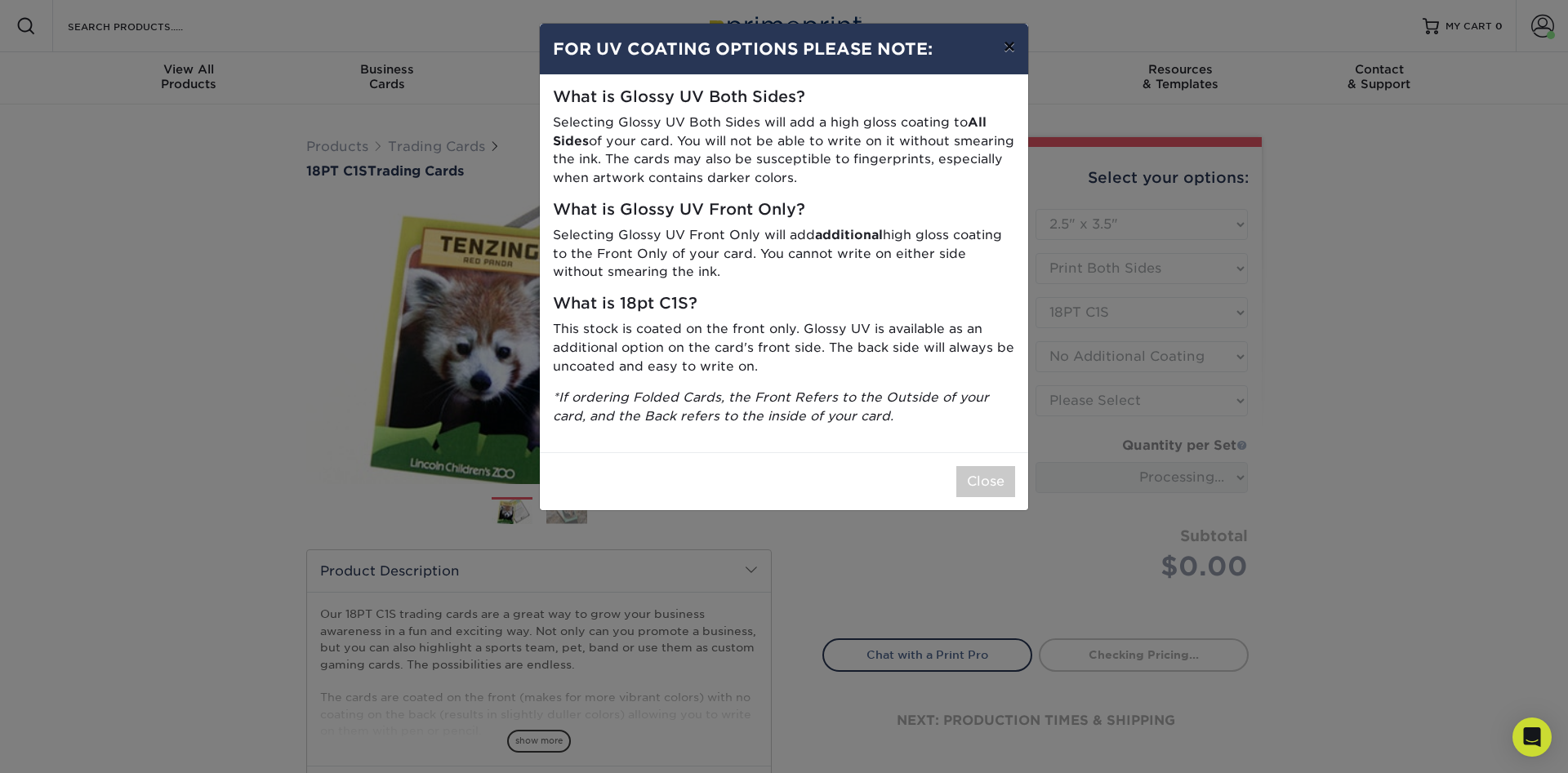
click at [1016, 60] on button "×" at bounding box center [1010, 46] width 38 height 46
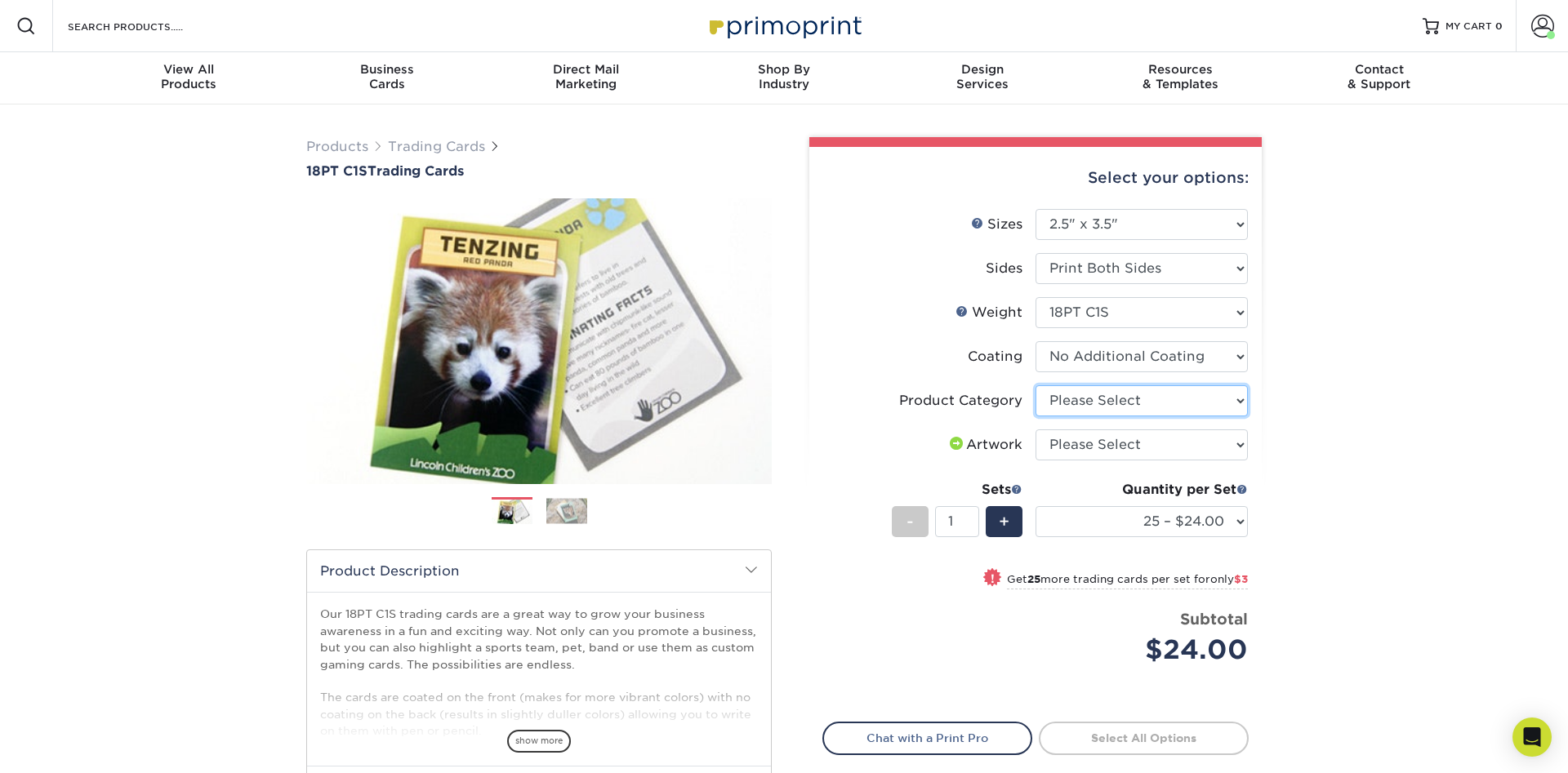
click at [1035, 386] on select "Please Select Trading Cards" at bounding box center [1141, 401] width 212 height 31
select select "c2f9bce9-36c2-409d-b101-c29d9d031e18"
click option "Trading Cards" at bounding box center [0, 0] width 0 height 0
click at [1035, 430] on select "Please Select I will upload files I need a design - $100" at bounding box center [1141, 445] width 212 height 31
select select "upload"
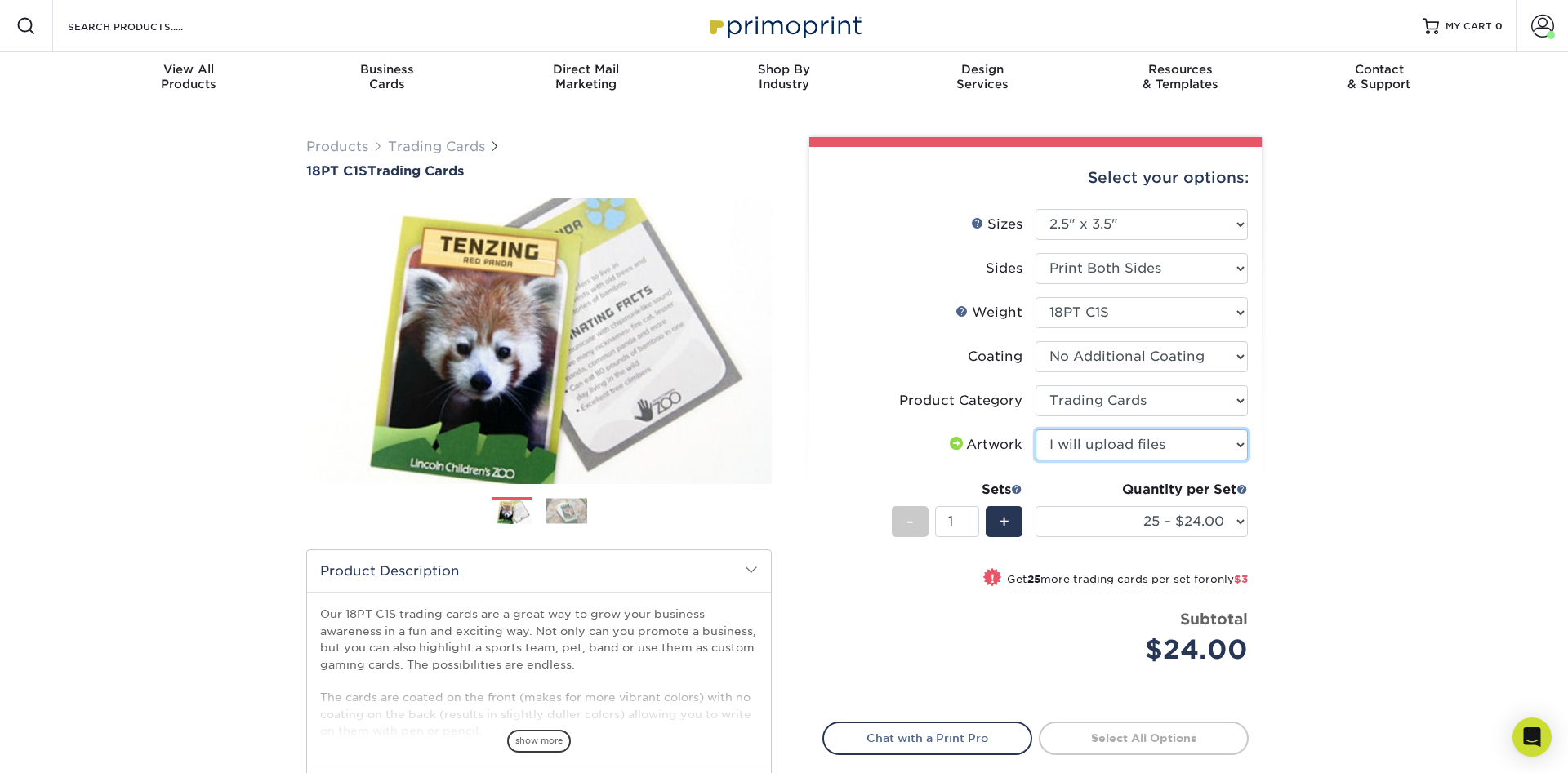
click option "I will upload files" at bounding box center [0, 0] width 0 height 0
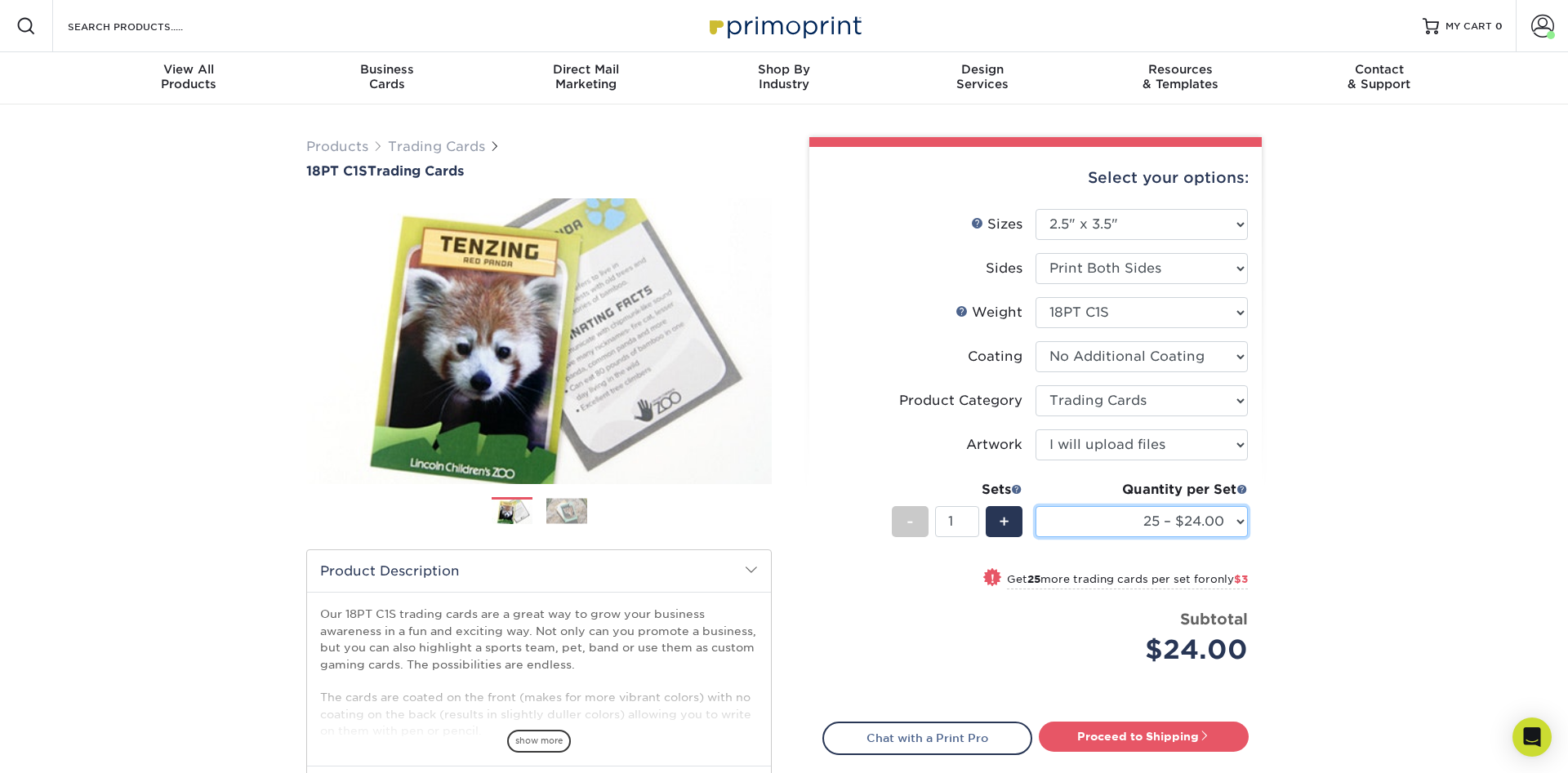
click at [1035, 507] on select "25 – $24.00 50 – $27.00 75 – $35.00 100 – $39.00 250 – $45.00 500 – $55.00 1000…" at bounding box center [1141, 522] width 212 height 31
select select "250 – $45.00"
click option "250 – $45.00" at bounding box center [0, 0] width 0 height 0
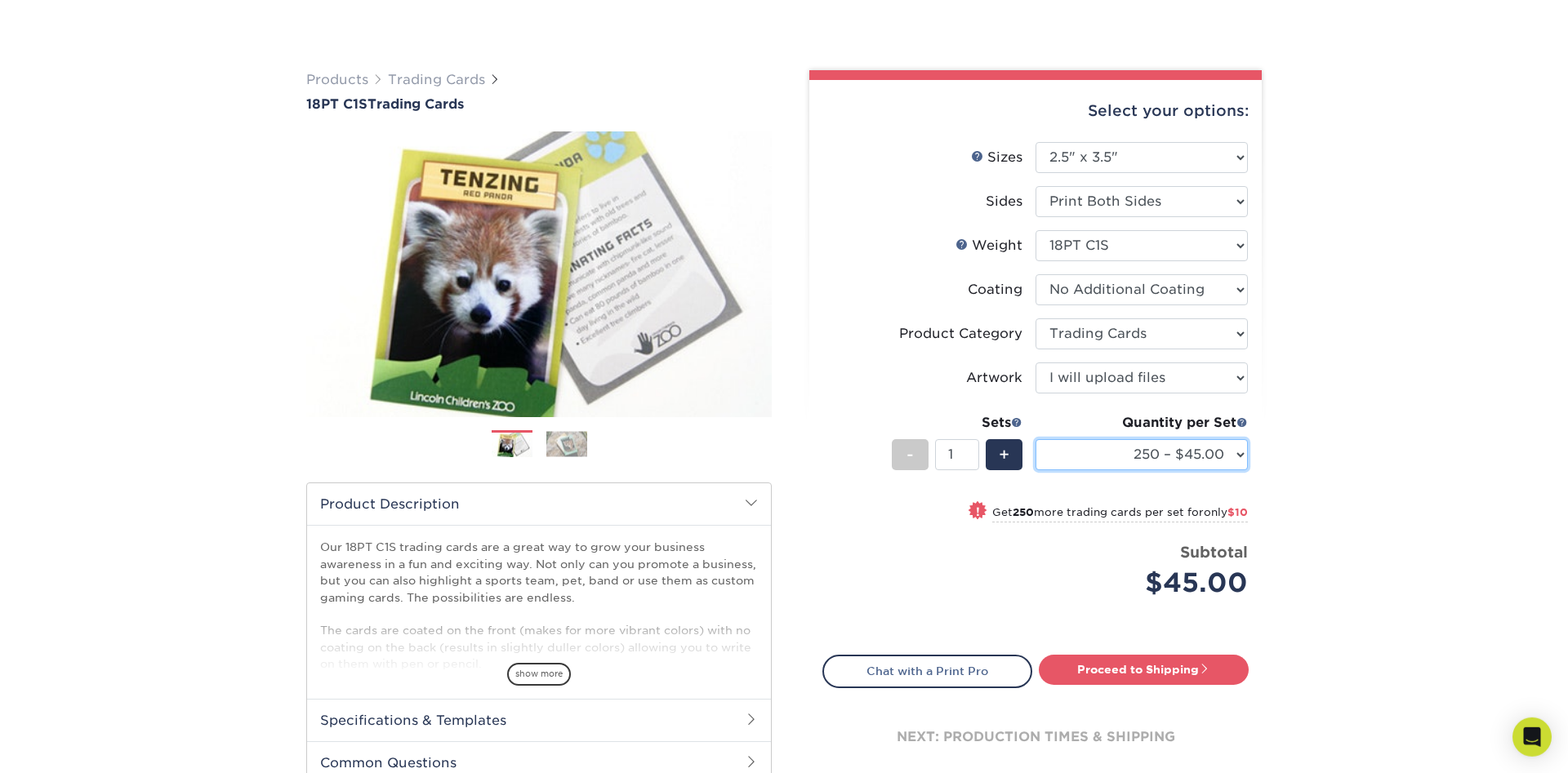
scroll to position [333, 0]
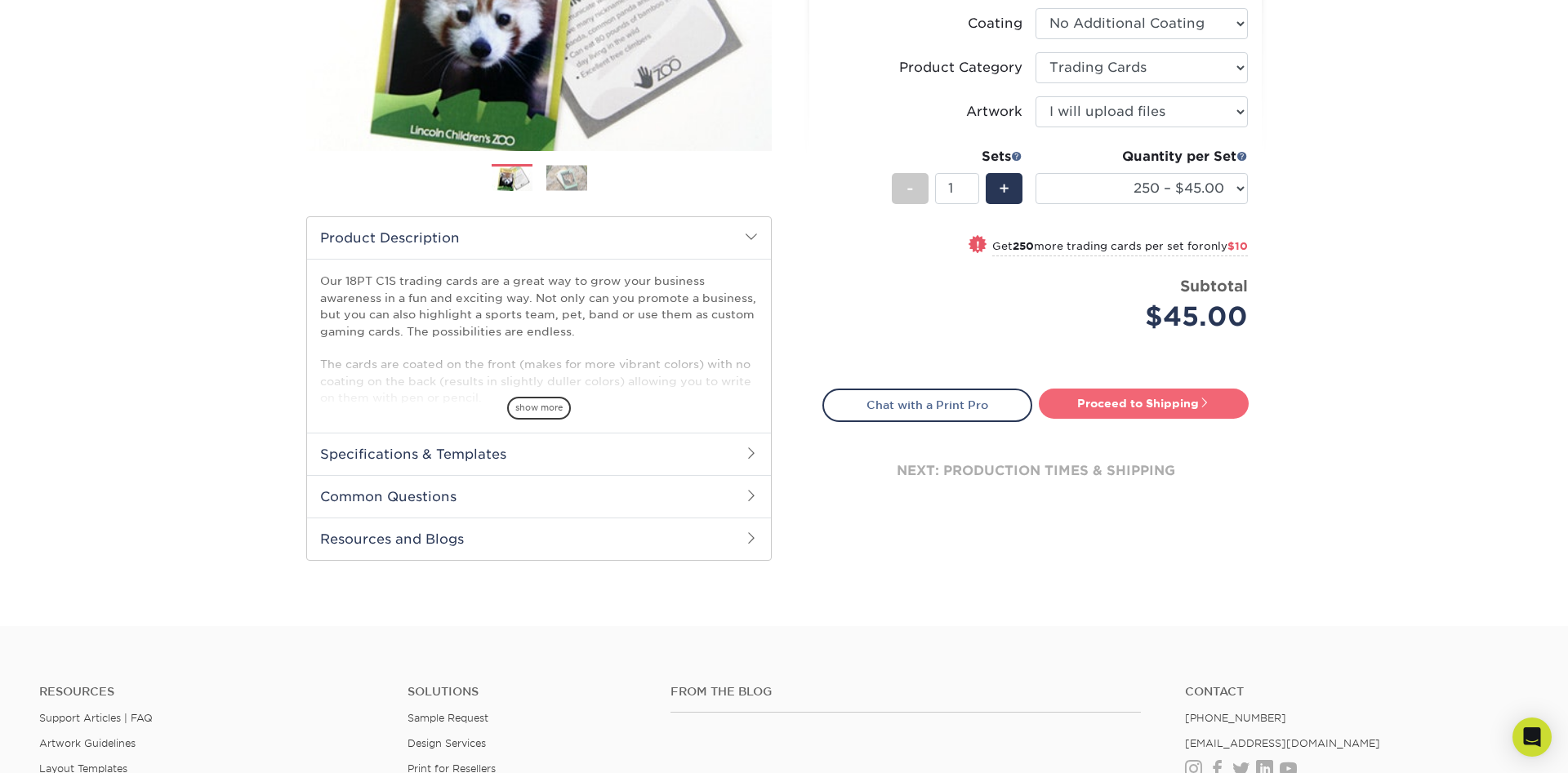
click at [1142, 413] on link "Proceed to Shipping" at bounding box center [1144, 402] width 210 height 29
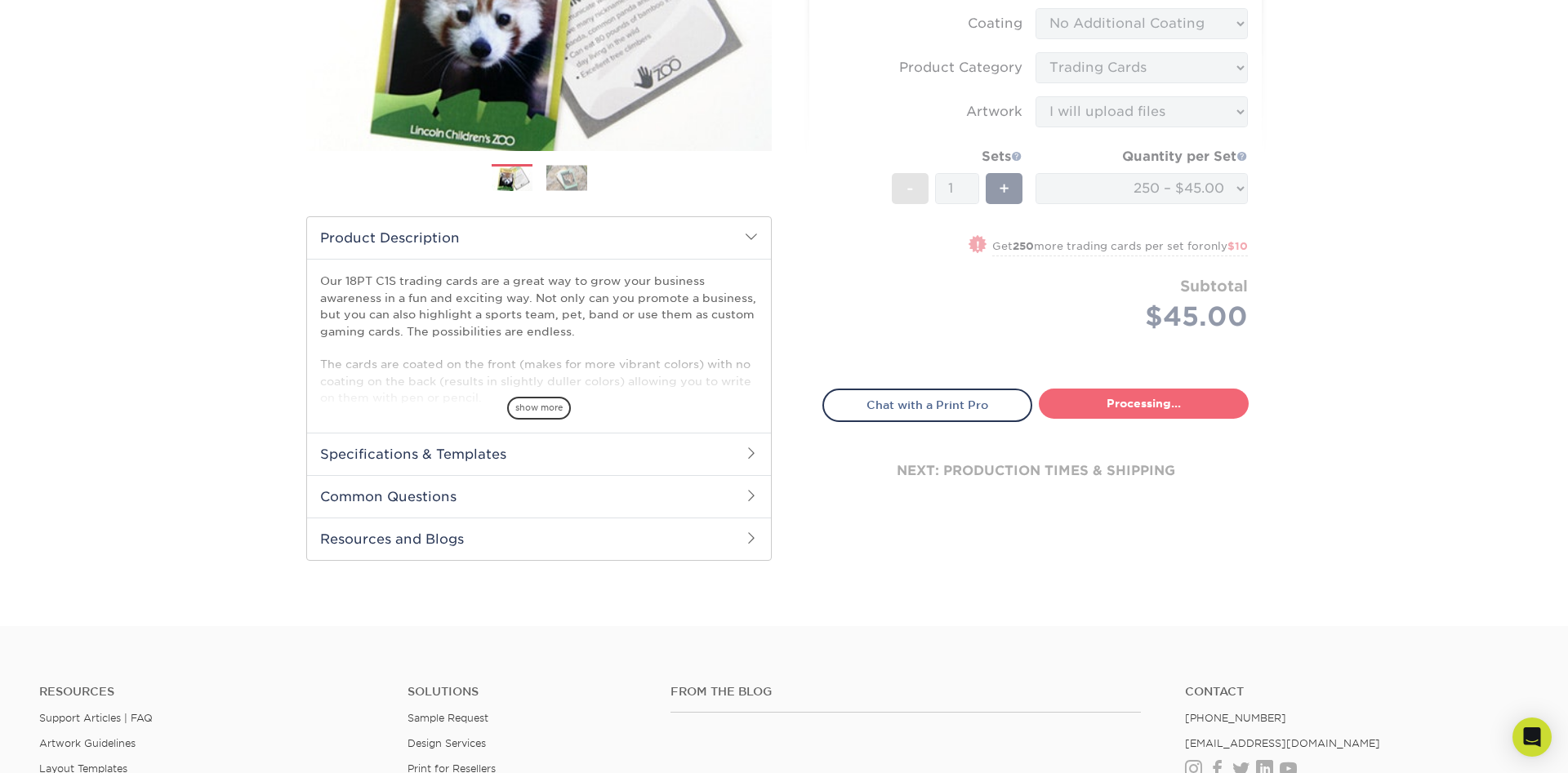
type input "Set 1"
select select "7f12e85b-7342-427e-8446-6bc059917b9c"
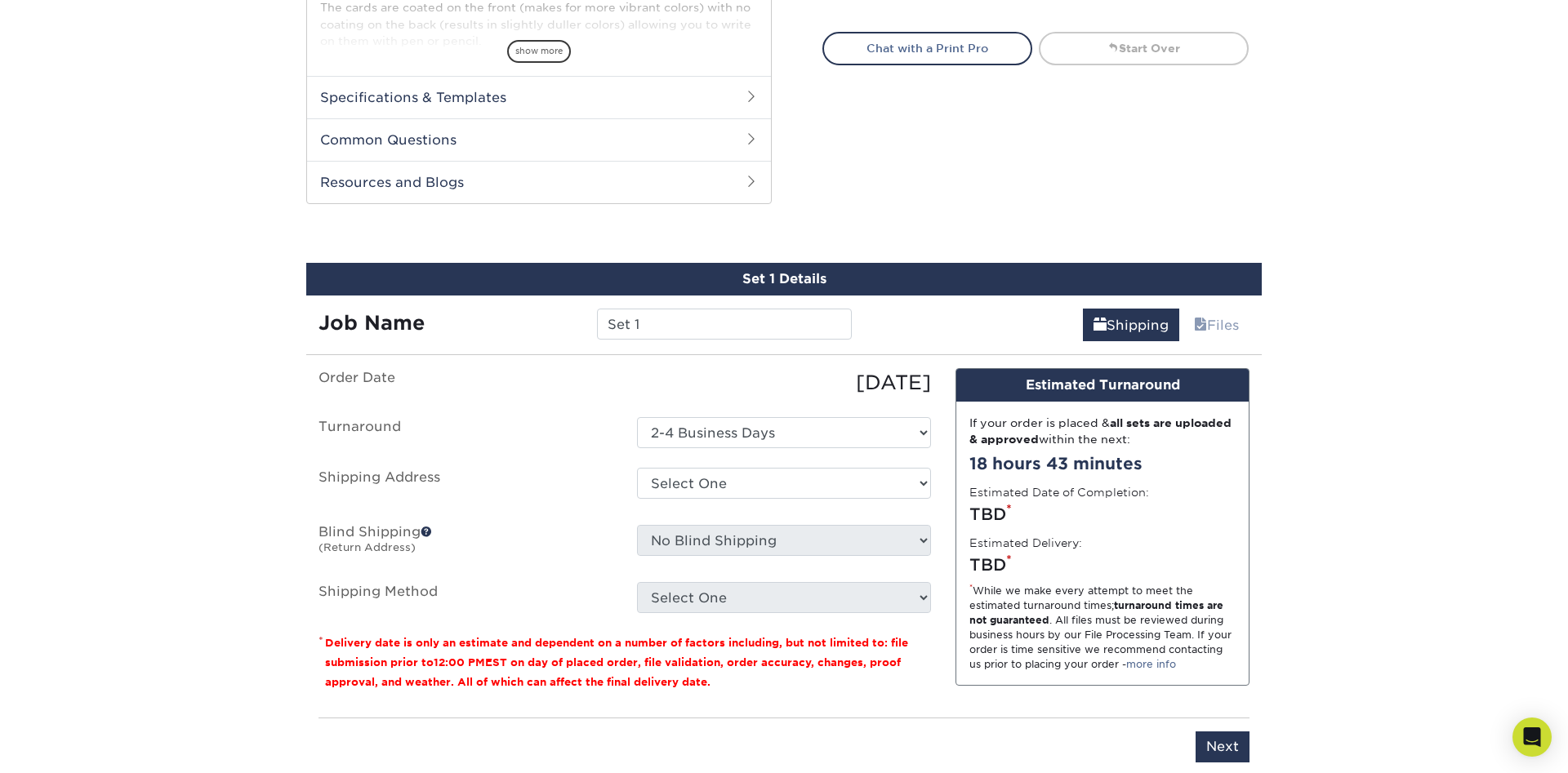
scroll to position [814, 0]
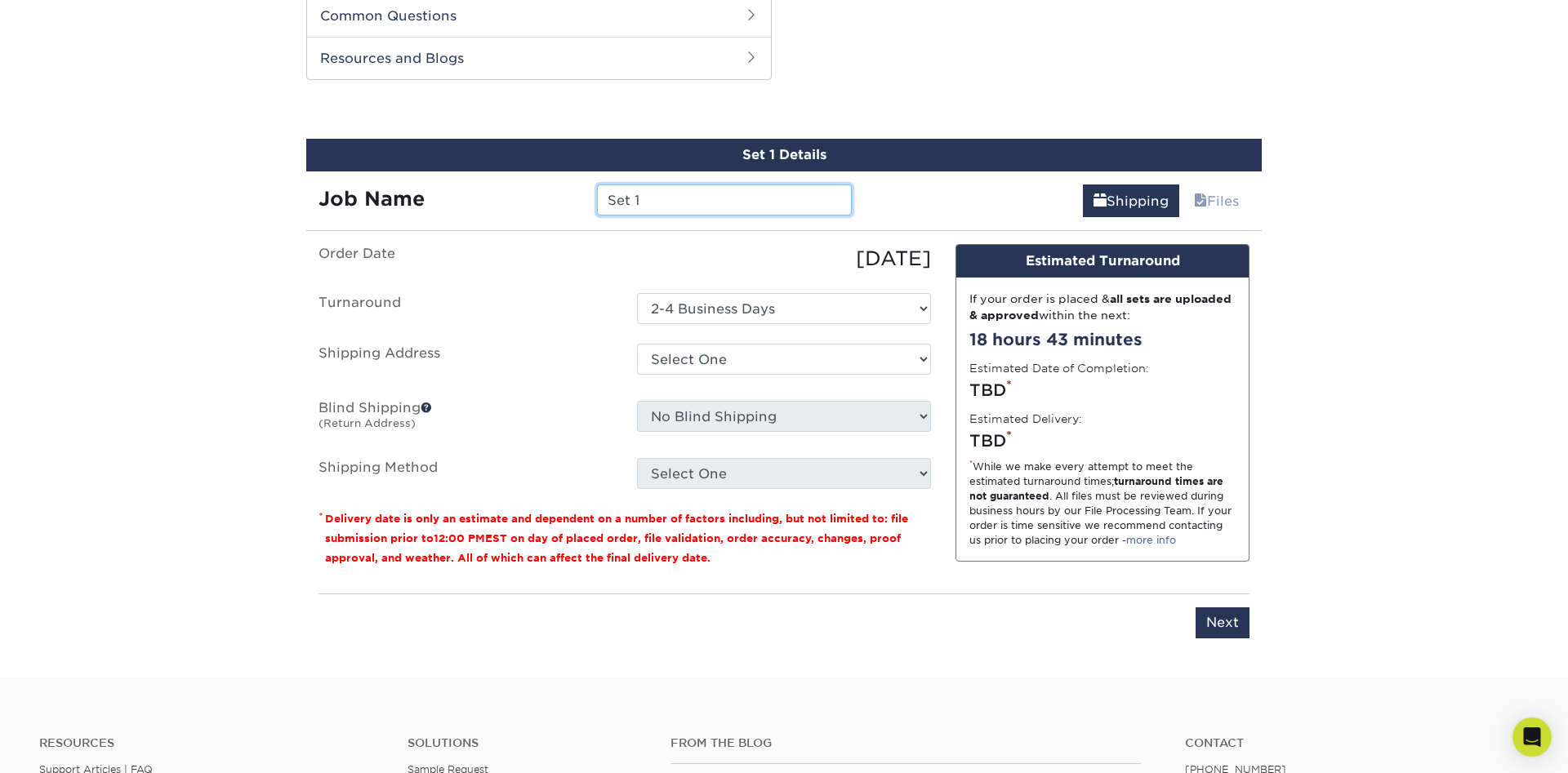
click at [651, 194] on input "Set 1" at bounding box center [723, 200] width 254 height 31
type input "S"
type input "Rap Rivals"
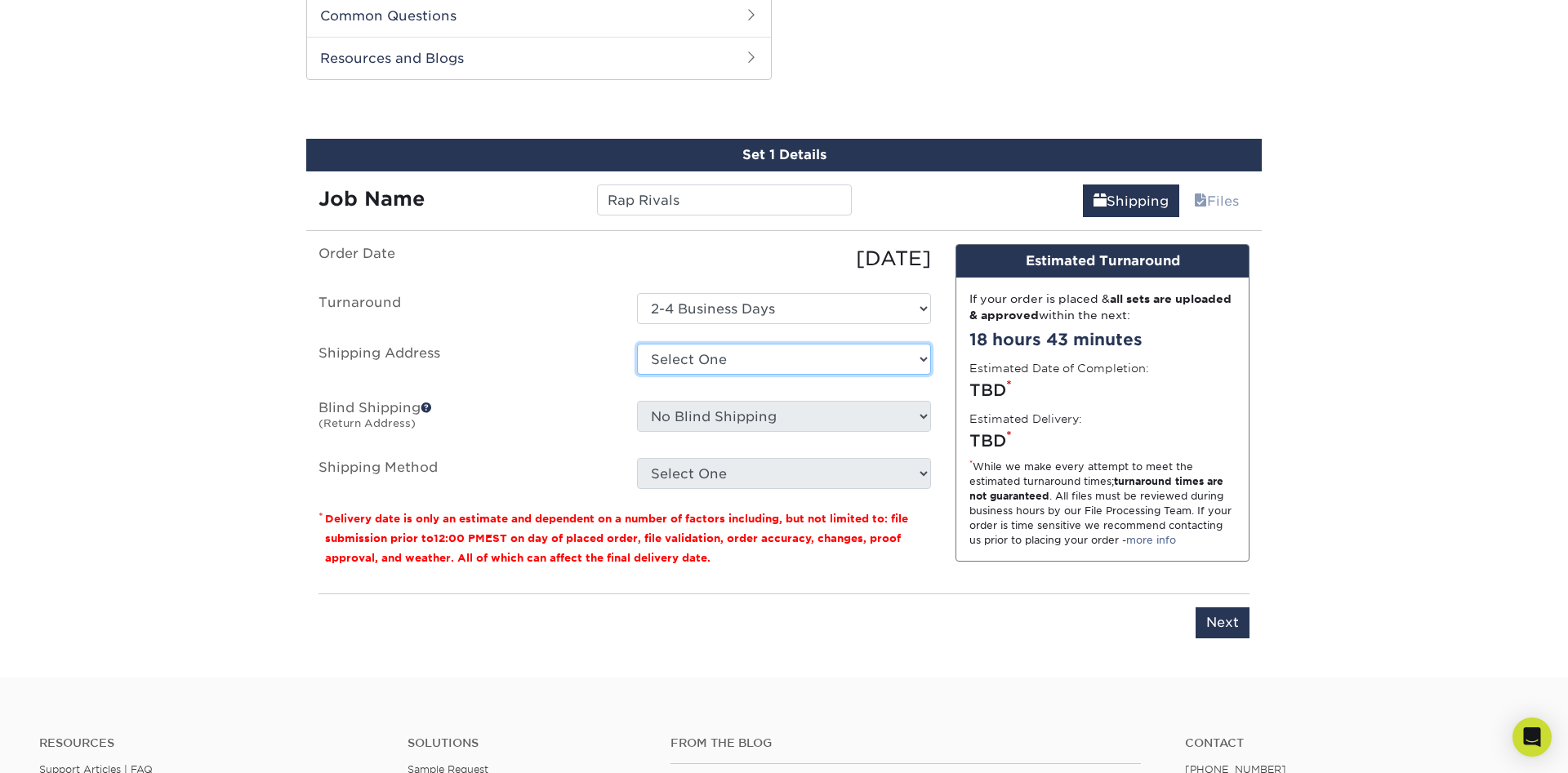
click at [637, 343] on select "Select One David's Address + Add New Address" at bounding box center [784, 358] width 294 height 31
select select "285404"
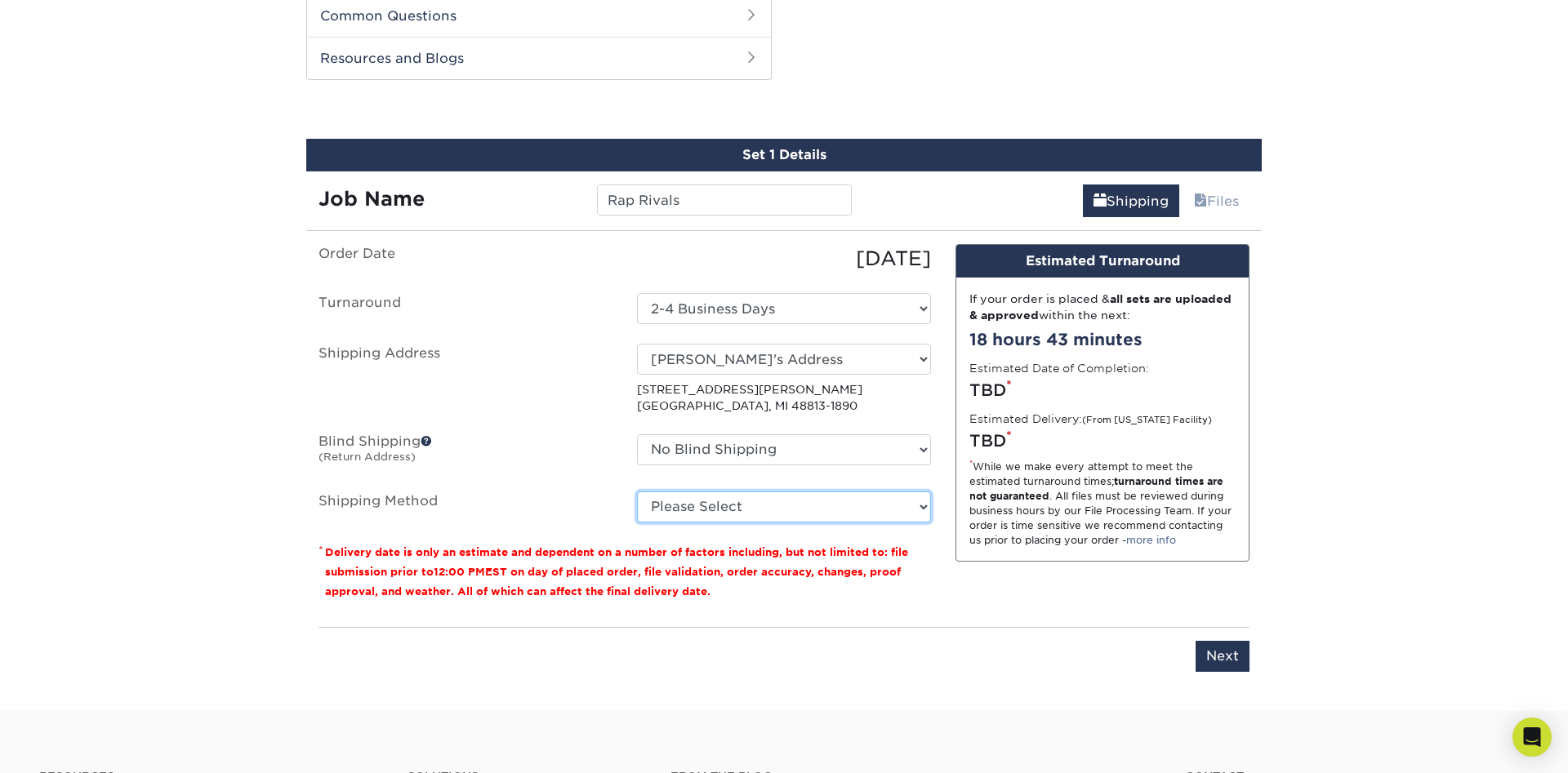
click at [637, 492] on select "Please Select Ground Shipping (+$34.03) 3 Day Shipping Service (+$39.00) 2 Day …" at bounding box center [784, 507] width 294 height 31
select select "03"
click option "Ground Shipping (+$34.03)" at bounding box center [0, 0] width 0 height 0
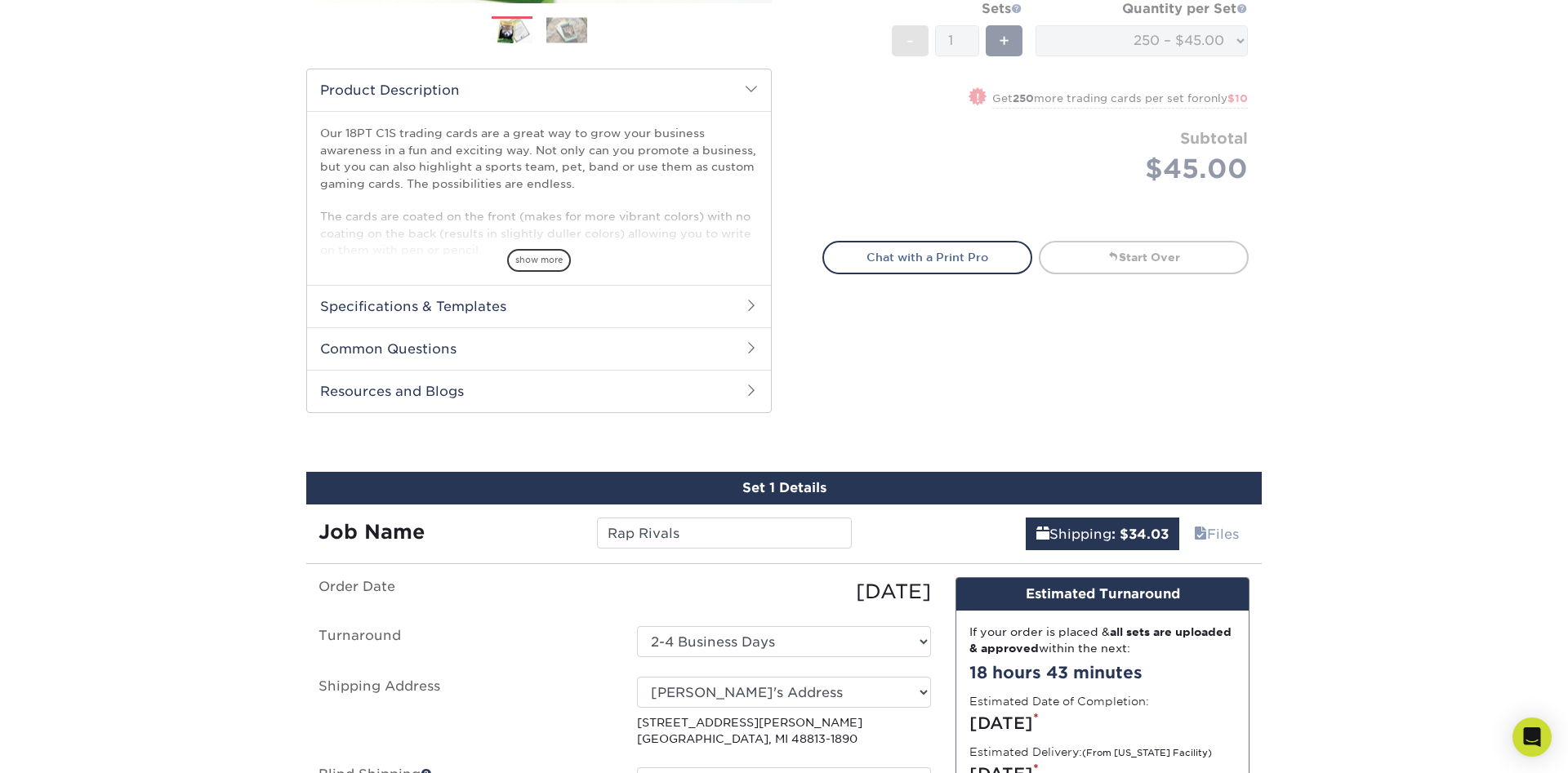
scroll to position [897, 0]
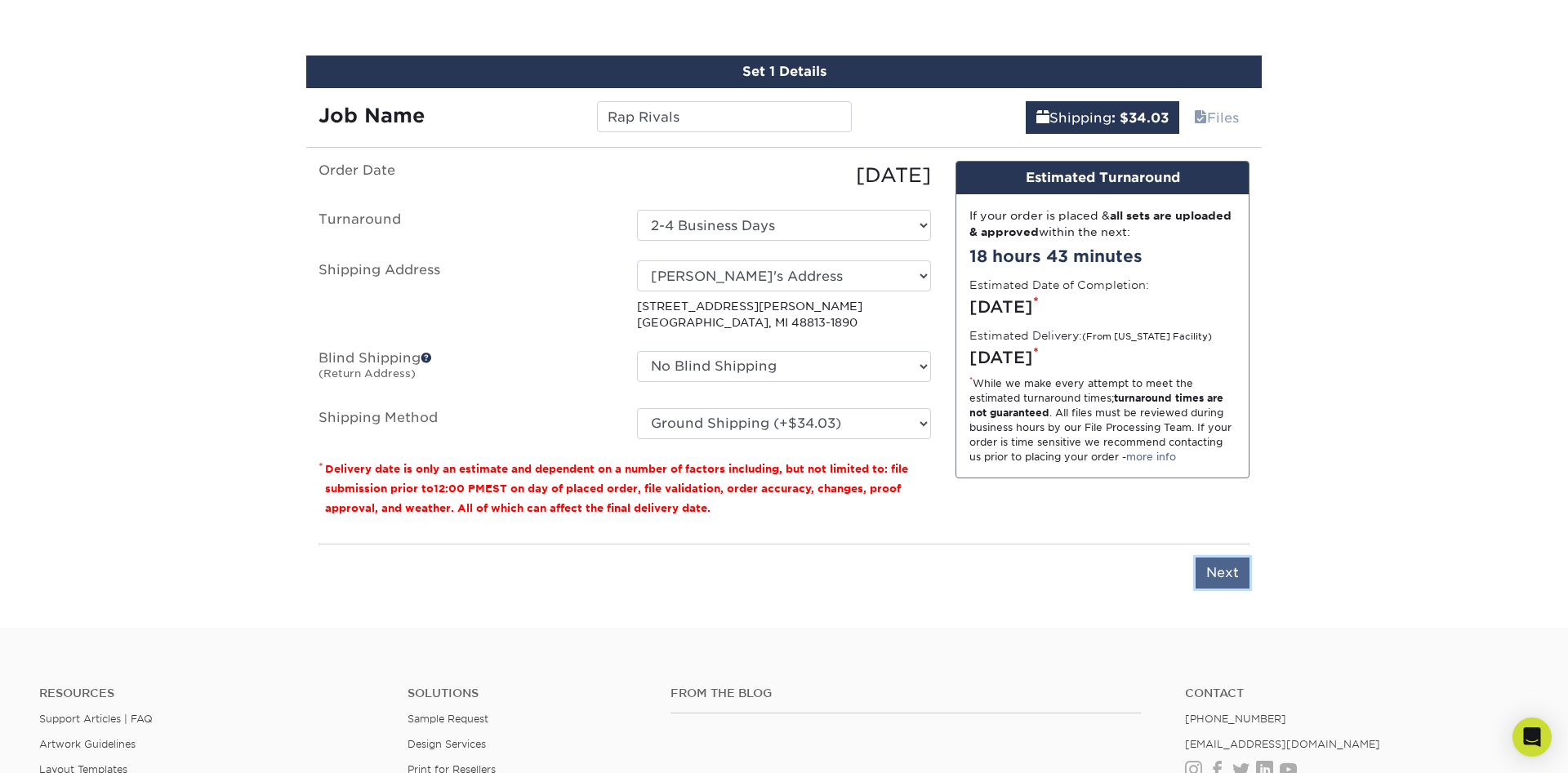
click at [1218, 565] on input "Next" at bounding box center [1222, 572] width 53 height 31
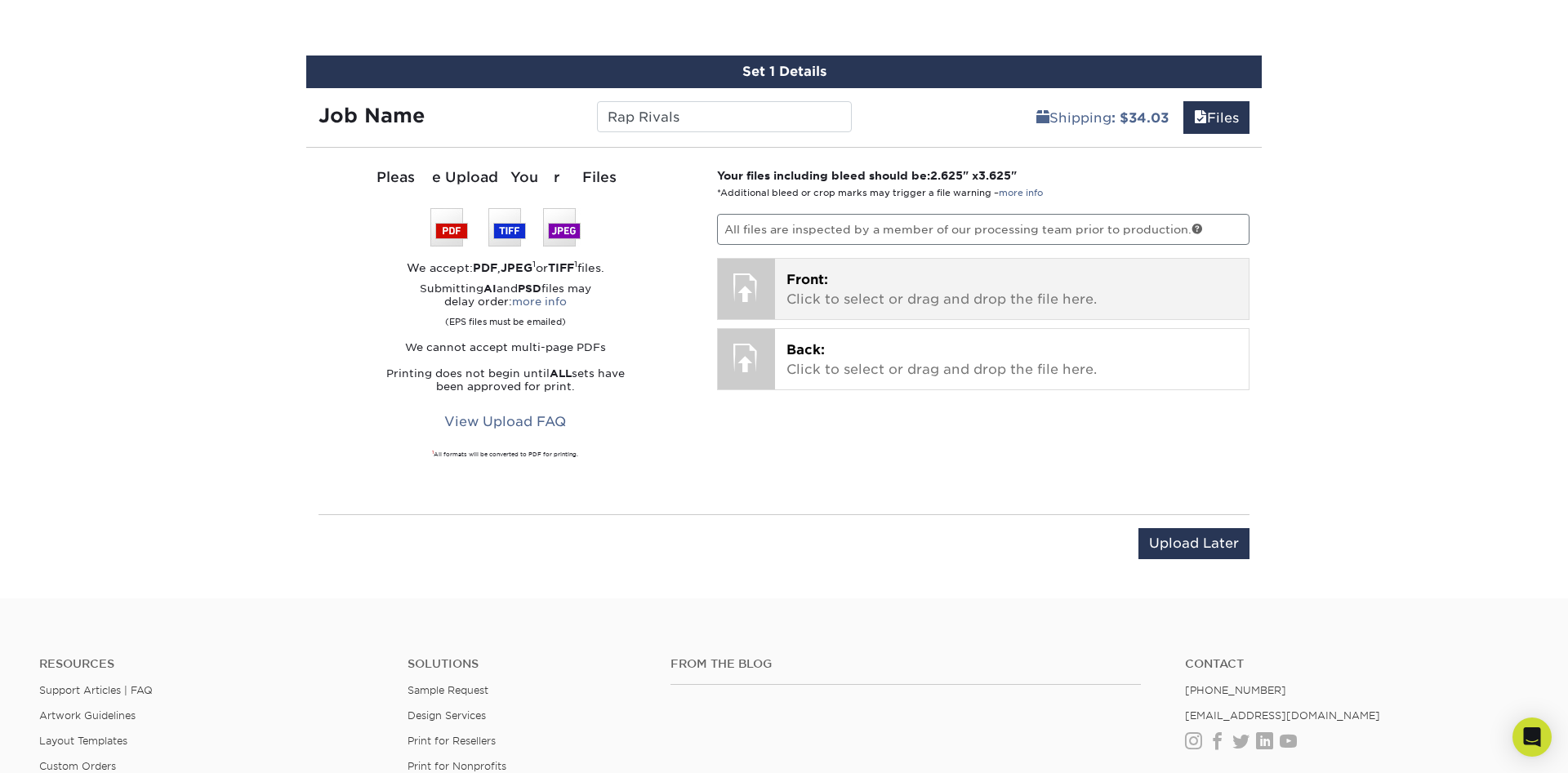
click at [805, 291] on p "Front: Click to select or drag and drop the file here." at bounding box center [1012, 290] width 451 height 39
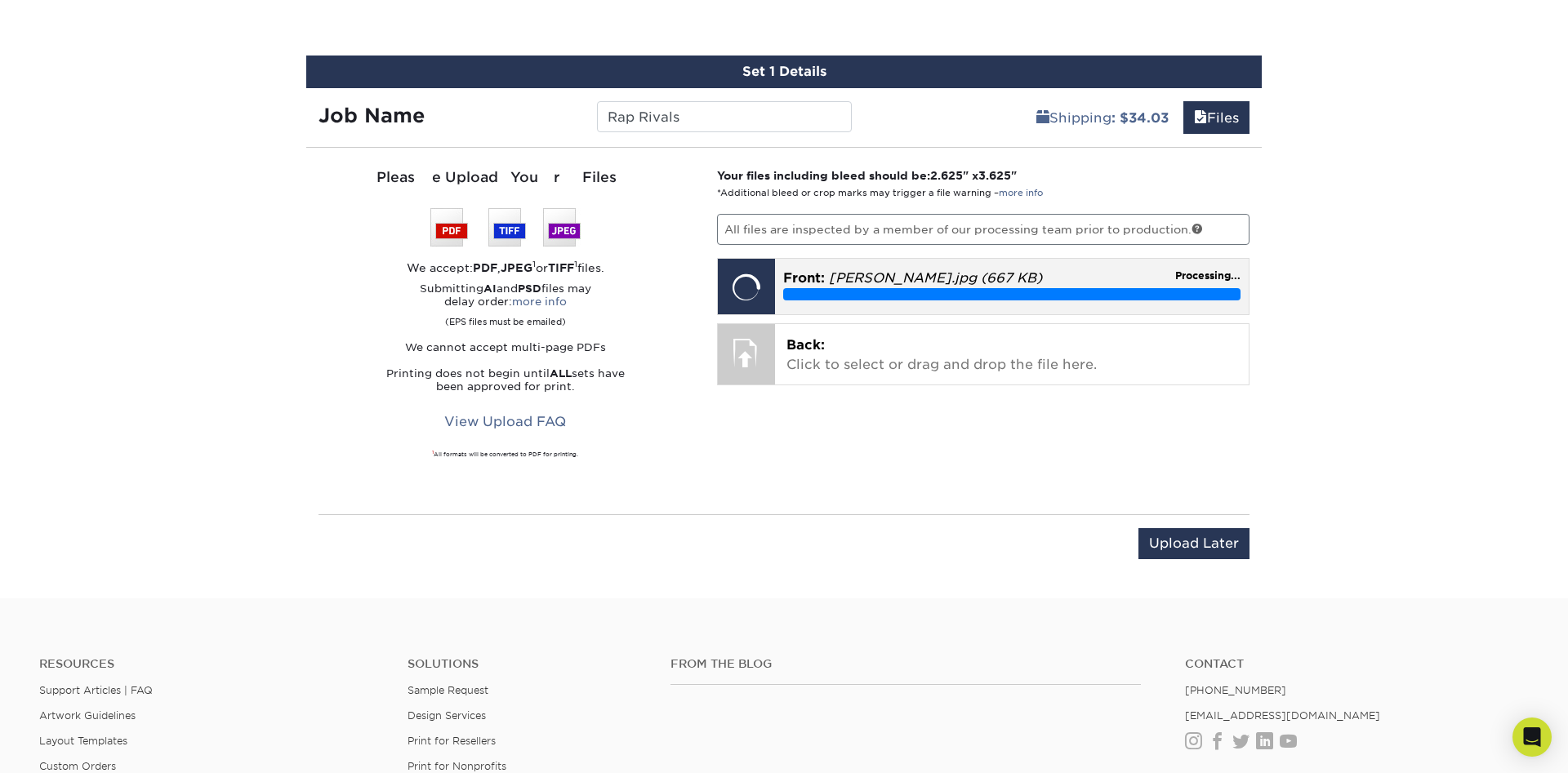
click at [777, 286] on div "Front: 50 Cent.jpg (667 KB) Processing..." at bounding box center [1012, 284] width 475 height 52
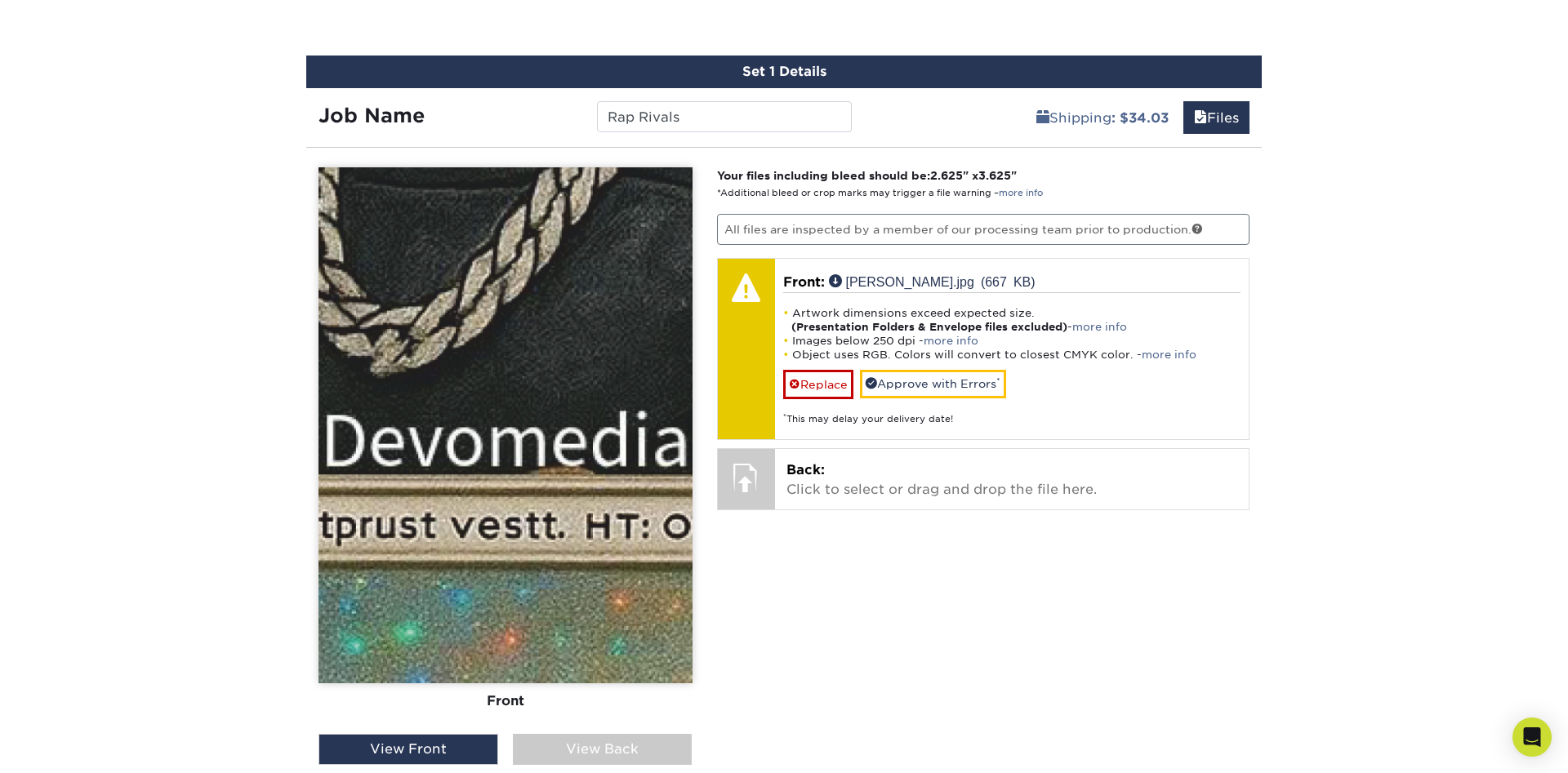
click at [588, 751] on div "View Back" at bounding box center [601, 749] width 179 height 31
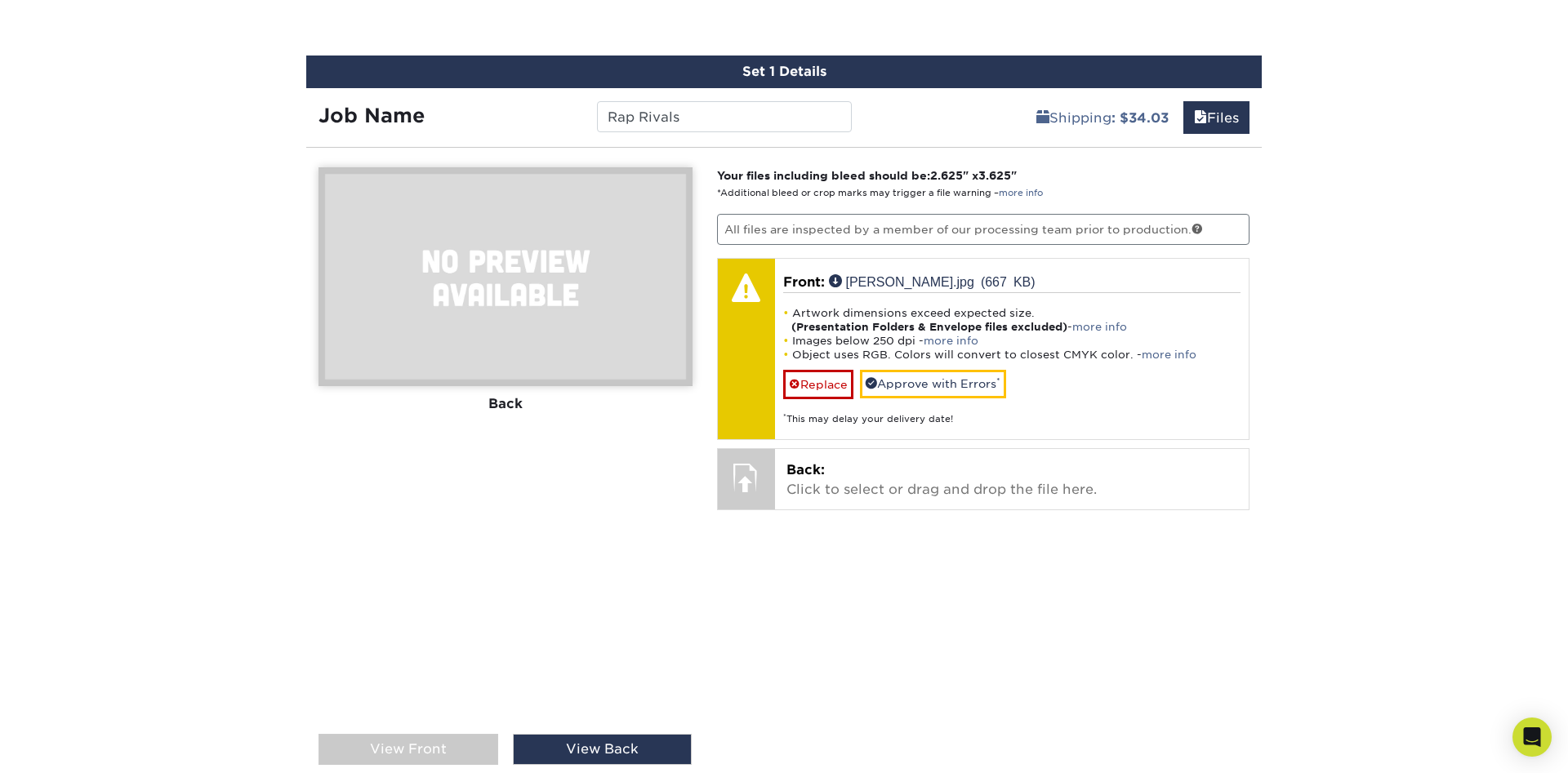
click at [434, 754] on div "View Front" at bounding box center [407, 749] width 179 height 31
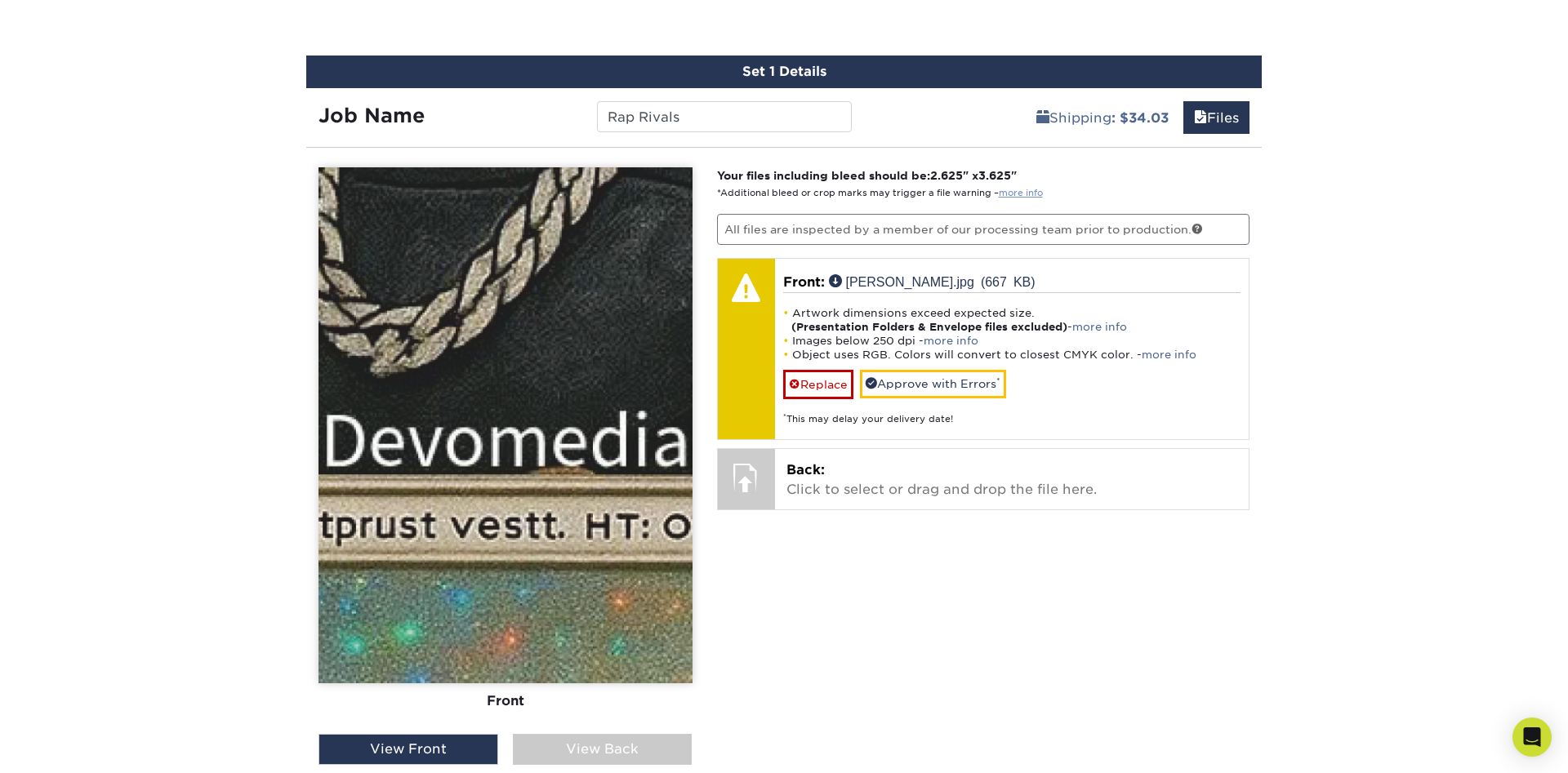
click at [1004, 189] on link "more info" at bounding box center [1020, 192] width 44 height 10
click at [570, 535] on img at bounding box center [505, 425] width 374 height 516
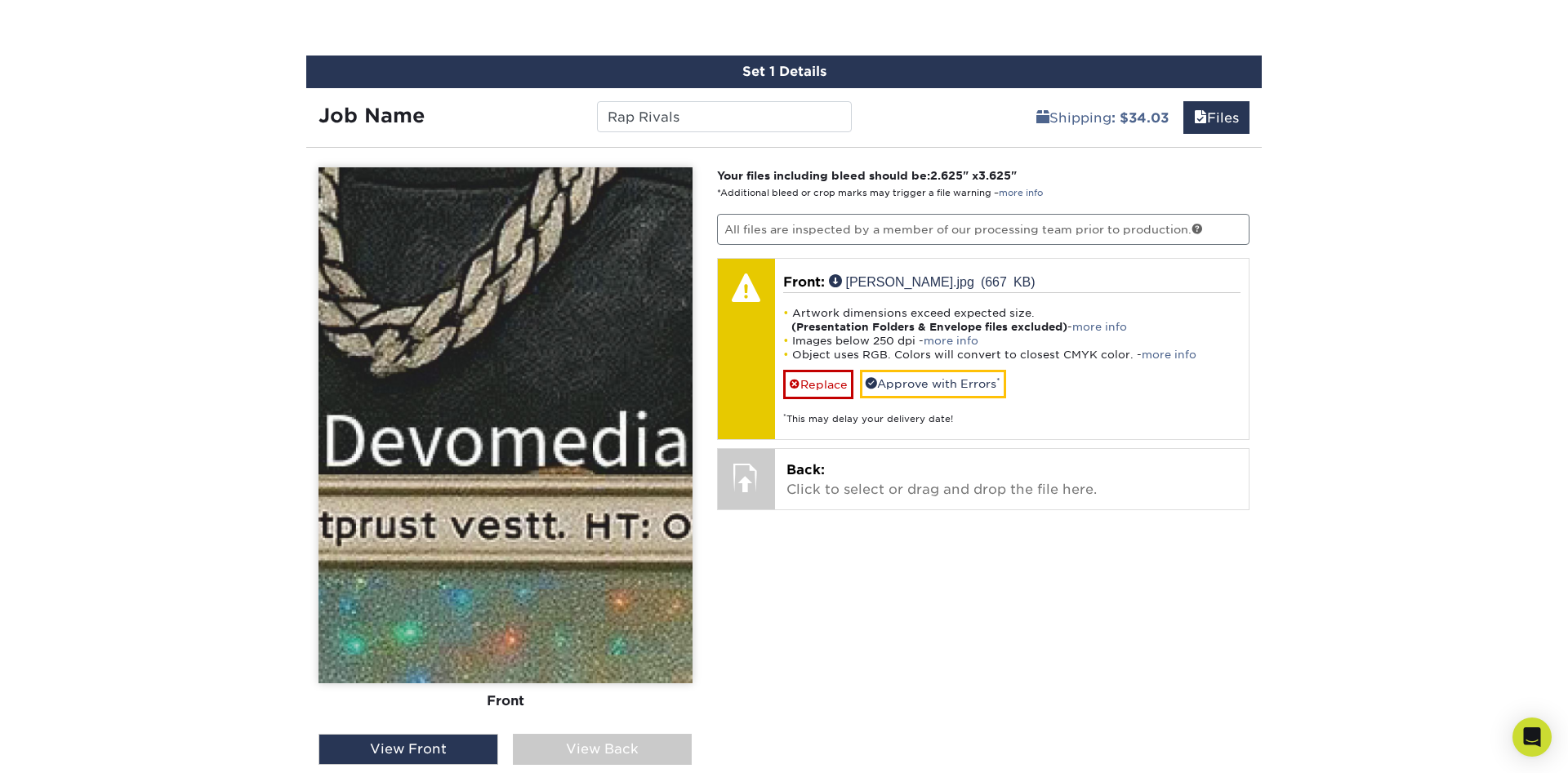
click at [570, 535] on img at bounding box center [505, 425] width 374 height 516
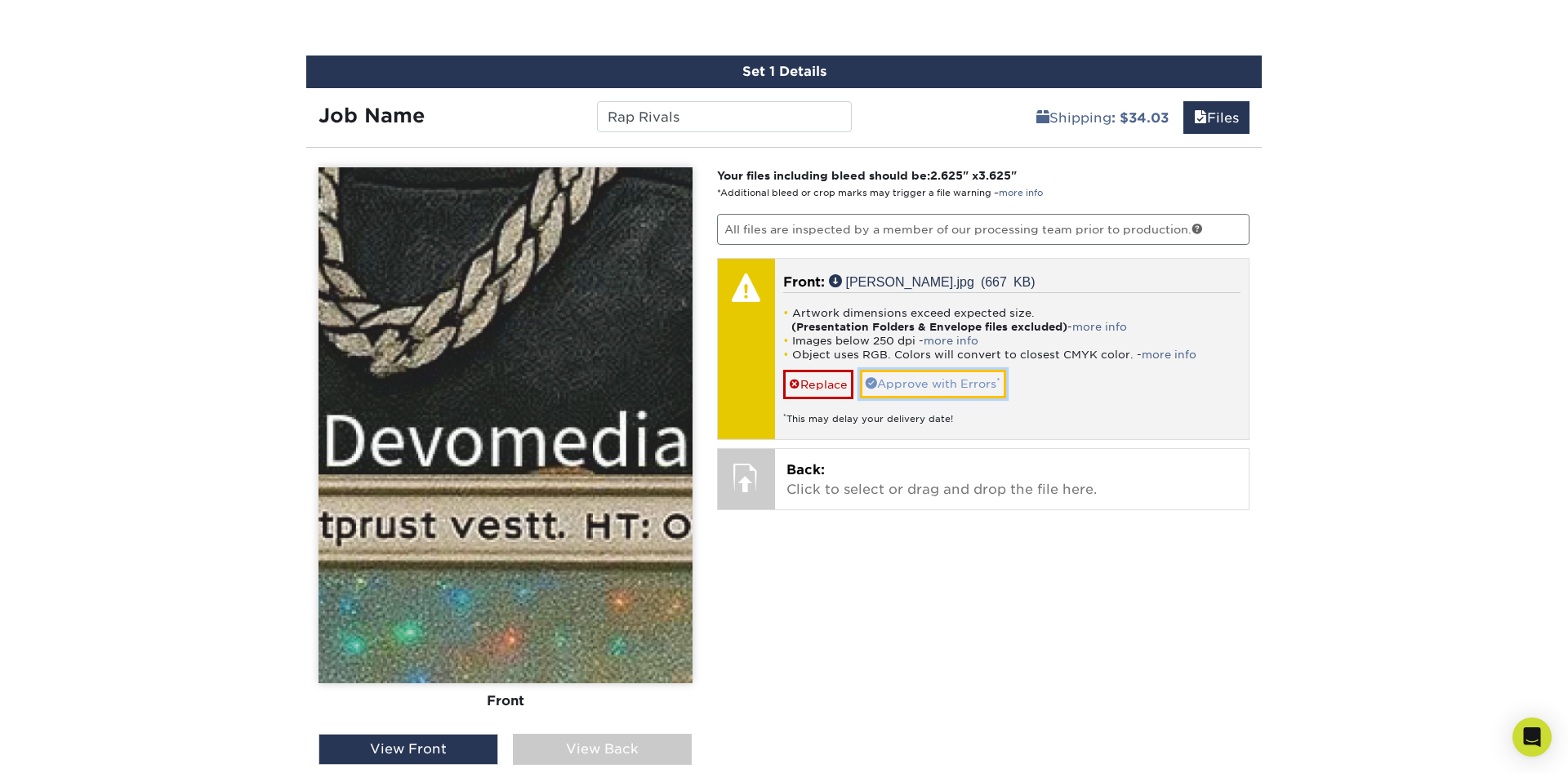
click at [908, 374] on link "Approve with Errors *" at bounding box center [933, 384] width 146 height 28
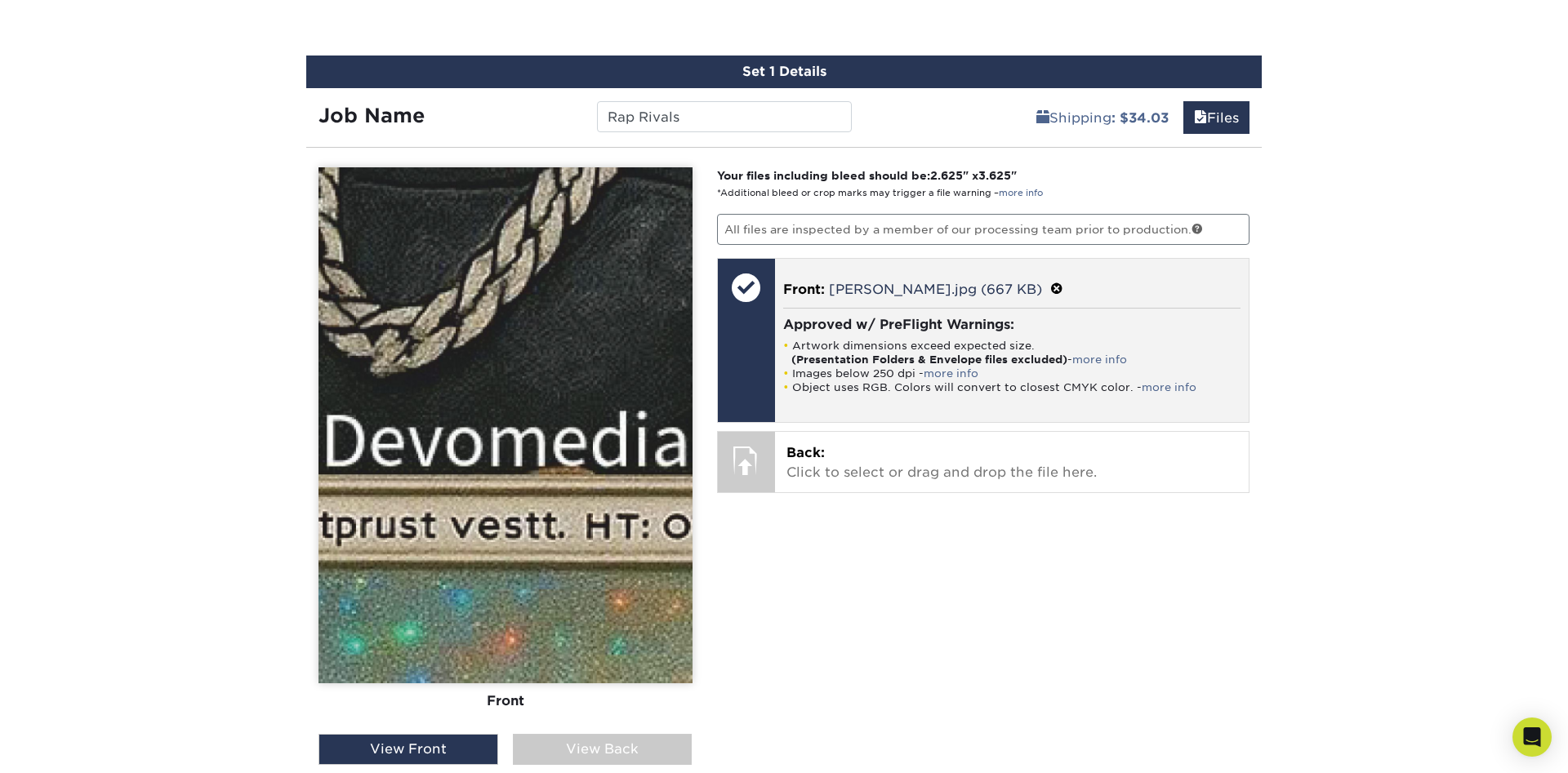
click at [1050, 286] on span at bounding box center [1057, 289] width 13 height 16
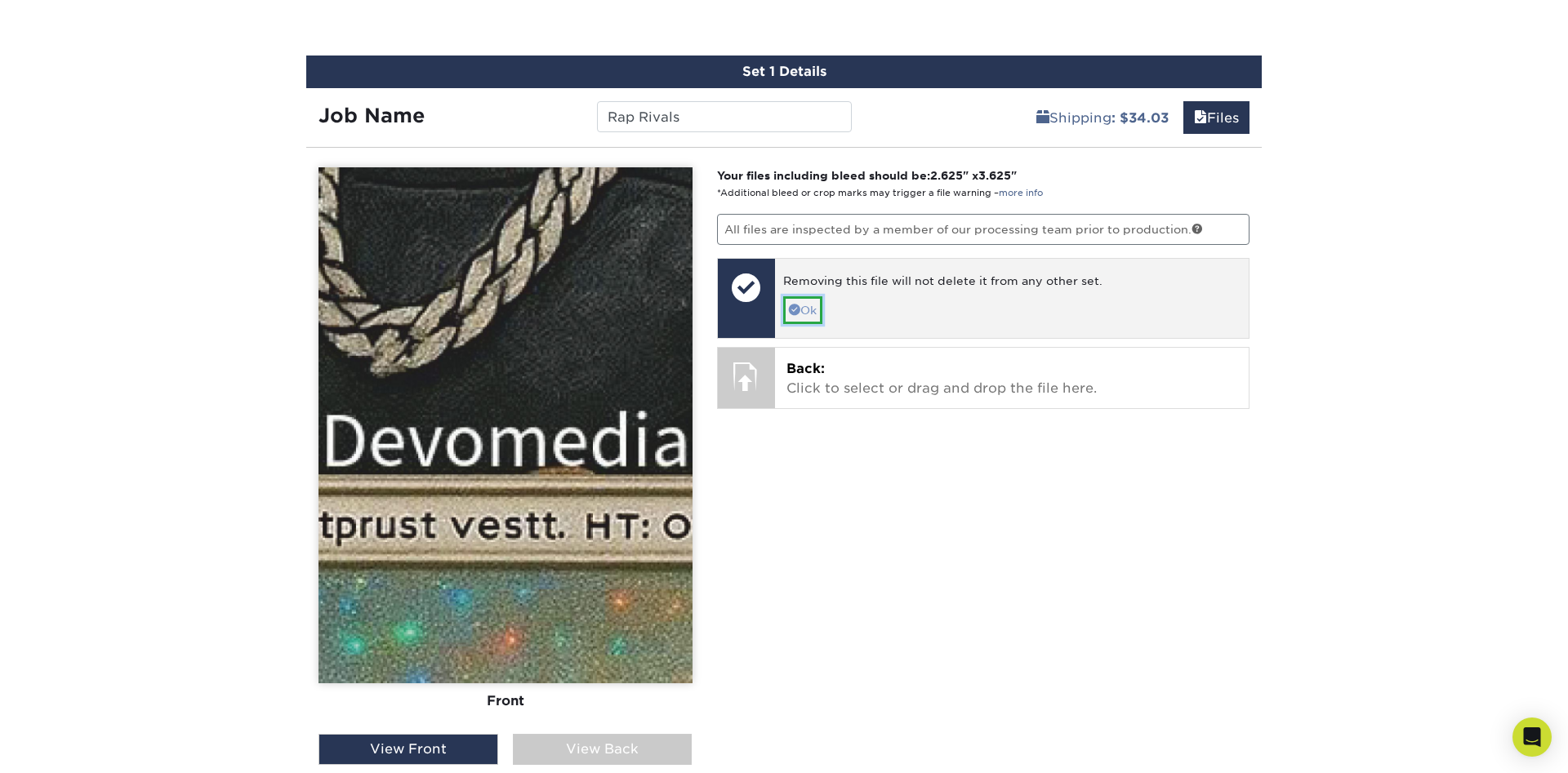
click at [802, 311] on link "Ok" at bounding box center [803, 311] width 39 height 28
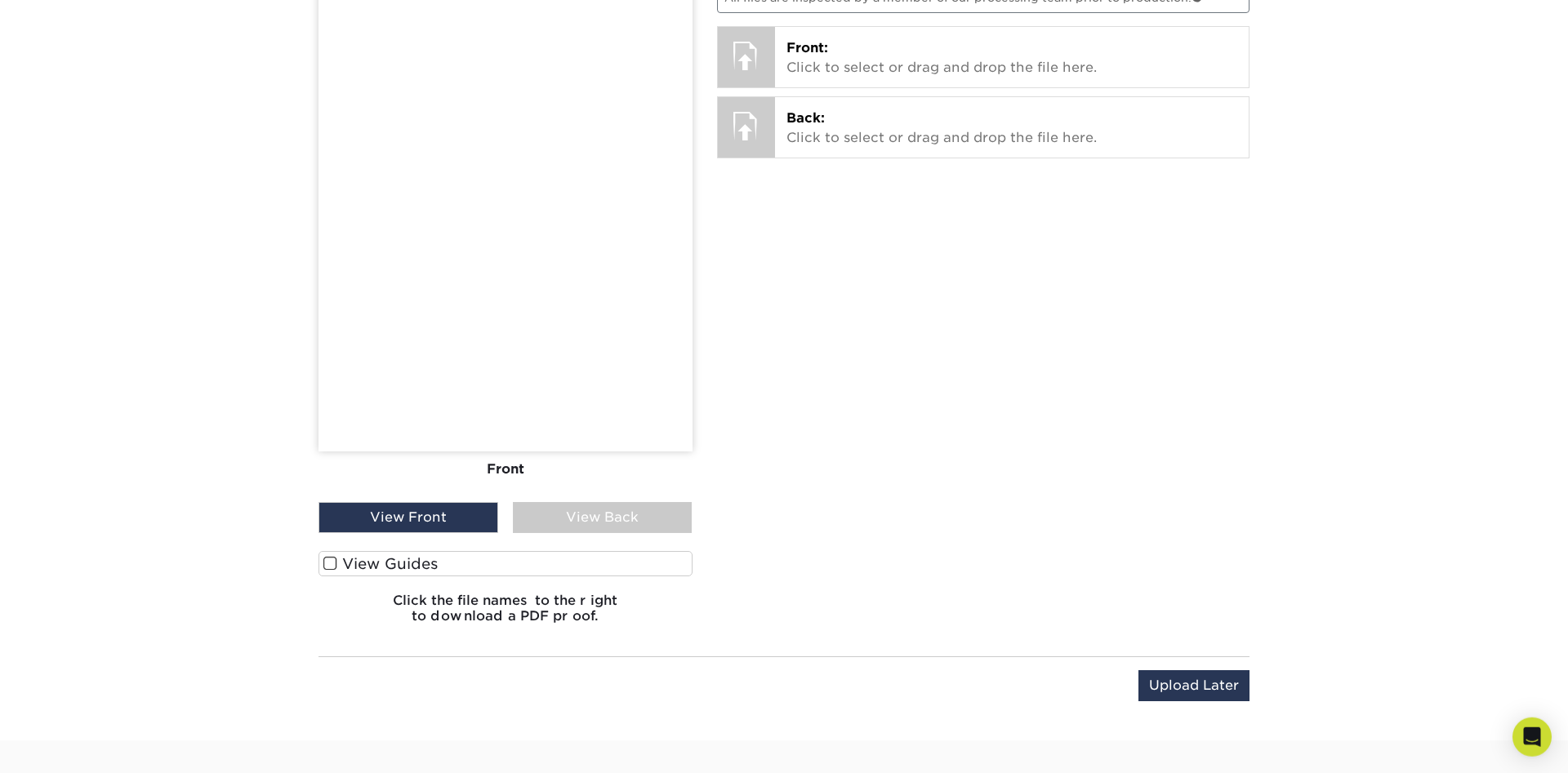
scroll to position [1147, 0]
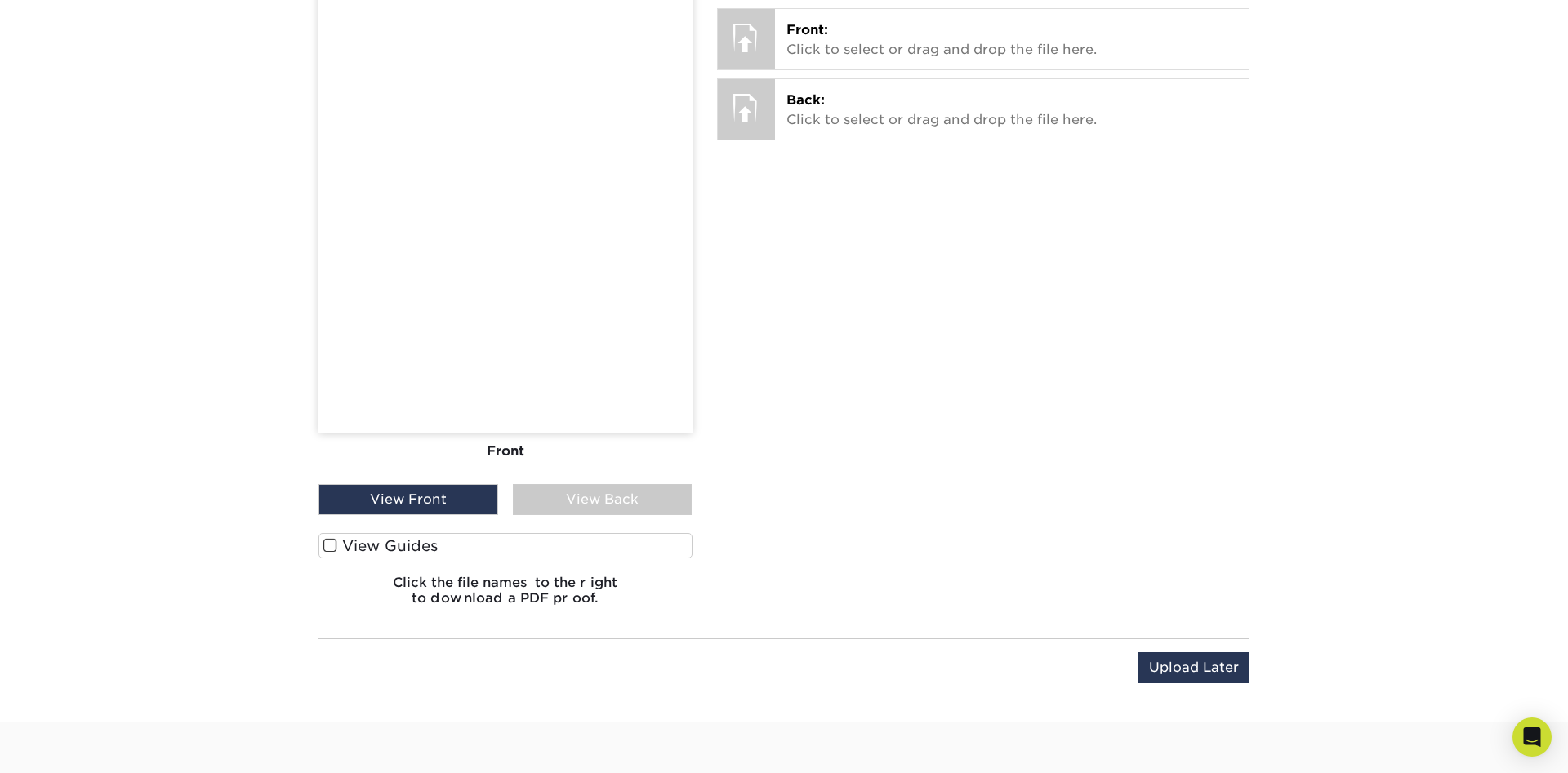
click at [607, 510] on div "View Back" at bounding box center [601, 499] width 179 height 31
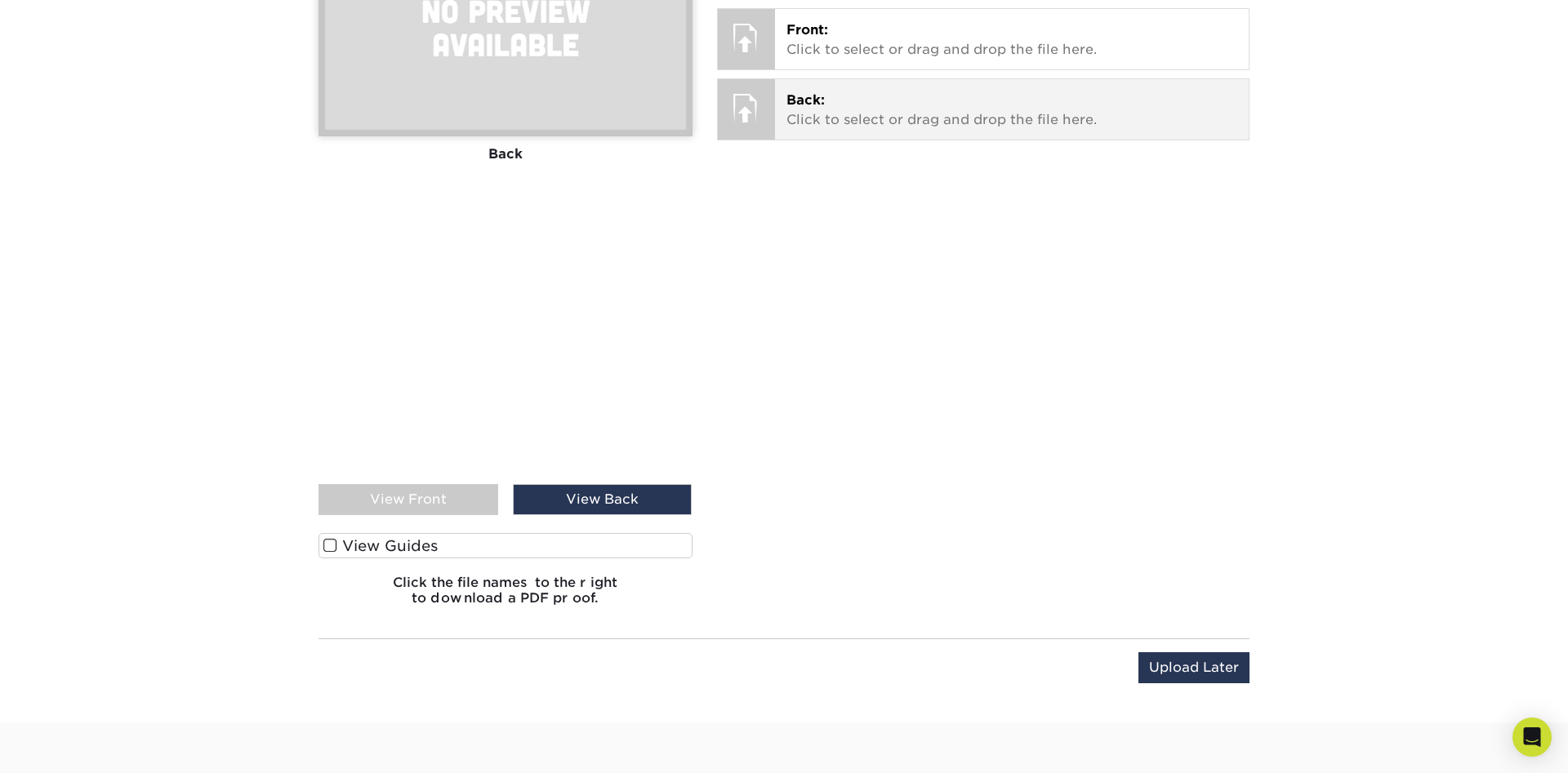
click at [828, 128] on p "Back: Click to select or drag and drop the file here." at bounding box center [1012, 111] width 451 height 39
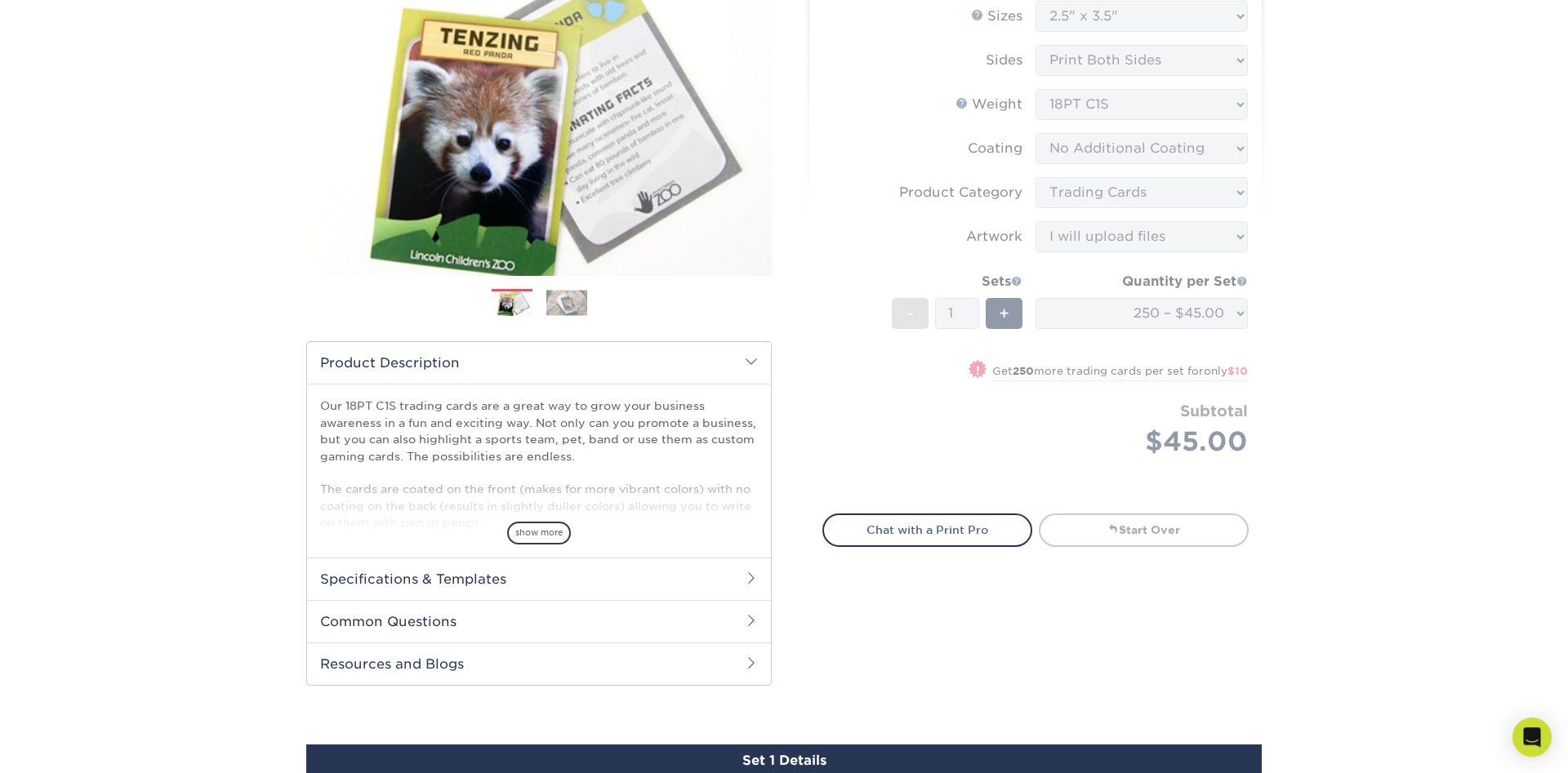
scroll to position [0, 0]
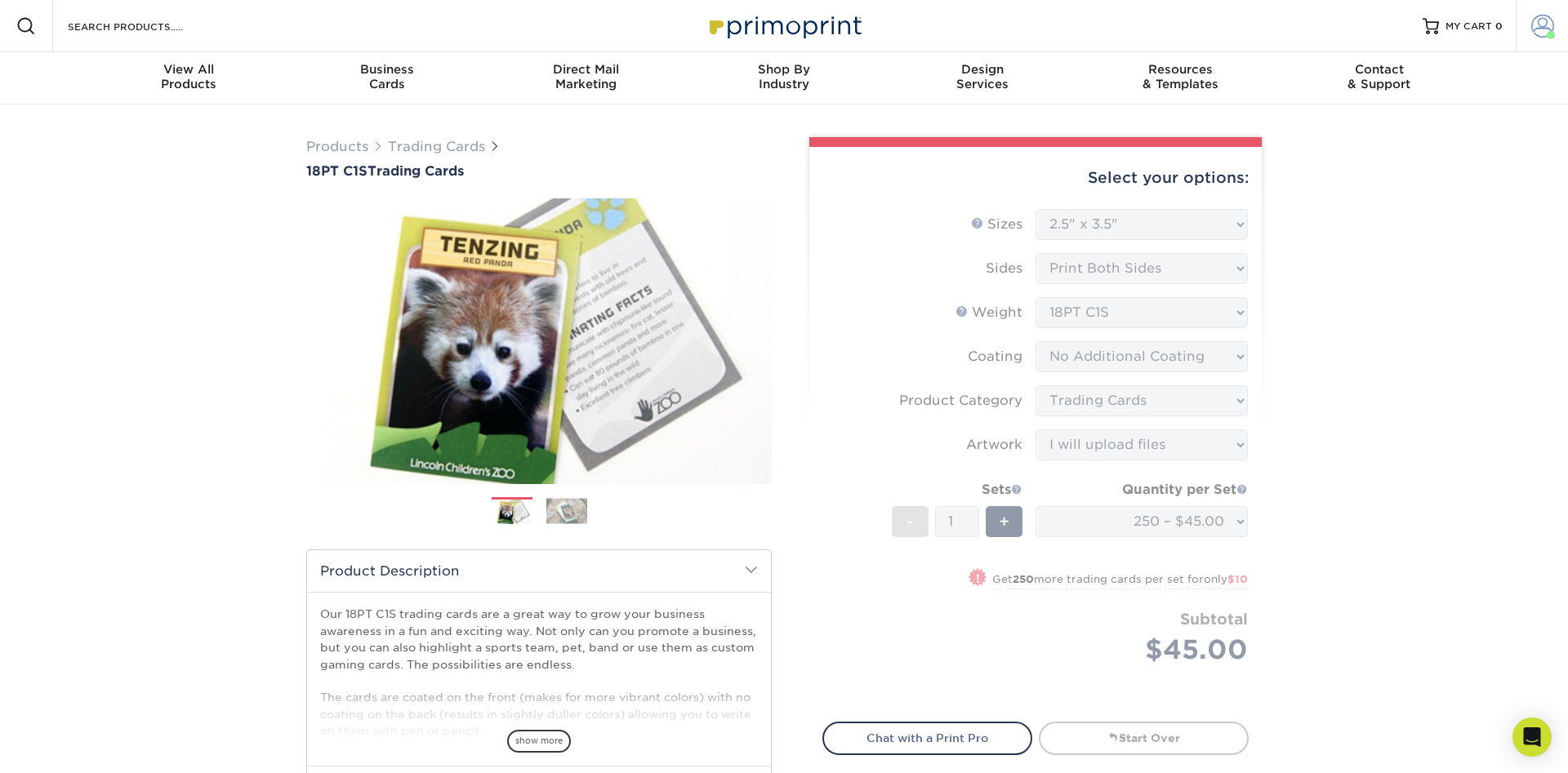
click at [1546, 35] on span at bounding box center [1550, 35] width 8 height 8
click at [1362, 194] on link "Logout" at bounding box center [1446, 201] width 205 height 20
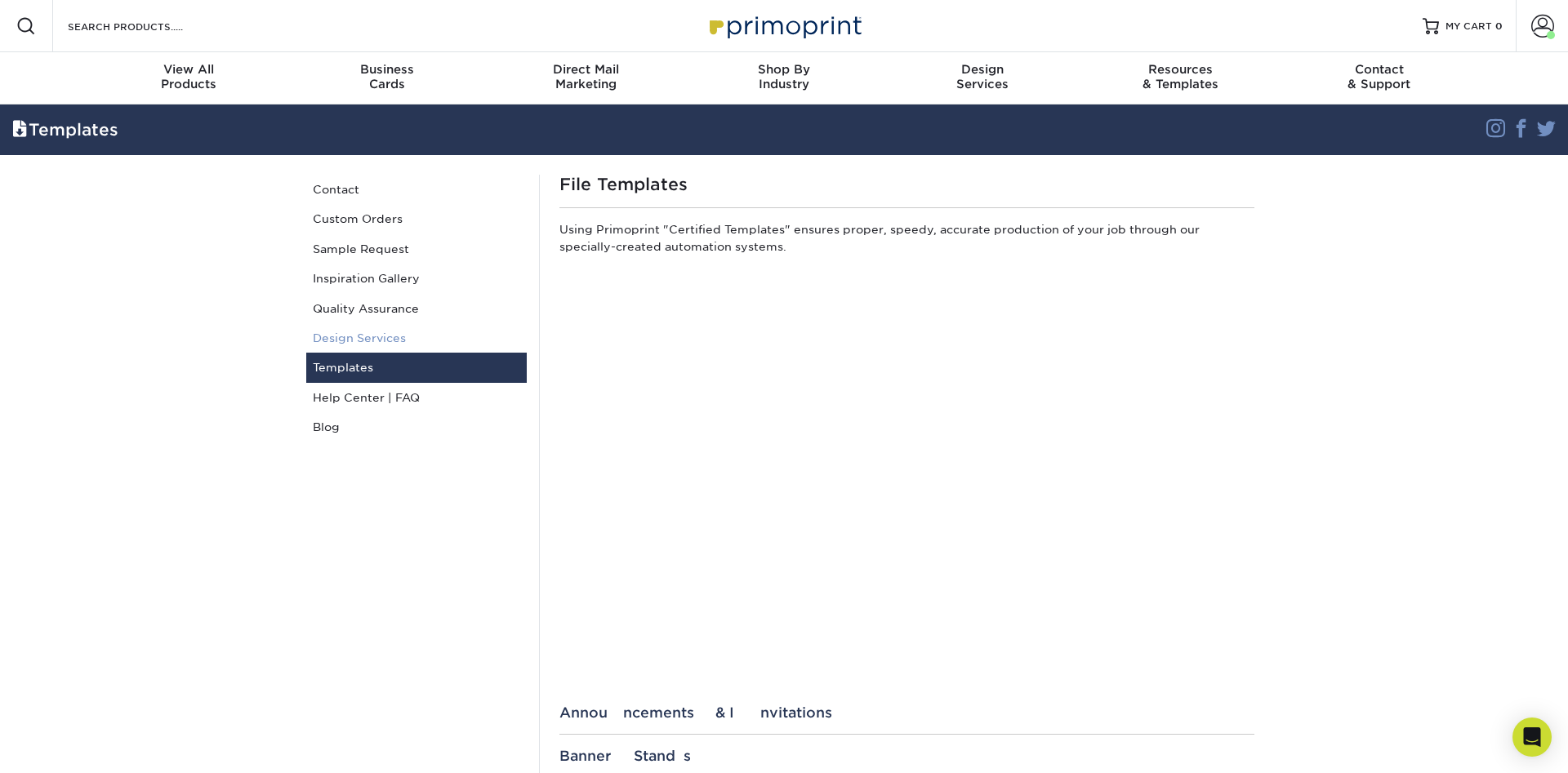
click at [344, 337] on link "Design Services" at bounding box center [416, 338] width 221 height 29
